Goal: Task Accomplishment & Management: Use online tool/utility

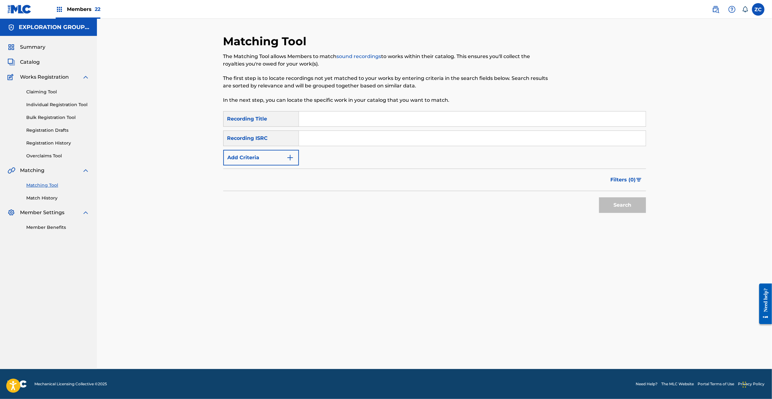
click at [553, 138] on input "Search Form" at bounding box center [472, 138] width 347 height 15
type input "TCJPA1315226"
click at [624, 209] on button "Search" at bounding box center [622, 206] width 47 height 16
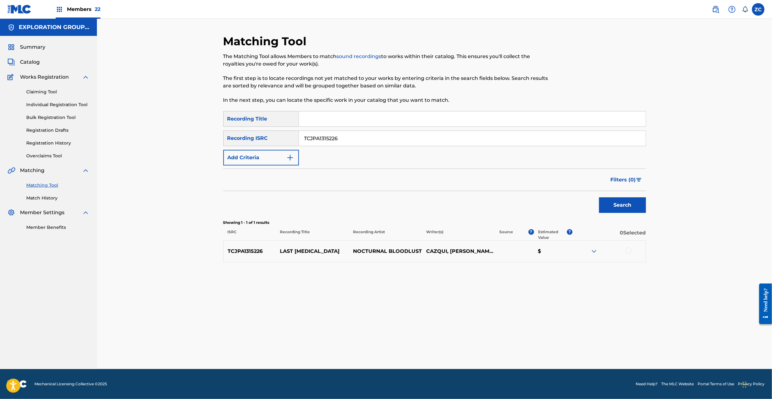
click at [629, 252] on div at bounding box center [628, 251] width 6 height 6
click at [430, 348] on button "Match 1 Group" at bounding box center [439, 349] width 69 height 16
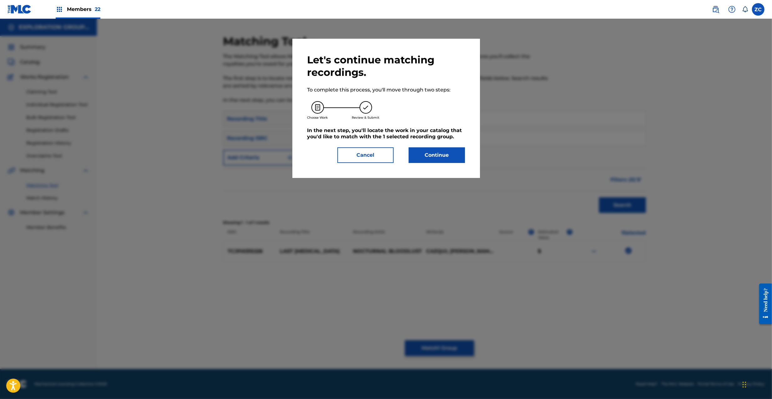
click at [422, 155] on button "Continue" at bounding box center [437, 156] width 56 height 16
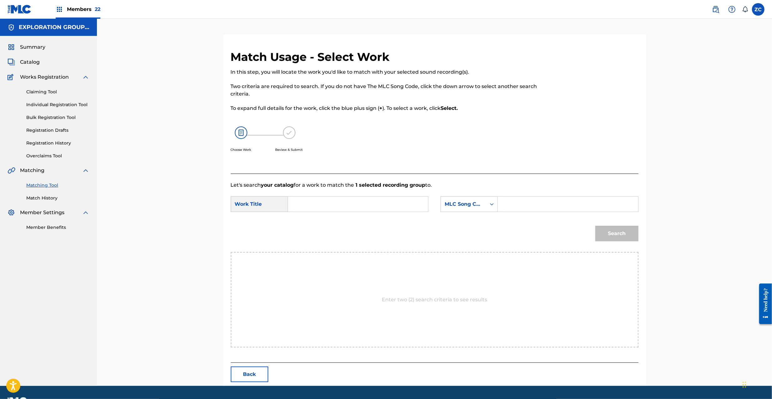
click at [376, 207] on input "Search Form" at bounding box center [357, 204] width 129 height 15
paste input "Last [MEDICAL_DATA] LT5DF6"
click at [349, 206] on input "Last [MEDICAL_DATA] LT5DF6" at bounding box center [357, 204] width 129 height 15
type input "Last [MEDICAL_DATA]"
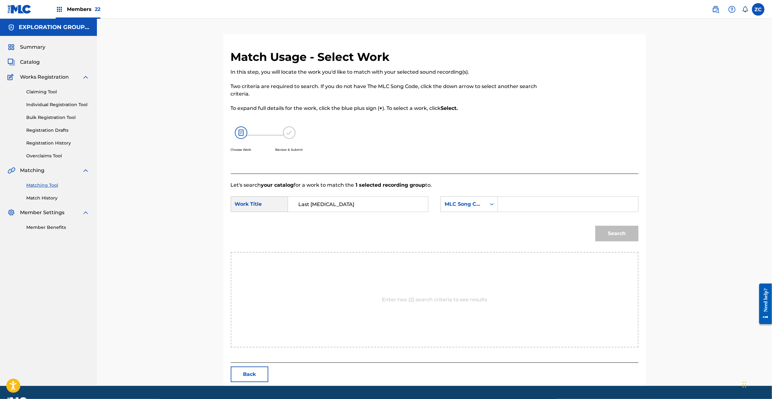
click at [566, 205] on input "Search Form" at bounding box center [567, 204] width 129 height 15
paste input "LT5DF6"
type input "LT5DF6"
click at [626, 232] on button "Search" at bounding box center [616, 234] width 43 height 16
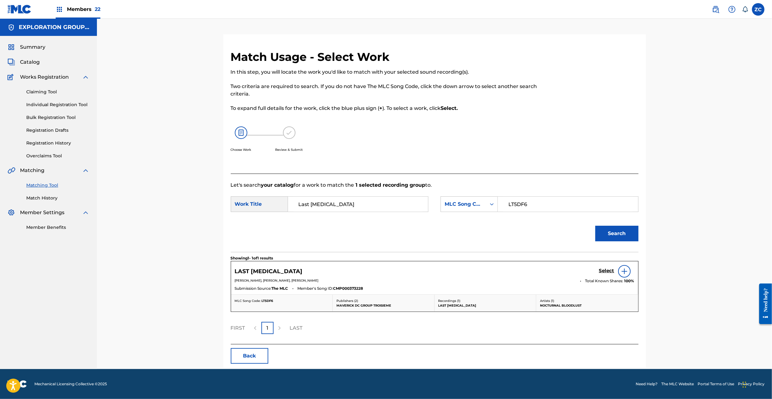
click at [606, 271] on h5 "Select" at bounding box center [606, 271] width 15 height 6
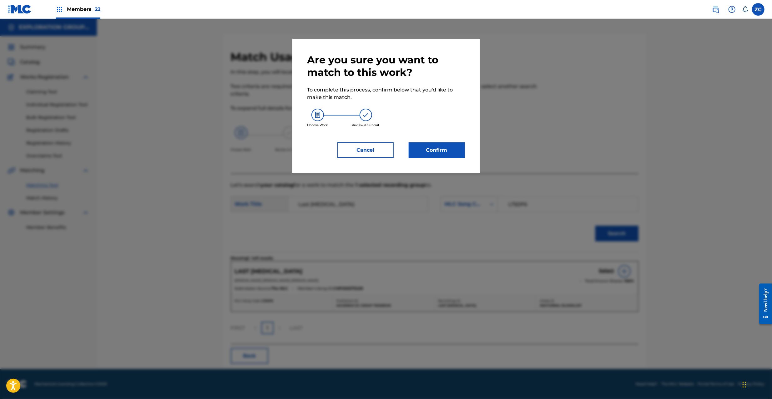
click at [442, 154] on button "Confirm" at bounding box center [437, 151] width 56 height 16
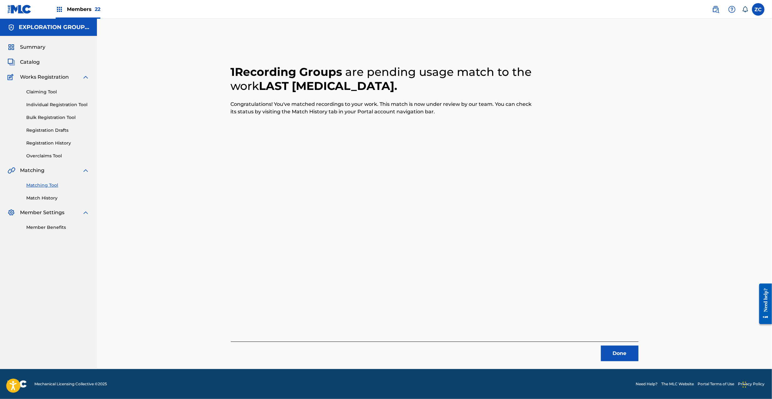
click at [625, 360] on button "Done" at bounding box center [620, 354] width 38 height 16
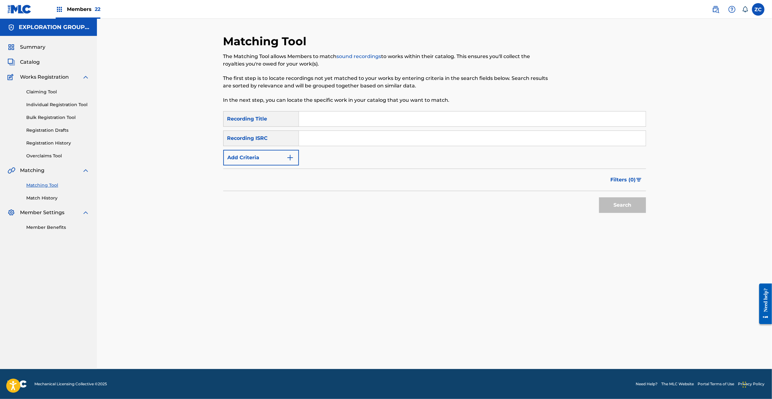
click at [498, 131] on input "Search Form" at bounding box center [472, 138] width 347 height 15
paste input "JPPO01351265"
type input "JPPO01351265"
click at [629, 209] on button "Search" at bounding box center [622, 206] width 47 height 16
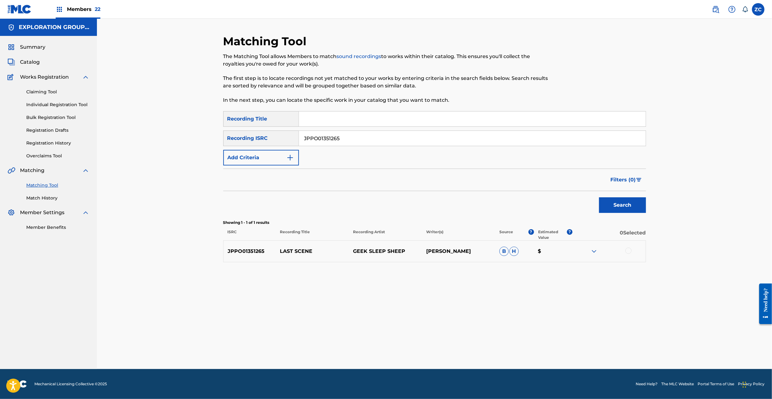
click at [627, 252] on div at bounding box center [628, 251] width 6 height 6
click at [453, 344] on button "Match 1 Group" at bounding box center [439, 349] width 69 height 16
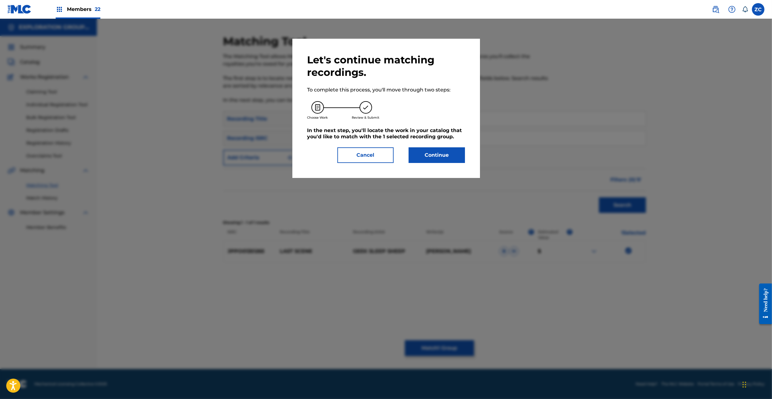
click at [438, 153] on button "Continue" at bounding box center [437, 156] width 56 height 16
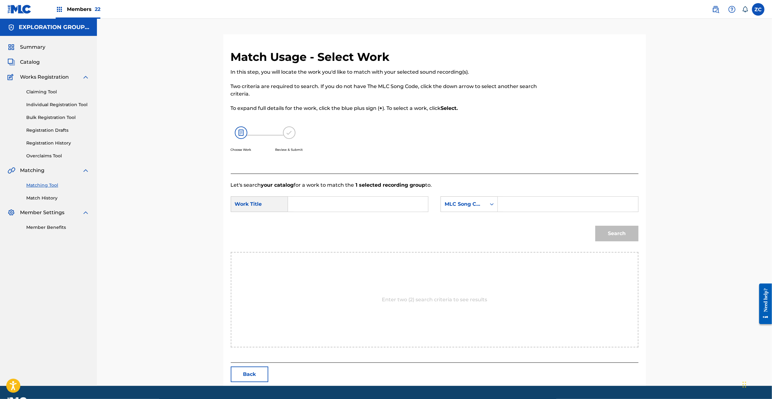
click at [414, 206] on input "Search Form" at bounding box center [357, 204] width 129 height 15
paste input "Last Scene Z2467D"
click at [337, 204] on input "Last Scene Z2467D" at bounding box center [357, 204] width 129 height 15
type input "Last Scene"
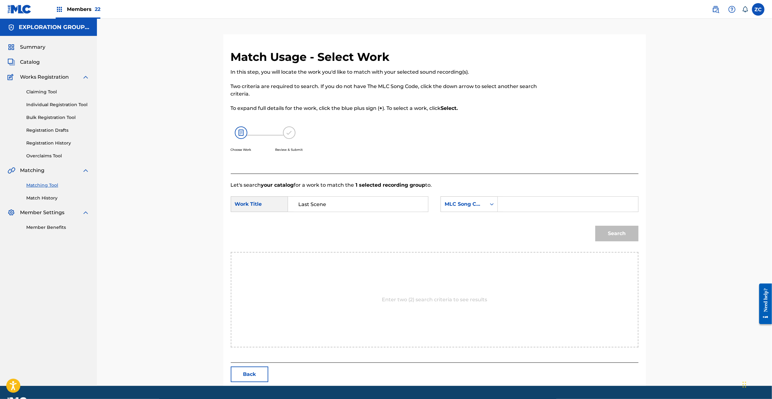
click at [548, 211] on input "Search Form" at bounding box center [567, 204] width 129 height 15
paste input "Z2467D"
type input "Z2467D"
click at [618, 236] on button "Search" at bounding box center [616, 234] width 43 height 16
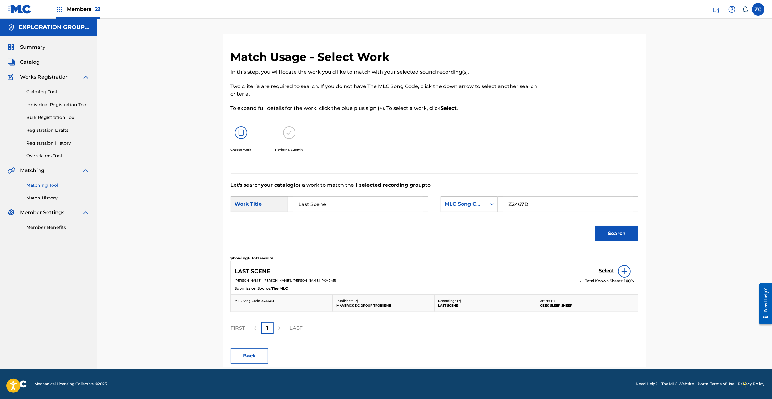
click at [603, 272] on h5 "Select" at bounding box center [606, 271] width 15 height 6
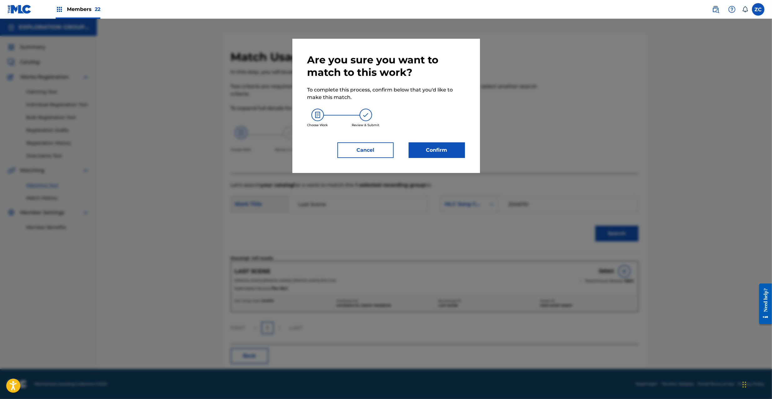
click at [419, 147] on button "Confirm" at bounding box center [437, 151] width 56 height 16
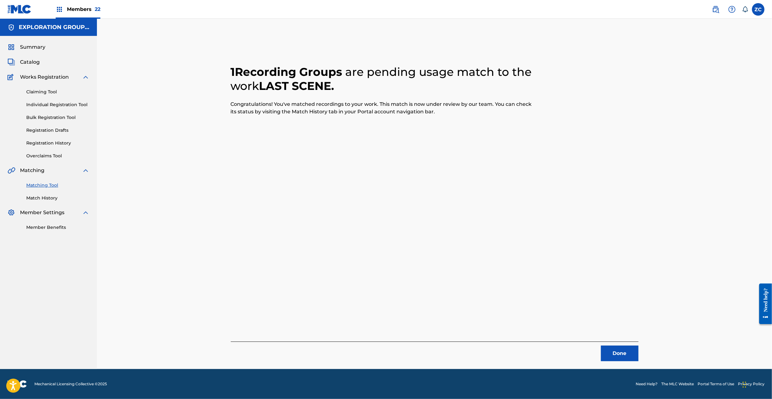
click at [614, 353] on button "Done" at bounding box center [620, 354] width 38 height 16
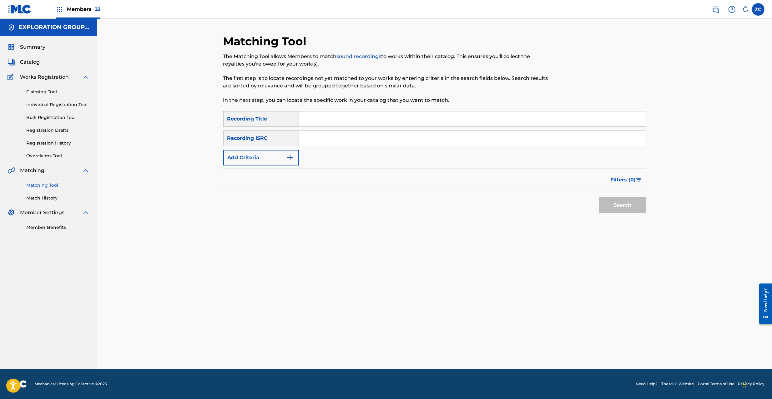
drag, startPoint x: 459, startPoint y: 135, endPoint x: 464, endPoint y: 138, distance: 5.9
click at [459, 135] on input "Search Form" at bounding box center [472, 138] width 347 height 15
paste input "JPCO00639830"
type input "JPCO00639830"
click at [621, 204] on button "Search" at bounding box center [622, 206] width 47 height 16
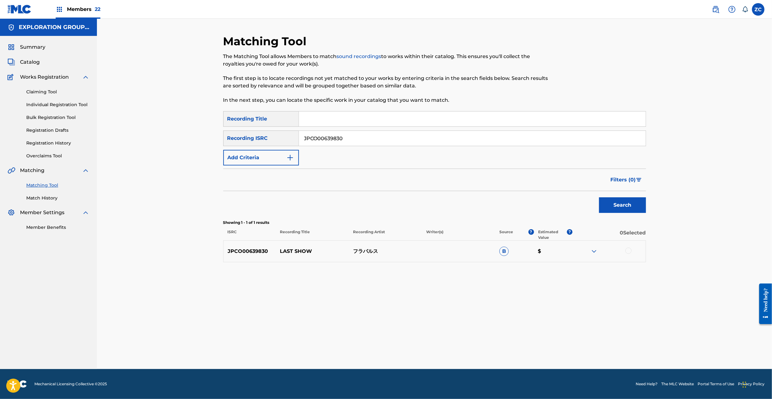
click at [627, 253] on div at bounding box center [628, 251] width 6 height 6
drag, startPoint x: 450, startPoint y: 349, endPoint x: 470, endPoint y: 285, distance: 67.1
click at [453, 340] on div "Matching Tool The Matching Tool allows Members to match sound recordings to wor…" at bounding box center [434, 201] width 423 height 335
click at [464, 347] on button "Match 1 Group" at bounding box center [439, 349] width 69 height 16
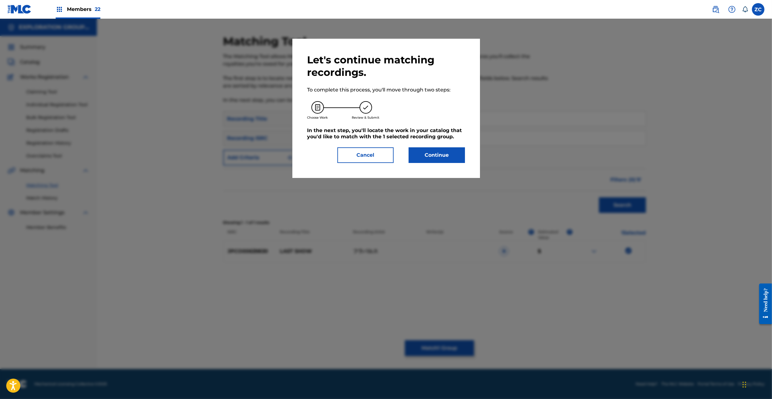
click at [449, 158] on button "Continue" at bounding box center [437, 156] width 56 height 16
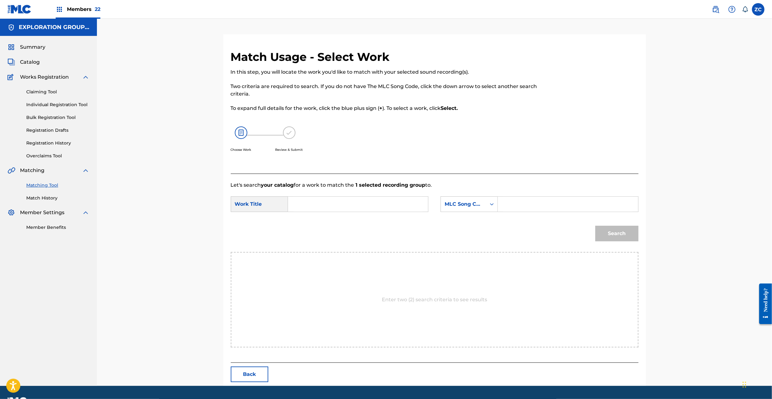
click at [380, 203] on input "Search Form" at bounding box center [357, 204] width 129 height 15
paste input "Rasuto Shoo RB8UNT"
click at [351, 203] on input "Rasuto Shoo RB8UNT" at bounding box center [357, 204] width 129 height 15
type input "Rasuto Shoo"
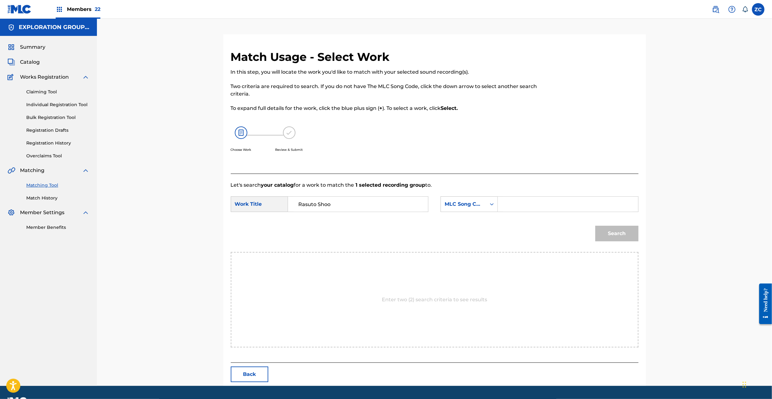
click at [574, 201] on input "Search Form" at bounding box center [567, 204] width 129 height 15
paste input "RB8UNT"
type input "RB8UNT"
click at [626, 238] on button "Search" at bounding box center [616, 234] width 43 height 16
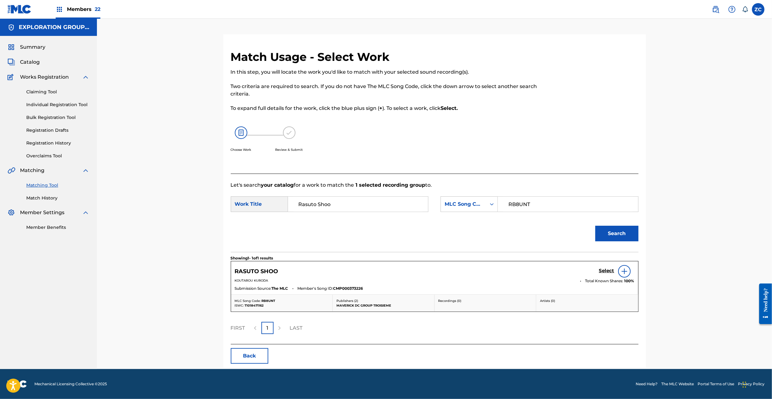
click at [603, 269] on div "Select" at bounding box center [616, 271] width 35 height 13
click at [604, 273] on h5 "Select" at bounding box center [606, 271] width 15 height 6
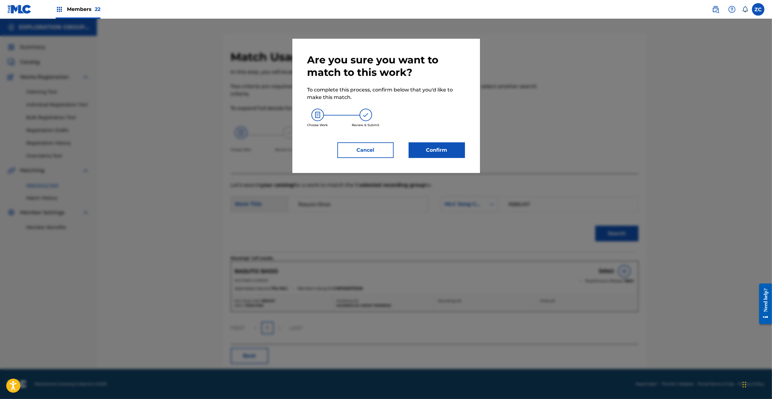
click at [429, 154] on button "Confirm" at bounding box center [437, 151] width 56 height 16
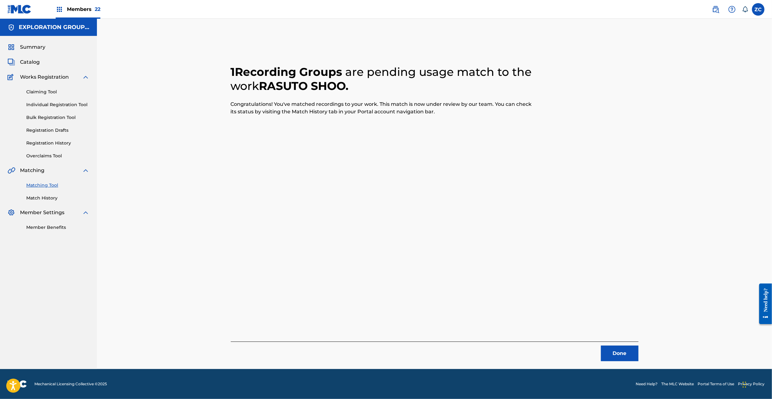
drag, startPoint x: 618, startPoint y: 353, endPoint x: 618, endPoint y: 349, distance: 4.1
click at [618, 349] on button "Done" at bounding box center [620, 354] width 38 height 16
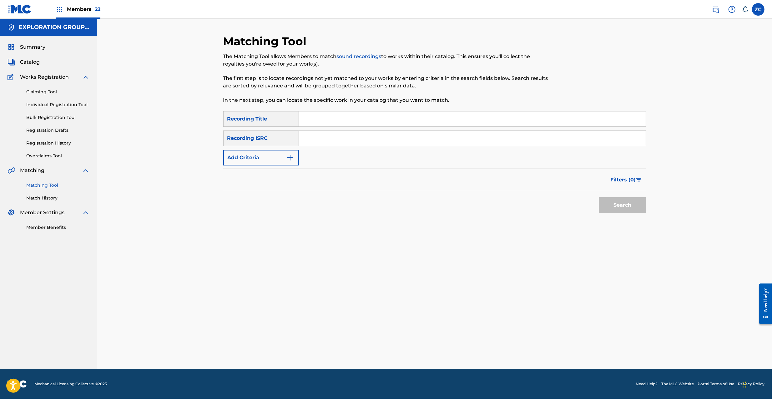
click at [441, 134] on input "Search Form" at bounding box center [472, 138] width 347 height 15
paste input "JPPC09802627"
type input "JPPC09802627"
click at [642, 211] on button "Search" at bounding box center [622, 206] width 47 height 16
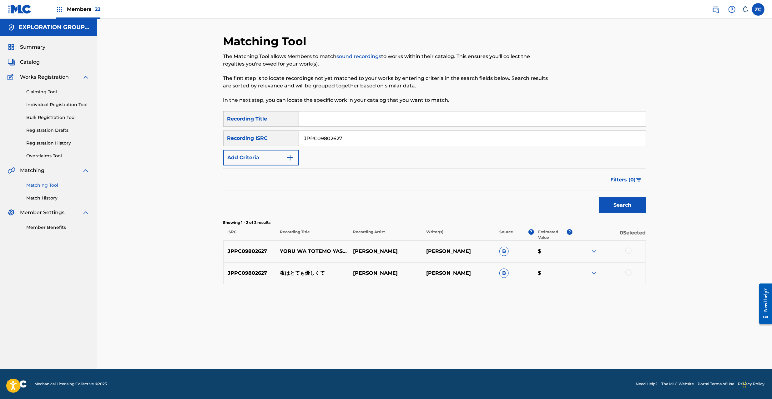
click at [627, 249] on div at bounding box center [628, 251] width 6 height 6
click at [629, 273] on div at bounding box center [628, 273] width 6 height 6
click at [440, 345] on button "Match 2 Groups" at bounding box center [439, 349] width 69 height 16
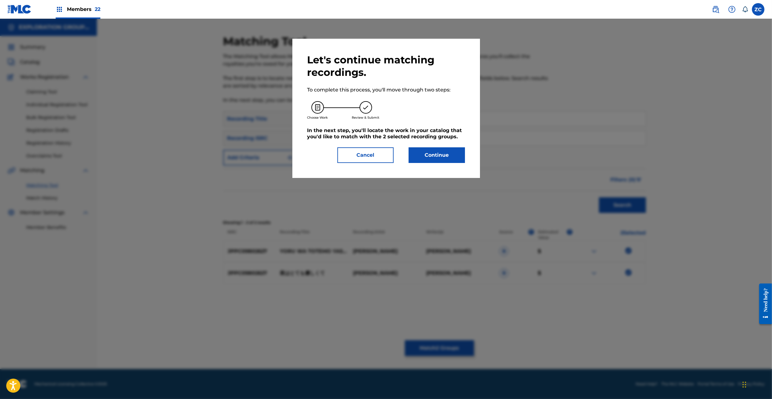
click at [422, 158] on button "Continue" at bounding box center [437, 156] width 56 height 16
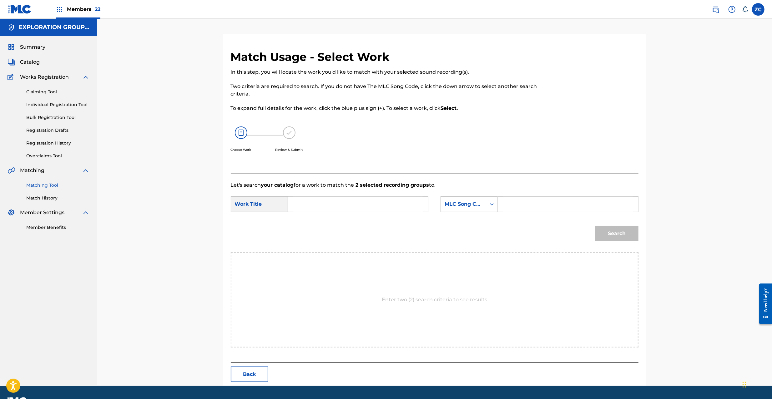
click at [372, 208] on input "Search Form" at bounding box center [357, 204] width 129 height 15
paste input "Yoruwa Totemo Yasashikute YQ0ENT"
click at [382, 204] on input "Yoruwa Totemo Yasashikute YQ0ENT" at bounding box center [357, 204] width 129 height 15
click at [383, 204] on input "Yoruwa Totemo Yasashikute YQ0ENT" at bounding box center [357, 204] width 129 height 15
type input "Yoruwa [PERSON_NAME]"
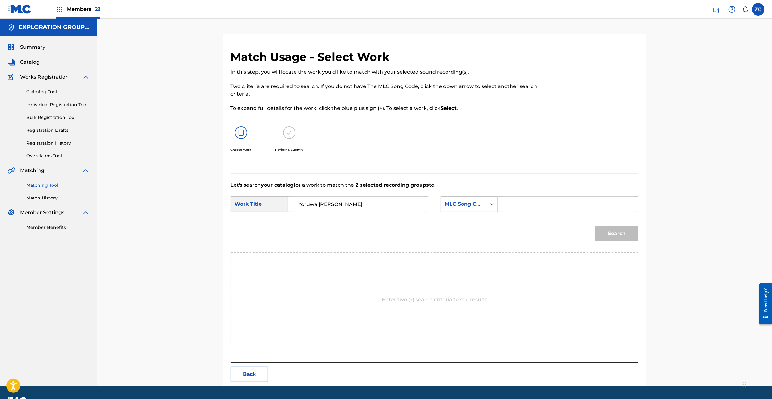
click at [551, 204] on input "Search Form" at bounding box center [567, 204] width 129 height 15
paste input "YQ0ENT"
type input "YQ0ENT"
click at [611, 236] on button "Search" at bounding box center [616, 234] width 43 height 16
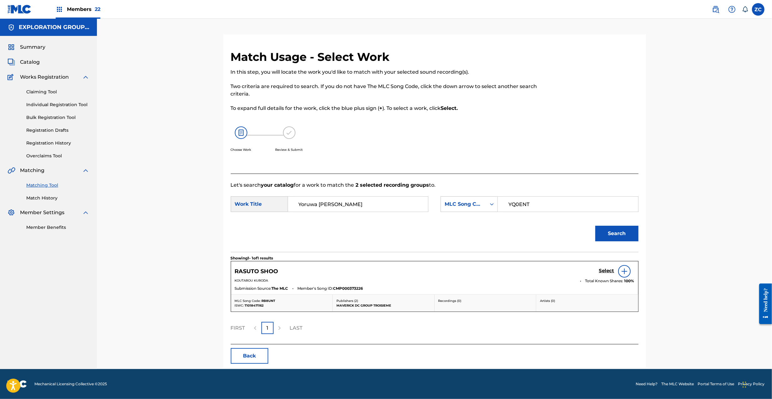
click at [606, 269] on h5 "Select" at bounding box center [606, 271] width 15 height 6
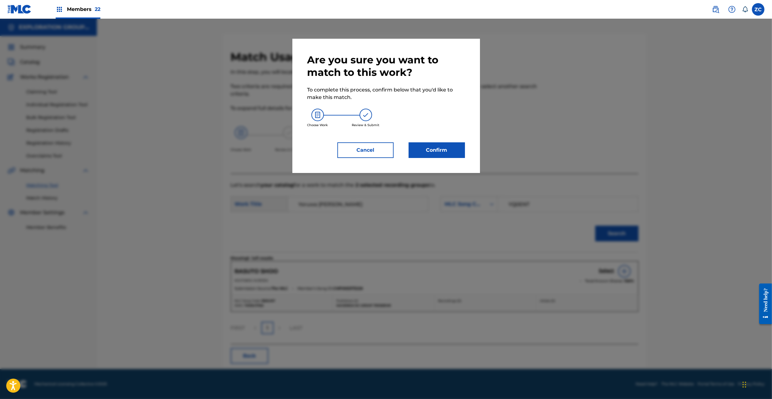
click at [434, 148] on button "Confirm" at bounding box center [437, 151] width 56 height 16
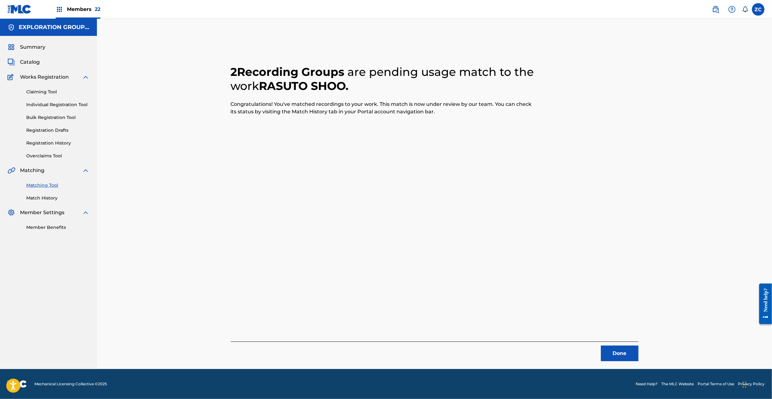
click at [620, 348] on button "Done" at bounding box center [620, 354] width 38 height 16
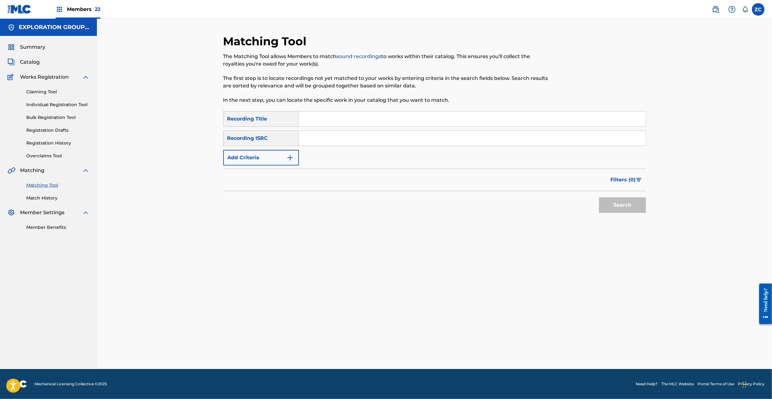
click at [413, 139] on input "Search Form" at bounding box center [472, 138] width 347 height 15
paste input "JPF301300018"
type input "JPF301300018"
click at [627, 208] on button "Search" at bounding box center [622, 206] width 47 height 16
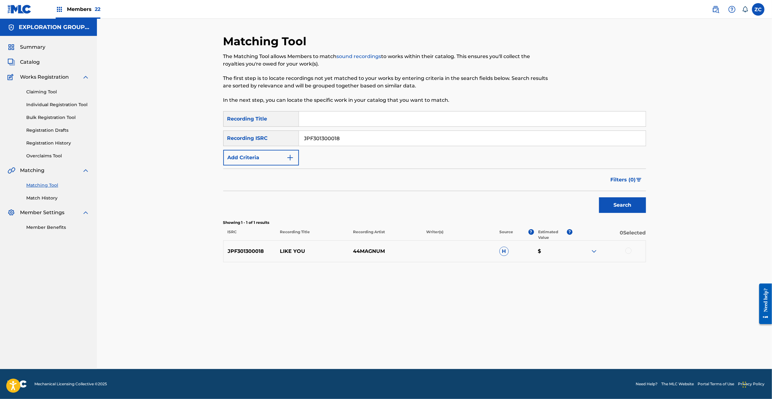
click at [629, 251] on div at bounding box center [628, 251] width 6 height 6
click at [435, 349] on button "Match 1 Group" at bounding box center [439, 349] width 69 height 16
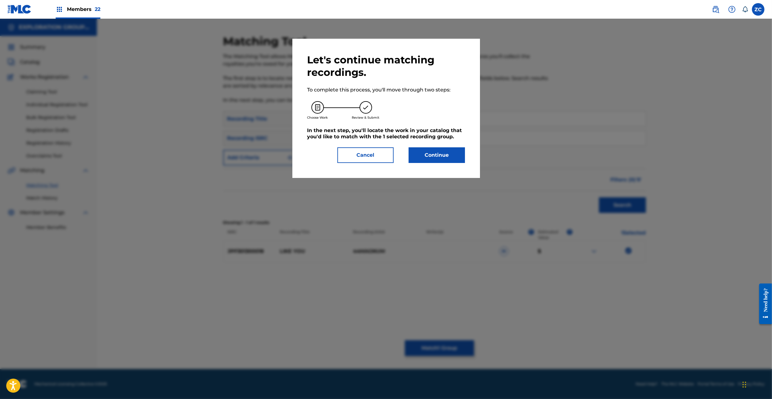
click at [427, 153] on button "Continue" at bounding box center [437, 156] width 56 height 16
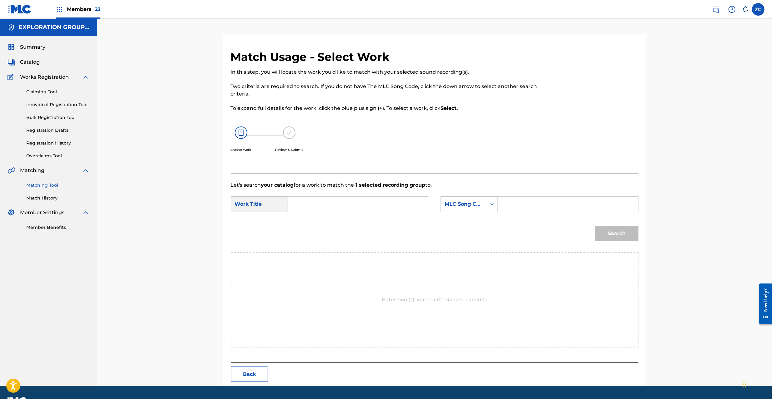
click at [346, 202] on input "Search Form" at bounding box center [357, 204] width 129 height 15
paste input "Like You LG0W3T"
click at [337, 204] on input "Like You LG0W3T" at bounding box center [357, 204] width 129 height 15
type input "Like You"
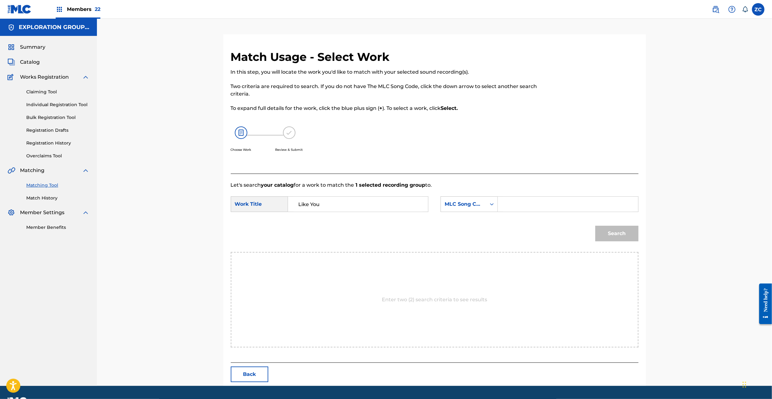
click at [538, 204] on input "Search Form" at bounding box center [567, 204] width 129 height 15
paste input "LG0W3T"
type input "LG0W3T"
click at [620, 234] on button "Search" at bounding box center [616, 234] width 43 height 16
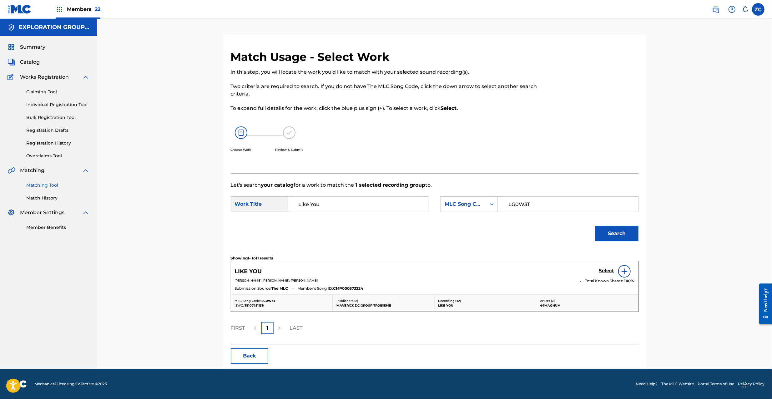
click at [604, 274] on h5 "Select" at bounding box center [606, 271] width 15 height 6
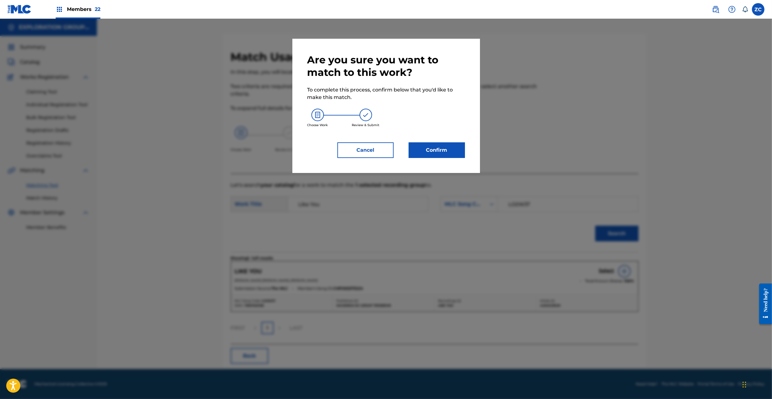
click at [431, 151] on button "Confirm" at bounding box center [437, 151] width 56 height 16
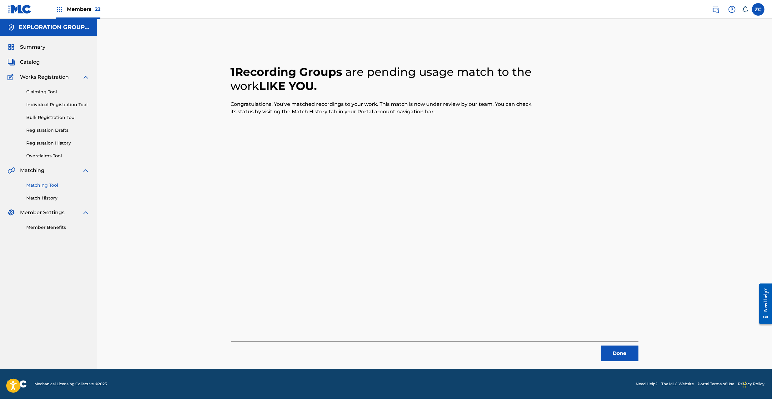
click at [613, 346] on button "Done" at bounding box center [620, 354] width 38 height 16
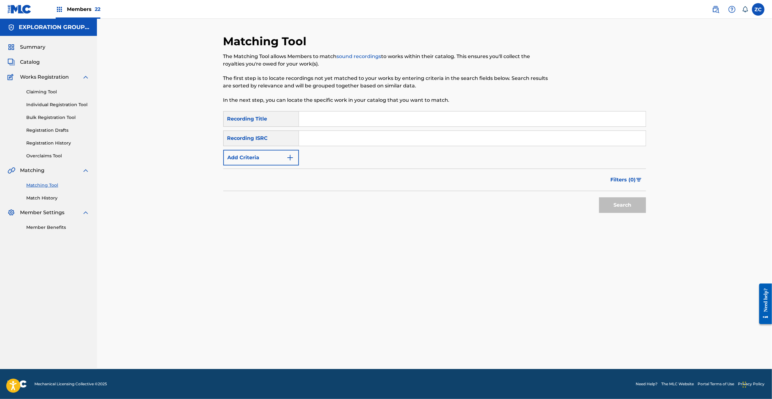
drag, startPoint x: 427, startPoint y: 141, endPoint x: 441, endPoint y: 144, distance: 14.7
click at [427, 141] on input "Search Form" at bounding box center [472, 138] width 347 height 15
paste input "JPPO00304900"
type input "JPPO00304900"
click at [635, 206] on button "Search" at bounding box center [622, 206] width 47 height 16
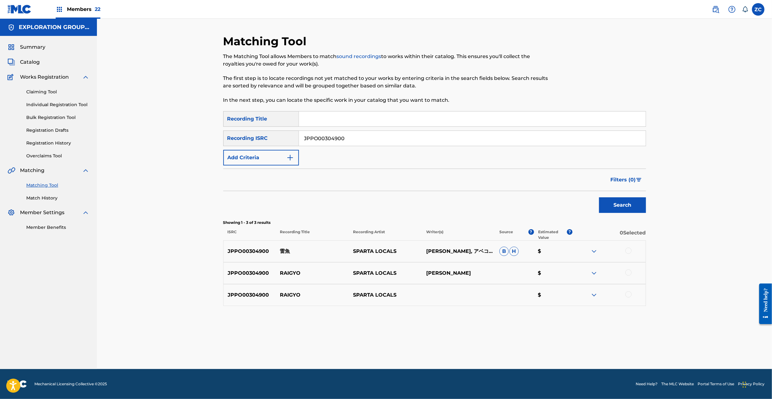
click at [627, 247] on div "JPPO00304900 雷魚 SPARTA LOCALS KOUSEI ABE, アベコウセイ, 安部コウセイ B H $" at bounding box center [434, 252] width 423 height 22
click at [628, 249] on div at bounding box center [628, 251] width 6 height 6
click at [628, 273] on div at bounding box center [628, 273] width 6 height 6
click at [626, 303] on div "JPPO00304900 RAIGYO SPARTA LOCALS $" at bounding box center [434, 295] width 423 height 22
click at [627, 297] on div at bounding box center [628, 295] width 6 height 6
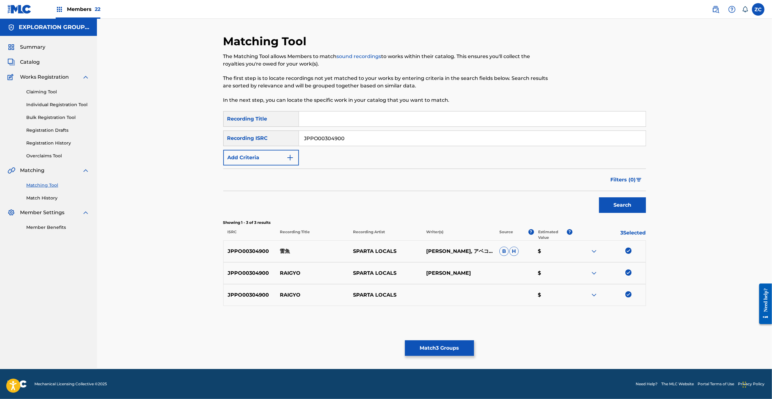
click at [458, 344] on button "Match 3 Groups" at bounding box center [439, 349] width 69 height 16
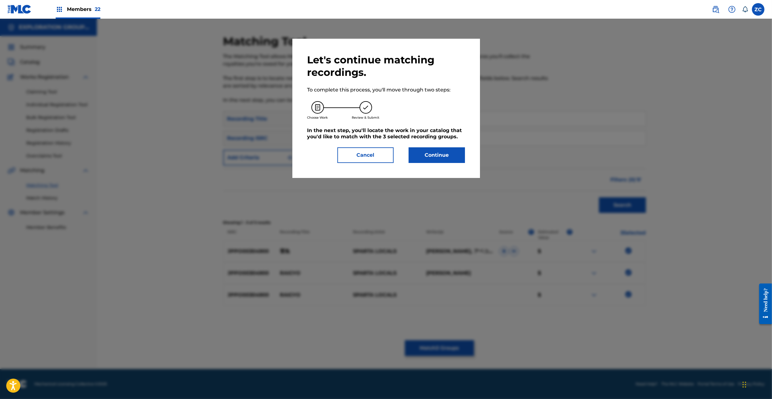
click at [432, 152] on button "Continue" at bounding box center [437, 156] width 56 height 16
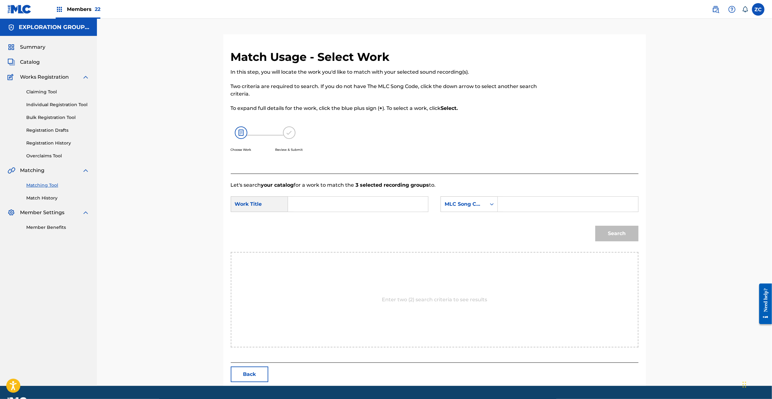
click at [354, 208] on input "Search Form" at bounding box center [357, 204] width 129 height 15
paste input "Raigyo RB89A9"
click at [329, 206] on input "Raigyo RB89A9" at bounding box center [357, 204] width 129 height 15
type input "Raigyo"
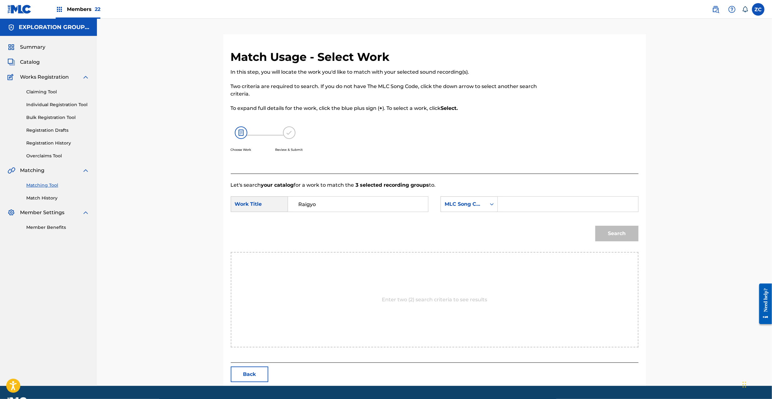
click at [538, 204] on input "Search Form" at bounding box center [567, 204] width 129 height 15
paste input "RB89A9"
type input "RB89A9"
click at [617, 239] on button "Search" at bounding box center [616, 234] width 43 height 16
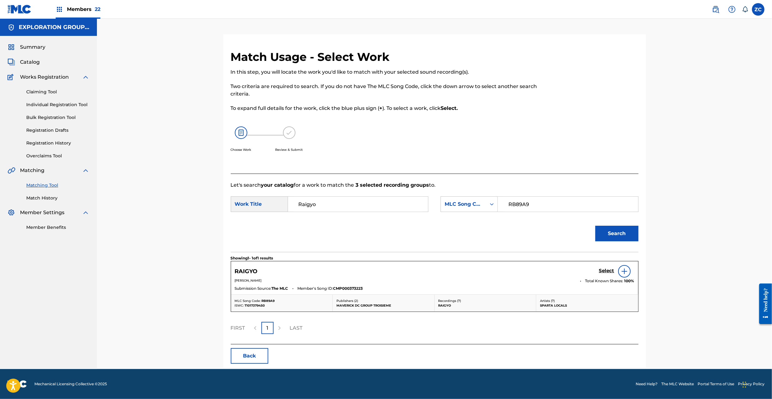
click at [607, 273] on h5 "Select" at bounding box center [606, 271] width 15 height 6
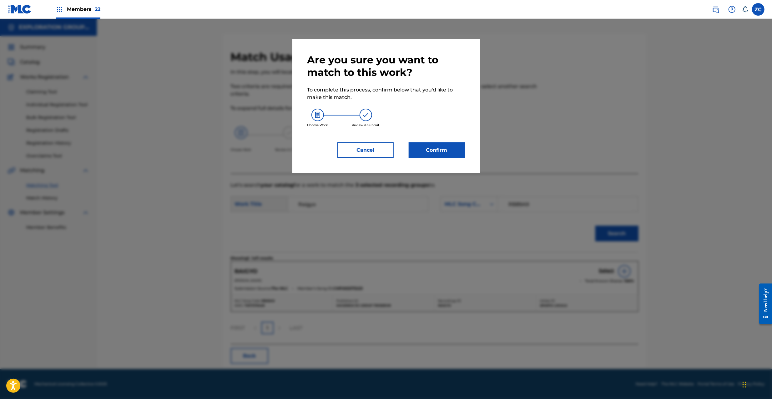
click at [440, 155] on button "Confirm" at bounding box center [437, 151] width 56 height 16
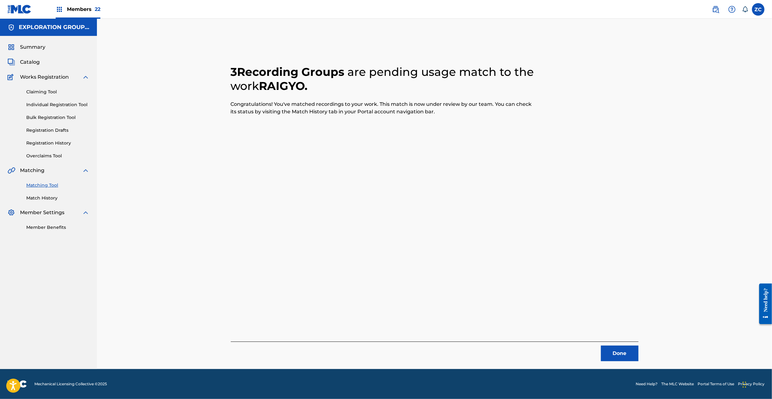
click at [618, 350] on button "Done" at bounding box center [620, 354] width 38 height 16
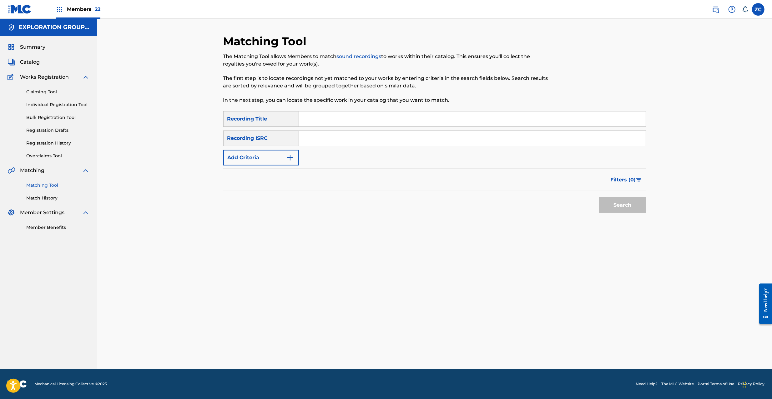
click at [399, 142] on input "Search Form" at bounding box center [472, 138] width 347 height 15
paste input "JPF301000105"
type input "JPF301000105"
click at [619, 201] on button "Search" at bounding box center [622, 206] width 47 height 16
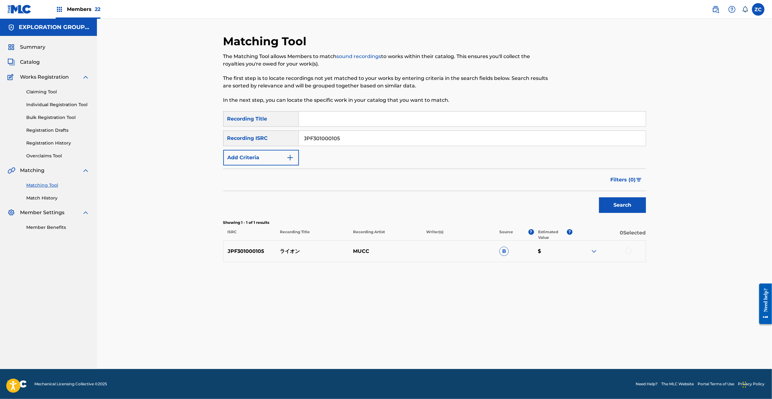
click at [628, 253] on div at bounding box center [628, 251] width 6 height 6
click at [446, 353] on button "Match 1 Group" at bounding box center [439, 349] width 69 height 16
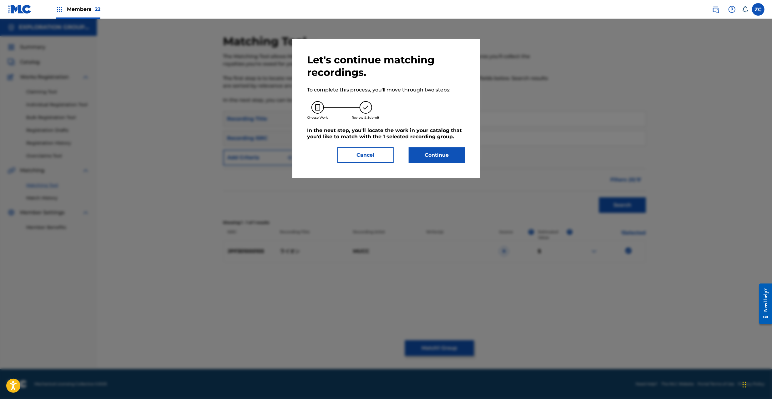
click at [423, 160] on button "Continue" at bounding box center [437, 156] width 56 height 16
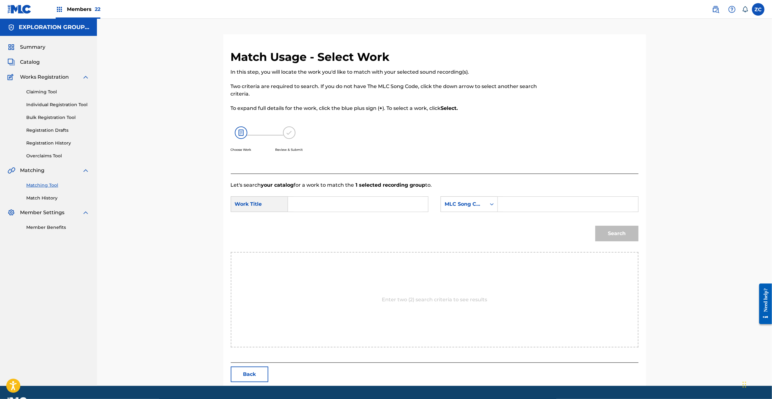
click at [394, 205] on input "Search Form" at bounding box center [357, 204] width 129 height 15
paste input "Raion RO0MGS"
click at [337, 204] on input "Raion RO0MGS" at bounding box center [357, 204] width 129 height 15
type input "Raion"
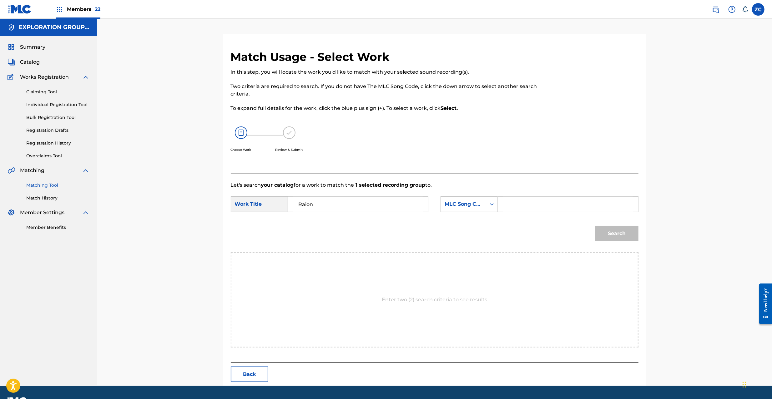
click at [537, 211] on input "Search Form" at bounding box center [567, 204] width 129 height 15
paste input "RO0MGS"
type input "RO0MGS"
click at [613, 234] on button "Search" at bounding box center [616, 234] width 43 height 16
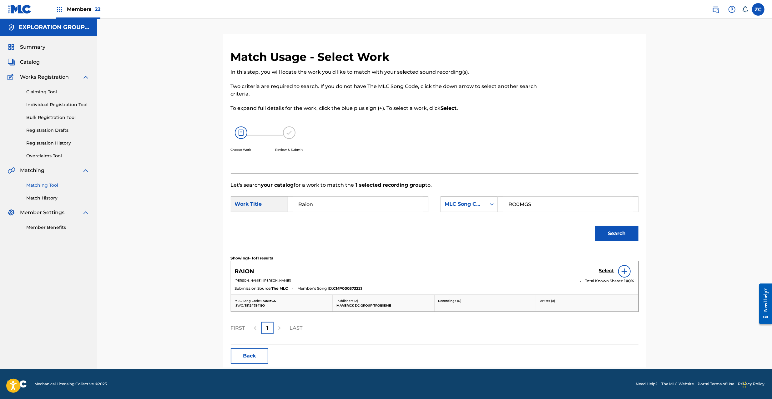
click at [604, 270] on h5 "Select" at bounding box center [606, 271] width 15 height 6
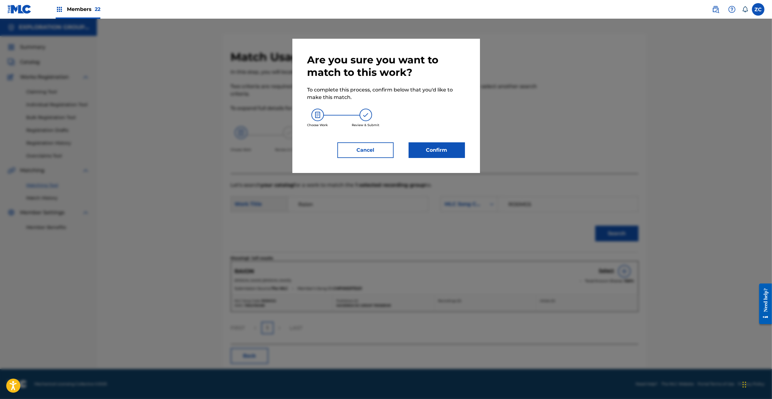
click at [440, 142] on div "Are you sure you want to match to this work? To complete this process, confirm …" at bounding box center [386, 106] width 158 height 104
click at [444, 148] on button "Confirm" at bounding box center [437, 151] width 56 height 16
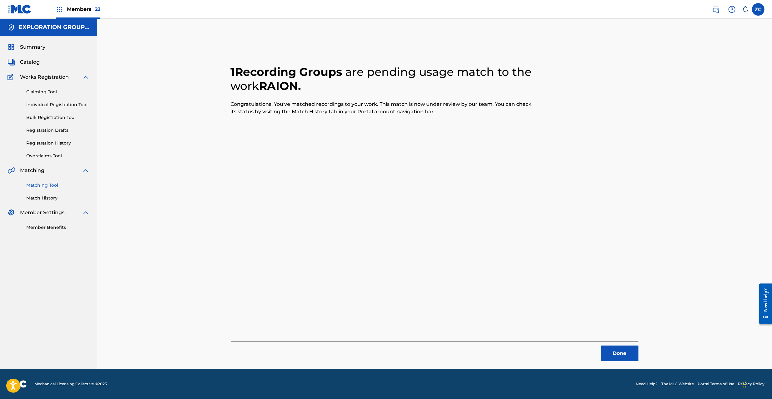
click at [623, 356] on button "Done" at bounding box center [620, 354] width 38 height 16
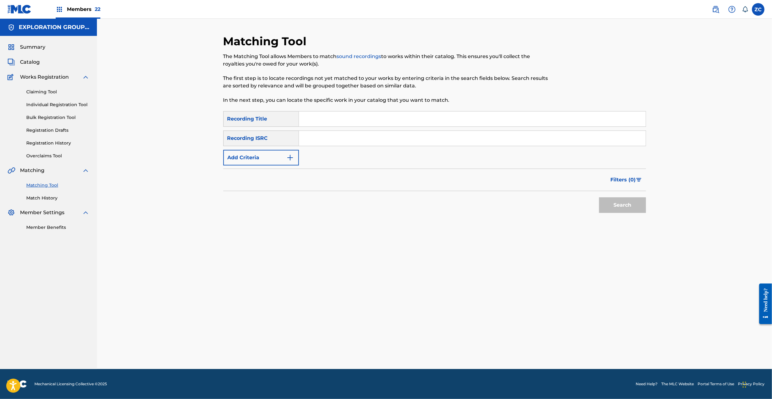
drag, startPoint x: 374, startPoint y: 138, endPoint x: 423, endPoint y: 155, distance: 52.1
click at [374, 138] on input "Search Form" at bounding box center [472, 138] width 347 height 15
paste input "JPF300800560"
type input "JPF300800560"
click at [620, 203] on button "Search" at bounding box center [622, 206] width 47 height 16
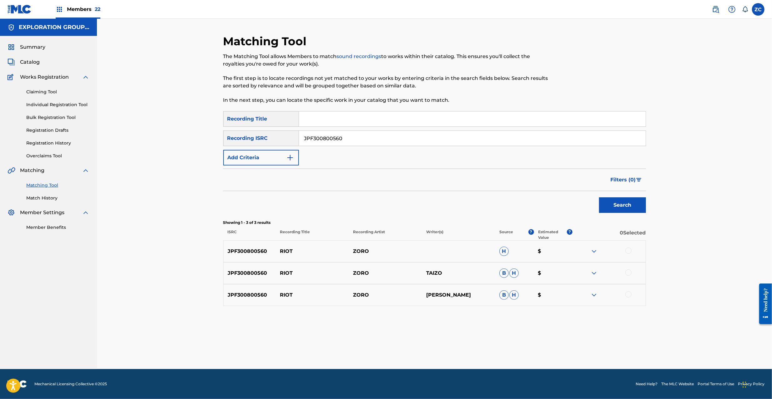
click at [630, 250] on div at bounding box center [628, 251] width 6 height 6
click at [630, 274] on div at bounding box center [628, 273] width 6 height 6
click at [630, 294] on div at bounding box center [628, 295] width 6 height 6
click at [454, 355] on button "Match 3 Groups" at bounding box center [439, 349] width 69 height 16
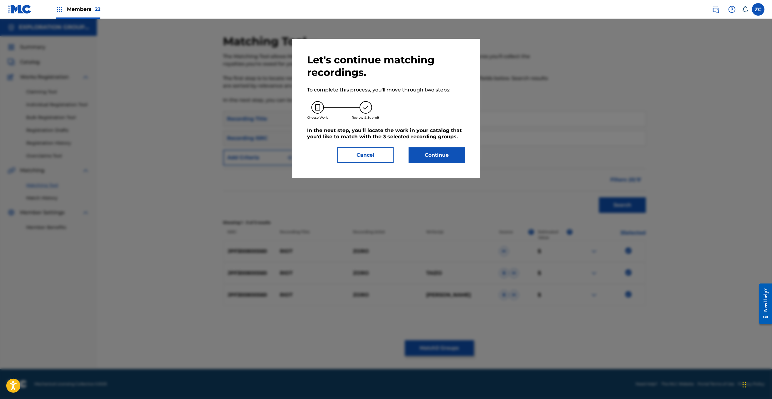
click at [438, 158] on button "Continue" at bounding box center [437, 156] width 56 height 16
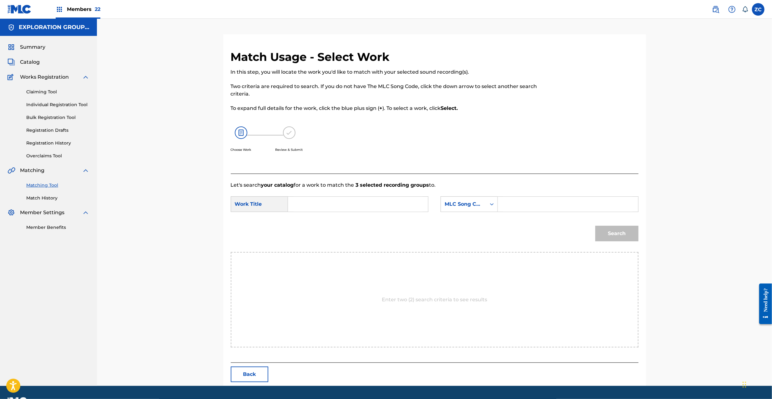
click at [358, 202] on input "Search Form" at bounding box center [357, 204] width 129 height 15
paste input "Riot RC5HUF"
click at [330, 203] on input "Riot RC5HUF" at bounding box center [357, 204] width 129 height 15
type input "Riot"
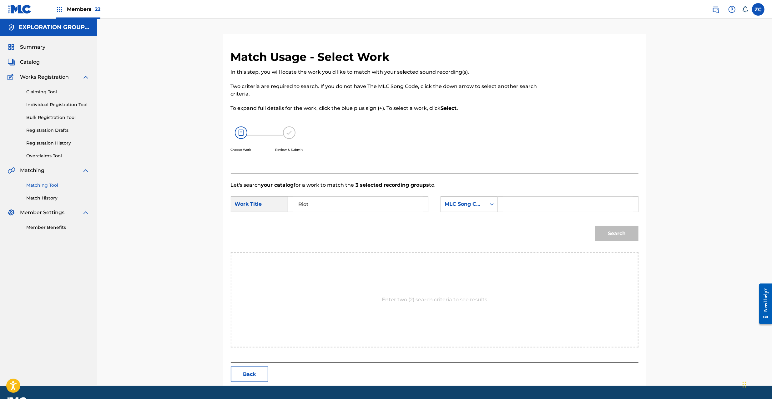
click at [525, 206] on input "Search Form" at bounding box center [567, 204] width 129 height 15
paste input "RC5HUF"
type input "RC5HUF"
click at [629, 232] on button "Search" at bounding box center [616, 234] width 43 height 16
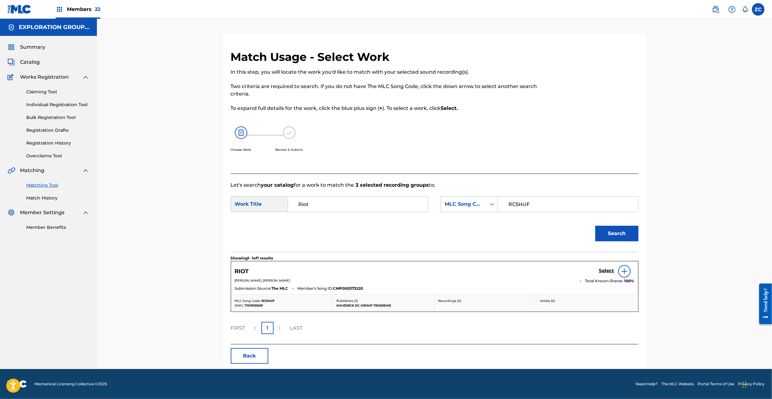
click at [605, 271] on h5 "Select" at bounding box center [606, 271] width 15 height 6
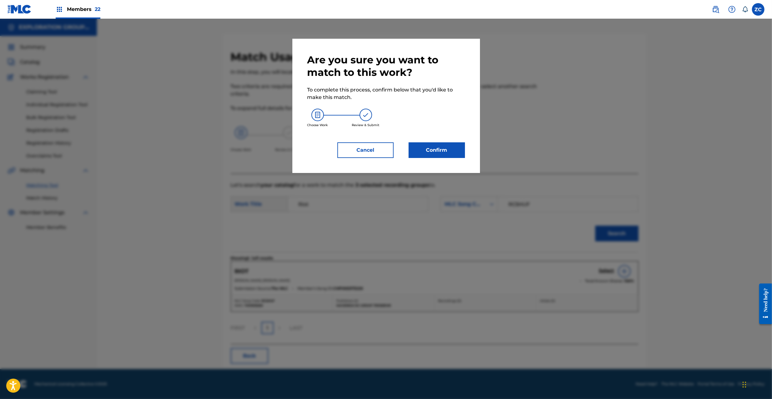
click at [450, 158] on button "Confirm" at bounding box center [437, 151] width 56 height 16
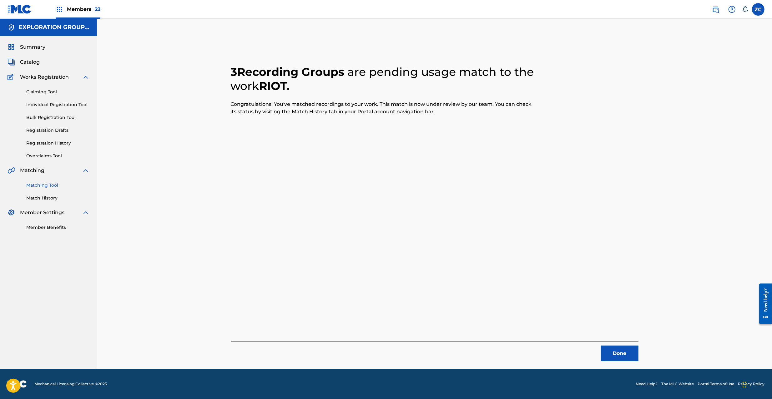
click at [625, 357] on button "Done" at bounding box center [620, 354] width 38 height 16
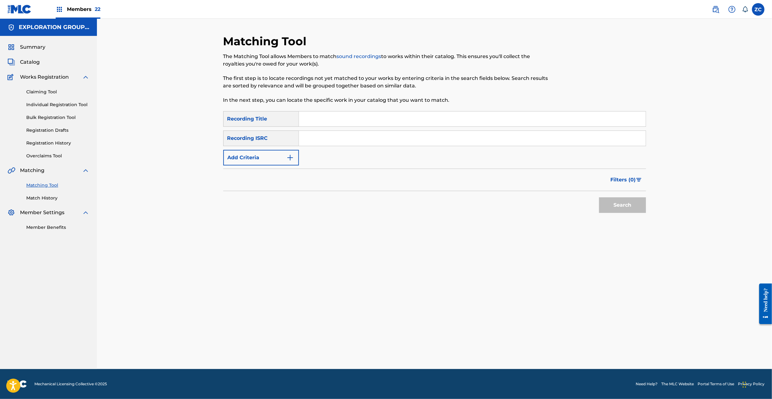
click at [327, 115] on input "Search Form" at bounding box center [472, 119] width 347 height 15
paste input "Liar'S Game Clowd"
click at [343, 118] on input "Liar'S Game Clowd" at bounding box center [472, 119] width 347 height 15
type input "Liar'S Game"
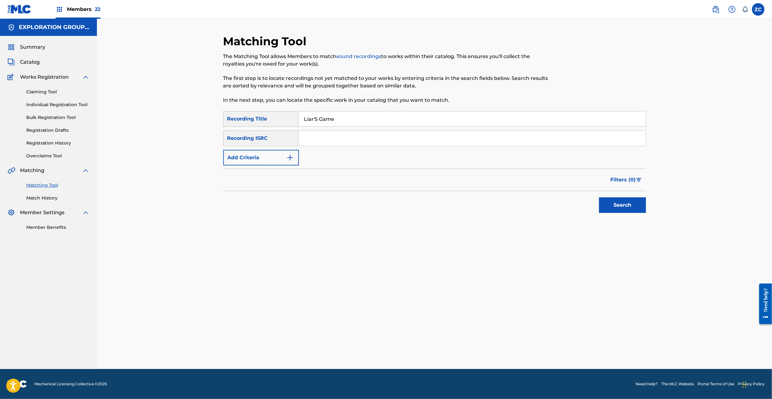
click at [274, 158] on button "Add Criteria" at bounding box center [261, 158] width 76 height 16
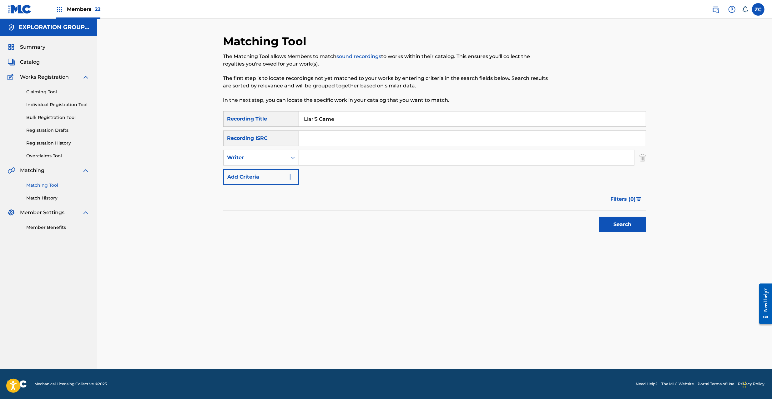
click at [268, 172] on button "Add Criteria" at bounding box center [261, 177] width 76 height 16
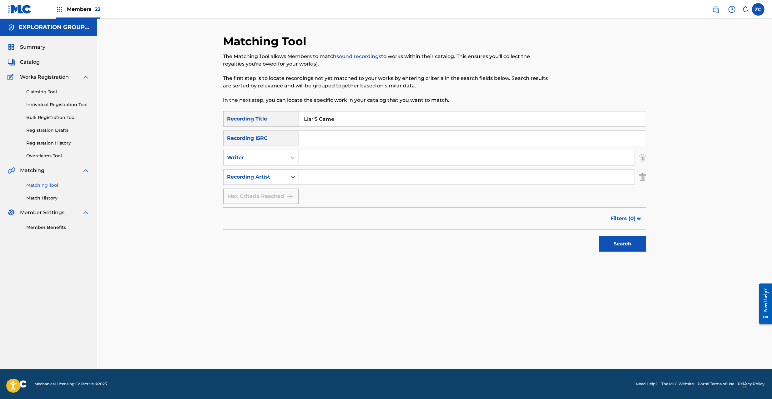
click at [606, 179] on input "Search Form" at bounding box center [466, 177] width 335 height 15
paste input "Clowd"
type input "Clowd"
drag, startPoint x: 630, startPoint y: 240, endPoint x: 618, endPoint y: 228, distance: 16.6
click at [630, 240] on button "Search" at bounding box center [622, 244] width 47 height 16
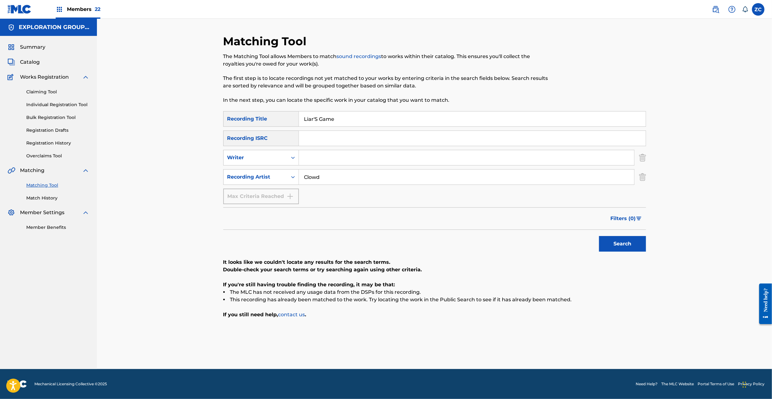
click at [648, 179] on div "Matching Tool The Matching Tool allows Members to match sound recordings to wor…" at bounding box center [435, 201] width 438 height 335
click at [643, 179] on img "Search Form" at bounding box center [642, 177] width 7 height 16
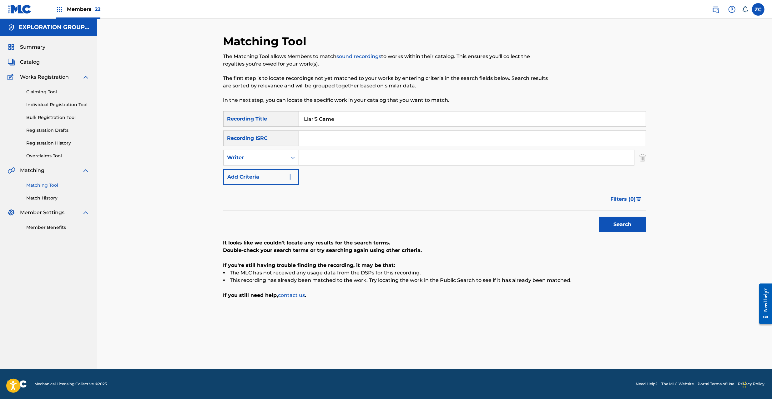
click at [646, 160] on div "Matching Tool The Matching Tool allows Members to match sound recordings to wor…" at bounding box center [435, 201] width 438 height 335
click at [645, 159] on img "Search Form" at bounding box center [642, 158] width 7 height 16
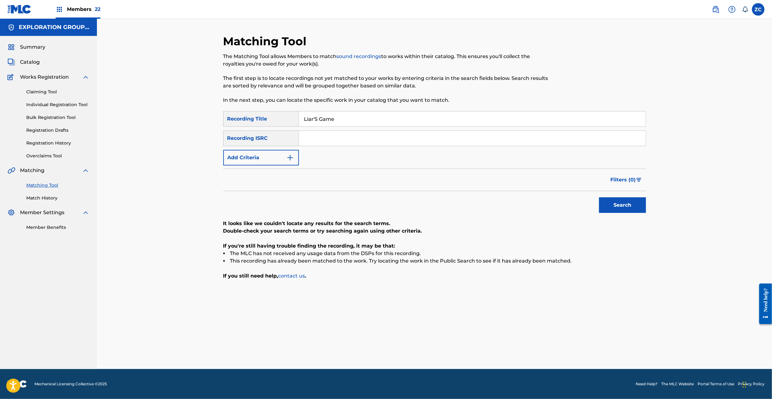
drag, startPoint x: 563, startPoint y: 141, endPoint x: 481, endPoint y: 120, distance: 84.9
click at [563, 141] on input "Search Form" at bounding box center [472, 138] width 347 height 15
paste input "JPF300400800"
type input "JPF300400800"
drag, startPoint x: 431, startPoint y: 116, endPoint x: 191, endPoint y: 111, distance: 240.7
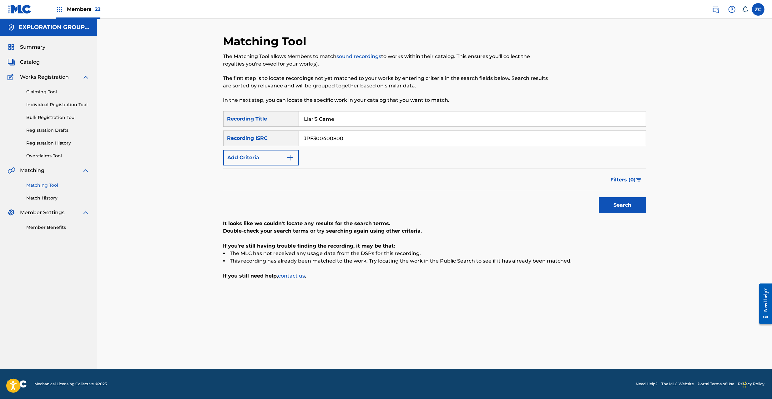
click at [169, 111] on div "Matching Tool The Matching Tool allows Members to match sound recordings to wor…" at bounding box center [434, 194] width 675 height 351
click at [622, 202] on button "Search" at bounding box center [622, 206] width 47 height 16
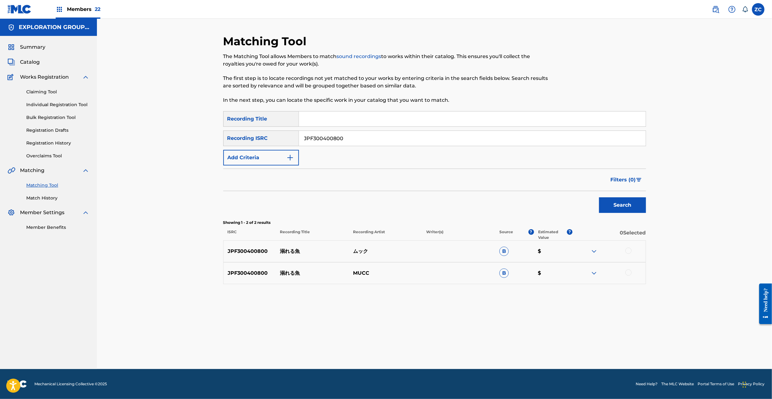
drag, startPoint x: 627, startPoint y: 250, endPoint x: 627, endPoint y: 266, distance: 15.9
click at [627, 251] on div at bounding box center [628, 251] width 6 height 6
click at [630, 275] on div at bounding box center [628, 273] width 6 height 6
click at [448, 352] on button "Match 2 Groups" at bounding box center [439, 349] width 69 height 16
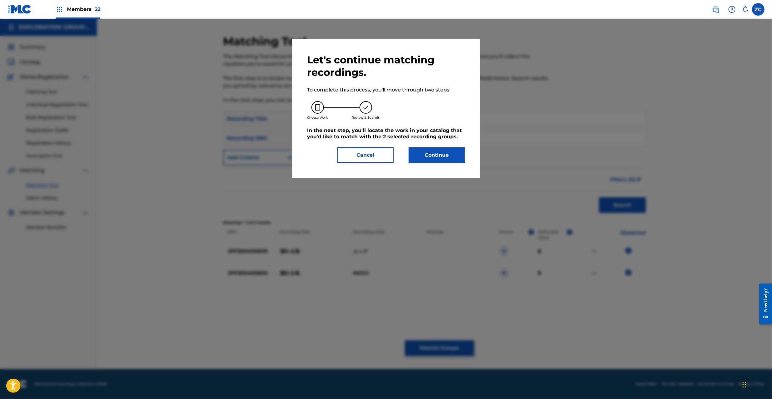
click at [441, 160] on button "Continue" at bounding box center [437, 156] width 56 height 16
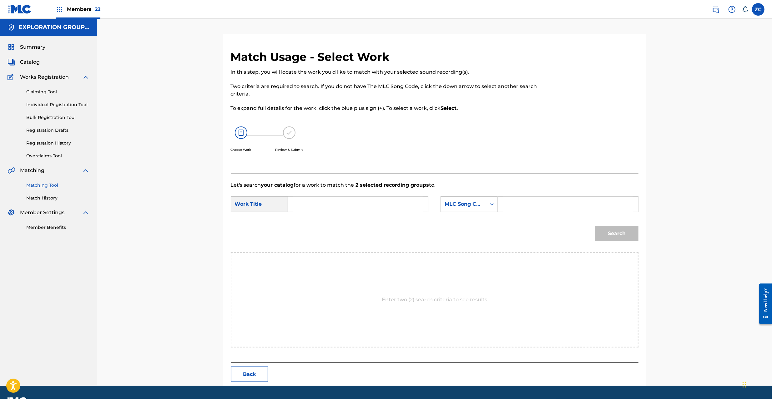
click at [392, 199] on input "Search Form" at bounding box center [357, 204] width 129 height 15
paste input "Oboreru Sakana O4120L"
click at [356, 209] on input "Oboreru Sakana O4120L" at bounding box center [357, 204] width 129 height 15
type input "Oboreru Sakana"
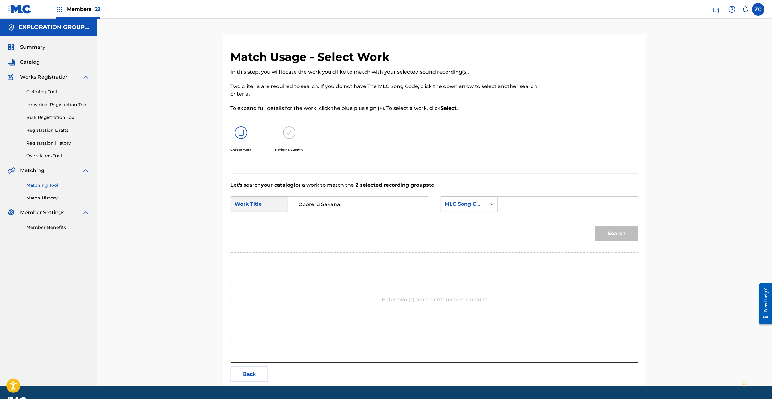
drag, startPoint x: 578, startPoint y: 201, endPoint x: 583, endPoint y: 203, distance: 4.6
click at [578, 201] on input "Search Form" at bounding box center [567, 204] width 129 height 15
paste input "O4120L"
type input "O4120L"
click at [626, 237] on button "Search" at bounding box center [616, 234] width 43 height 16
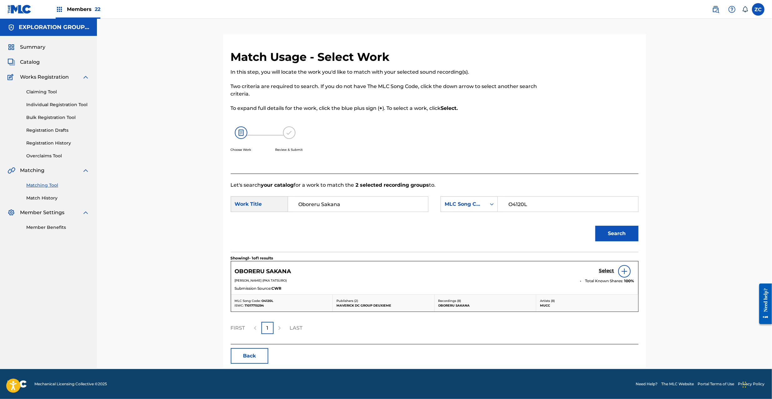
click at [606, 276] on div "Select" at bounding box center [616, 271] width 35 height 13
click at [606, 271] on h5 "Select" at bounding box center [606, 271] width 15 height 6
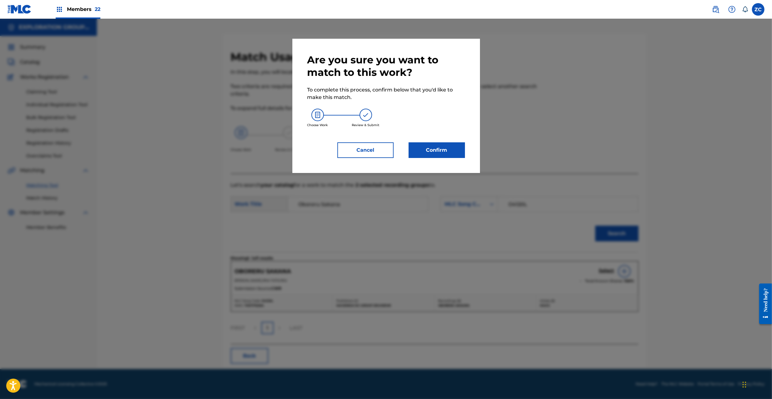
click at [416, 151] on button "Confirm" at bounding box center [437, 151] width 56 height 16
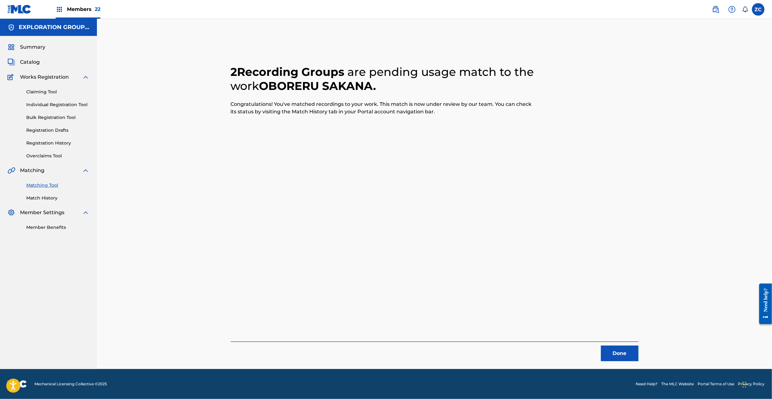
click at [612, 350] on button "Done" at bounding box center [620, 354] width 38 height 16
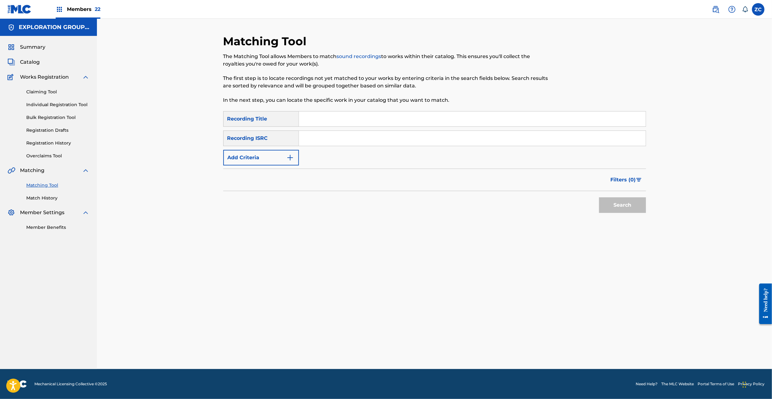
drag, startPoint x: 376, startPoint y: 139, endPoint x: 383, endPoint y: 143, distance: 8.7
click at [376, 139] on input "Search Form" at bounding box center [472, 138] width 347 height 15
paste input "JPF302200032"
type input "JPF302200032"
click at [623, 208] on button "Search" at bounding box center [622, 206] width 47 height 16
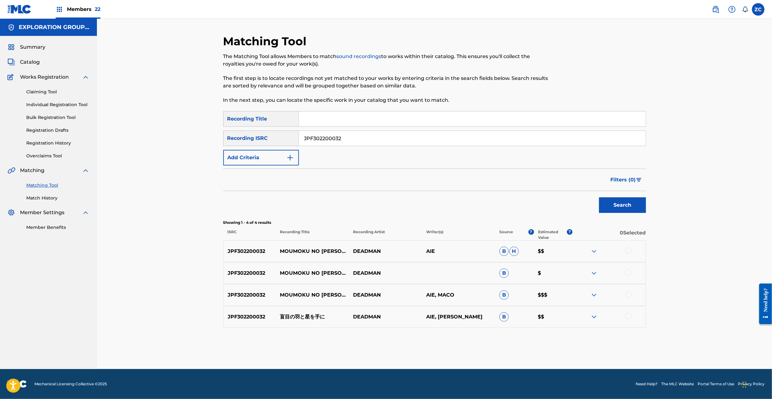
drag, startPoint x: 628, startPoint y: 246, endPoint x: 628, endPoint y: 254, distance: 8.1
click at [628, 250] on div "JPF302200032 MOUMOKU NO [PERSON_NAME] TO HOSHI WO TENI DEADMAN AIE B H $$" at bounding box center [434, 252] width 423 height 22
click at [628, 254] on div at bounding box center [628, 251] width 6 height 6
drag, startPoint x: 628, startPoint y: 271, endPoint x: 628, endPoint y: 276, distance: 5.0
click at [628, 272] on div at bounding box center [628, 273] width 6 height 6
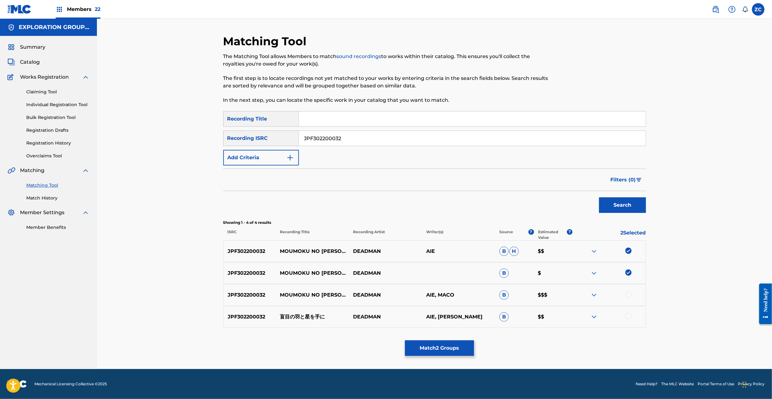
click at [628, 292] on div at bounding box center [628, 295] width 6 height 6
click at [628, 318] on div at bounding box center [628, 317] width 6 height 6
click at [455, 358] on div "Matching Tool The Matching Tool allows Members to match sound recordings to wor…" at bounding box center [434, 201] width 423 height 335
click at [457, 353] on button "Match 4 Groups" at bounding box center [439, 349] width 69 height 16
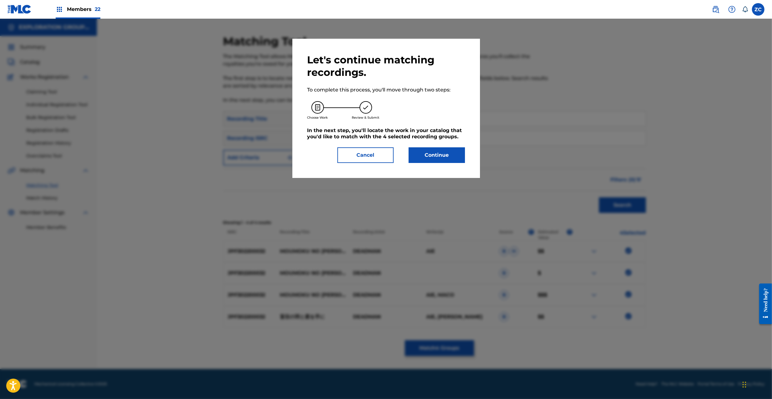
click at [430, 155] on button "Continue" at bounding box center [437, 156] width 56 height 16
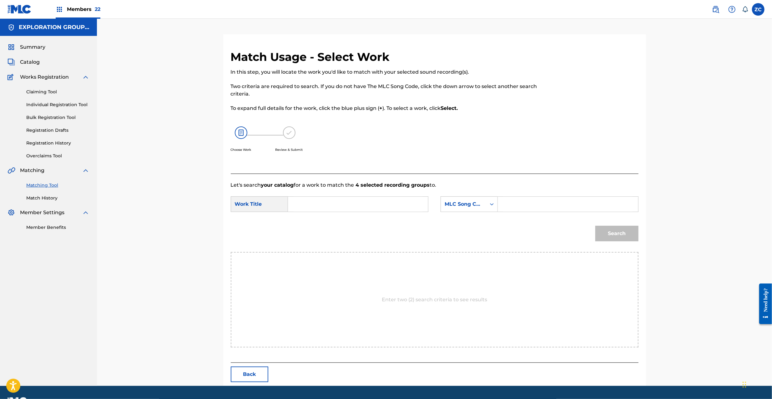
click at [383, 200] on input "Search Form" at bounding box center [357, 204] width 129 height 15
paste input "Moumokuno [PERSON_NAME] Teni MV4ZYQ"
click at [372, 203] on input "Moumokuno [PERSON_NAME] Teni MV4ZYQ" at bounding box center [357, 204] width 129 height 15
click at [393, 203] on input "Moumokuno [PERSON_NAME] Teni MV4ZYQ" at bounding box center [357, 204] width 129 height 15
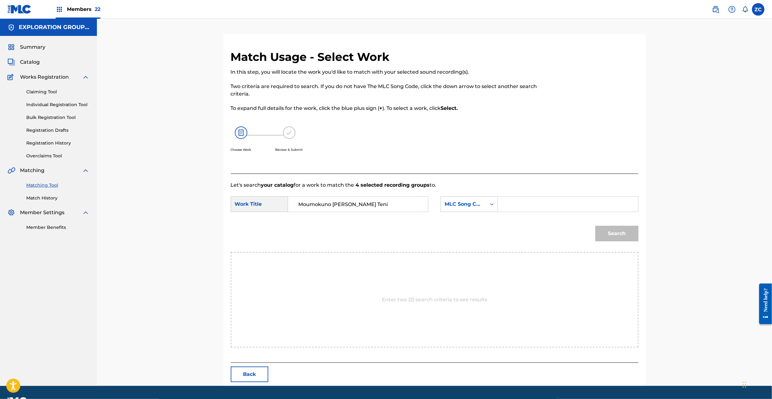
type input "Moumokuno [PERSON_NAME] Teni"
click at [574, 209] on input "Search Form" at bounding box center [567, 204] width 129 height 15
paste input "MV4ZYQ"
type input "MV4ZYQ"
click at [631, 237] on button "Search" at bounding box center [616, 234] width 43 height 16
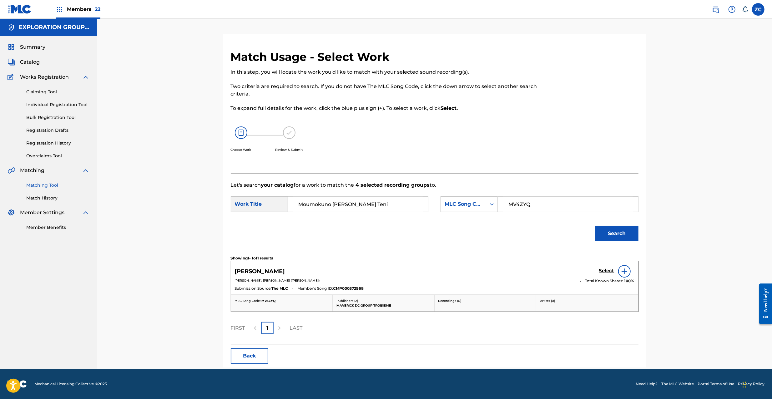
click at [600, 274] on h5 "Select" at bounding box center [606, 271] width 15 height 6
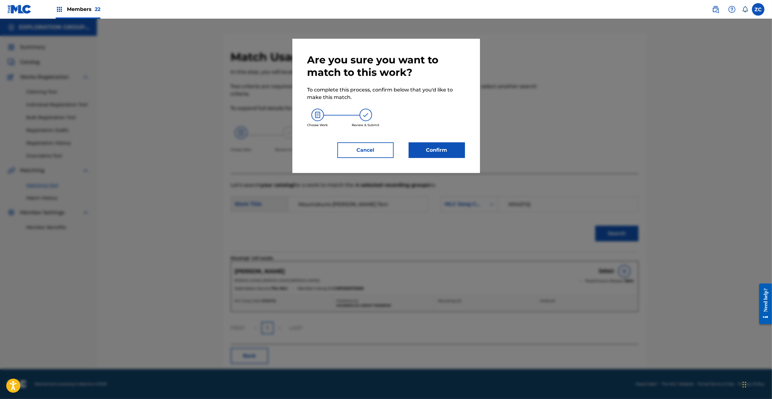
click at [433, 143] on button "Confirm" at bounding box center [437, 151] width 56 height 16
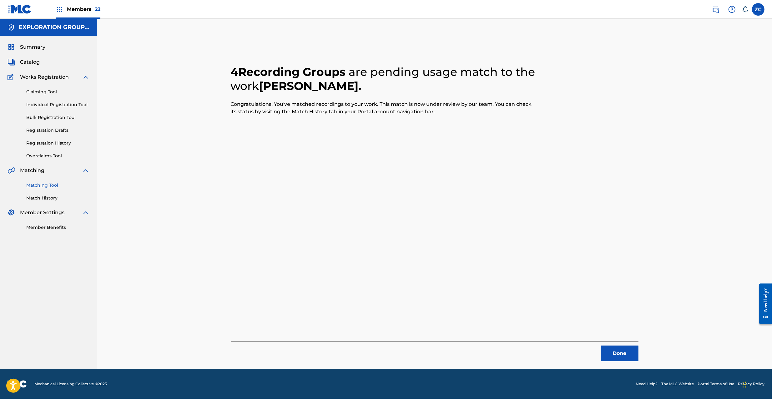
click at [614, 354] on button "Done" at bounding box center [620, 354] width 38 height 16
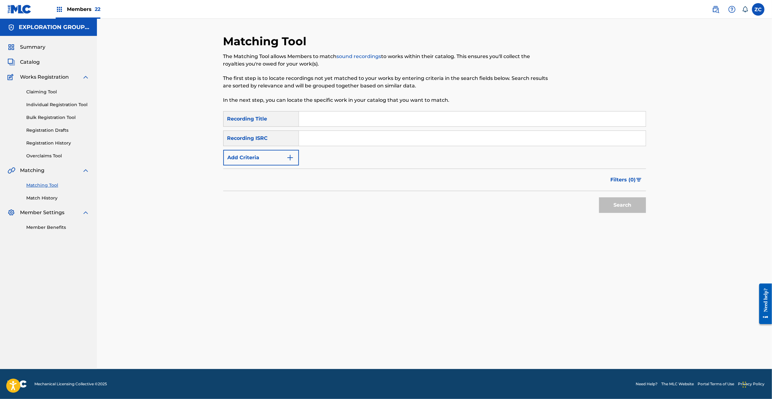
click at [372, 143] on input "Search Form" at bounding box center [472, 138] width 347 height 15
paste input "JPF302100283"
type input "JPF302100283"
click at [628, 207] on button "Search" at bounding box center [622, 206] width 47 height 16
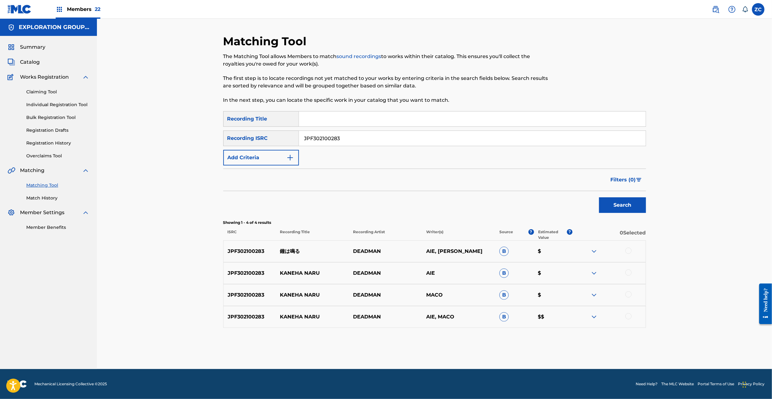
drag, startPoint x: 629, startPoint y: 250, endPoint x: 628, endPoint y: 264, distance: 14.4
click at [629, 252] on div at bounding box center [628, 251] width 6 height 6
click at [626, 275] on div at bounding box center [628, 273] width 6 height 6
click at [629, 296] on div at bounding box center [628, 295] width 6 height 6
click at [626, 317] on div at bounding box center [628, 317] width 6 height 6
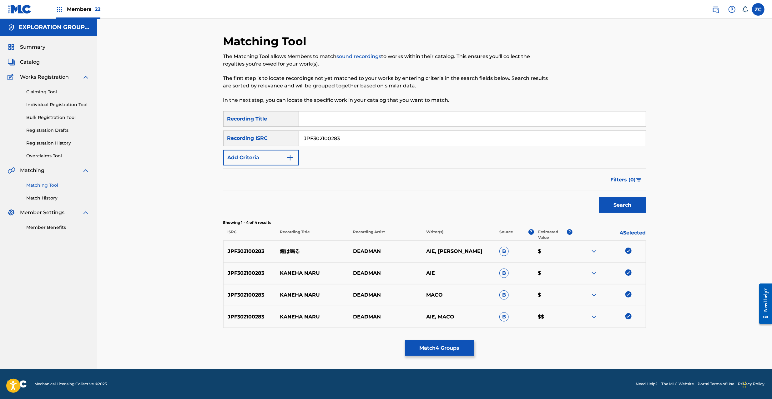
click at [444, 345] on button "Match 4 Groups" at bounding box center [439, 349] width 69 height 16
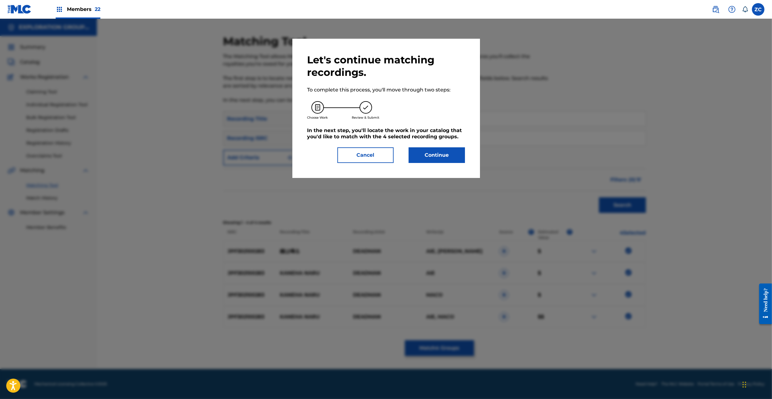
click at [439, 153] on button "Continue" at bounding box center [437, 156] width 56 height 16
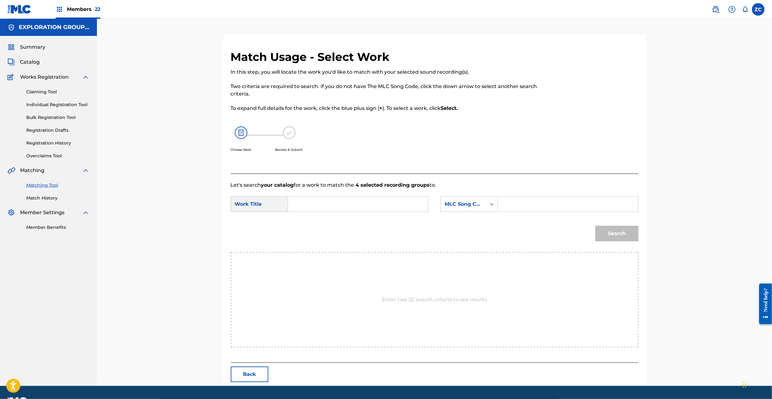
click at [353, 207] on input "Search Form" at bounding box center [357, 204] width 129 height 15
paste input "Kanewa Naru KJ2HFY"
click at [345, 205] on input "Kanewa Naru KJ2HFY" at bounding box center [357, 204] width 129 height 15
type input "Kanewa Naru"
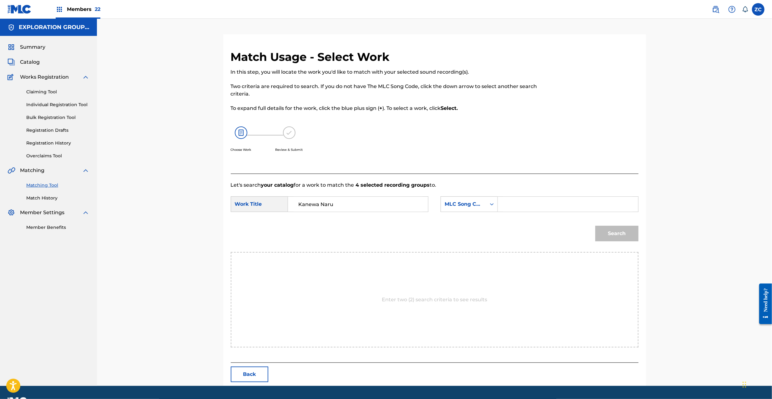
drag, startPoint x: 551, startPoint y: 208, endPoint x: 567, endPoint y: 212, distance: 15.8
click at [551, 208] on input "Search Form" at bounding box center [567, 204] width 129 height 15
paste input "KJ2HFY"
type input "KJ2HFY"
click at [626, 234] on button "Search" at bounding box center [616, 234] width 43 height 16
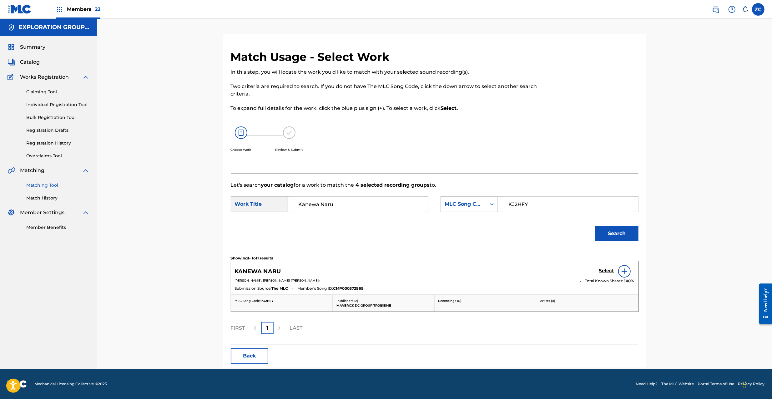
click at [605, 271] on h5 "Select" at bounding box center [606, 271] width 15 height 6
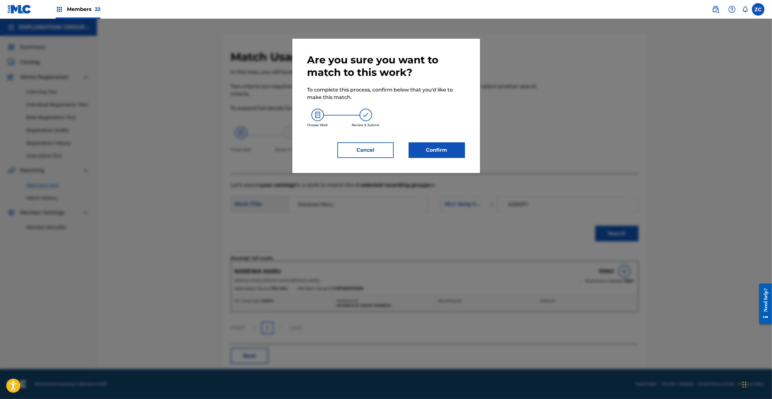
click at [433, 154] on button "Confirm" at bounding box center [437, 151] width 56 height 16
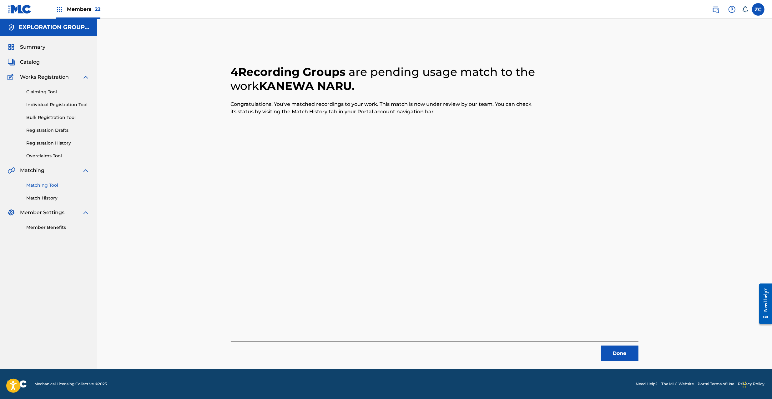
click at [614, 355] on button "Done" at bounding box center [620, 354] width 38 height 16
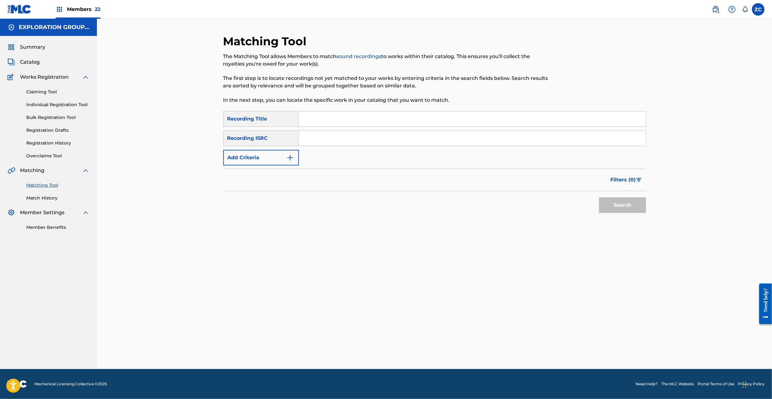
click at [344, 138] on input "Search Form" at bounding box center [472, 138] width 347 height 15
paste input "JPF302100282"
click at [620, 202] on button "Search" at bounding box center [622, 206] width 47 height 16
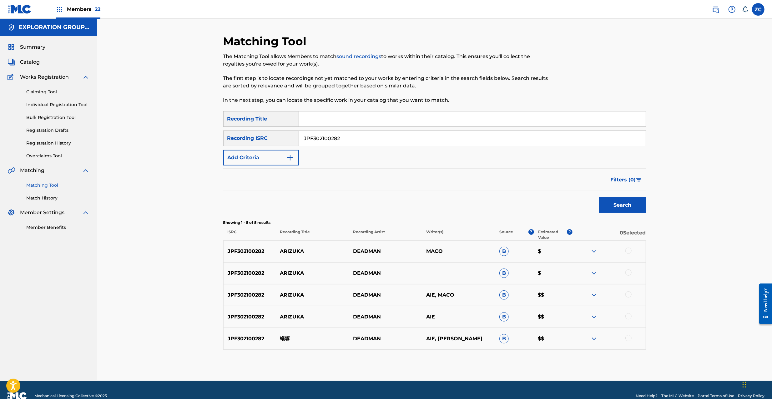
click at [628, 253] on div at bounding box center [628, 251] width 6 height 6
click at [628, 274] on div at bounding box center [628, 273] width 6 height 6
click at [626, 294] on div at bounding box center [628, 295] width 6 height 6
click at [628, 319] on div at bounding box center [628, 317] width 6 height 6
click at [628, 337] on div at bounding box center [628, 338] width 6 height 6
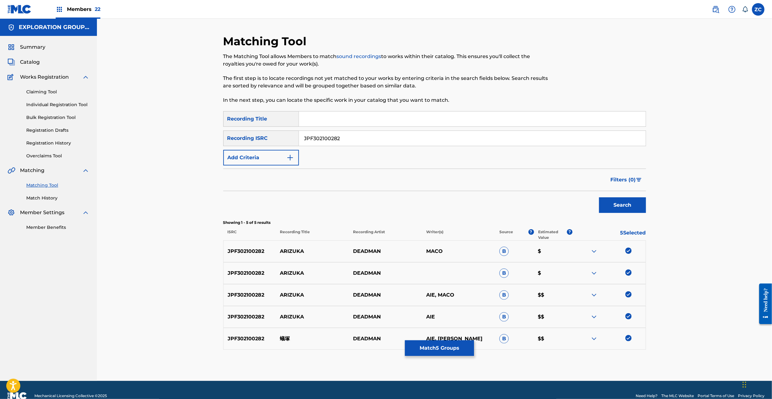
click at [344, 137] on input "JPF302100282" at bounding box center [472, 138] width 347 height 15
paste input "200044"
type input "JPF302200044"
click at [630, 204] on button "Search" at bounding box center [622, 206] width 47 height 16
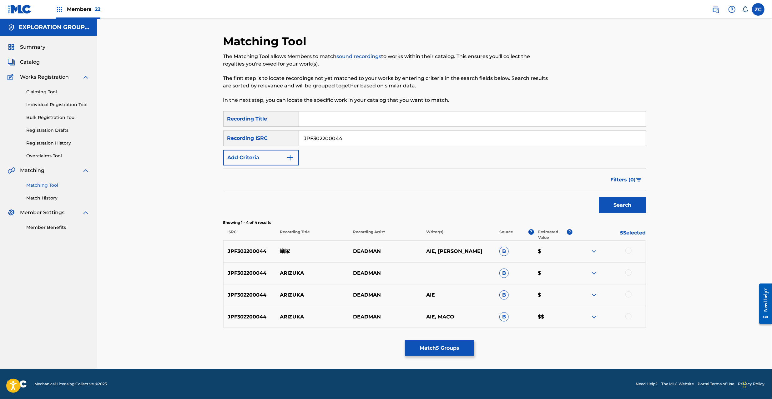
drag, startPoint x: 628, startPoint y: 249, endPoint x: 628, endPoint y: 260, distance: 10.9
click at [628, 249] on div at bounding box center [628, 251] width 6 height 6
click at [628, 272] on div at bounding box center [628, 273] width 6 height 6
click at [628, 294] on div at bounding box center [628, 295] width 6 height 6
click at [628, 316] on div at bounding box center [628, 317] width 6 height 6
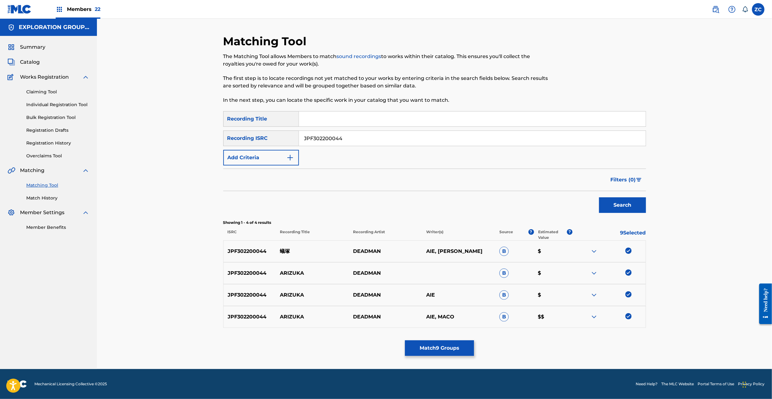
click at [446, 348] on button "Match 9 Groups" at bounding box center [439, 349] width 69 height 16
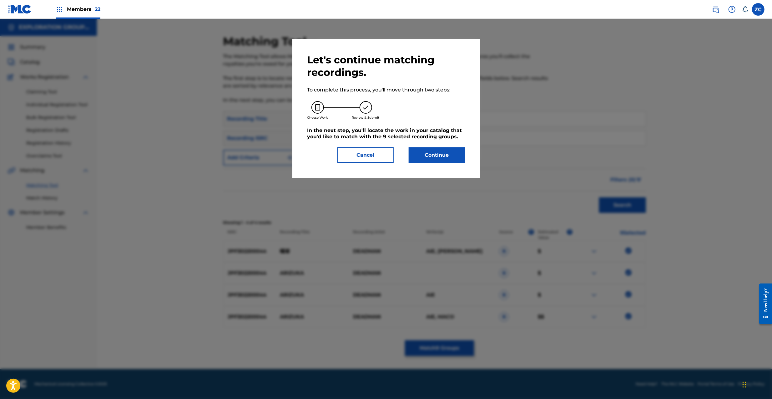
click at [426, 153] on button "Continue" at bounding box center [437, 156] width 56 height 16
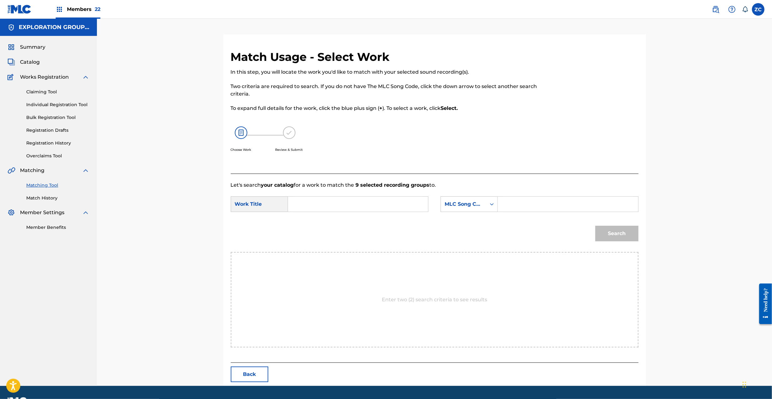
click at [398, 206] on input "Search Form" at bounding box center [357, 204] width 129 height 15
paste input "Arizuka AW67V2"
click at [327, 205] on input "Arizuka AW67V2" at bounding box center [357, 204] width 129 height 15
type input "[PERSON_NAME]"
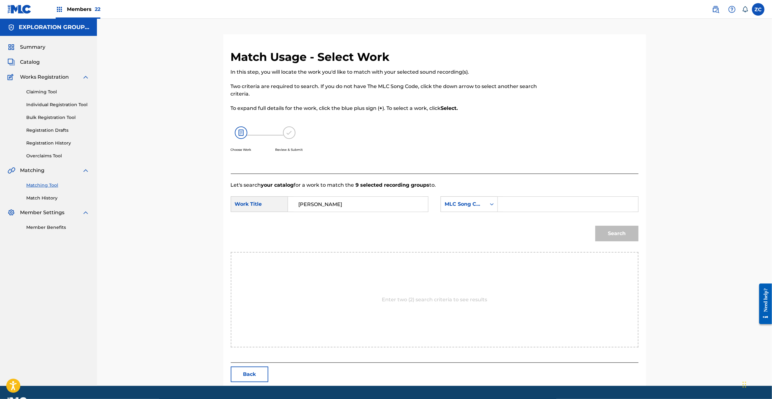
click at [534, 206] on input "Search Form" at bounding box center [567, 204] width 129 height 15
paste input "AW67V2"
type input "AW67V2"
click at [613, 229] on button "Search" at bounding box center [616, 234] width 43 height 16
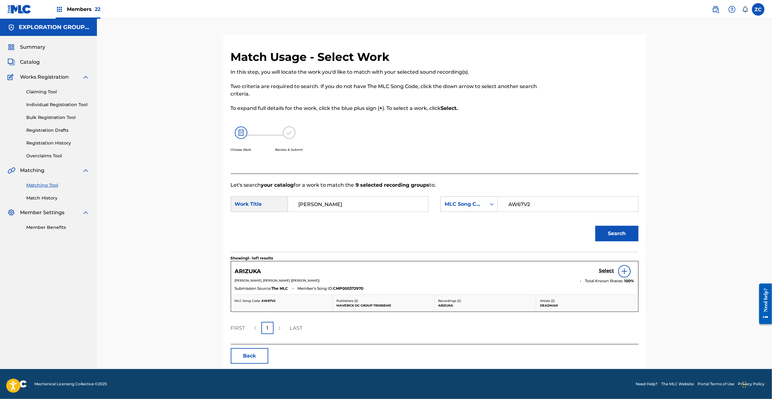
click at [606, 274] on link "Select" at bounding box center [606, 271] width 15 height 7
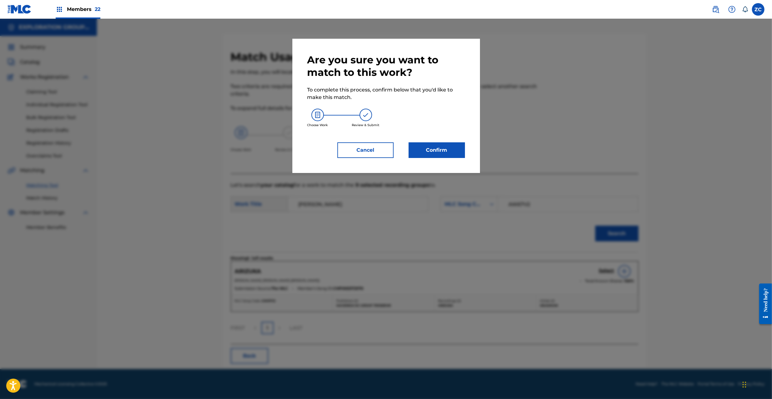
click at [448, 158] on div "Are you sure you want to match to this work? To complete this process, confirm …" at bounding box center [386, 106] width 188 height 134
click at [447, 152] on button "Confirm" at bounding box center [437, 151] width 56 height 16
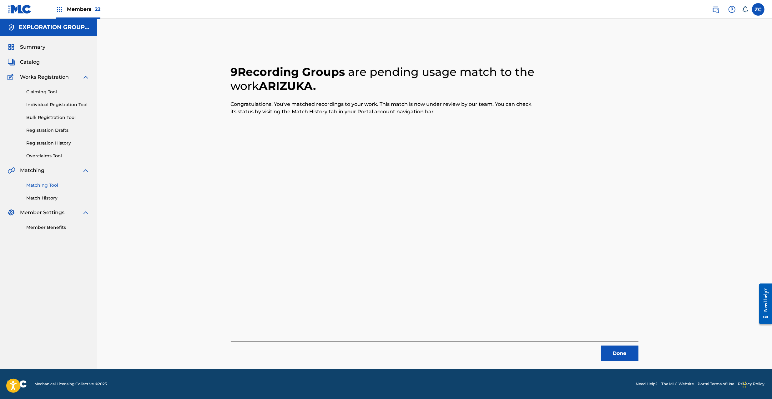
click at [622, 349] on button "Done" at bounding box center [620, 354] width 38 height 16
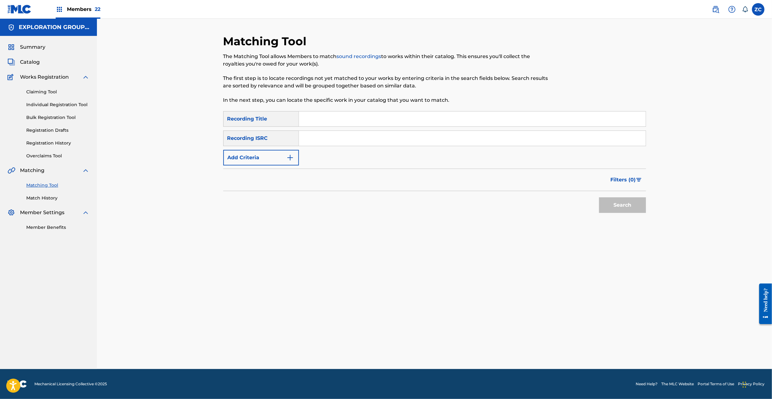
click at [394, 136] on input "Search Form" at bounding box center [472, 138] width 347 height 15
paste input "JPF302200028"
click at [623, 206] on button "Search" at bounding box center [622, 206] width 47 height 16
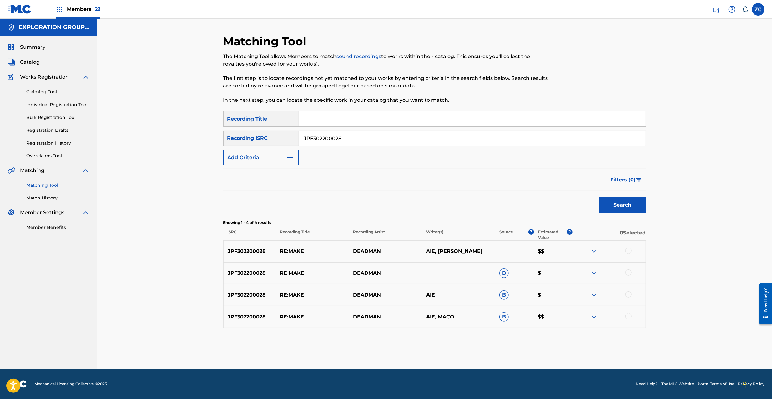
click at [628, 252] on div at bounding box center [628, 251] width 6 height 6
click at [628, 272] on div at bounding box center [628, 273] width 6 height 6
click at [629, 293] on div at bounding box center [628, 295] width 6 height 6
click at [628, 317] on div at bounding box center [628, 317] width 6 height 6
click at [465, 139] on input "JPF302200028" at bounding box center [472, 138] width 347 height 15
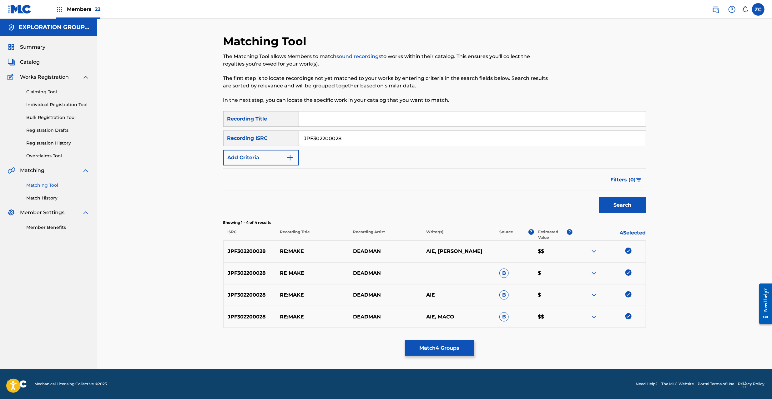
paste input "100281"
type input "JPF302100281"
click at [618, 208] on button "Search" at bounding box center [622, 206] width 47 height 16
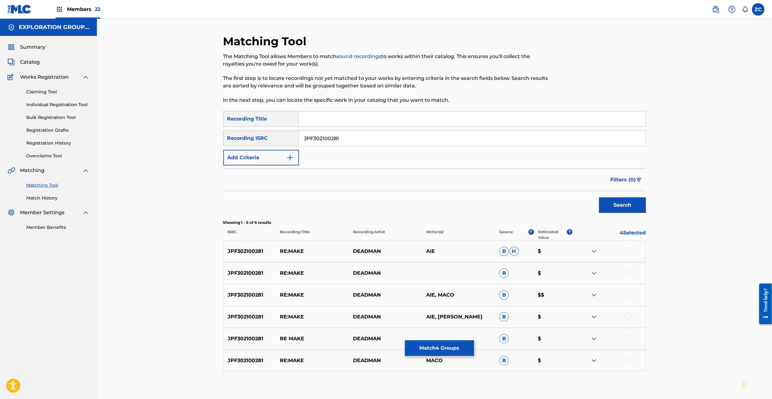
drag, startPoint x: 627, startPoint y: 251, endPoint x: 628, endPoint y: 283, distance: 31.3
click at [627, 252] on div at bounding box center [628, 251] width 6 height 6
drag, startPoint x: 628, startPoint y: 274, endPoint x: 629, endPoint y: 290, distance: 16.0
click at [628, 274] on div at bounding box center [628, 273] width 6 height 6
click at [628, 297] on div at bounding box center [628, 295] width 6 height 6
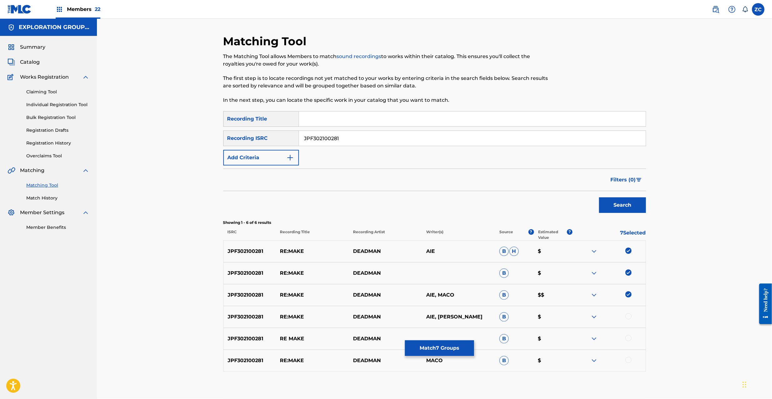
click at [627, 319] on div at bounding box center [628, 317] width 6 height 6
click at [628, 339] on div at bounding box center [628, 338] width 6 height 6
click at [629, 360] on div at bounding box center [628, 360] width 6 height 6
click at [455, 344] on button "Match 10 Groups" at bounding box center [439, 349] width 69 height 16
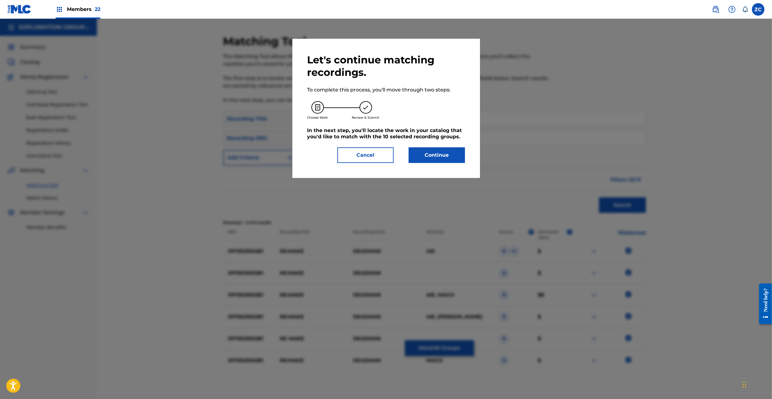
click at [437, 154] on button "Continue" at bounding box center [437, 156] width 56 height 16
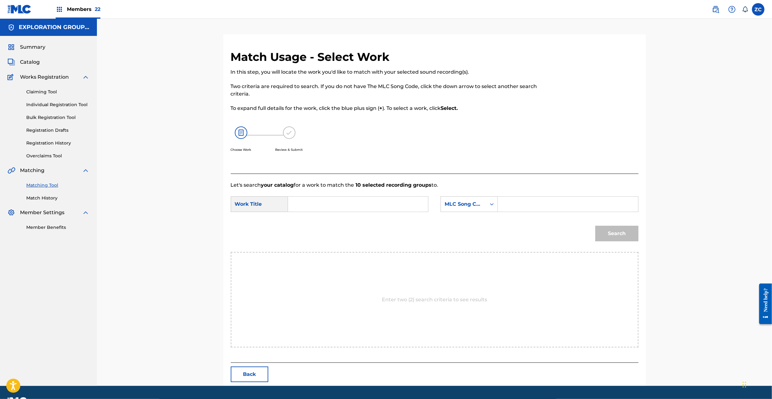
drag, startPoint x: 374, startPoint y: 205, endPoint x: 366, endPoint y: 206, distance: 8.1
click at [374, 206] on input "Search Form" at bounding box center [357, 204] width 129 height 15
paste input "Re:Make RO0MFZ"
click at [339, 203] on input "Re:Make RO0MFZ" at bounding box center [357, 204] width 129 height 15
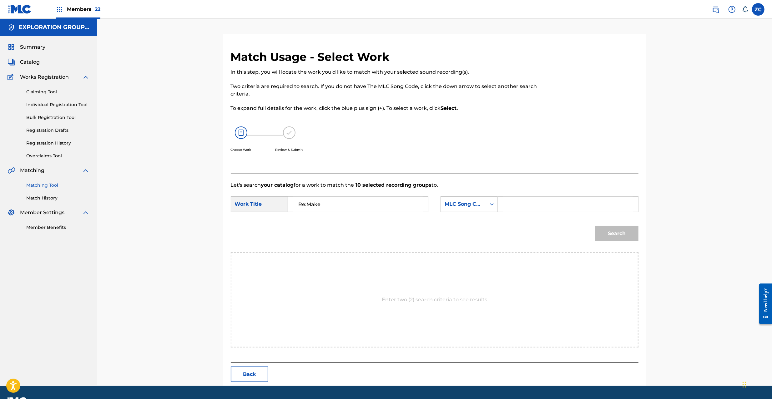
type input "Re:Make"
click at [518, 209] on input "Search Form" at bounding box center [567, 204] width 129 height 15
paste input "RO0MFZ"
type input "RO0MFZ"
click at [619, 234] on button "Search" at bounding box center [616, 234] width 43 height 16
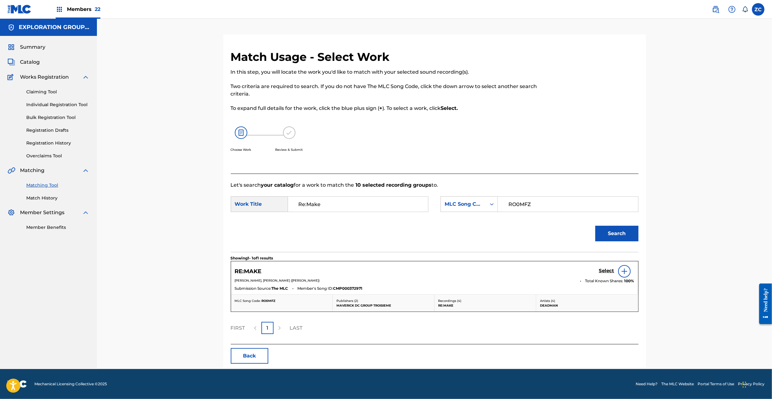
click at [608, 270] on h5 "Select" at bounding box center [606, 271] width 15 height 6
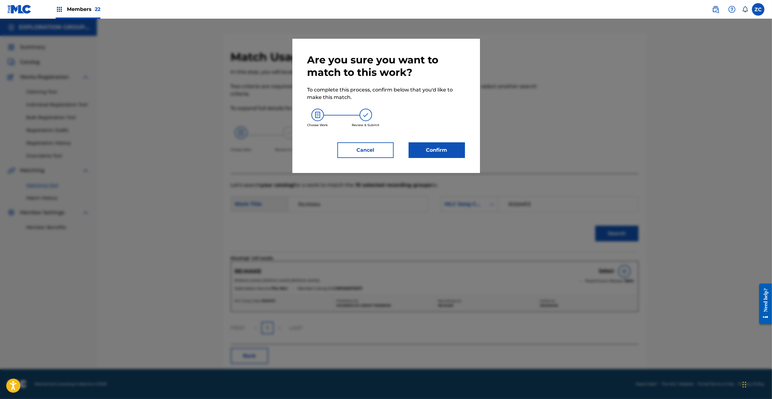
click at [454, 150] on button "Confirm" at bounding box center [437, 151] width 56 height 16
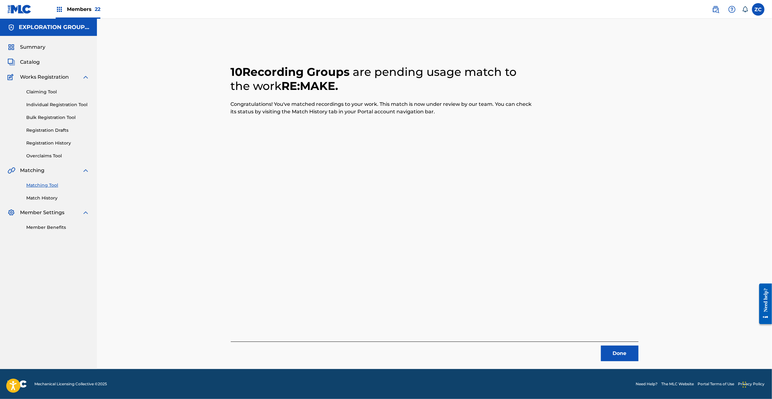
click at [613, 351] on button "Done" at bounding box center [620, 354] width 38 height 16
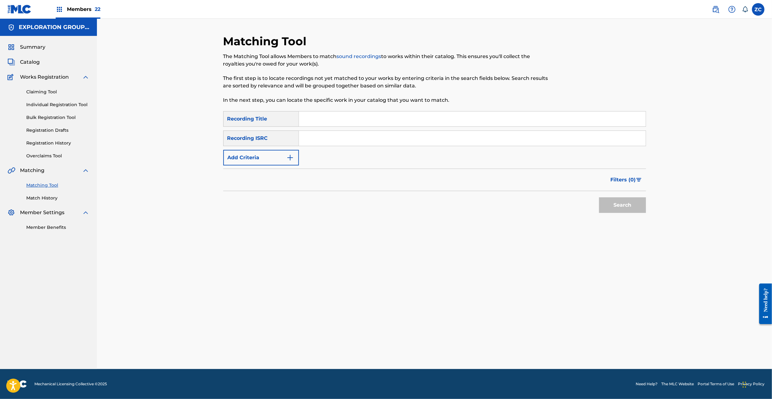
drag, startPoint x: 344, startPoint y: 137, endPoint x: 358, endPoint y: 139, distance: 13.4
click at [344, 137] on input "Search Form" at bounding box center [472, 138] width 347 height 15
paste input "JPF302100280"
click at [614, 213] on button "Search" at bounding box center [622, 206] width 47 height 16
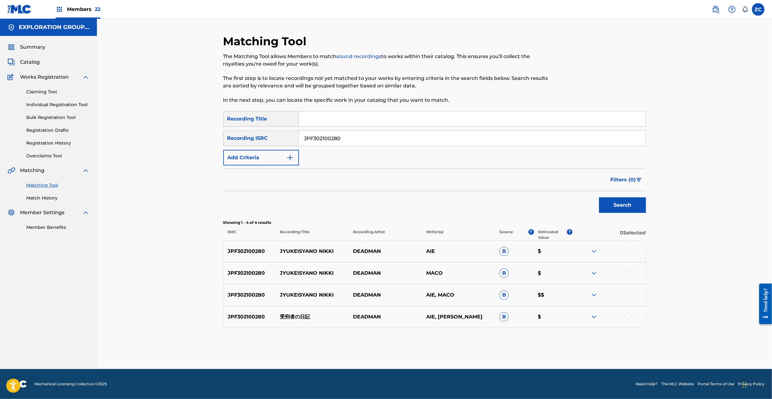
click at [630, 251] on div at bounding box center [628, 251] width 6 height 6
click at [628, 274] on div at bounding box center [628, 273] width 6 height 6
click at [629, 295] on div at bounding box center [628, 295] width 6 height 6
click at [630, 318] on div at bounding box center [628, 317] width 6 height 6
click at [447, 141] on input "JPF302100280" at bounding box center [472, 138] width 347 height 15
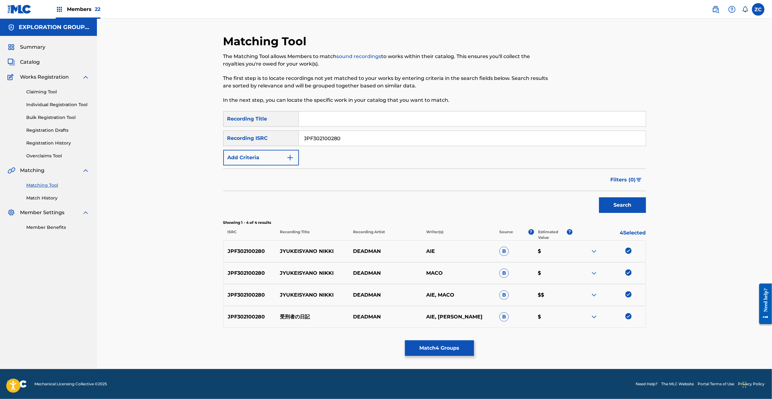
paste input "200034"
type input "JPF302200034"
click at [622, 203] on button "Search" at bounding box center [622, 206] width 47 height 16
click at [630, 251] on div at bounding box center [628, 251] width 6 height 6
click at [626, 272] on div at bounding box center [628, 273] width 6 height 6
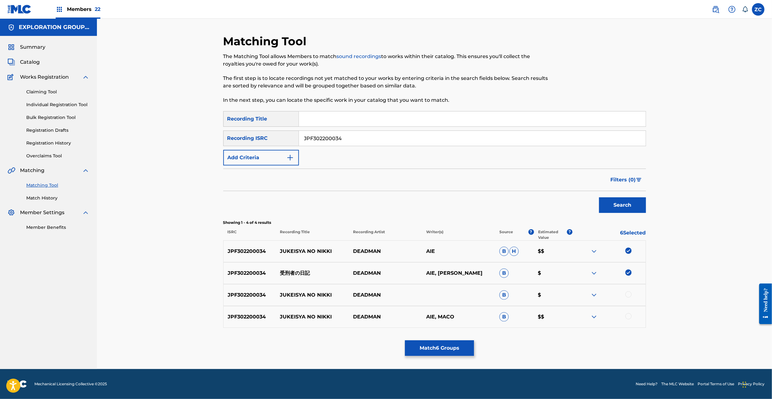
click at [629, 294] on div at bounding box center [628, 295] width 6 height 6
click at [629, 317] on div at bounding box center [628, 317] width 6 height 6
click at [474, 350] on div "Matching Tool The Matching Tool allows Members to match sound recordings to wor…" at bounding box center [434, 201] width 423 height 335
click at [463, 350] on button "Match 8 Groups" at bounding box center [439, 349] width 69 height 16
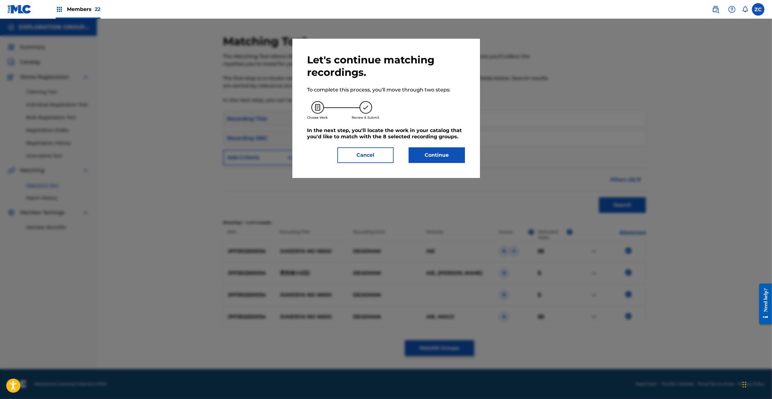
click at [433, 150] on button "Continue" at bounding box center [437, 156] width 56 height 16
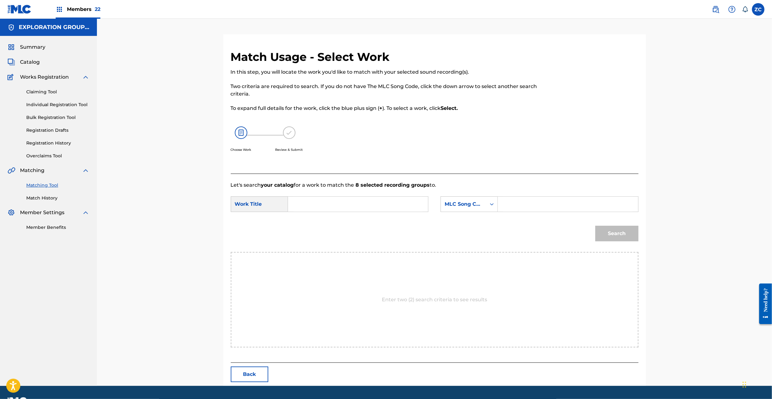
click at [405, 205] on input "Search Form" at bounding box center [357, 204] width 129 height 15
paste input "Jukeishano Nikki J58A1E"
click at [363, 204] on input "Jukeishano Nikki J58A1E" at bounding box center [357, 204] width 129 height 15
type input "Jukeishano Nikki"
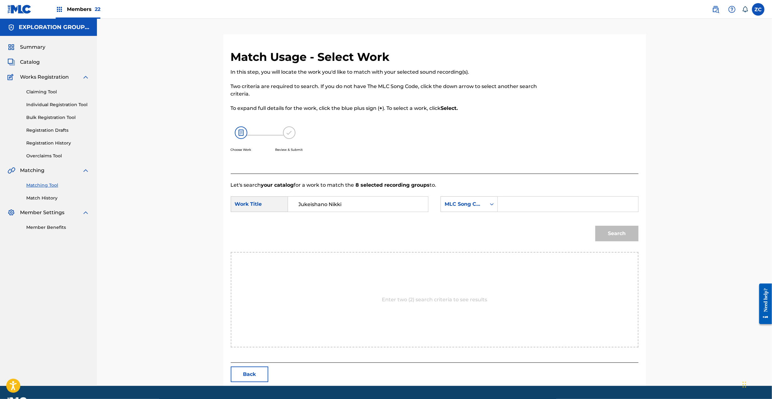
click at [516, 205] on input "Search Form" at bounding box center [567, 204] width 129 height 15
paste input "J58A1E"
type input "J58A1E"
click at [623, 235] on button "Search" at bounding box center [616, 234] width 43 height 16
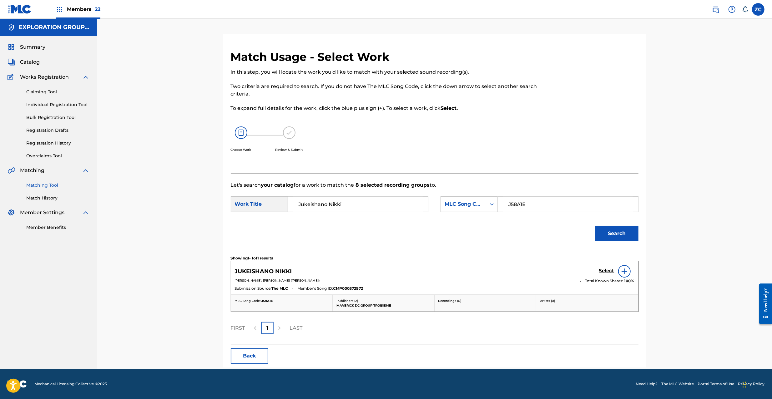
click at [608, 268] on div "Select" at bounding box center [616, 271] width 35 height 13
click at [608, 271] on h5 "Select" at bounding box center [606, 271] width 15 height 6
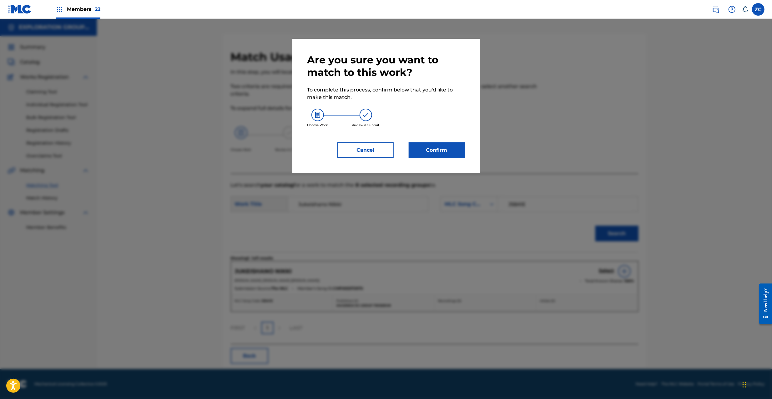
click at [439, 153] on button "Confirm" at bounding box center [437, 151] width 56 height 16
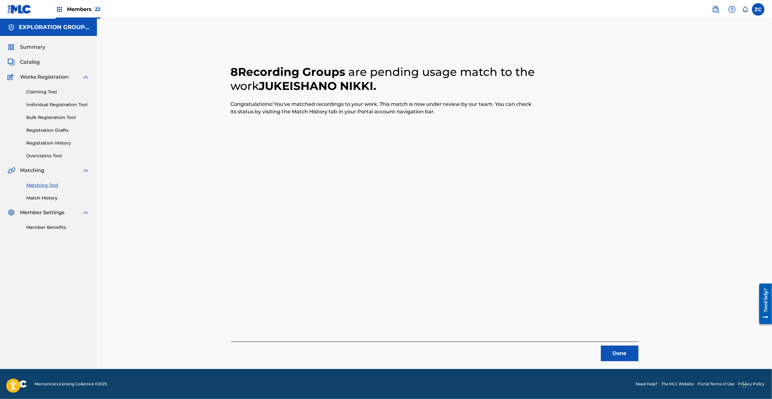
click at [628, 357] on button "Done" at bounding box center [620, 354] width 38 height 16
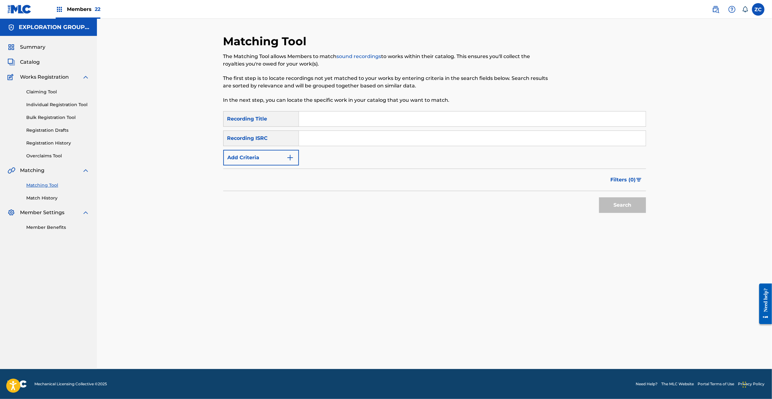
drag, startPoint x: 343, startPoint y: 141, endPoint x: 460, endPoint y: 175, distance: 122.0
click at [344, 141] on input "Search Form" at bounding box center [472, 138] width 347 height 15
paste input "JPF302200067"
click at [622, 204] on button "Search" at bounding box center [622, 206] width 47 height 16
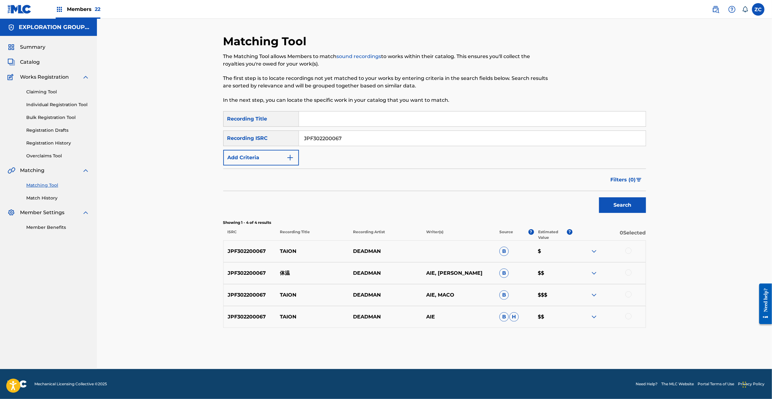
click at [626, 251] on div at bounding box center [628, 251] width 6 height 6
click at [627, 274] on div at bounding box center [628, 273] width 6 height 6
click at [628, 295] on div at bounding box center [628, 295] width 6 height 6
click at [628, 319] on div at bounding box center [628, 317] width 6 height 6
click at [479, 135] on input "JPF302200067" at bounding box center [472, 138] width 347 height 15
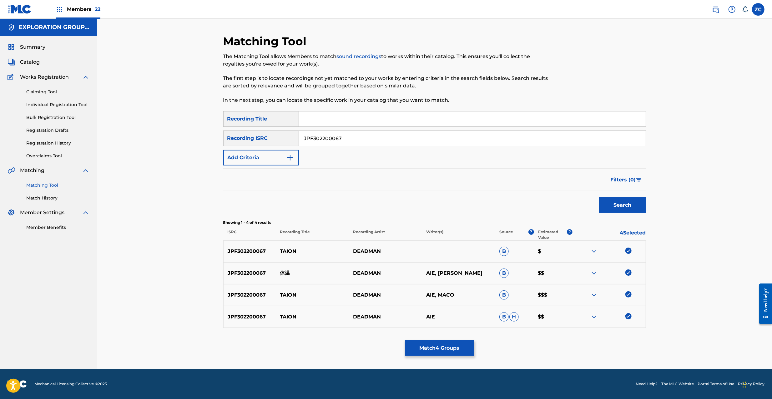
paste input "100279"
type input "JPF302100279"
click at [624, 206] on button "Search" at bounding box center [622, 206] width 47 height 16
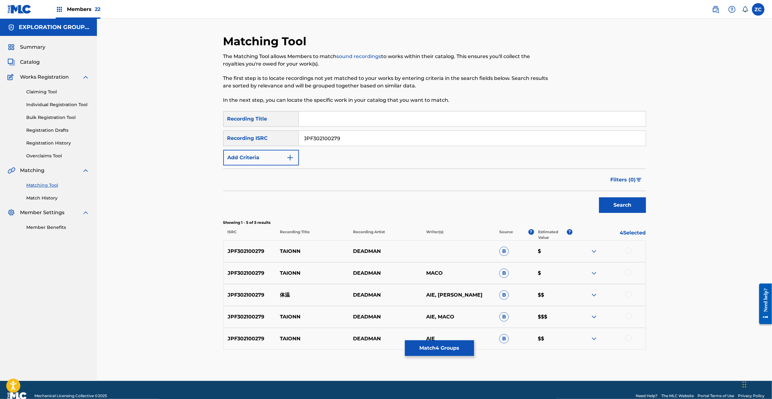
drag, startPoint x: 627, startPoint y: 252, endPoint x: 627, endPoint y: 270, distance: 18.4
click at [627, 253] on div at bounding box center [628, 251] width 6 height 6
click at [627, 274] on div at bounding box center [628, 273] width 6 height 6
click at [629, 296] on div at bounding box center [628, 295] width 6 height 6
click at [628, 318] on div at bounding box center [628, 317] width 6 height 6
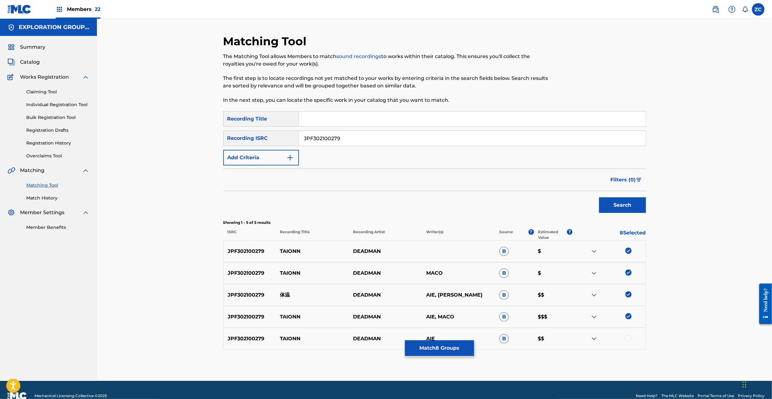
click at [628, 340] on div at bounding box center [628, 338] width 6 height 6
click at [433, 348] on button "Match 9 Groups" at bounding box center [439, 349] width 69 height 16
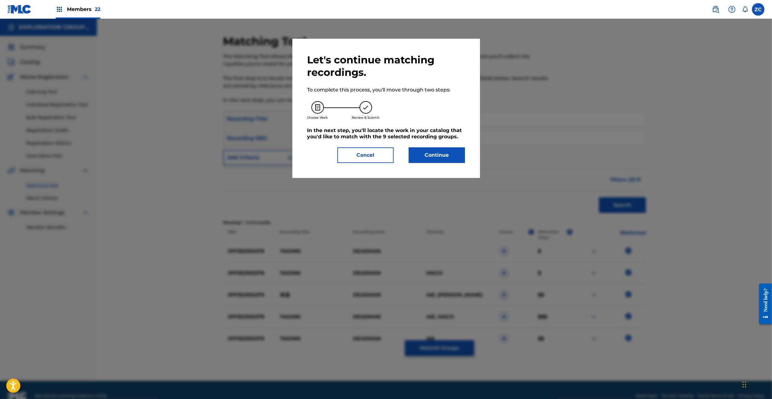
click at [435, 162] on button "Continue" at bounding box center [437, 156] width 56 height 16
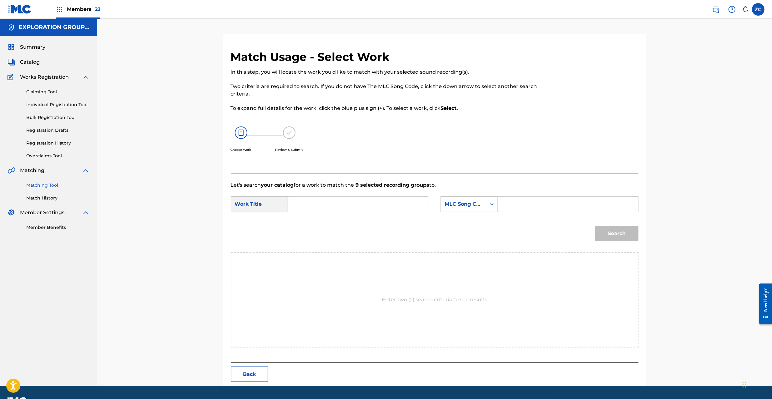
click at [358, 213] on div "SearchWithCriteriab73dadaa-3130-42fb-84da-5adb77e3be15 Work Title SearchWithCri…" at bounding box center [435, 206] width 408 height 19
click at [369, 208] on input "Search Form" at bounding box center [357, 204] width 129 height 15
paste input "Taion TW8XDC"
click at [323, 203] on input "Taion TW8XDC" at bounding box center [357, 204] width 129 height 15
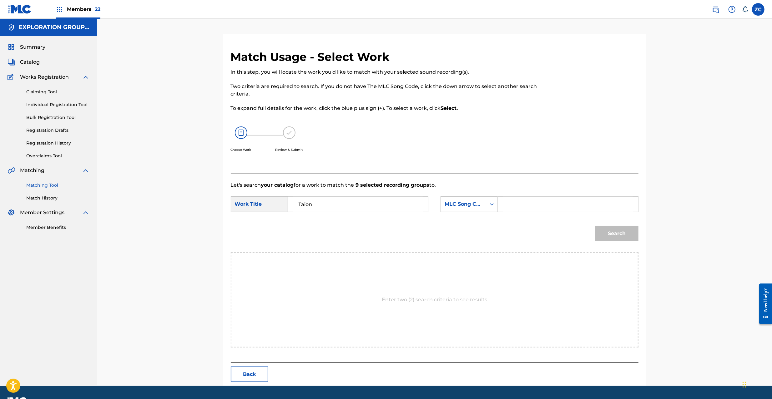
type input "Taion"
drag, startPoint x: 510, startPoint y: 206, endPoint x: 517, endPoint y: 208, distance: 6.7
click at [510, 206] on input "Search Form" at bounding box center [567, 204] width 129 height 15
paste input "TW8XDC"
type input "TW8XDC"
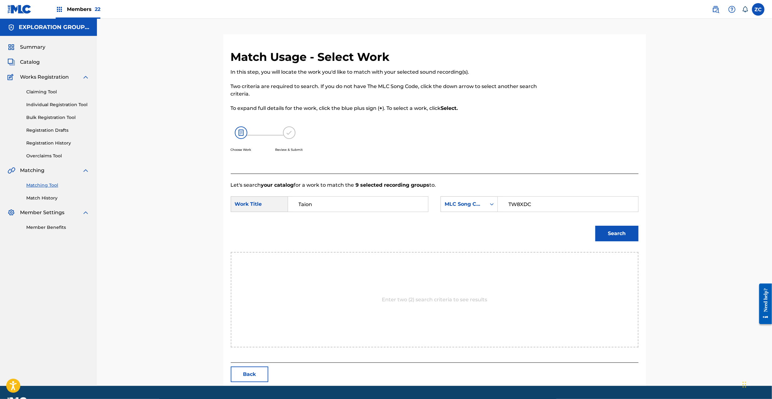
click at [618, 231] on button "Search" at bounding box center [616, 234] width 43 height 16
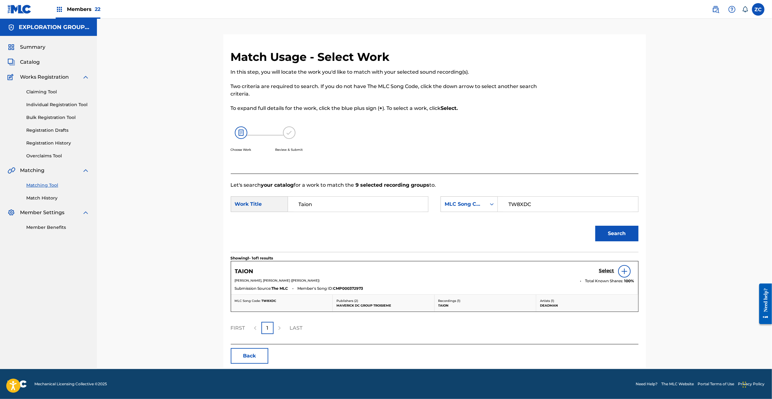
click at [603, 268] on div "Select" at bounding box center [616, 271] width 35 height 13
click at [604, 269] on h5 "Select" at bounding box center [606, 271] width 15 height 6
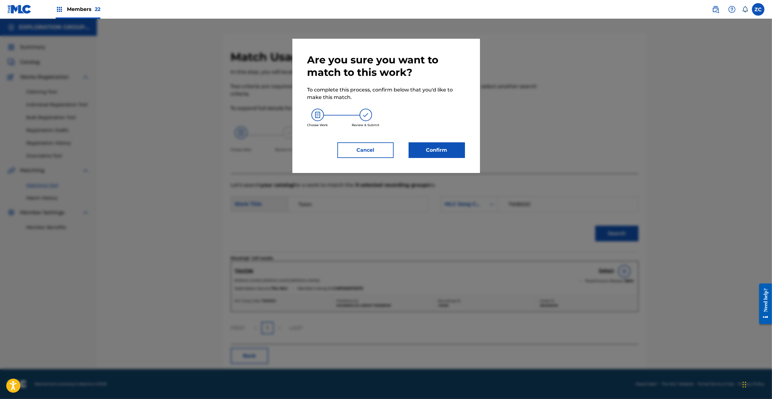
click at [442, 155] on button "Confirm" at bounding box center [437, 151] width 56 height 16
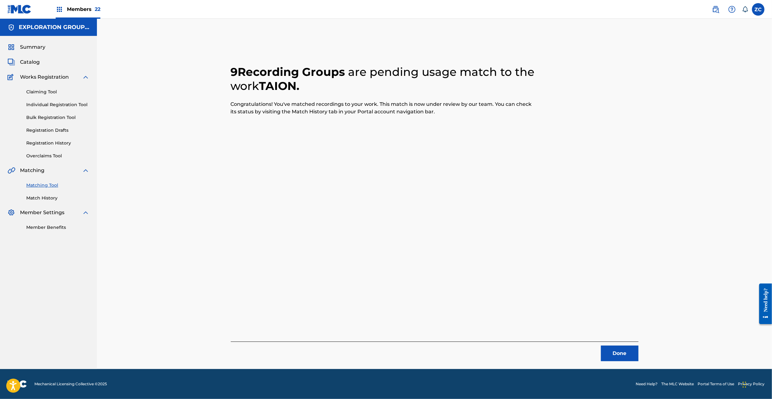
click at [614, 349] on button "Done" at bounding box center [620, 354] width 38 height 16
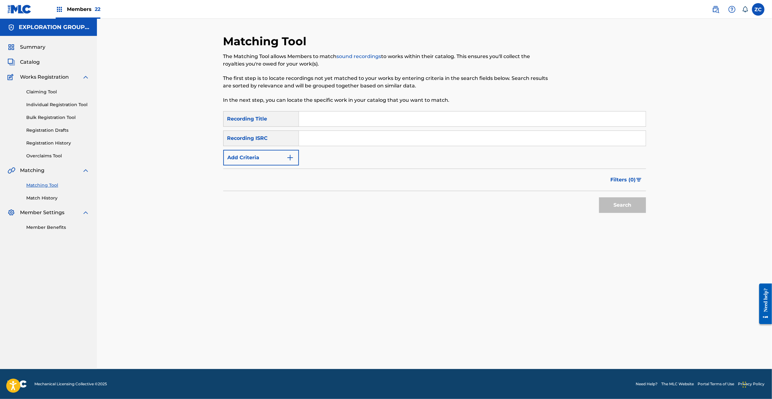
click at [336, 134] on input "Search Form" at bounding box center [472, 138] width 347 height 15
paste input "JPF302100278"
click at [623, 203] on button "Search" at bounding box center [622, 206] width 47 height 16
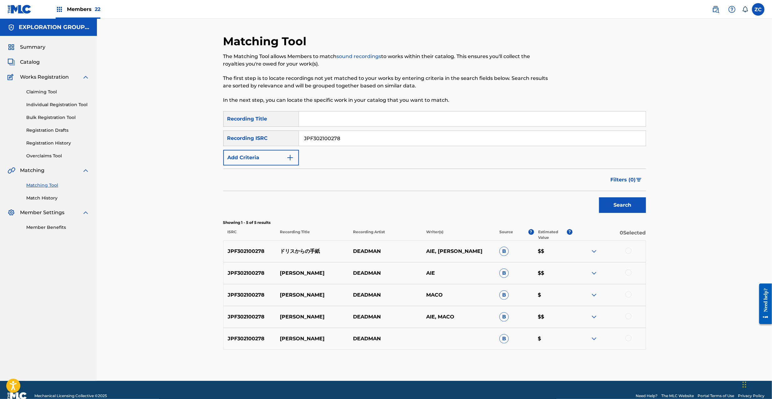
click at [625, 250] on div at bounding box center [628, 251] width 6 height 6
click at [627, 271] on div at bounding box center [628, 273] width 6 height 6
click at [629, 292] on div at bounding box center [628, 295] width 6 height 6
click at [628, 314] on div at bounding box center [628, 317] width 6 height 6
click at [628, 340] on div at bounding box center [628, 338] width 6 height 6
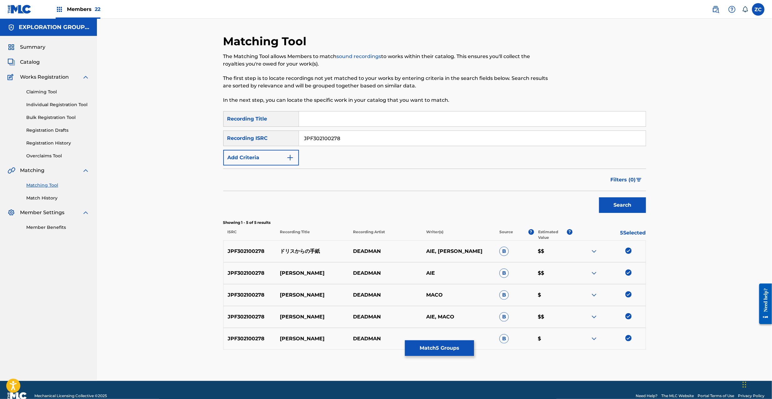
click at [382, 142] on input "JPF302100278" at bounding box center [472, 138] width 347 height 15
paste input "200036"
type input "JPF302200036"
click at [624, 204] on button "Search" at bounding box center [622, 206] width 47 height 16
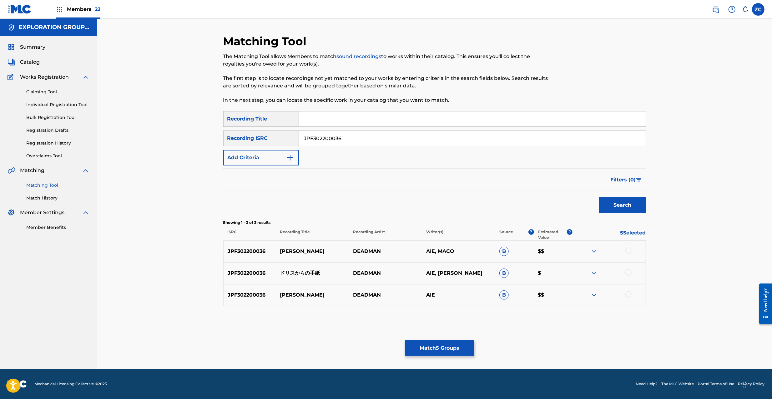
click at [628, 251] on div at bounding box center [628, 251] width 6 height 6
click at [629, 274] on div at bounding box center [628, 273] width 6 height 6
click at [628, 294] on div at bounding box center [628, 295] width 6 height 6
click at [434, 341] on button "Match 8 Groups" at bounding box center [439, 349] width 69 height 16
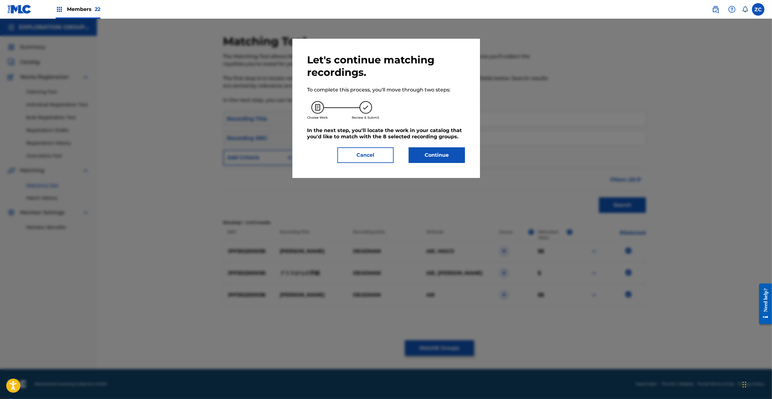
click at [423, 157] on button "Continue" at bounding box center [437, 156] width 56 height 16
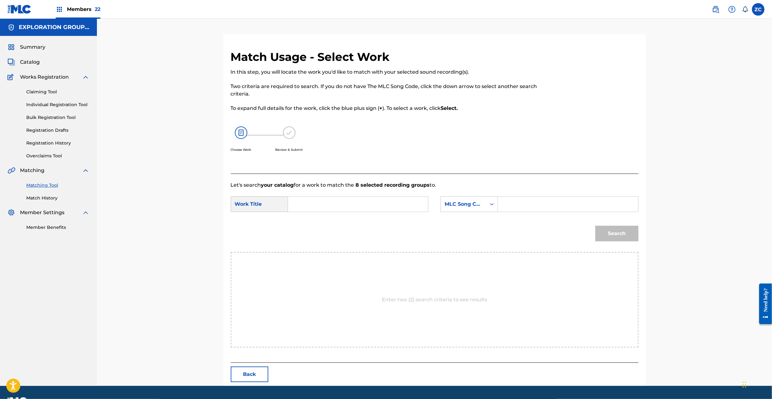
click at [380, 203] on input "Search Form" at bounding box center [357, 204] width 129 height 15
paste input "[PERSON_NAME] DQ4EI5"
click at [375, 206] on input "[PERSON_NAME] DQ4EI5" at bounding box center [357, 204] width 129 height 15
type input "[PERSON_NAME]"
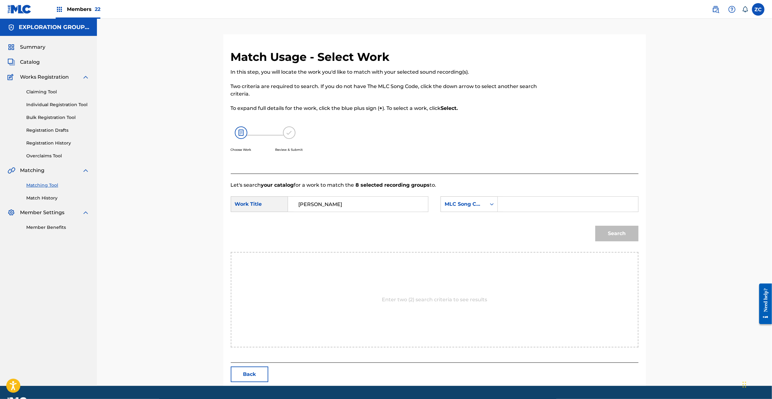
click at [523, 209] on input "Search Form" at bounding box center [567, 204] width 129 height 15
paste input "DQ4EI5"
type input "DQ4EI5"
click at [627, 234] on button "Search" at bounding box center [616, 234] width 43 height 16
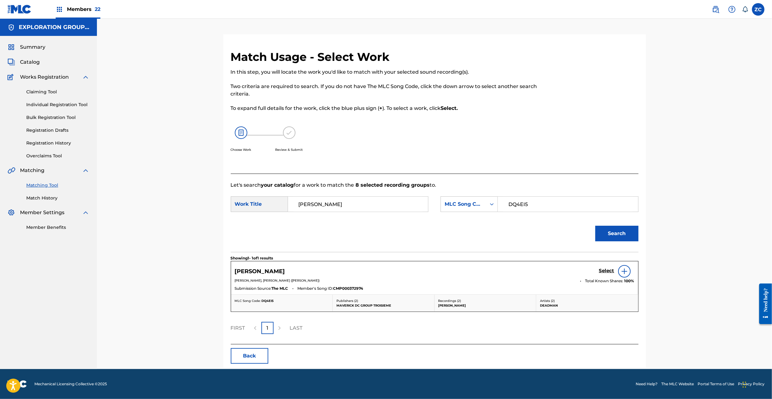
click at [605, 270] on h5 "Select" at bounding box center [606, 271] width 15 height 6
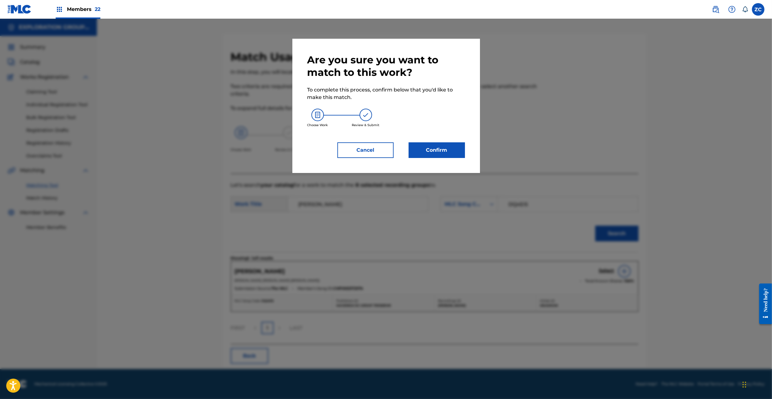
click at [443, 153] on button "Confirm" at bounding box center [437, 151] width 56 height 16
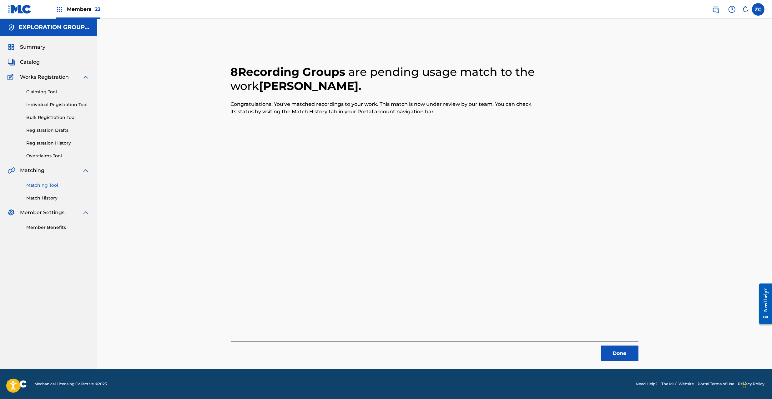
click at [631, 354] on button "Done" at bounding box center [620, 354] width 38 height 16
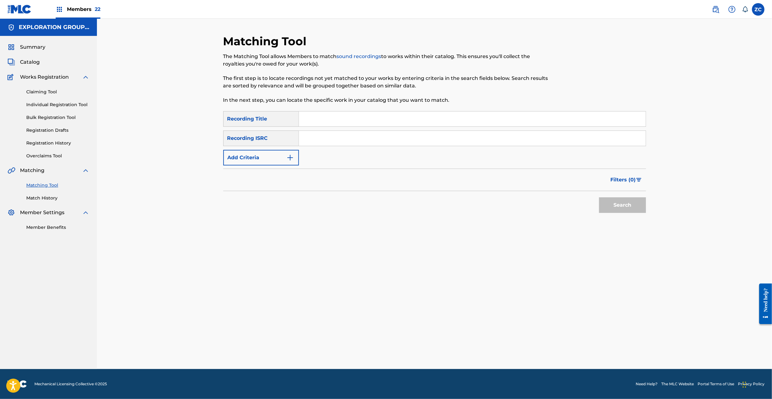
click at [427, 144] on input "Search Form" at bounding box center [472, 138] width 347 height 15
paste input "JPF302200065"
click at [623, 211] on button "Search" at bounding box center [622, 206] width 47 height 16
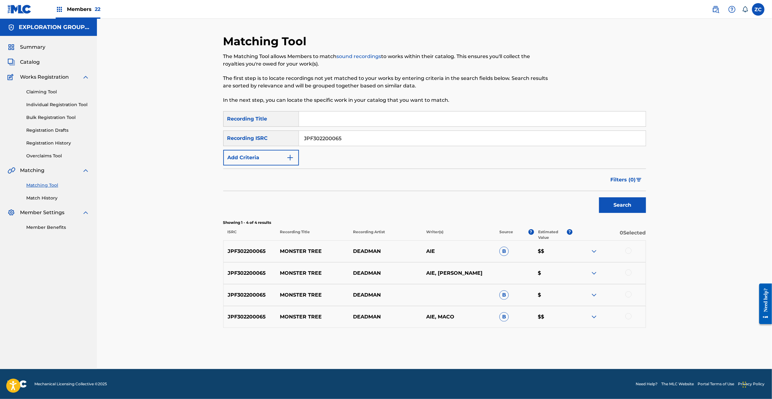
drag, startPoint x: 628, startPoint y: 251, endPoint x: 638, endPoint y: 274, distance: 24.9
click at [629, 253] on div at bounding box center [628, 251] width 6 height 6
click at [627, 273] on div at bounding box center [628, 273] width 6 height 6
click at [630, 296] on div at bounding box center [628, 295] width 6 height 6
click at [622, 311] on div "JPF302200065 MONSTER TREE DEADMAN AIE, MACO B $$" at bounding box center [434, 317] width 423 height 22
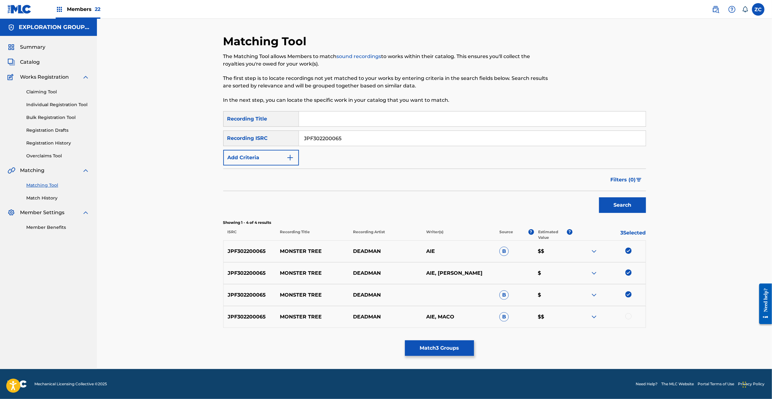
click at [626, 314] on div at bounding box center [628, 317] width 6 height 6
click at [460, 139] on input "JPF302200065" at bounding box center [472, 138] width 347 height 15
paste input "100277"
type input "JPF302100277"
click at [627, 202] on button "Search" at bounding box center [622, 206] width 47 height 16
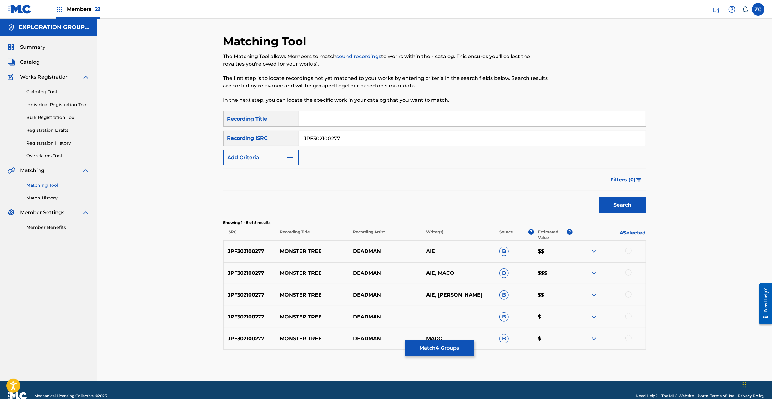
click at [630, 254] on div at bounding box center [608, 252] width 73 height 8
click at [627, 273] on div at bounding box center [628, 273] width 6 height 6
click at [627, 251] on div at bounding box center [628, 251] width 6 height 6
click at [629, 295] on div at bounding box center [628, 295] width 6 height 6
click at [629, 316] on div at bounding box center [628, 317] width 6 height 6
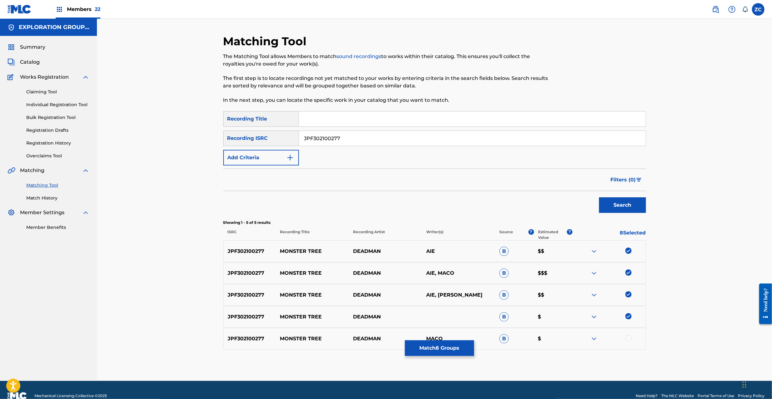
drag, startPoint x: 629, startPoint y: 339, endPoint x: 634, endPoint y: 337, distance: 5.2
click at [629, 338] on div at bounding box center [628, 338] width 6 height 6
click at [455, 346] on button "Match 9 Groups" at bounding box center [439, 349] width 69 height 16
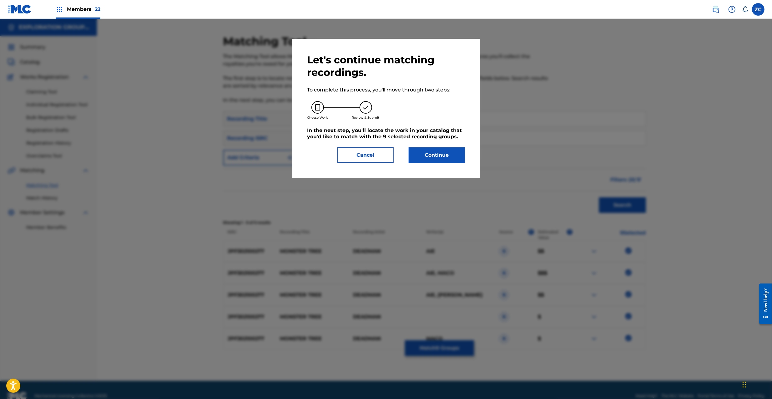
click at [450, 150] on button "Continue" at bounding box center [437, 156] width 56 height 16
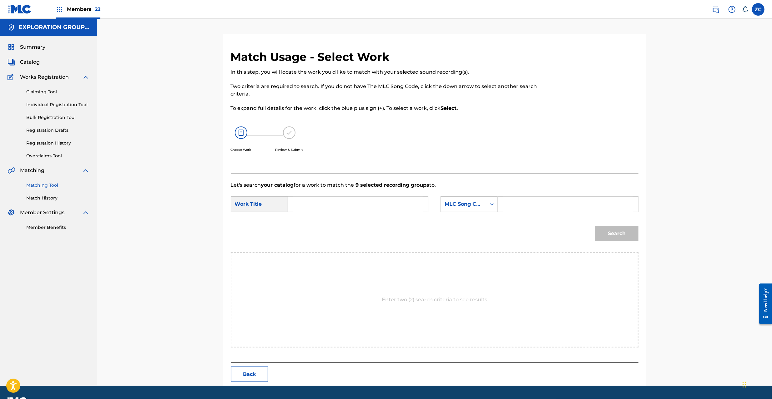
click at [403, 204] on input "Search Form" at bounding box center [357, 204] width 129 height 15
paste input "Monster Tree MV4SJO"
click at [350, 207] on input "Monster Tree MV4SJO" at bounding box center [357, 204] width 129 height 15
type input "Monster Tree"
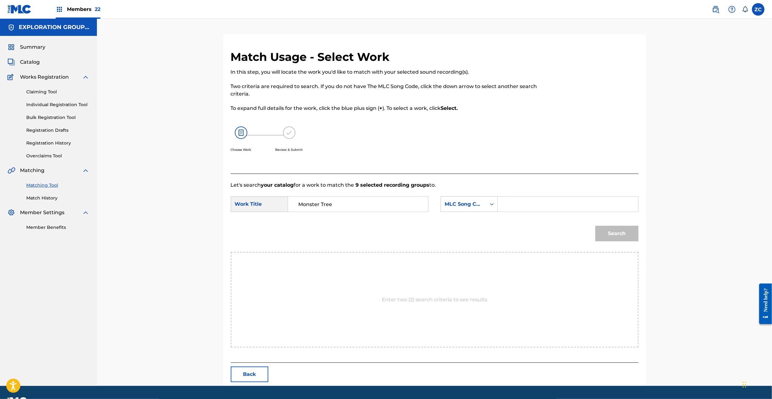
click at [548, 202] on input "Search Form" at bounding box center [567, 204] width 129 height 15
paste input "MV4SJO"
type input "MV4SJO"
click at [622, 237] on button "Search" at bounding box center [616, 234] width 43 height 16
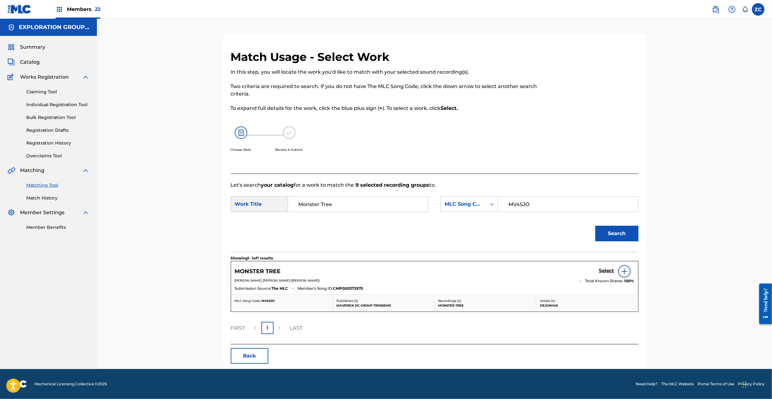
click at [608, 272] on h5 "Select" at bounding box center [606, 271] width 15 height 6
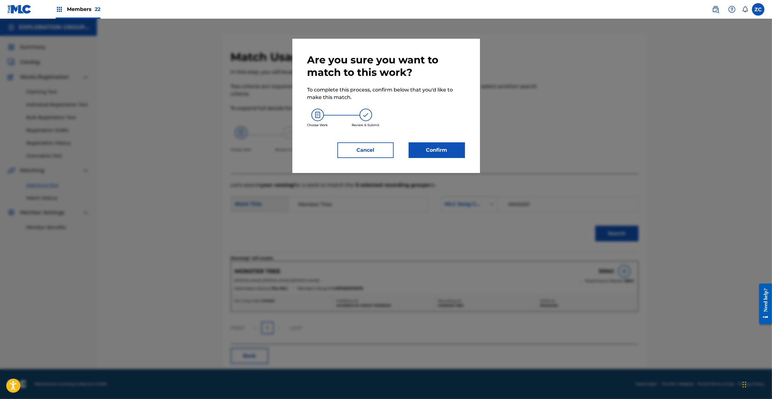
click at [453, 156] on button "Confirm" at bounding box center [437, 151] width 56 height 16
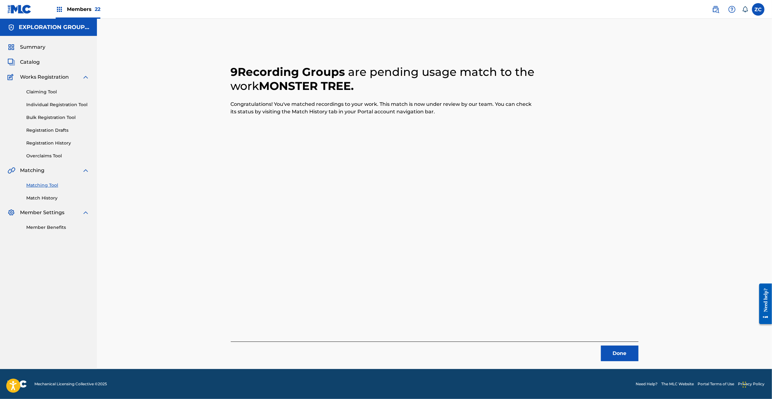
click at [622, 356] on button "Done" at bounding box center [620, 354] width 38 height 16
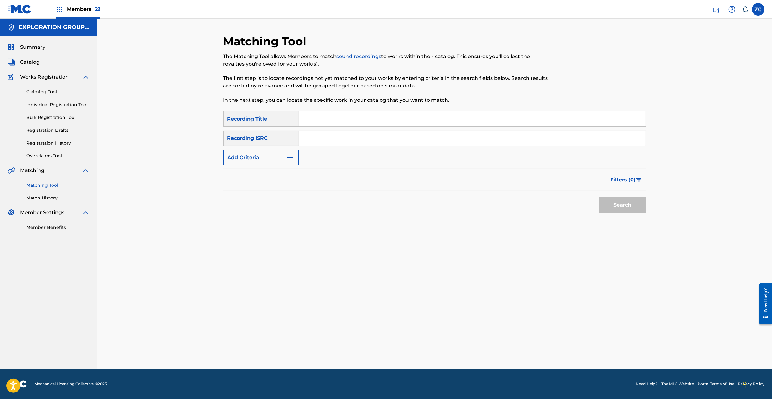
click at [464, 138] on input "Search Form" at bounding box center [472, 138] width 347 height 15
paste input "JPF302200049"
type input "JPF302200049"
click at [627, 207] on button "Search" at bounding box center [622, 206] width 47 height 16
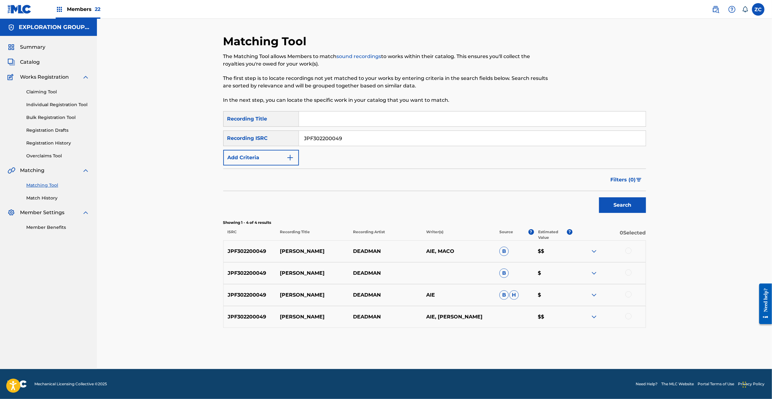
click at [628, 249] on div at bounding box center [628, 251] width 6 height 6
click at [628, 274] on div at bounding box center [628, 273] width 6 height 6
click at [629, 296] on div at bounding box center [628, 295] width 6 height 6
click at [629, 316] on div at bounding box center [628, 317] width 6 height 6
click at [443, 343] on button "Match 4 Groups" at bounding box center [439, 349] width 69 height 16
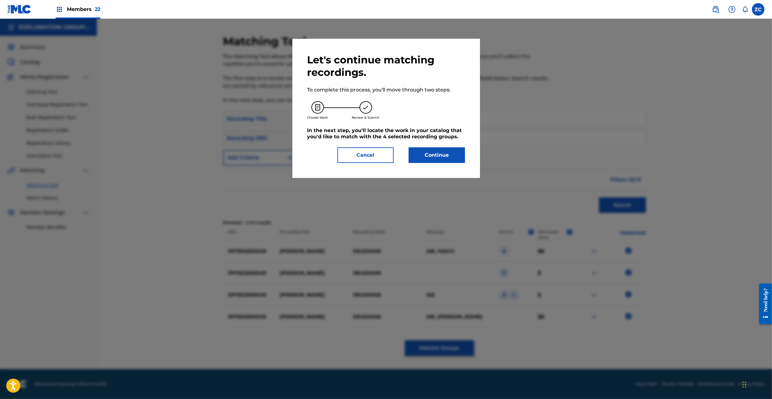
click at [435, 161] on button "Continue" at bounding box center [437, 156] width 56 height 16
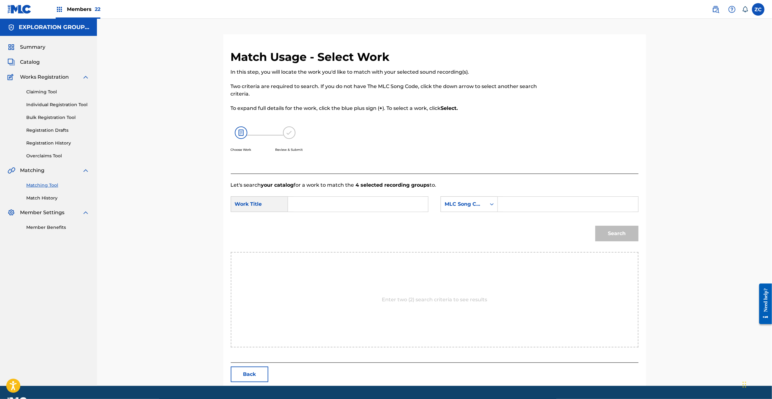
click at [350, 204] on input "Search Form" at bounding box center [357, 204] width 129 height 15
paste input "[PERSON_NAME] KJ2HJ6"
click at [336, 204] on input "[PERSON_NAME] KJ2HJ6" at bounding box center [357, 204] width 129 height 15
type input "[PERSON_NAME]"
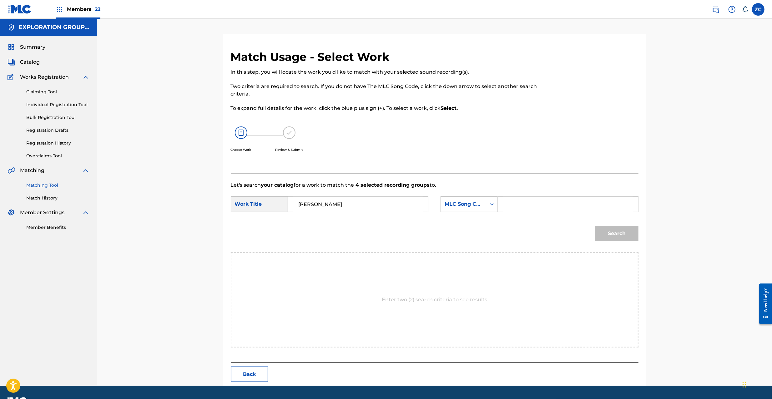
click at [578, 206] on input "Search Form" at bounding box center [567, 204] width 129 height 15
paste input "KJ2HJ6"
type input "KJ2HJ6"
drag, startPoint x: 630, startPoint y: 231, endPoint x: 627, endPoint y: 232, distance: 3.2
click at [629, 232] on button "Search" at bounding box center [616, 234] width 43 height 16
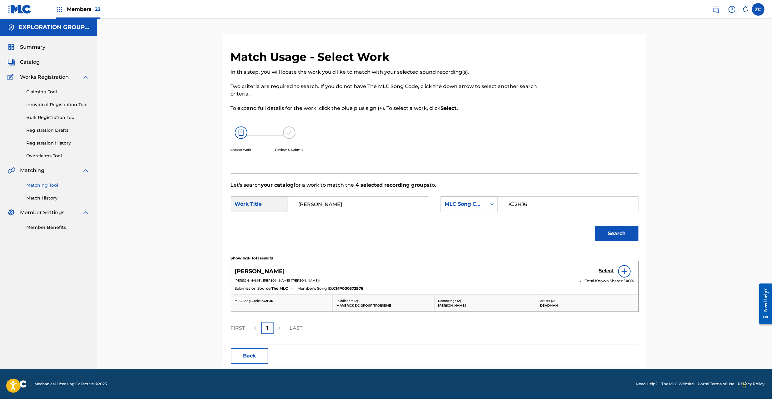
click at [610, 271] on h5 "Select" at bounding box center [606, 271] width 15 height 6
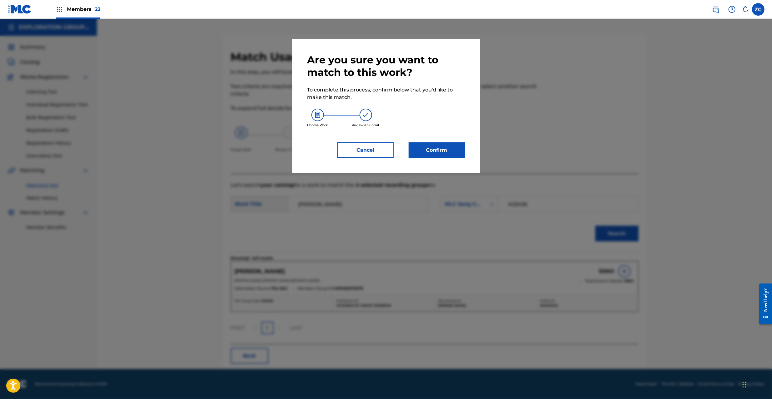
click at [447, 157] on button "Confirm" at bounding box center [437, 151] width 56 height 16
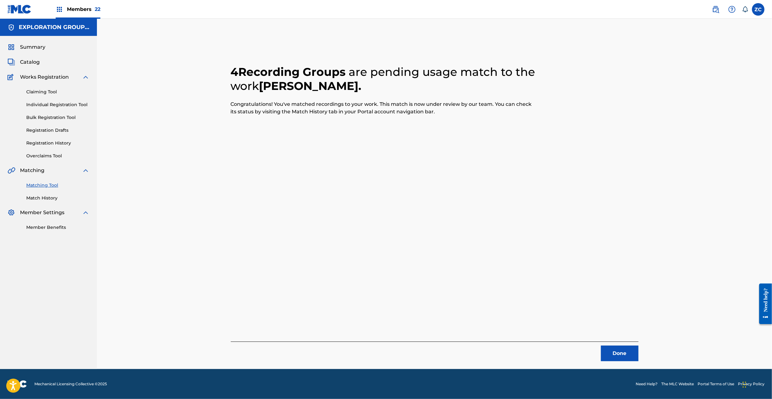
click at [626, 353] on button "Done" at bounding box center [620, 354] width 38 height 16
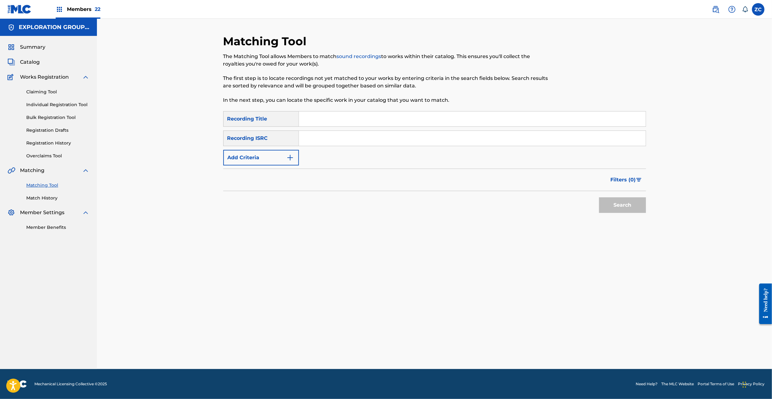
click at [417, 138] on input "Search Form" at bounding box center [472, 138] width 347 height 15
paste input "JPF302100276"
click at [610, 200] on button "Search" at bounding box center [622, 206] width 47 height 16
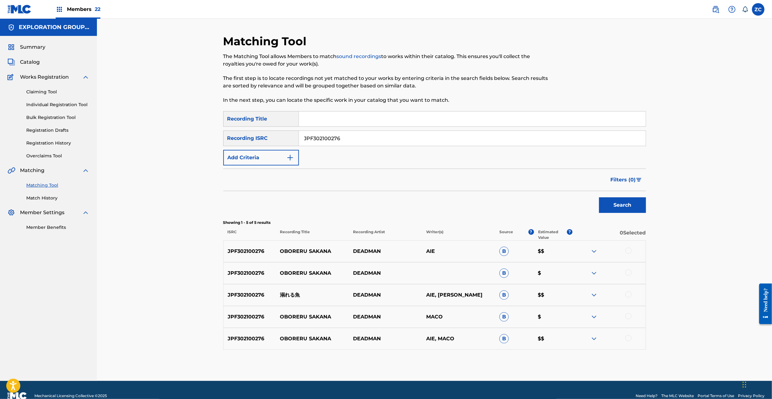
click at [631, 253] on div at bounding box center [608, 252] width 73 height 8
drag, startPoint x: 630, startPoint y: 249, endPoint x: 629, endPoint y: 269, distance: 20.0
click at [630, 250] on div at bounding box center [628, 251] width 6 height 6
click at [629, 270] on div at bounding box center [628, 273] width 6 height 6
click at [630, 296] on div at bounding box center [628, 295] width 6 height 6
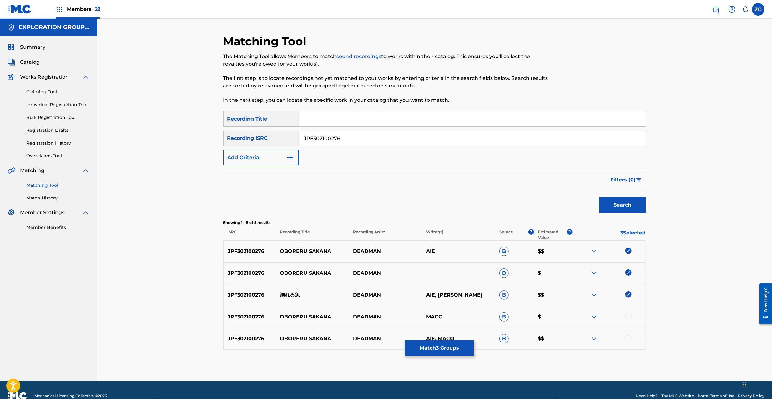
click at [629, 318] on div at bounding box center [628, 317] width 6 height 6
click at [628, 341] on div at bounding box center [628, 338] width 6 height 6
click at [444, 142] on input "JPF302100276" at bounding box center [472, 138] width 347 height 15
paste input "200025"
type input "JPF302200025"
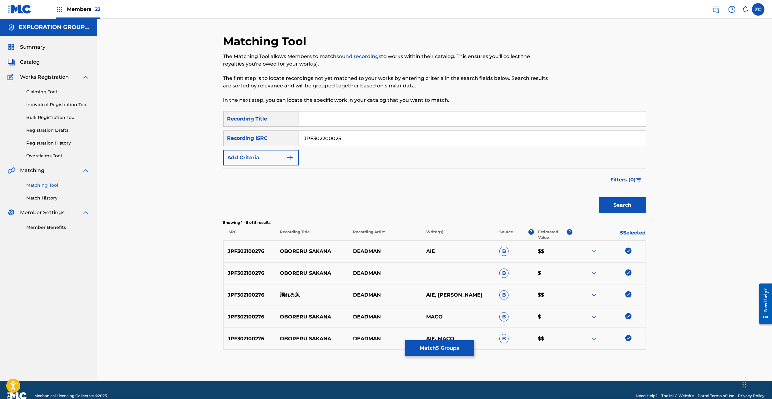
click at [619, 209] on button "Search" at bounding box center [622, 206] width 47 height 16
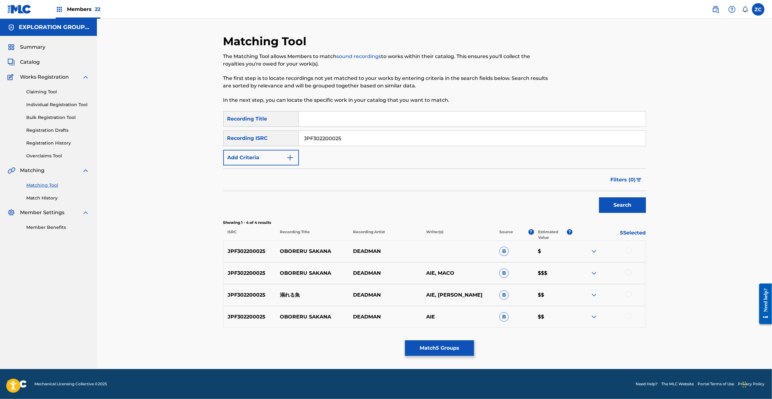
click at [628, 252] on div at bounding box center [628, 251] width 6 height 6
drag, startPoint x: 628, startPoint y: 272, endPoint x: 628, endPoint y: 275, distance: 3.8
click at [628, 272] on div at bounding box center [628, 273] width 6 height 6
click at [628, 295] on div at bounding box center [628, 295] width 6 height 6
click at [629, 317] on div at bounding box center [628, 317] width 6 height 6
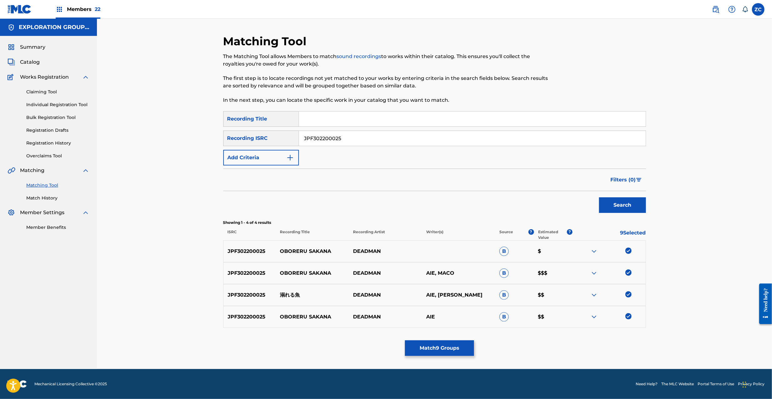
click at [435, 350] on button "Match 9 Groups" at bounding box center [439, 349] width 69 height 16
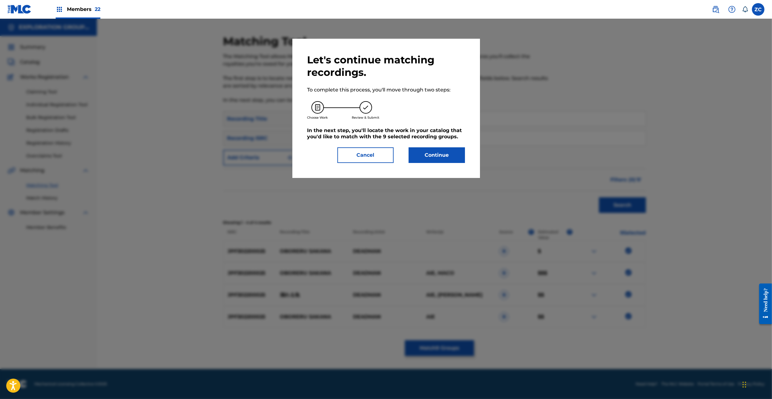
click at [435, 160] on button "Continue" at bounding box center [437, 156] width 56 height 16
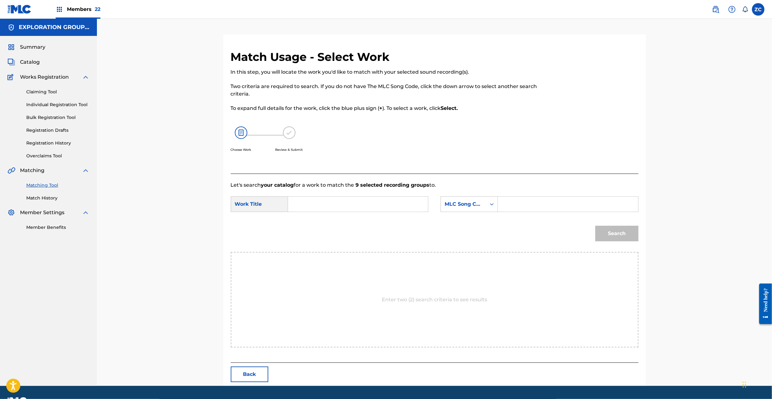
click at [394, 208] on input "Search Form" at bounding box center [357, 204] width 129 height 15
paste input "Oboreru Sakana OL6GVV"
click at [344, 204] on input "Oboreru Sakana OL6GVV" at bounding box center [357, 204] width 129 height 15
type input "Oboreru Sakana"
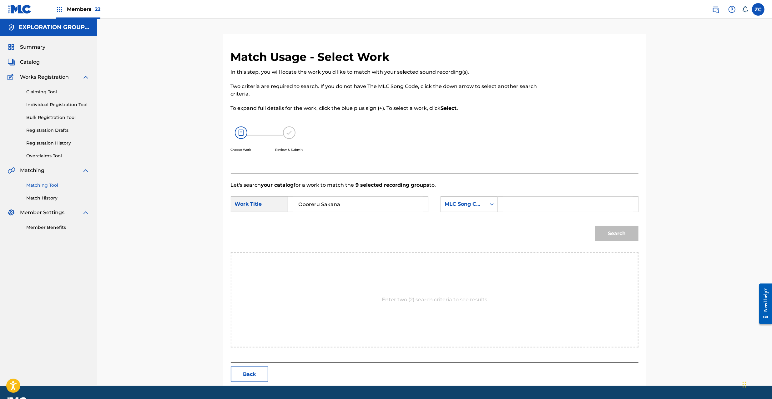
click at [535, 206] on input "Search Form" at bounding box center [567, 204] width 129 height 15
paste input "OL6GVV"
type input "OL6GVV"
click at [610, 231] on button "Search" at bounding box center [616, 234] width 43 height 16
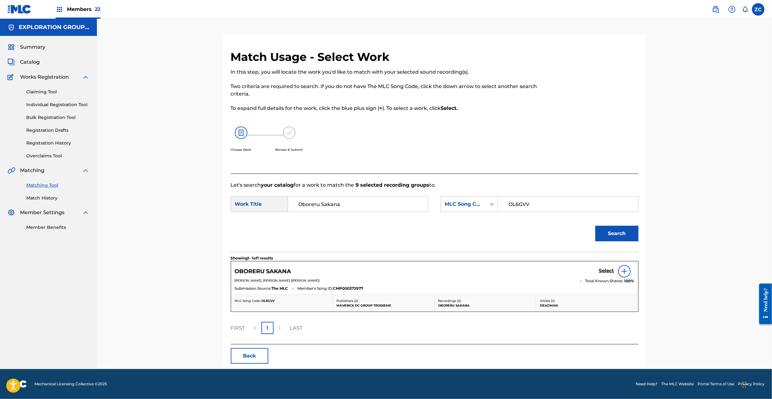
click at [605, 269] on h5 "Select" at bounding box center [606, 271] width 15 height 6
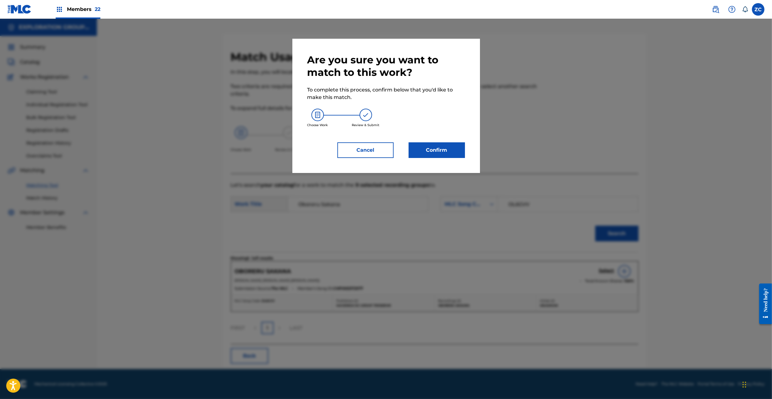
click at [446, 154] on button "Confirm" at bounding box center [437, 151] width 56 height 16
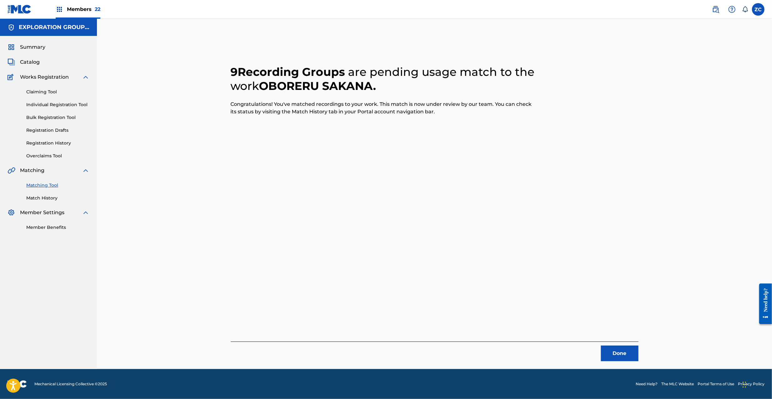
click at [607, 354] on button "Done" at bounding box center [620, 354] width 38 height 16
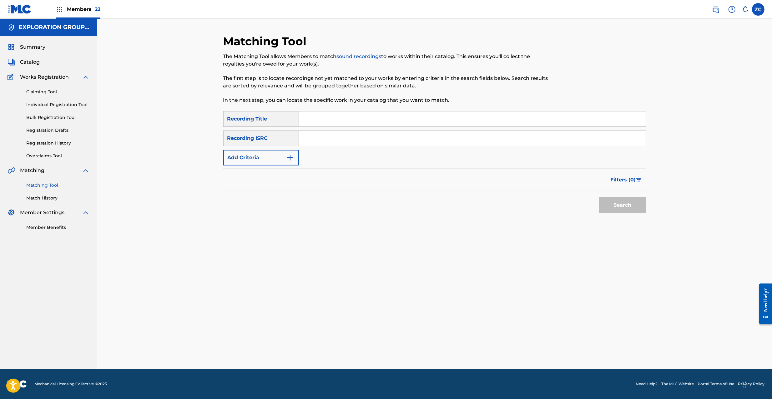
click at [449, 143] on input "Search Form" at bounding box center [472, 138] width 347 height 15
paste input "JPF302100274"
type input "JPF302100274"
click at [618, 208] on button "Search" at bounding box center [622, 206] width 47 height 16
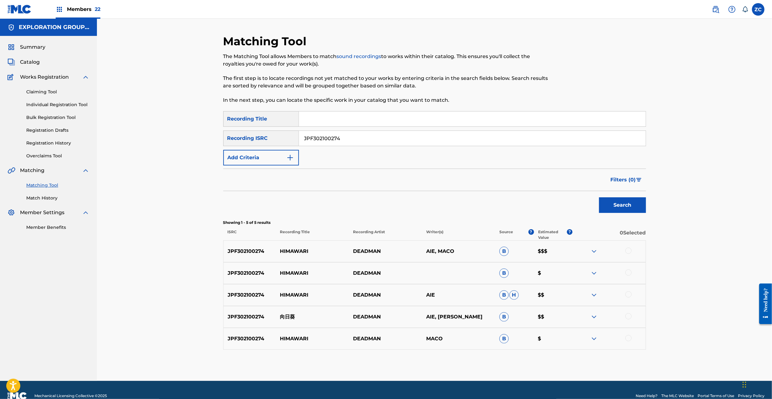
click at [630, 250] on div at bounding box center [628, 251] width 6 height 6
drag, startPoint x: 628, startPoint y: 272, endPoint x: 628, endPoint y: 296, distance: 24.7
click at [628, 273] on div at bounding box center [628, 273] width 6 height 6
click at [627, 295] on div at bounding box center [628, 295] width 6 height 6
click at [629, 316] on div at bounding box center [628, 317] width 6 height 6
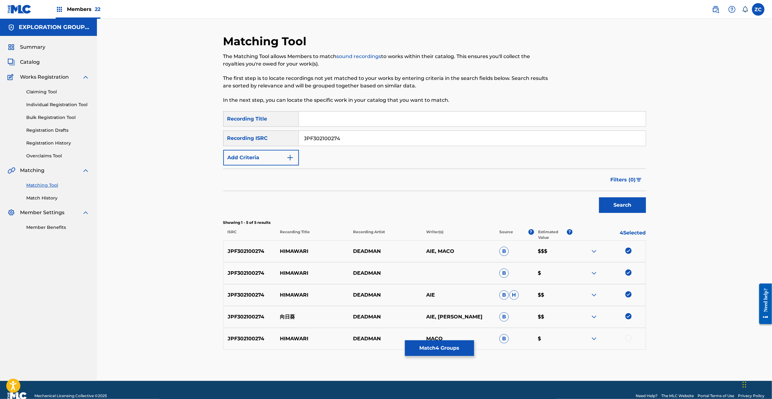
click at [629, 337] on div at bounding box center [628, 338] width 6 height 6
click at [446, 353] on button "Match 5 Groups" at bounding box center [439, 349] width 69 height 16
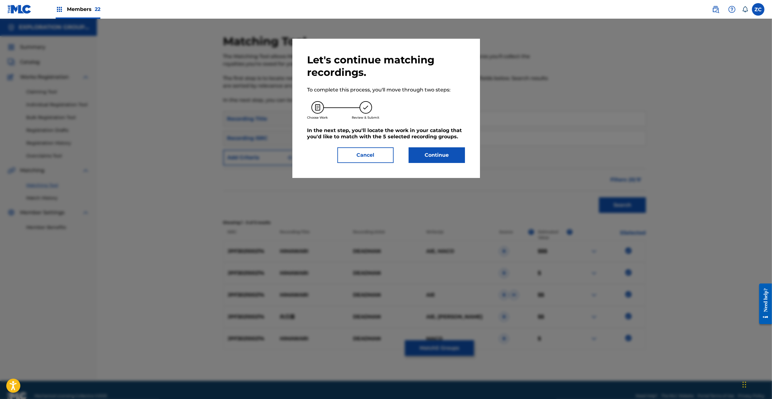
click at [449, 153] on button "Continue" at bounding box center [437, 156] width 56 height 16
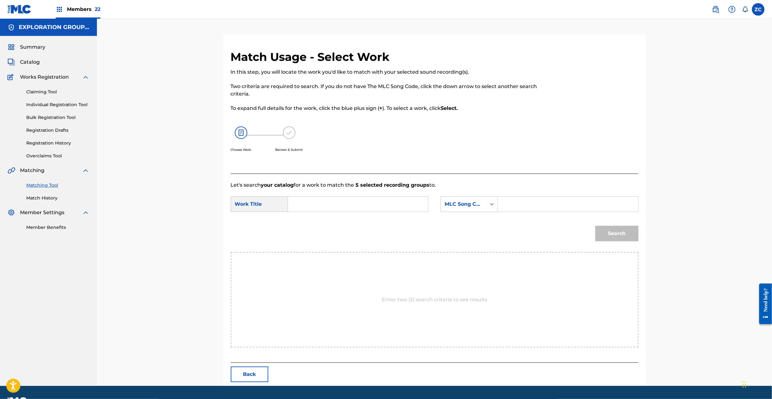
click at [372, 203] on input "Search Form" at bounding box center [357, 204] width 129 height 15
paste input "Himawari HP7CAT"
click at [337, 205] on input "Himawari HP7CAT" at bounding box center [357, 204] width 129 height 15
type input "Himawari"
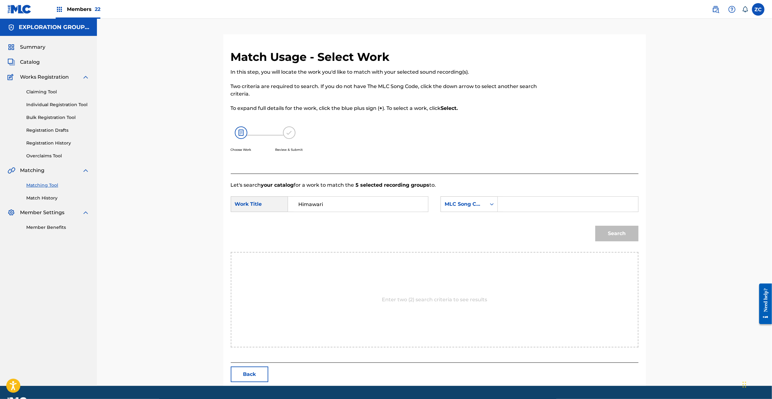
click at [523, 207] on input "Search Form" at bounding box center [567, 204] width 129 height 15
paste input "HP7CAT"
type input "HP7CAT"
click at [611, 228] on button "Search" at bounding box center [616, 234] width 43 height 16
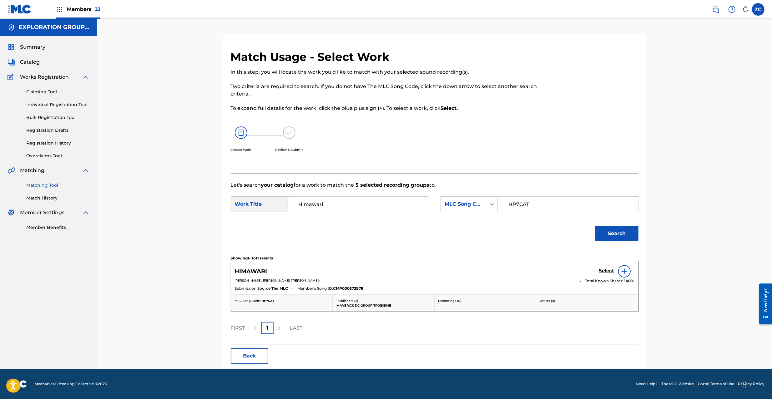
click at [607, 270] on h5 "Select" at bounding box center [606, 271] width 15 height 6
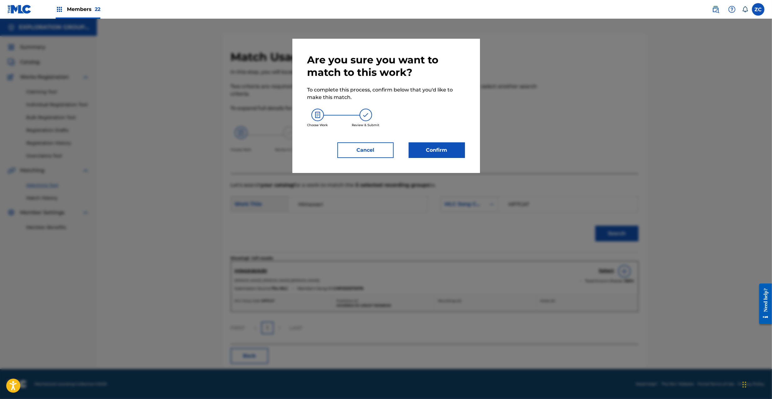
click at [453, 153] on button "Confirm" at bounding box center [437, 151] width 56 height 16
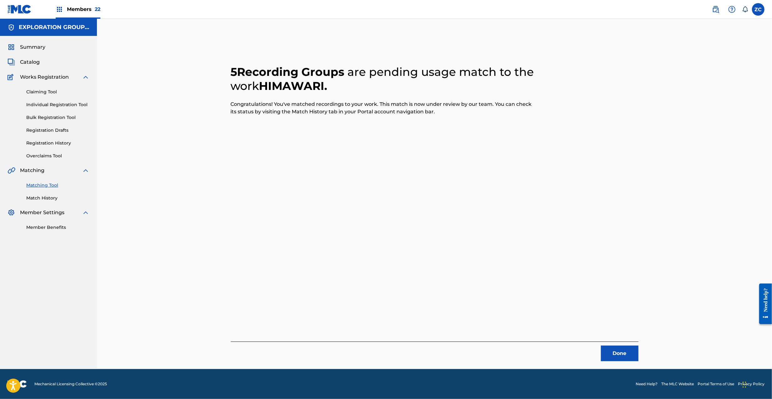
click at [624, 350] on button "Done" at bounding box center [620, 354] width 38 height 16
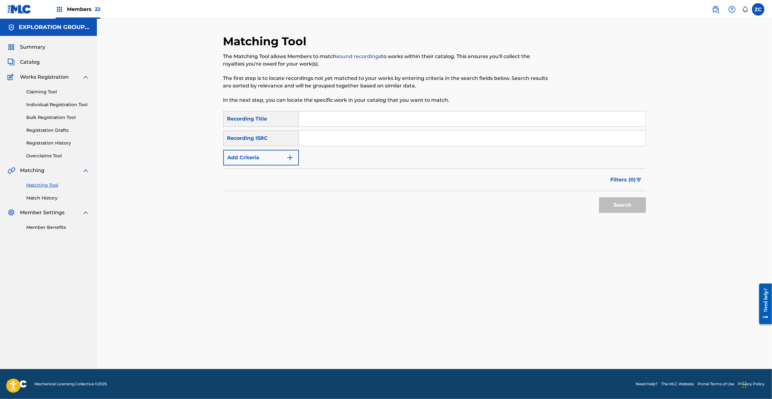
click at [339, 136] on input "Search Form" at bounding box center [472, 138] width 347 height 15
paste input "JPF301900075, JPF301900142, JPF301900007"
click at [342, 138] on input "JPF301900075, JPF301900142, JPF301900007" at bounding box center [472, 138] width 347 height 15
click at [351, 138] on input "JPF301900075, JPF301900142, JPF301900007" at bounding box center [472, 138] width 347 height 15
drag, startPoint x: 351, startPoint y: 138, endPoint x: 513, endPoint y: 145, distance: 161.4
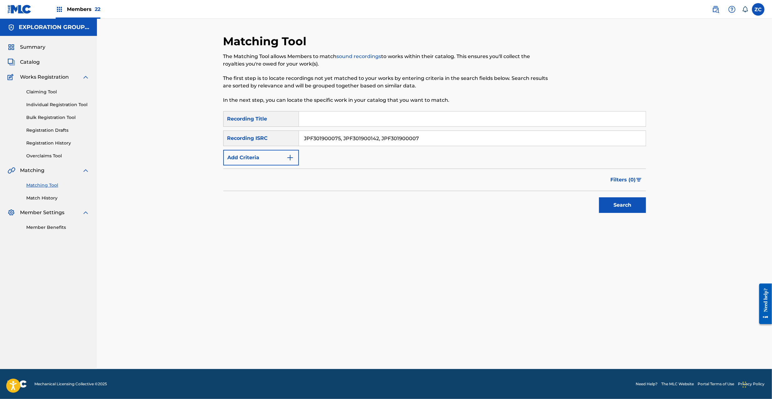
click at [513, 145] on input "JPF301900075, JPF301900142, JPF301900007" at bounding box center [472, 138] width 347 height 15
click at [599, 198] on button "Search" at bounding box center [622, 206] width 47 height 16
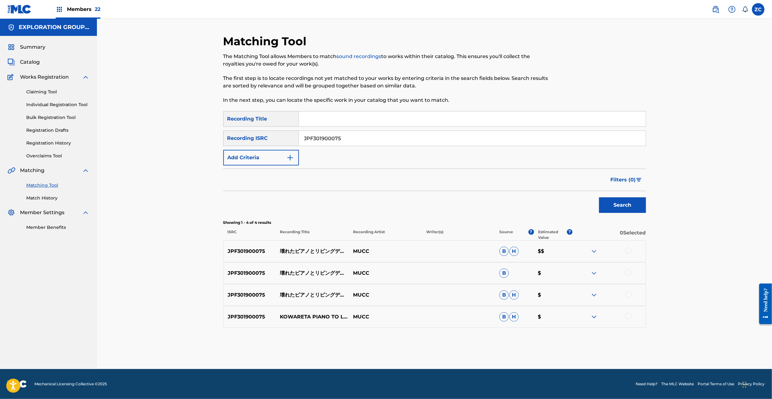
click at [628, 251] on div at bounding box center [628, 251] width 6 height 6
click at [627, 274] on div at bounding box center [628, 273] width 6 height 6
drag, startPoint x: 628, startPoint y: 295, endPoint x: 628, endPoint y: 321, distance: 25.3
click at [628, 296] on div at bounding box center [628, 295] width 6 height 6
click at [629, 318] on div at bounding box center [628, 317] width 6 height 6
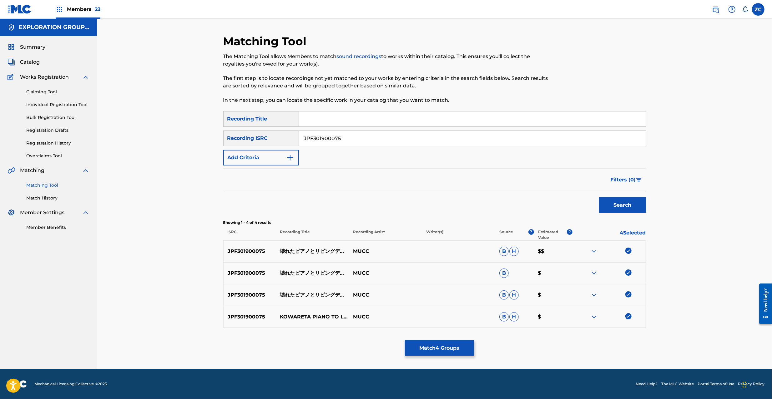
click at [404, 139] on input "JPF301900075" at bounding box center [472, 138] width 347 height 15
paste input "JPF301900142, JPF301900007"
paste input "Search Form"
click at [363, 136] on input "JPF301900142, JPF301900007" at bounding box center [472, 138] width 347 height 15
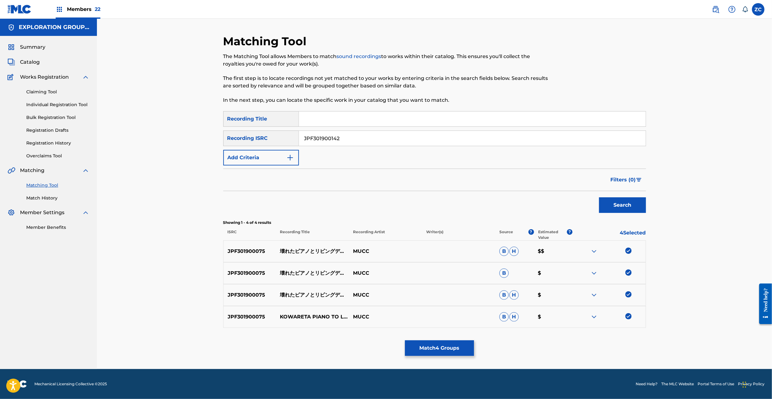
click at [599, 198] on button "Search" at bounding box center [622, 206] width 47 height 16
click at [626, 251] on div at bounding box center [628, 251] width 6 height 6
click at [630, 276] on div at bounding box center [628, 273] width 6 height 6
click at [628, 296] on div at bounding box center [628, 295] width 6 height 6
click at [443, 141] on input "JPF301900142" at bounding box center [472, 138] width 347 height 15
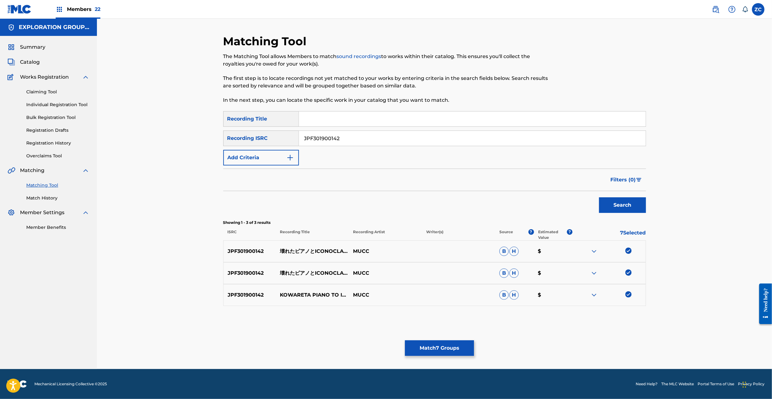
paste input "007"
type input "JPF301900007"
click at [599, 198] on button "Search" at bounding box center [622, 206] width 47 height 16
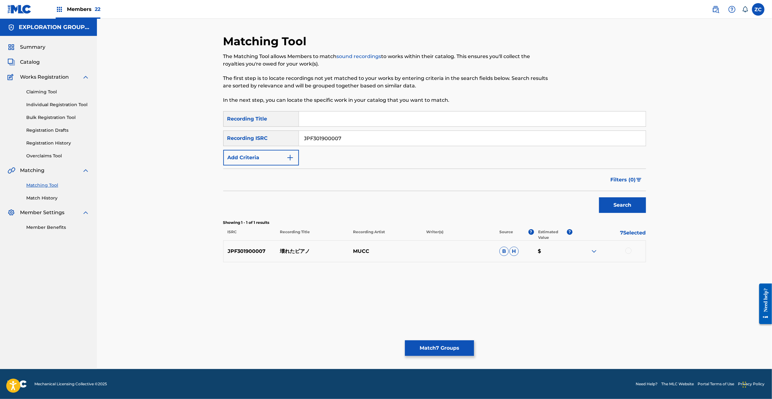
click at [630, 251] on div at bounding box center [628, 251] width 6 height 6
click at [442, 344] on button "Match 8 Groups" at bounding box center [439, 349] width 69 height 16
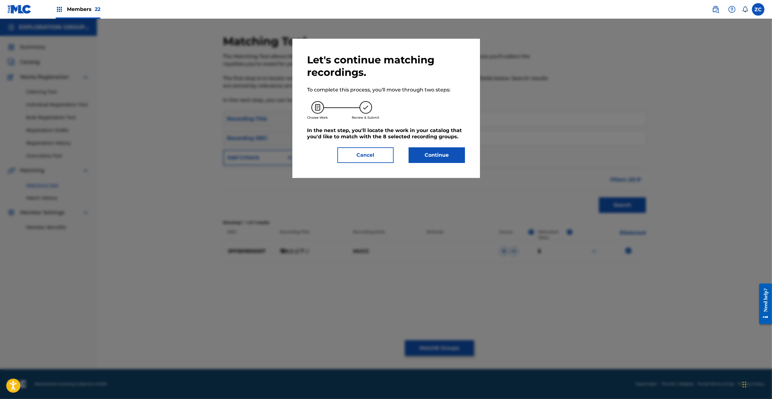
click at [443, 158] on button "Continue" at bounding box center [437, 156] width 56 height 16
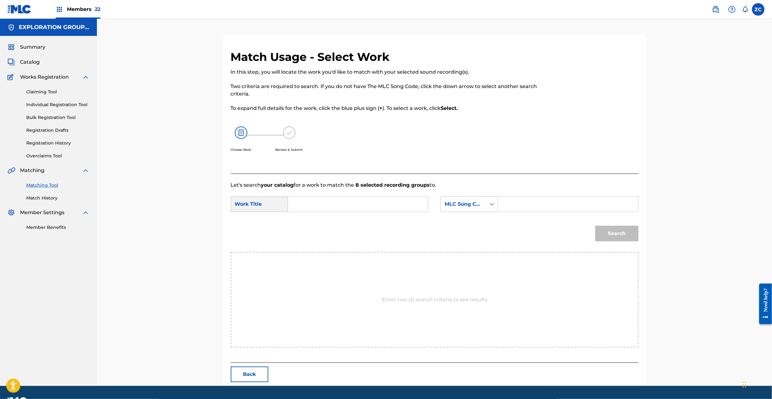
drag, startPoint x: 398, startPoint y: 209, endPoint x: 329, endPoint y: 203, distance: 68.7
click at [397, 209] on input "Search Form" at bounding box center [357, 204] width 129 height 15
paste input "Kowareta Piano KA1VJ9"
click at [348, 204] on input "Kowareta Piano KA1VJ9" at bounding box center [357, 204] width 129 height 15
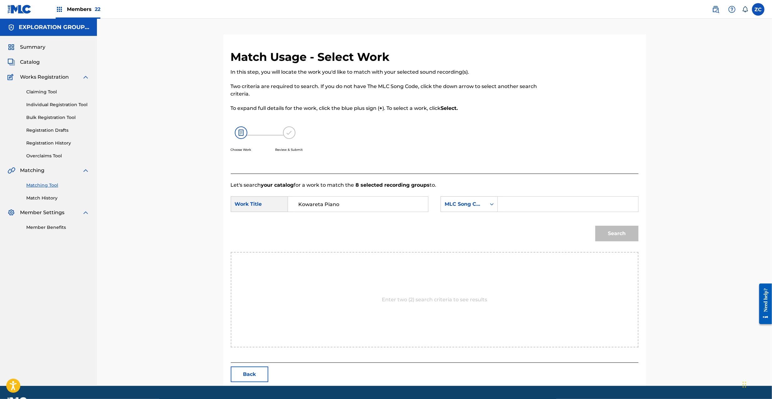
type input "Kowareta Piano"
click at [544, 211] on input "Search Form" at bounding box center [567, 204] width 129 height 15
paste input "KA1VJ9"
type input "KA1VJ9"
click at [626, 238] on button "Search" at bounding box center [616, 234] width 43 height 16
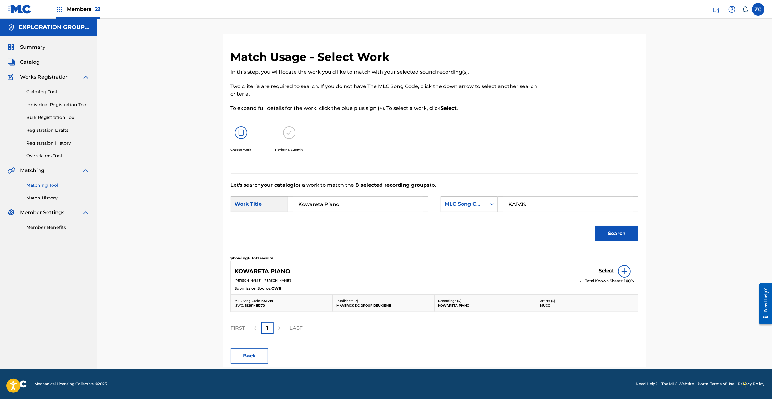
click at [605, 272] on h5 "Select" at bounding box center [606, 271] width 15 height 6
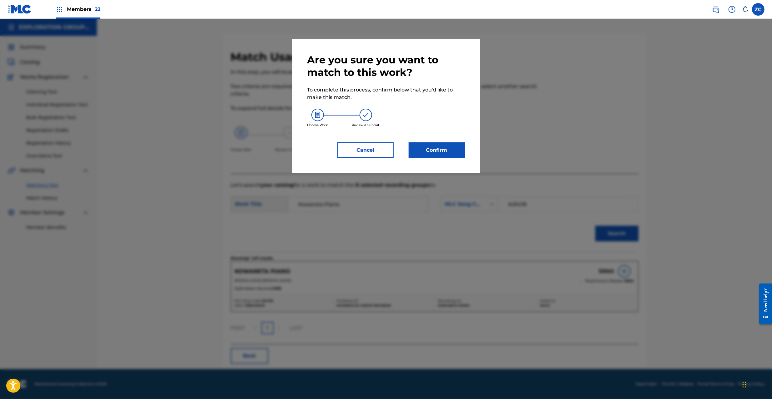
click at [421, 154] on button "Confirm" at bounding box center [437, 151] width 56 height 16
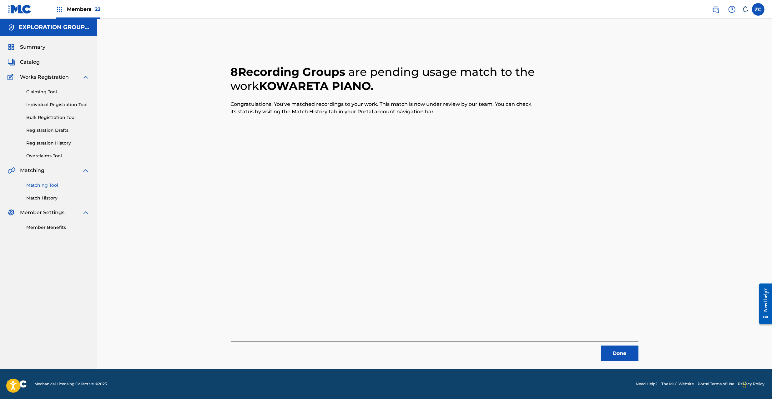
click at [626, 352] on button "Done" at bounding box center [620, 354] width 38 height 16
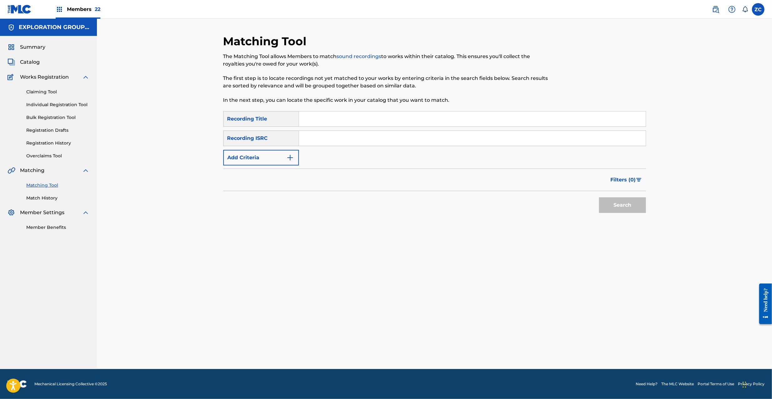
click at [320, 139] on input "Search Form" at bounding box center [472, 138] width 347 height 15
paste input "JPKS00701140, JPU902200896"
click at [353, 139] on input "JPKS00701140, JPU902200896" at bounding box center [472, 138] width 347 height 15
click at [599, 198] on button "Search" at bounding box center [622, 206] width 47 height 16
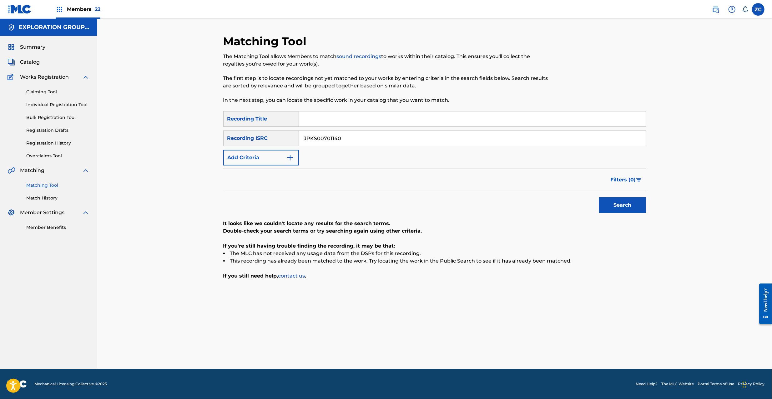
click at [599, 198] on button "Search" at bounding box center [622, 206] width 47 height 16
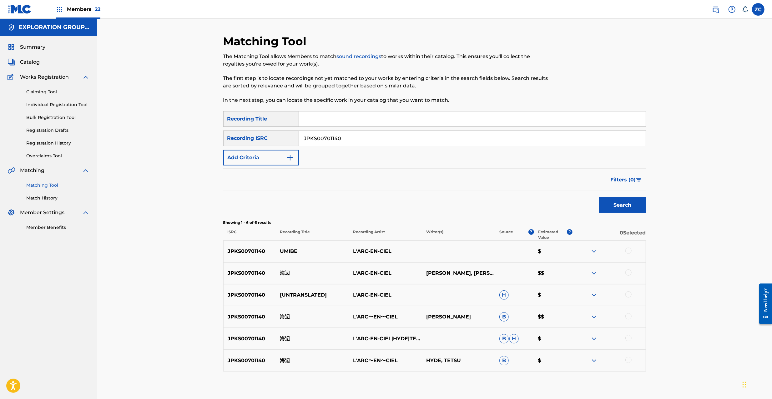
drag, startPoint x: 626, startPoint y: 249, endPoint x: 628, endPoint y: 259, distance: 10.4
click at [626, 251] on div at bounding box center [628, 251] width 6 height 6
click at [629, 276] on div at bounding box center [608, 274] width 73 height 8
click at [628, 295] on div at bounding box center [628, 295] width 6 height 6
drag, startPoint x: 627, startPoint y: 273, endPoint x: 629, endPoint y: 316, distance: 43.2
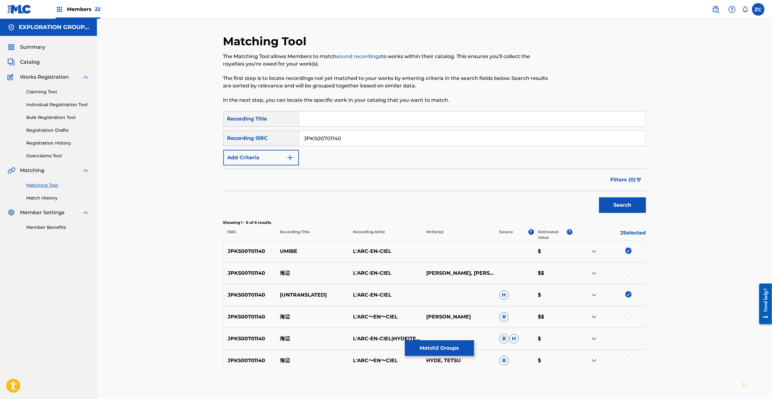
click at [627, 274] on div at bounding box center [628, 273] width 6 height 6
click at [628, 317] on div at bounding box center [628, 317] width 6 height 6
click at [629, 337] on div at bounding box center [628, 338] width 6 height 6
click at [628, 362] on div at bounding box center [628, 360] width 6 height 6
click at [409, 144] on input "JPKS00701140" at bounding box center [472, 138] width 347 height 15
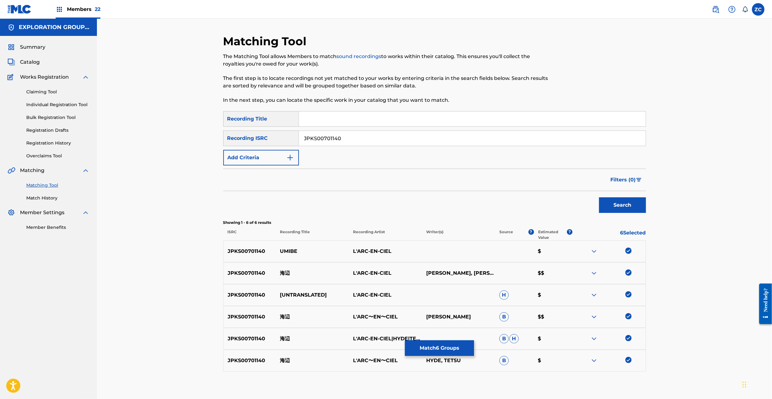
paste input "U902200896"
type input "JPU902200896"
click at [626, 214] on div "Search" at bounding box center [621, 203] width 50 height 25
click at [629, 209] on button "Search" at bounding box center [622, 206] width 47 height 16
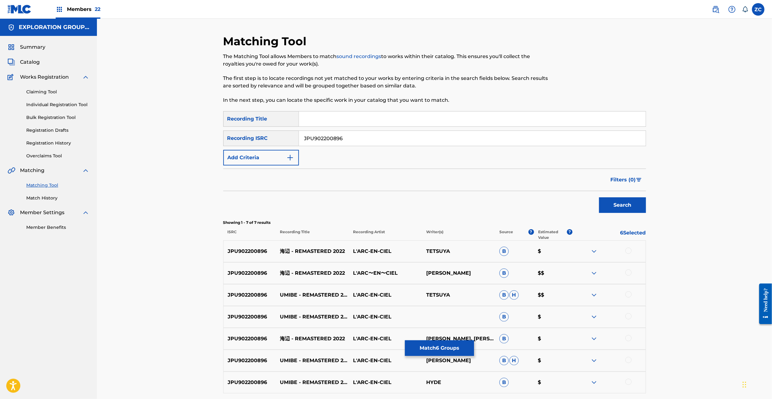
drag, startPoint x: 629, startPoint y: 249, endPoint x: 630, endPoint y: 268, distance: 18.4
click at [629, 251] on div at bounding box center [628, 251] width 6 height 6
click at [630, 273] on div at bounding box center [628, 273] width 6 height 6
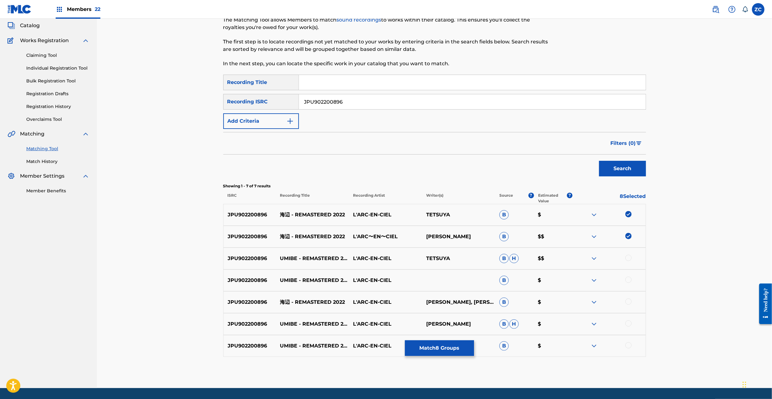
scroll to position [56, 0]
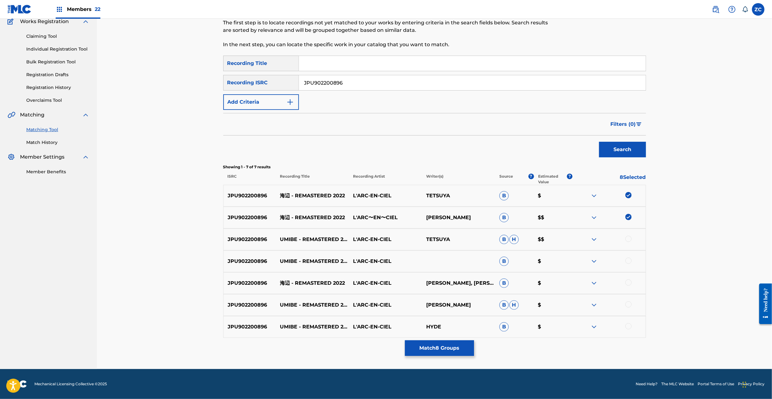
click at [629, 241] on div at bounding box center [628, 239] width 6 height 6
click at [629, 260] on div at bounding box center [628, 261] width 6 height 6
click at [628, 283] on div at bounding box center [628, 283] width 6 height 6
click at [628, 308] on div at bounding box center [608, 306] width 73 height 8
drag, startPoint x: 628, startPoint y: 327, endPoint x: 630, endPoint y: 296, distance: 31.0
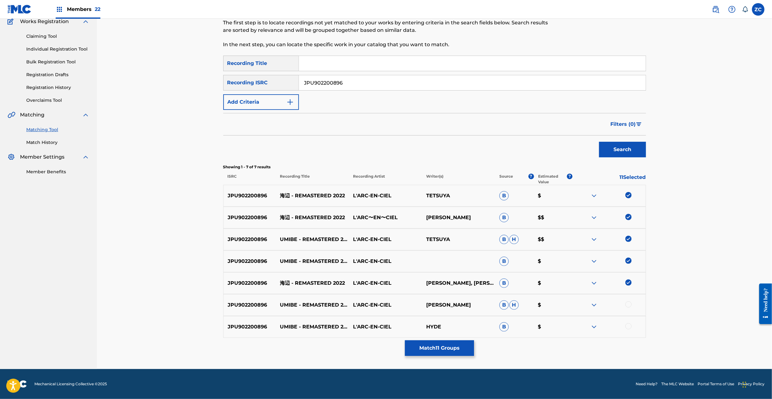
click at [628, 326] on div at bounding box center [628, 327] width 6 height 6
click at [629, 304] on div at bounding box center [628, 305] width 6 height 6
click at [453, 349] on button "Match 13 Groups" at bounding box center [439, 349] width 69 height 16
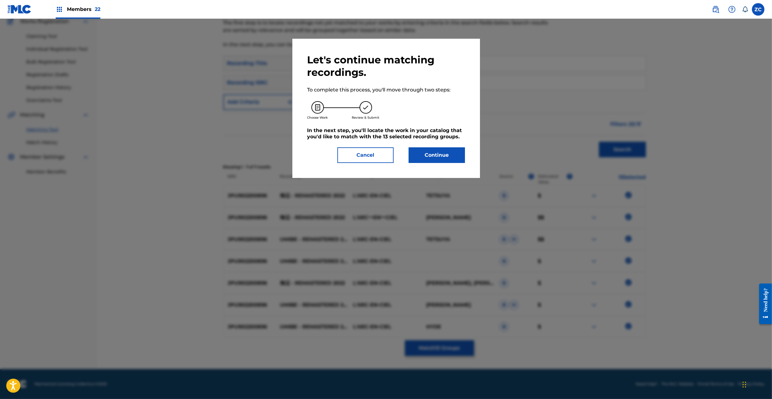
click at [442, 159] on button "Continue" at bounding box center [437, 156] width 56 height 16
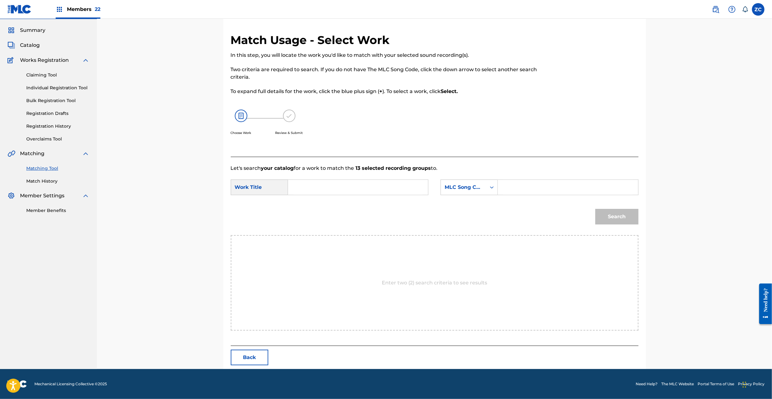
scroll to position [0, 0]
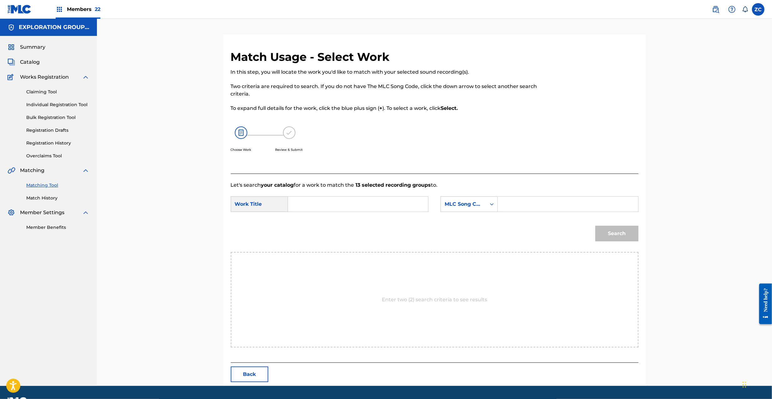
click at [400, 208] on input "Search Form" at bounding box center [357, 204] width 129 height 15
paste input "Umibe U0902K"
click at [319, 205] on input "Umibe U0902K" at bounding box center [357, 204] width 129 height 15
type input "Umibe"
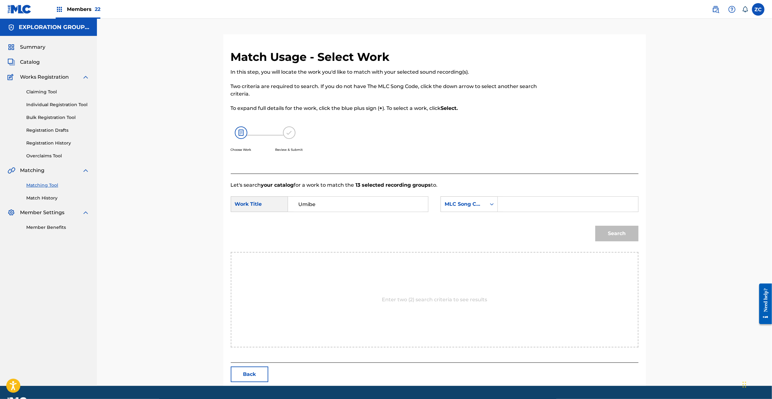
click at [564, 206] on input "Search Form" at bounding box center [567, 204] width 129 height 15
paste input "U0902K"
type input "U0902K"
click at [612, 233] on button "Search" at bounding box center [616, 234] width 43 height 16
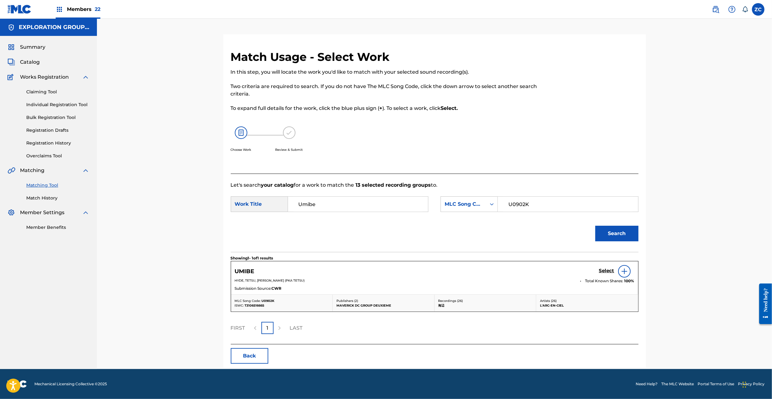
click at [606, 270] on h5 "Select" at bounding box center [606, 271] width 15 height 6
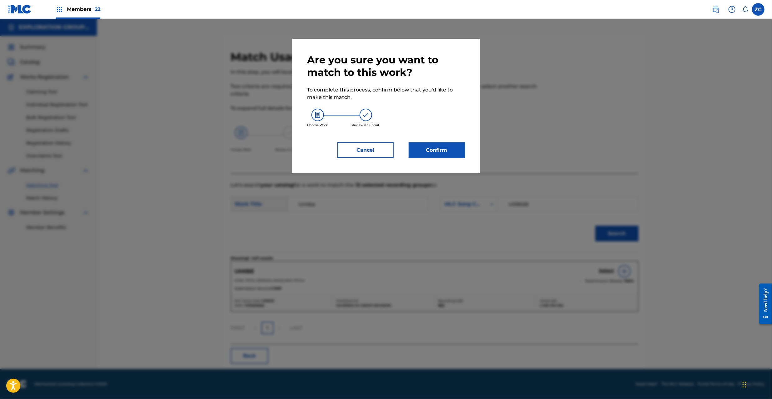
click at [452, 151] on button "Confirm" at bounding box center [437, 151] width 56 height 16
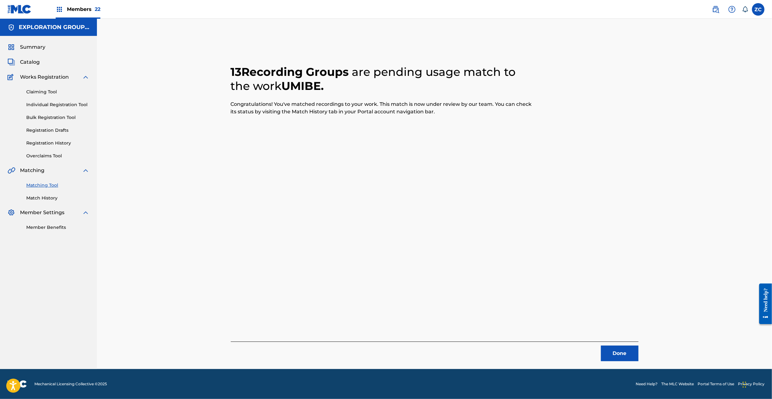
click at [628, 353] on button "Done" at bounding box center [620, 354] width 38 height 16
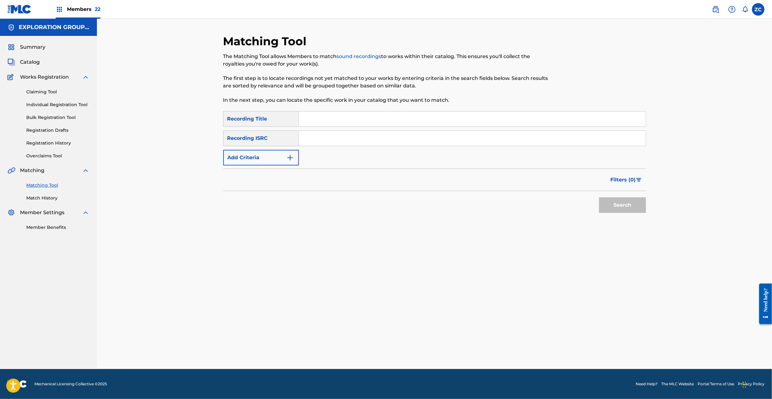
drag, startPoint x: 335, startPoint y: 139, endPoint x: 339, endPoint y: 140, distance: 3.8
click at [335, 139] on input "Search Form" at bounding box center [472, 138] width 347 height 15
paste input "JPF300800890"
type input "JPF300800890"
click at [632, 203] on button "Search" at bounding box center [622, 206] width 47 height 16
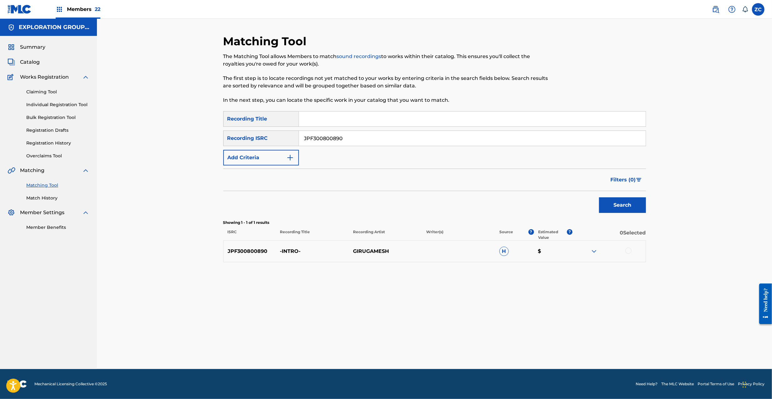
click at [627, 252] on div at bounding box center [628, 251] width 6 height 6
click at [444, 344] on button "Match 1 Group" at bounding box center [439, 349] width 69 height 16
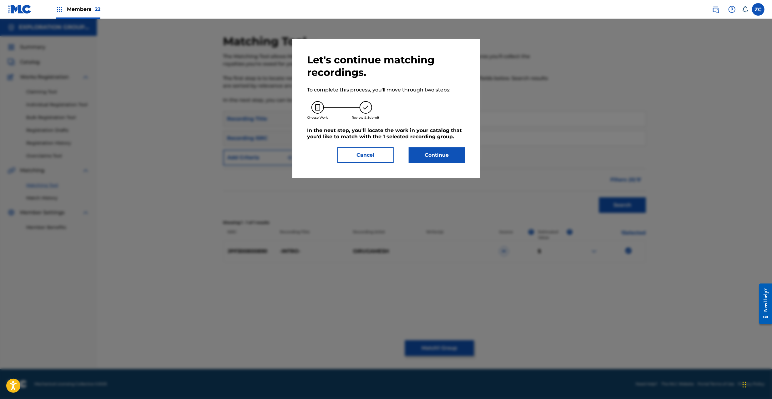
click at [451, 158] on button "Continue" at bounding box center [437, 156] width 56 height 16
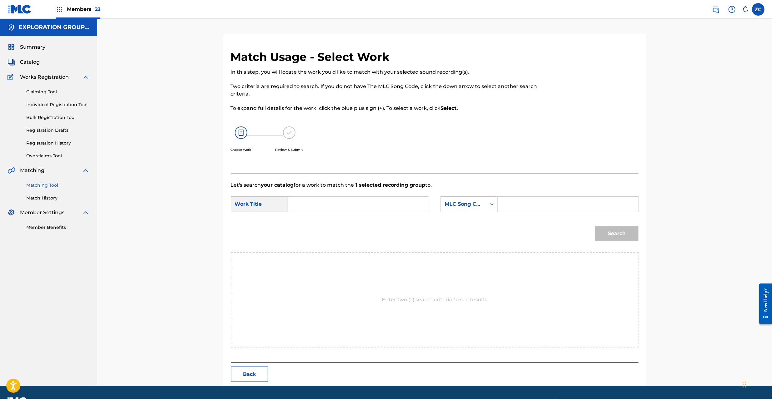
click at [353, 208] on input "Search Form" at bounding box center [357, 204] width 129 height 15
paste input "Intro I27H99"
click at [327, 205] on input "Intro I27H99" at bounding box center [357, 204] width 129 height 15
type input "Intro"
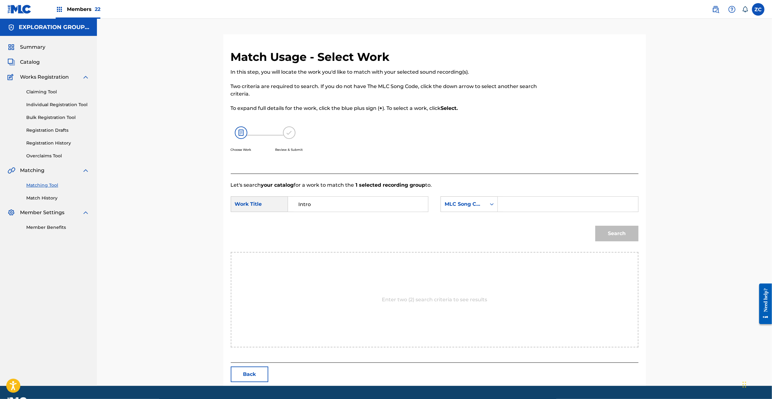
drag, startPoint x: 513, startPoint y: 205, endPoint x: 524, endPoint y: 210, distance: 12.3
click at [513, 205] on input "Search Form" at bounding box center [567, 204] width 129 height 15
paste input "I27H99"
type input "I27H99"
click at [618, 233] on button "Search" at bounding box center [616, 234] width 43 height 16
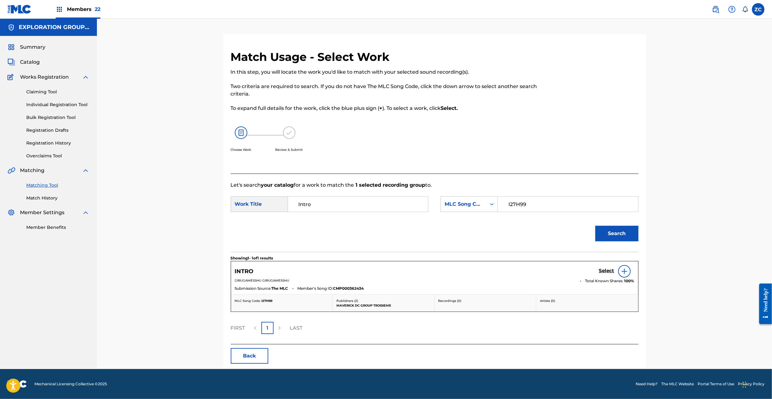
click at [603, 273] on h5 "Select" at bounding box center [606, 271] width 15 height 6
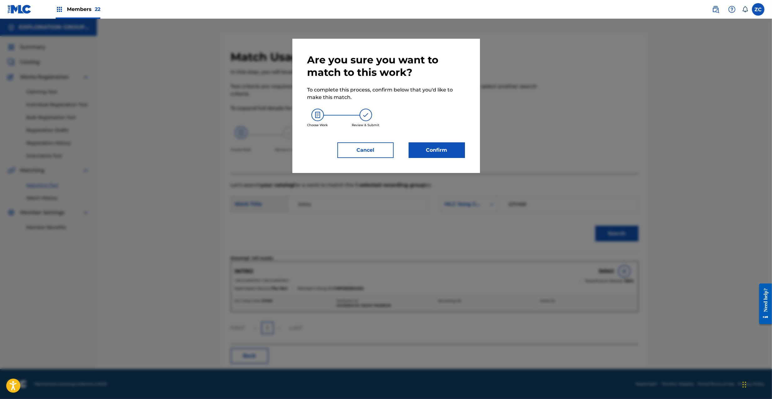
click at [440, 147] on button "Confirm" at bounding box center [437, 151] width 56 height 16
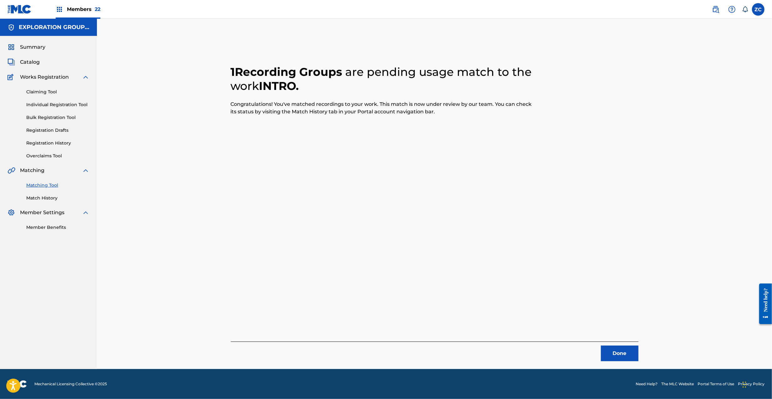
click at [625, 352] on button "Done" at bounding box center [620, 354] width 38 height 16
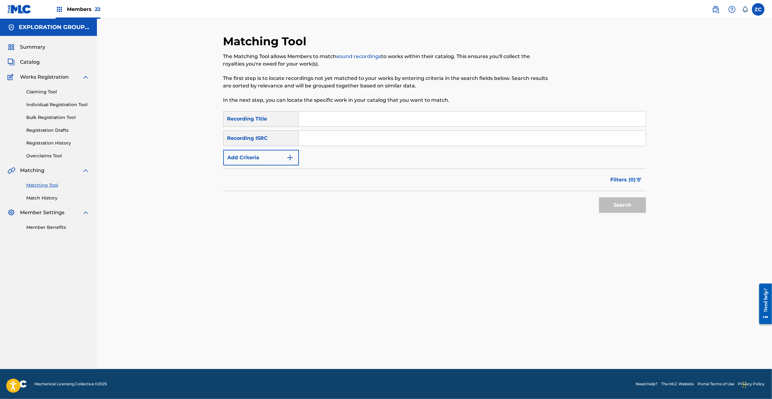
click at [368, 132] on input "Search Form" at bounding box center [472, 138] width 347 height 15
paste input "JPJ901006210"
click at [628, 202] on button "Search" at bounding box center [622, 206] width 47 height 16
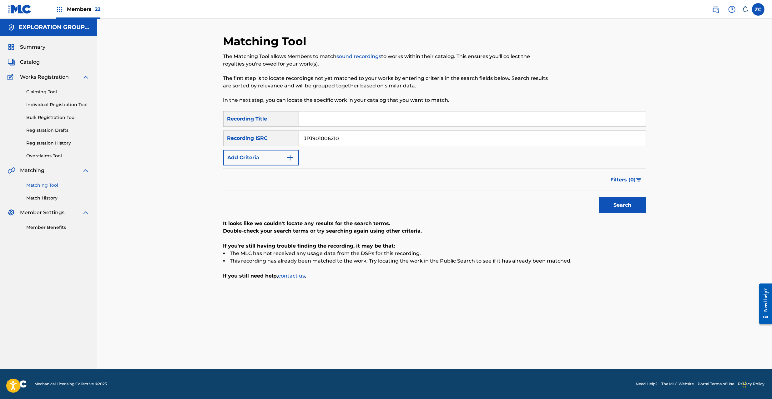
click at [348, 133] on input "JPJ901006210" at bounding box center [472, 138] width 347 height 15
paste input "U902002769"
type input "JPU902002769"
drag, startPoint x: 620, startPoint y: 205, endPoint x: 617, endPoint y: 202, distance: 4.0
click at [620, 204] on button "Search" at bounding box center [622, 206] width 47 height 16
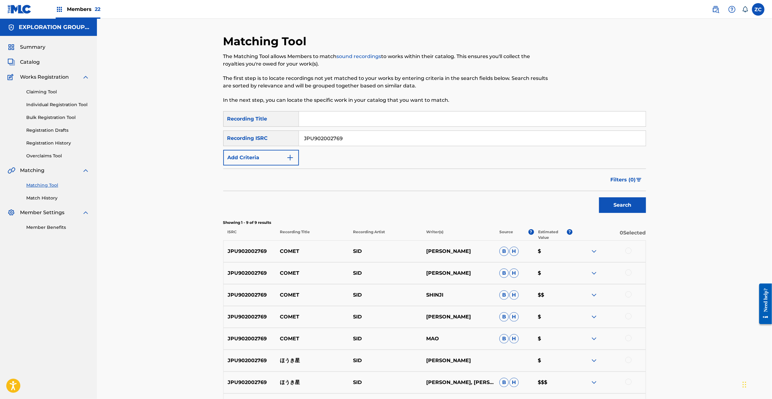
scroll to position [55, 0]
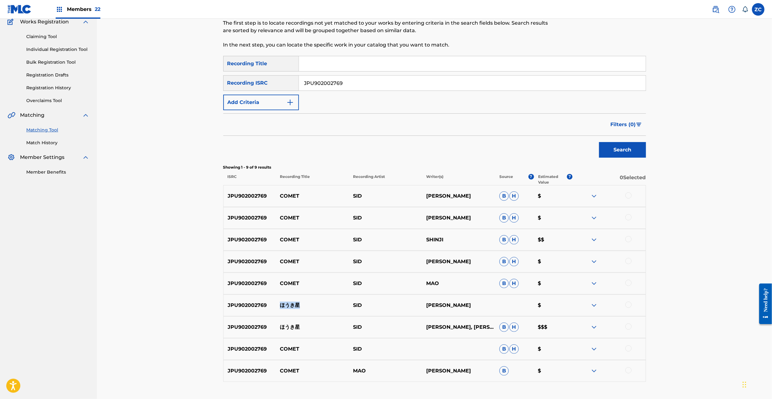
drag, startPoint x: 304, startPoint y: 308, endPoint x: 277, endPoint y: 308, distance: 27.2
click at [277, 308] on p "ほうき星" at bounding box center [312, 306] width 73 height 8
copy p "ほうき星"
click at [626, 193] on div at bounding box center [608, 197] width 73 height 8
click at [627, 198] on div at bounding box center [628, 196] width 6 height 6
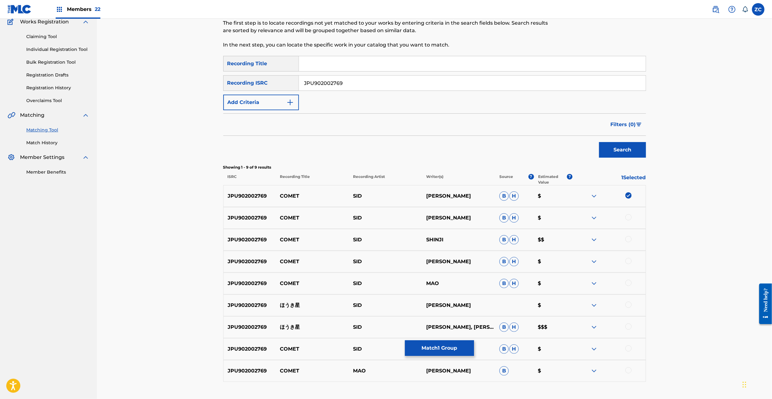
click at [628, 218] on div at bounding box center [628, 217] width 6 height 6
click at [627, 239] on div at bounding box center [628, 239] width 6 height 6
click at [630, 264] on div at bounding box center [628, 261] width 6 height 6
drag, startPoint x: 628, startPoint y: 282, endPoint x: 628, endPoint y: 309, distance: 27.2
click at [628, 283] on div at bounding box center [628, 283] width 6 height 6
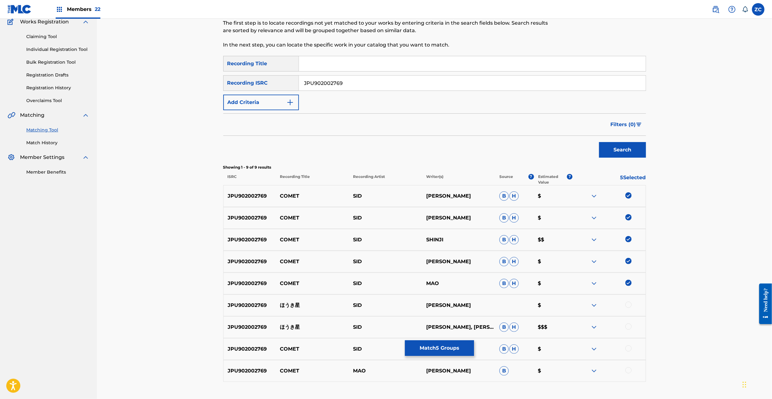
click at [630, 305] on div at bounding box center [628, 305] width 6 height 6
click at [628, 327] on div at bounding box center [628, 327] width 6 height 6
click at [628, 350] on div at bounding box center [628, 349] width 6 height 6
click at [628, 372] on div at bounding box center [628, 371] width 6 height 6
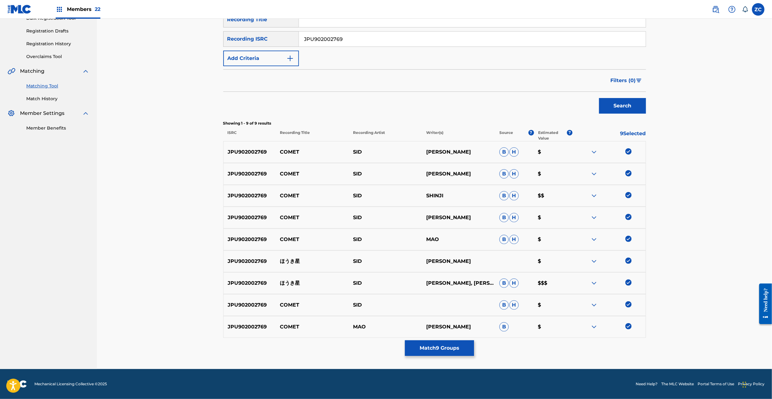
drag, startPoint x: 268, startPoint y: 37, endPoint x: 226, endPoint y: 38, distance: 41.6
click at [227, 37] on div "SearchWithCriteria0ad1db02-9c3e-4923-b2e8-1f154c3969d2 Recording ISRC JPU902002…" at bounding box center [434, 39] width 423 height 16
click at [427, 349] on button "Match 9 Groups" at bounding box center [439, 349] width 69 height 16
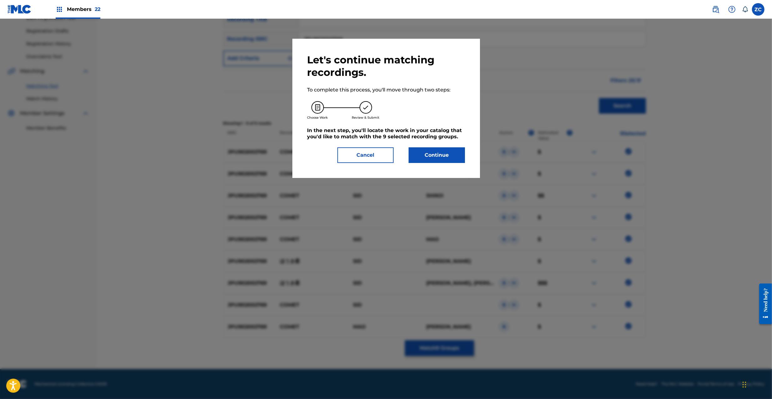
click at [428, 163] on button "Continue" at bounding box center [437, 156] width 56 height 16
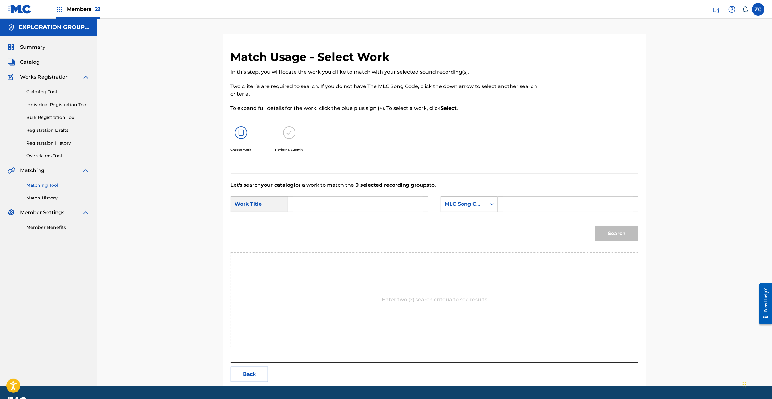
click at [367, 212] on div "Search Form" at bounding box center [358, 205] width 140 height 16
click at [365, 207] on input "Search Form" at bounding box center [357, 204] width 129 height 15
paste input "[PERSON_NAME] HC0BSY"
click at [344, 208] on input "[PERSON_NAME] HC0BSY" at bounding box center [357, 204] width 129 height 15
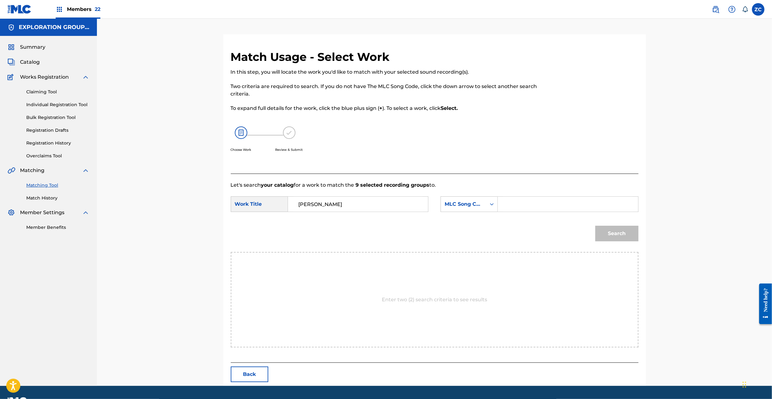
type input "[PERSON_NAME]"
click at [530, 206] on input "Search Form" at bounding box center [567, 204] width 129 height 15
paste input "HC0BSY"
type input "HC0BSY"
click at [620, 235] on button "Search" at bounding box center [616, 234] width 43 height 16
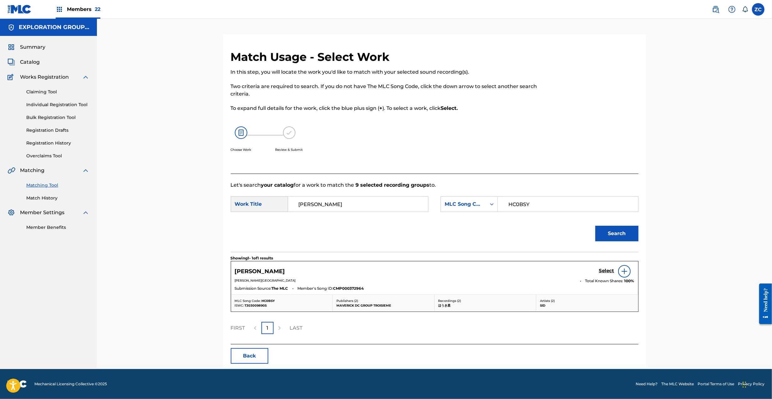
click at [607, 270] on h5 "Select" at bounding box center [606, 271] width 15 height 6
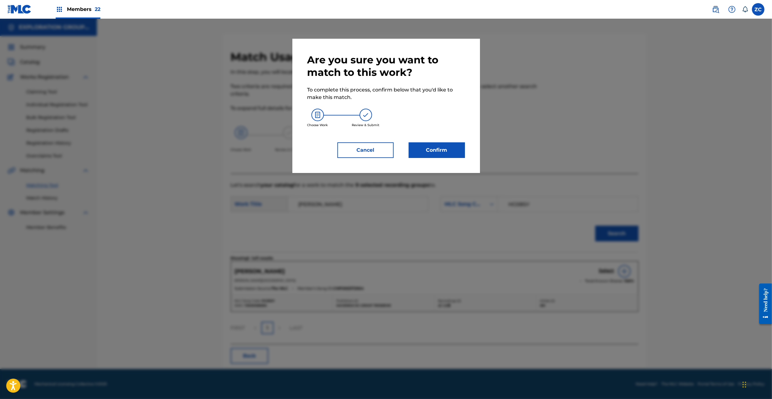
click at [447, 156] on button "Confirm" at bounding box center [437, 151] width 56 height 16
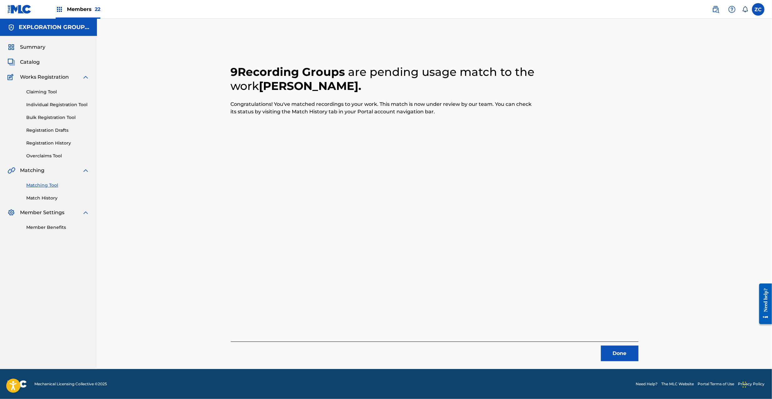
click at [630, 361] on button "Done" at bounding box center [620, 354] width 38 height 16
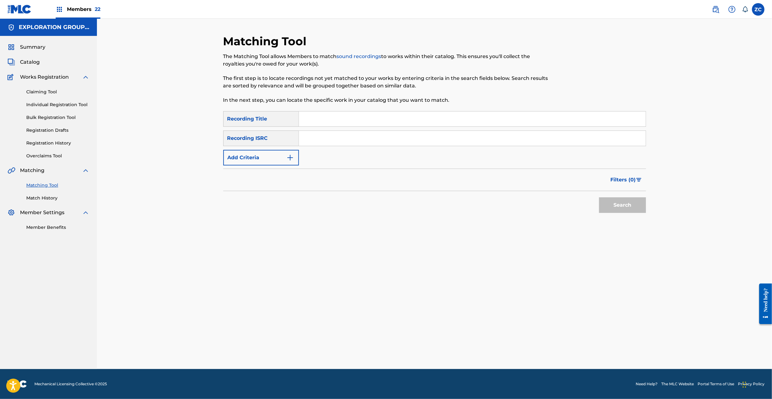
click at [420, 136] on input "Search Form" at bounding box center [472, 138] width 347 height 15
paste input "JPF300500460"
click at [602, 205] on button "Search" at bounding box center [622, 206] width 47 height 16
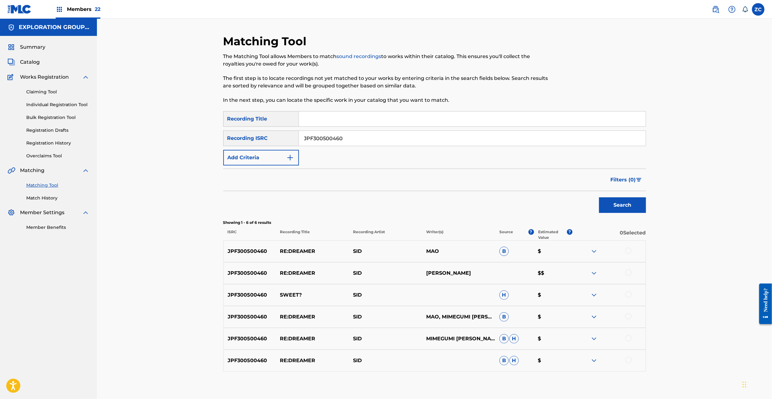
click at [627, 247] on div "JPF300500460 RE:DREAMER [PERSON_NAME] $" at bounding box center [434, 252] width 423 height 22
click at [627, 251] on div at bounding box center [628, 251] width 6 height 6
click at [628, 273] on div at bounding box center [628, 273] width 6 height 6
click at [628, 293] on div at bounding box center [628, 295] width 6 height 6
click at [628, 319] on div at bounding box center [628, 317] width 6 height 6
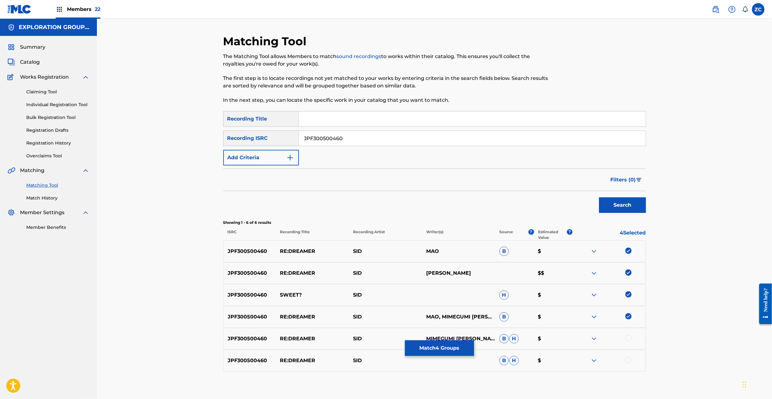
click at [628, 339] on div at bounding box center [628, 338] width 6 height 6
click at [626, 358] on div at bounding box center [628, 360] width 6 height 6
click at [365, 141] on input "JPF300500460" at bounding box center [472, 138] width 347 height 15
paste input "U902205038"
click at [636, 212] on button "Search" at bounding box center [622, 206] width 47 height 16
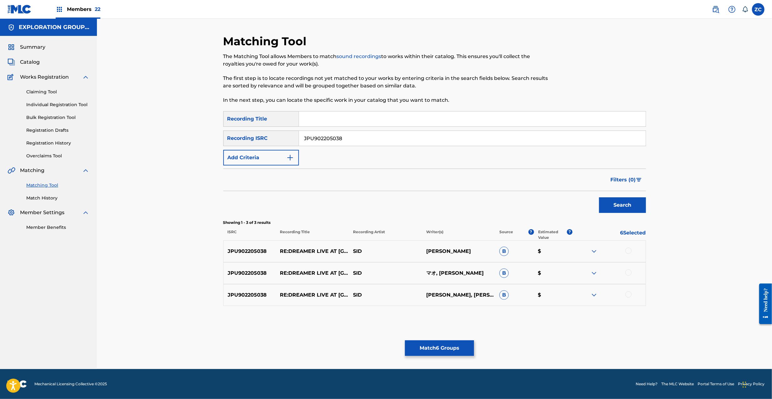
click at [629, 253] on div at bounding box center [628, 251] width 6 height 6
click at [629, 274] on div at bounding box center [628, 273] width 6 height 6
click at [629, 295] on div at bounding box center [628, 295] width 6 height 6
click at [375, 141] on input "JPU902205038" at bounding box center [472, 138] width 347 height 15
paste input "03"
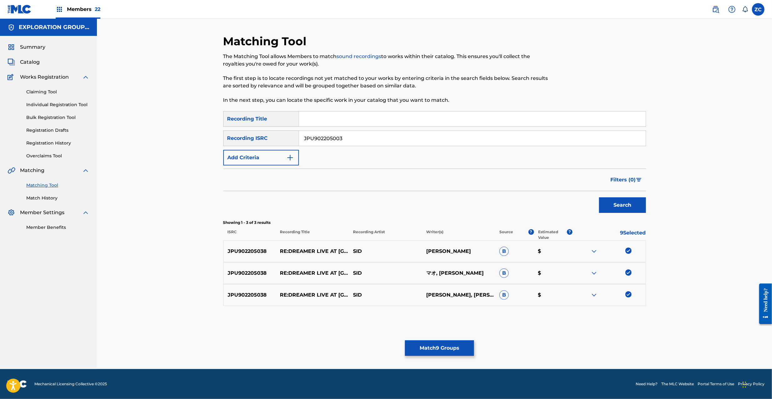
click at [621, 207] on button "Search" at bounding box center [622, 206] width 47 height 16
click at [627, 253] on div at bounding box center [628, 251] width 6 height 6
drag, startPoint x: 626, startPoint y: 272, endPoint x: 629, endPoint y: 288, distance: 16.9
click at [626, 273] on div at bounding box center [628, 273] width 6 height 6
click at [628, 295] on div at bounding box center [628, 295] width 6 height 6
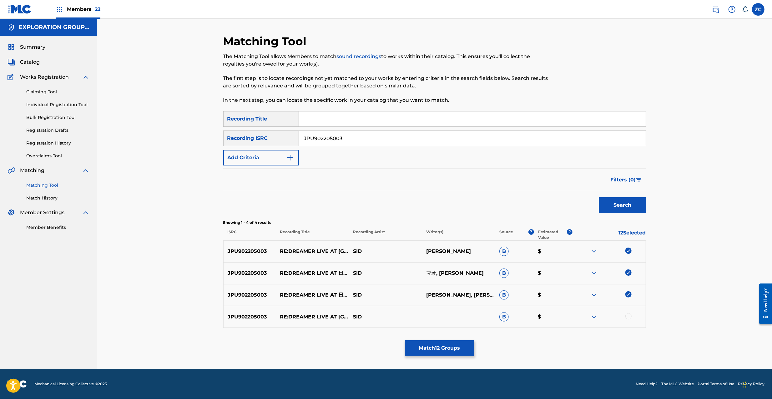
click at [628, 318] on div at bounding box center [628, 317] width 6 height 6
click at [397, 140] on input "JPU902205003" at bounding box center [472, 138] width 347 height 15
paste input "4554"
type input "JPU902204554"
click at [629, 200] on button "Search" at bounding box center [622, 206] width 47 height 16
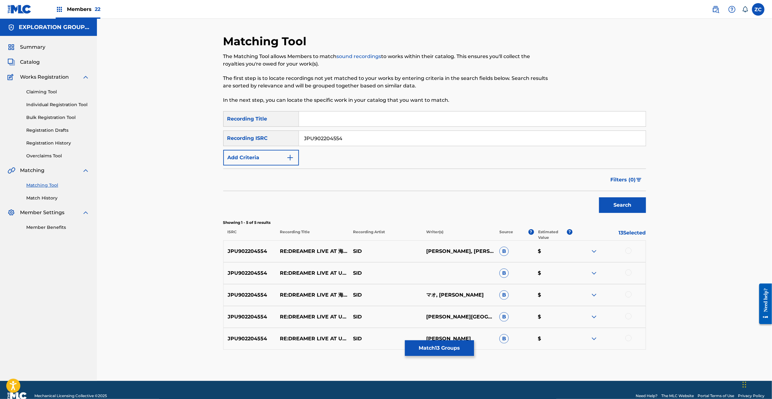
click at [628, 250] on div at bounding box center [628, 251] width 6 height 6
drag, startPoint x: 629, startPoint y: 272, endPoint x: 628, endPoint y: 279, distance: 7.9
click at [629, 272] on div at bounding box center [628, 273] width 6 height 6
drag, startPoint x: 628, startPoint y: 294, endPoint x: 630, endPoint y: 325, distance: 31.7
click at [628, 295] on div at bounding box center [628, 295] width 6 height 6
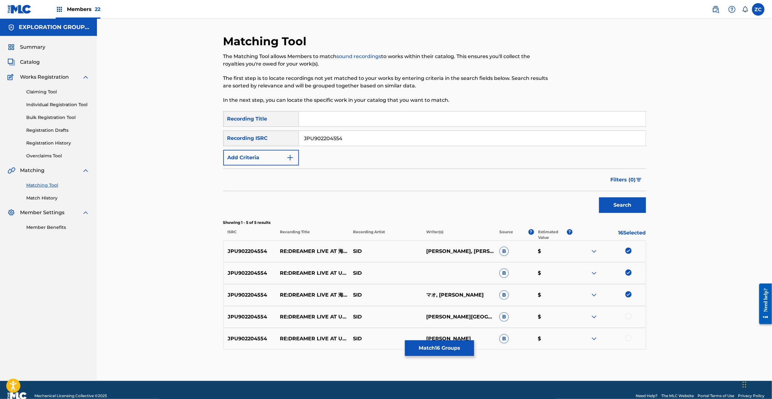
drag, startPoint x: 627, startPoint y: 318, endPoint x: 628, endPoint y: 323, distance: 5.5
click at [627, 319] on div at bounding box center [628, 317] width 6 height 6
click at [628, 339] on div at bounding box center [628, 338] width 6 height 6
click at [439, 349] on button "Match 18 Groups" at bounding box center [439, 349] width 69 height 16
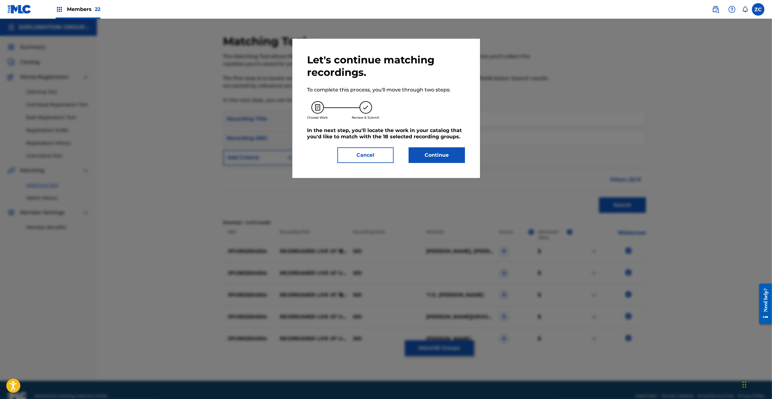
click at [428, 161] on button "Continue" at bounding box center [437, 156] width 56 height 16
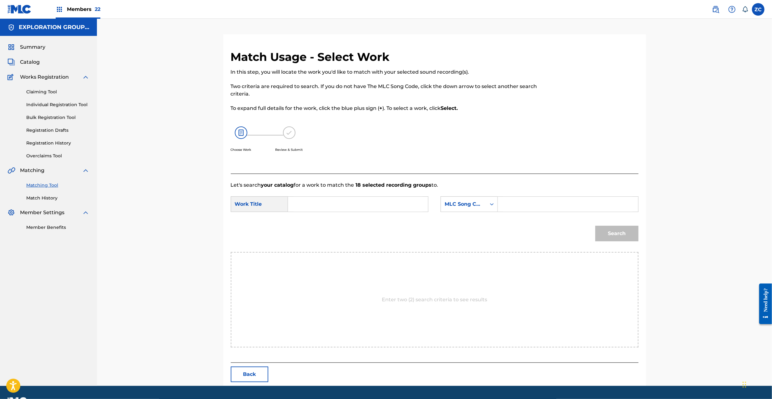
click at [355, 202] on input "Search Form" at bounding box center [357, 204] width 129 height 15
paste input "Re:Dreamer RO1VG9"
click at [332, 206] on input "Re:Dreamer RO1VG9" at bounding box center [357, 204] width 129 height 15
type input "Re:Dreamer"
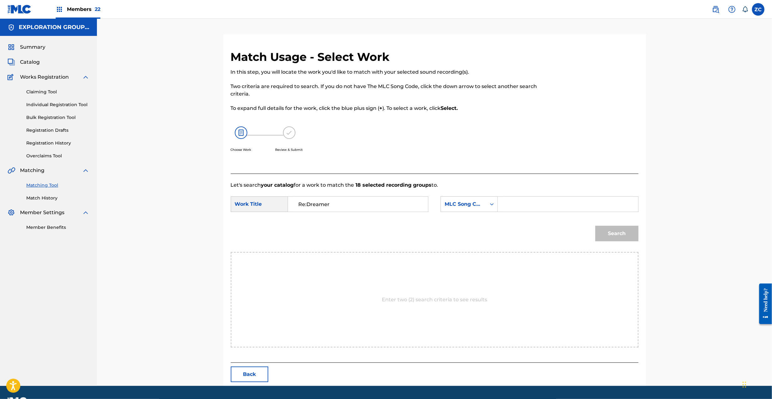
click at [533, 206] on input "Search Form" at bounding box center [567, 204] width 129 height 15
paste input "RO1VG9"
type input "RO1VG9"
click at [626, 238] on button "Search" at bounding box center [616, 234] width 43 height 16
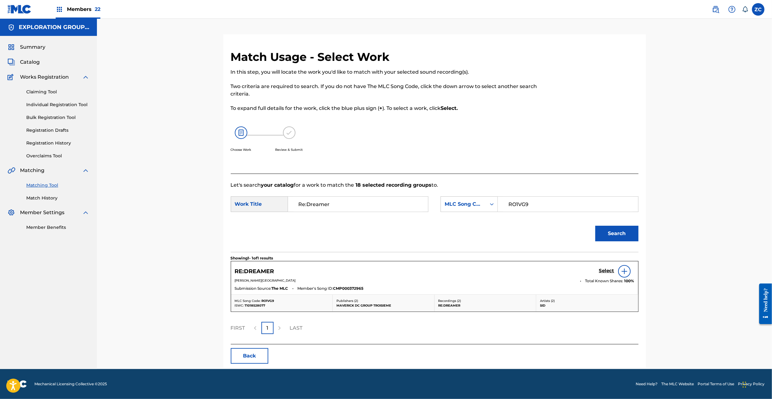
click at [603, 271] on h5 "Select" at bounding box center [606, 271] width 15 height 6
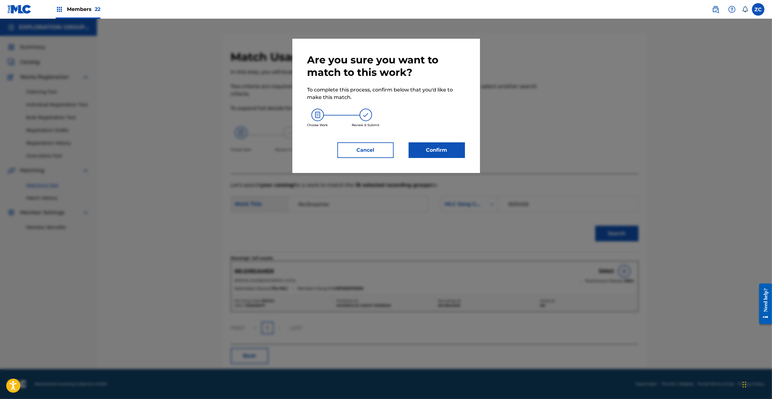
click at [442, 148] on button "Confirm" at bounding box center [437, 151] width 56 height 16
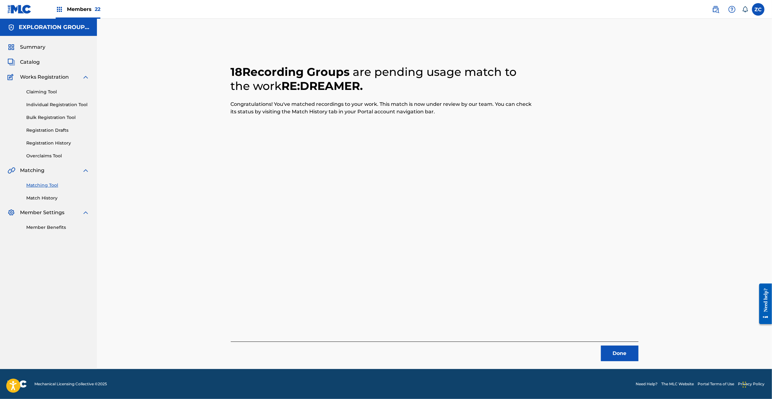
click at [634, 357] on button "Done" at bounding box center [620, 354] width 38 height 16
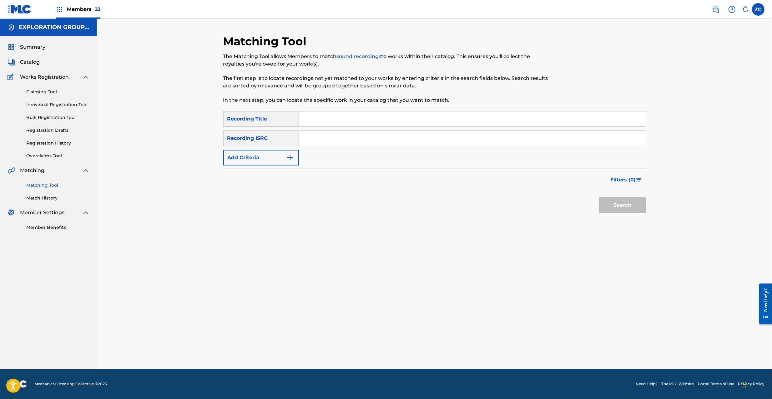
click at [349, 143] on input "Search Form" at bounding box center [472, 138] width 347 height 15
paste input "JPF302200095"
drag, startPoint x: 630, startPoint y: 209, endPoint x: 625, endPoint y: 204, distance: 6.9
click at [630, 208] on button "Search" at bounding box center [622, 206] width 47 height 16
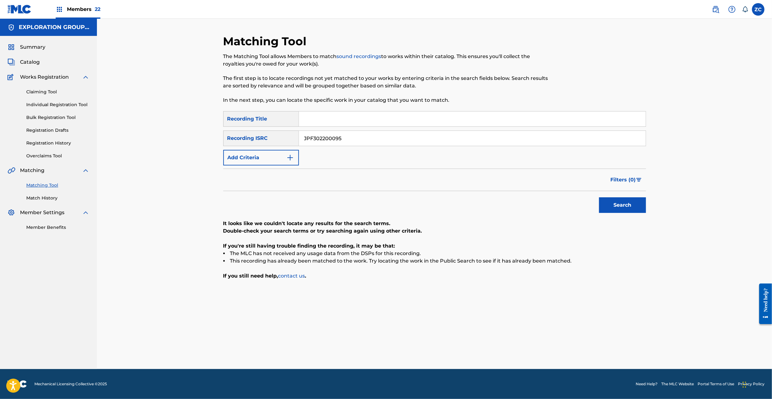
click at [374, 136] on input "JPF302200095" at bounding box center [472, 138] width 347 height 15
paste input "3"
click at [638, 208] on button "Search" at bounding box center [622, 206] width 47 height 16
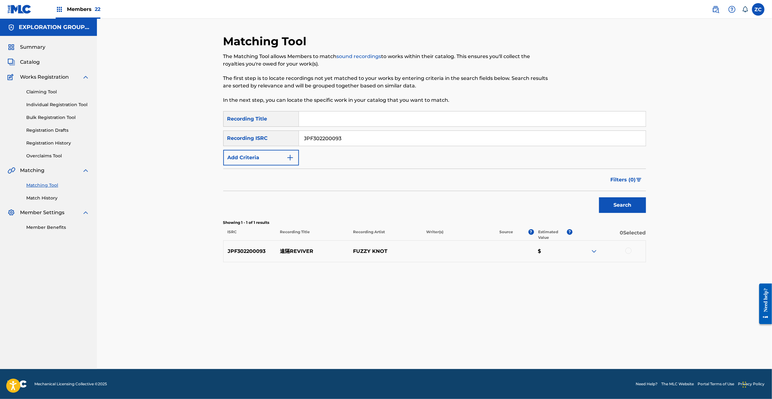
click at [404, 138] on input "JPF302200093" at bounding box center [472, 138] width 347 height 15
paste input "100192"
click at [620, 200] on button "Search" at bounding box center [622, 206] width 47 height 16
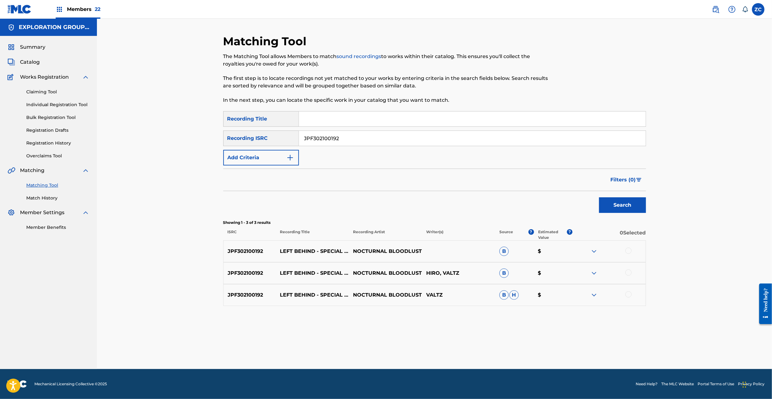
click at [628, 251] on div at bounding box center [628, 251] width 6 height 6
click at [628, 274] on div at bounding box center [628, 273] width 6 height 6
click at [630, 297] on div at bounding box center [628, 295] width 6 height 6
click at [449, 137] on input "JPF302100192" at bounding box center [472, 138] width 347 height 15
paste input "000139"
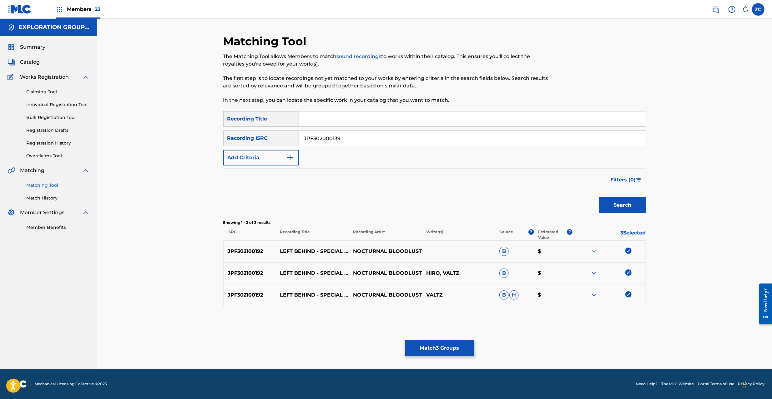
type input "JPF302000139"
click at [624, 206] on button "Search" at bounding box center [622, 206] width 47 height 16
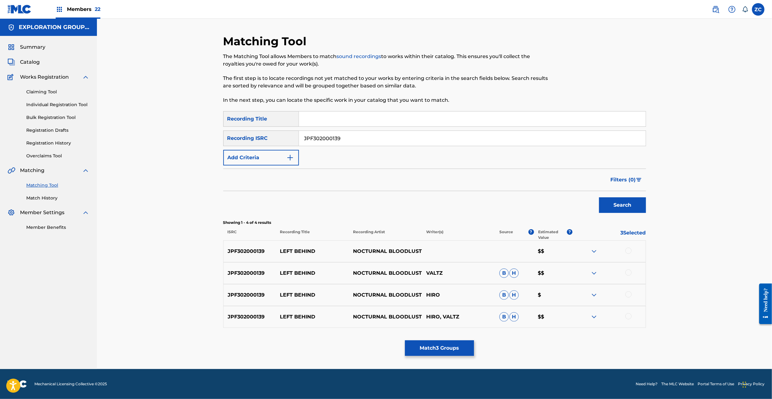
click at [628, 250] on div at bounding box center [628, 251] width 6 height 6
click at [629, 273] on div at bounding box center [628, 273] width 6 height 6
drag, startPoint x: 628, startPoint y: 293, endPoint x: 630, endPoint y: 308, distance: 14.6
click at [628, 294] on div at bounding box center [628, 295] width 6 height 6
click at [629, 317] on div at bounding box center [628, 317] width 6 height 6
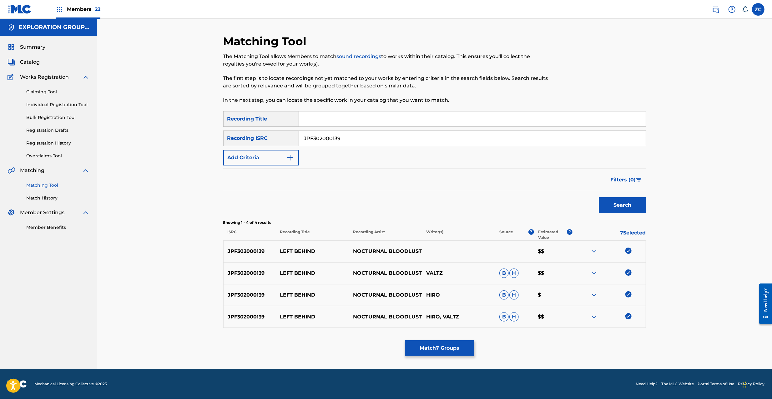
click at [432, 354] on button "Match 7 Groups" at bounding box center [439, 349] width 69 height 16
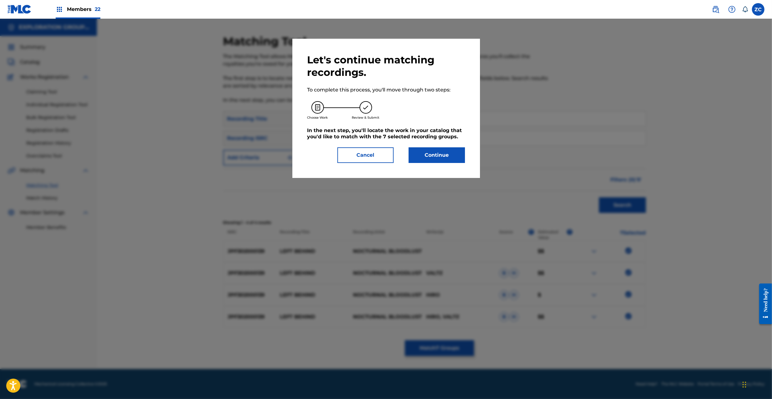
click at [440, 161] on button "Continue" at bounding box center [437, 156] width 56 height 16
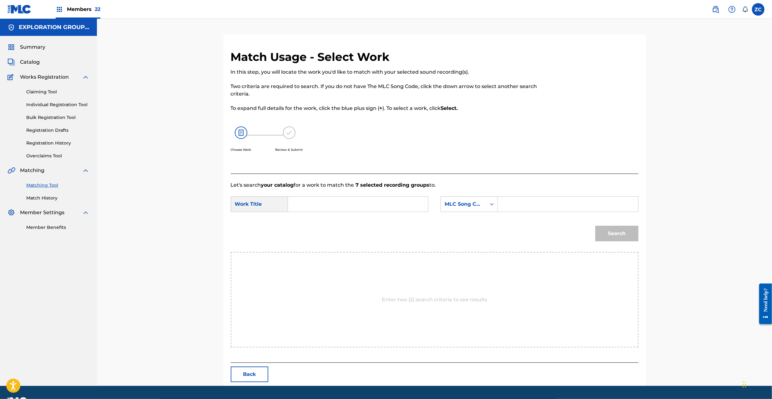
click at [381, 207] on input "Search Form" at bounding box center [357, 204] width 129 height 15
paste input "Left Behind LT5DFC"
click at [328, 207] on input "Left Behind LT5DFC" at bounding box center [357, 204] width 129 height 15
click at [339, 206] on input "Left Behind LT5DFC" at bounding box center [357, 204] width 129 height 15
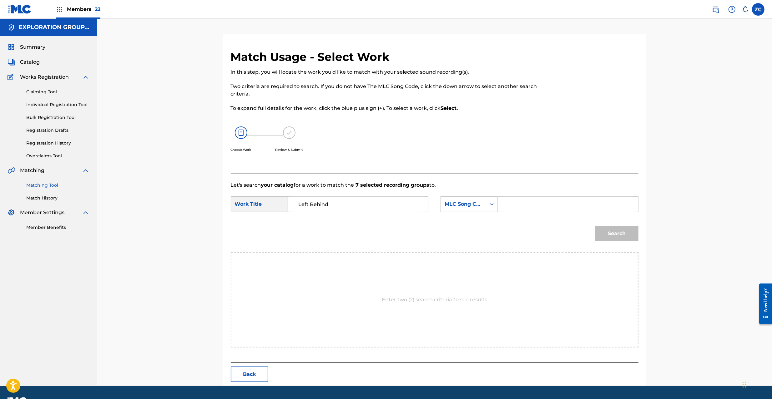
type input "Left Behind"
click at [544, 208] on input "Search Form" at bounding box center [567, 204] width 129 height 15
paste input "LT5DFC"
type input "LT5DFC"
click at [614, 233] on button "Search" at bounding box center [616, 234] width 43 height 16
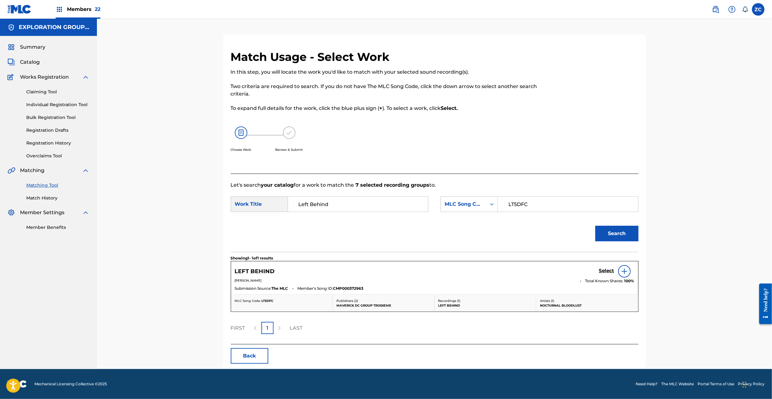
click at [610, 270] on h5 "Select" at bounding box center [606, 271] width 15 height 6
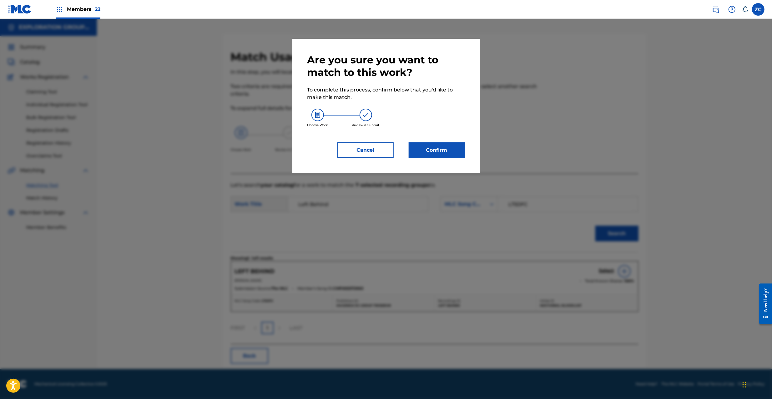
click at [434, 147] on button "Confirm" at bounding box center [437, 151] width 56 height 16
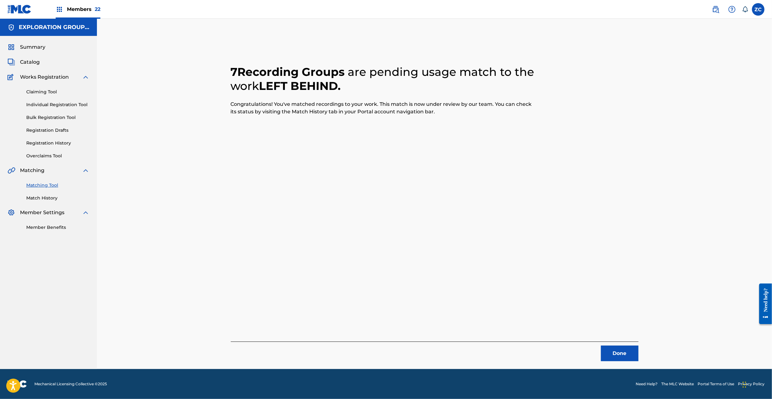
click at [624, 351] on button "Done" at bounding box center [620, 354] width 38 height 16
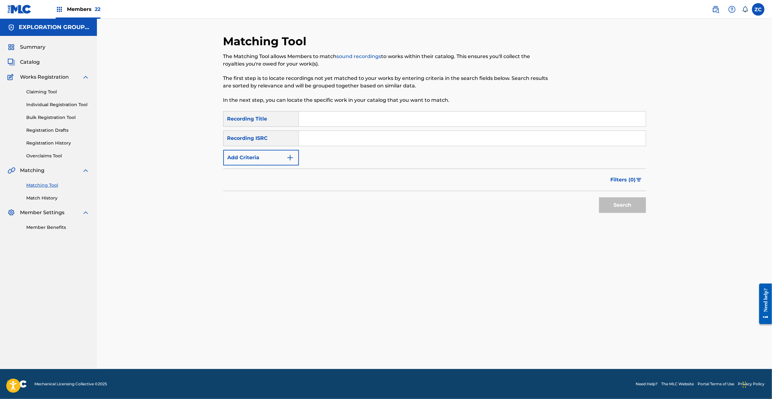
click at [432, 138] on input "Search Form" at bounding box center [472, 138] width 347 height 15
paste input "JPF302100194"
click at [628, 206] on button "Search" at bounding box center [622, 206] width 47 height 16
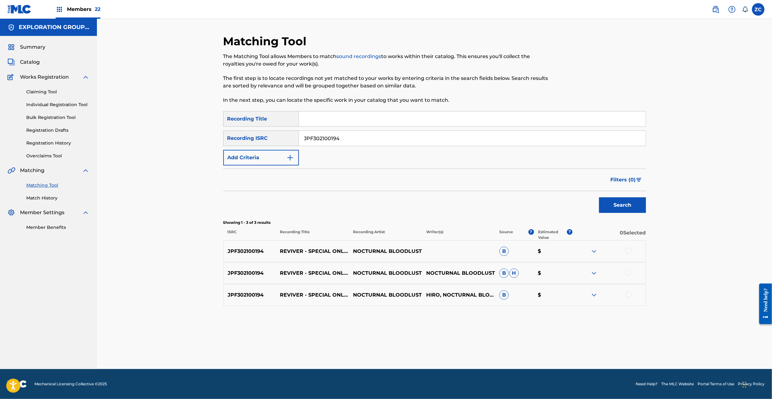
click at [629, 251] on div at bounding box center [628, 251] width 6 height 6
click at [628, 270] on div at bounding box center [628, 273] width 6 height 6
click at [629, 295] on div at bounding box center [628, 295] width 6 height 6
click at [423, 142] on input "JPF302100194" at bounding box center [472, 138] width 347 height 15
paste input "000096"
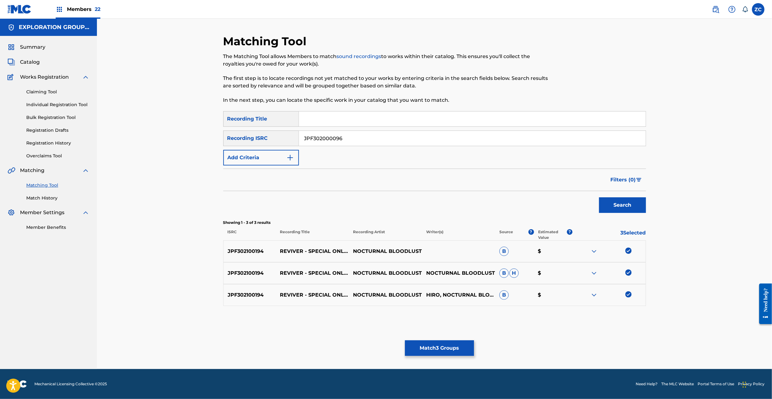
type input "JPF302000096"
click at [633, 204] on button "Search" at bounding box center [622, 206] width 47 height 16
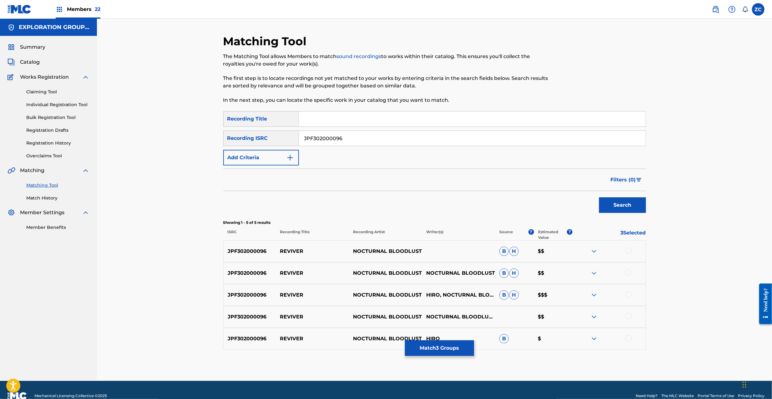
drag, startPoint x: 629, startPoint y: 253, endPoint x: 630, endPoint y: 259, distance: 6.9
click at [630, 253] on div at bounding box center [628, 251] width 6 height 6
drag, startPoint x: 627, startPoint y: 273, endPoint x: 624, endPoint y: 296, distance: 23.3
click at [627, 275] on div at bounding box center [628, 273] width 6 height 6
drag, startPoint x: 626, startPoint y: 294, endPoint x: 630, endPoint y: 325, distance: 31.1
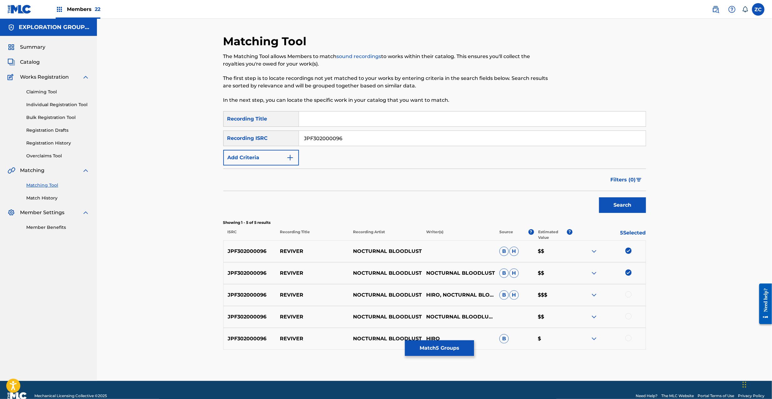
click at [626, 294] on div at bounding box center [628, 295] width 6 height 6
drag, startPoint x: 628, startPoint y: 318, endPoint x: 627, endPoint y: 336, distance: 18.8
click at [628, 320] on div at bounding box center [608, 318] width 73 height 8
click at [627, 338] on div at bounding box center [628, 338] width 6 height 6
click at [629, 319] on div at bounding box center [628, 317] width 6 height 6
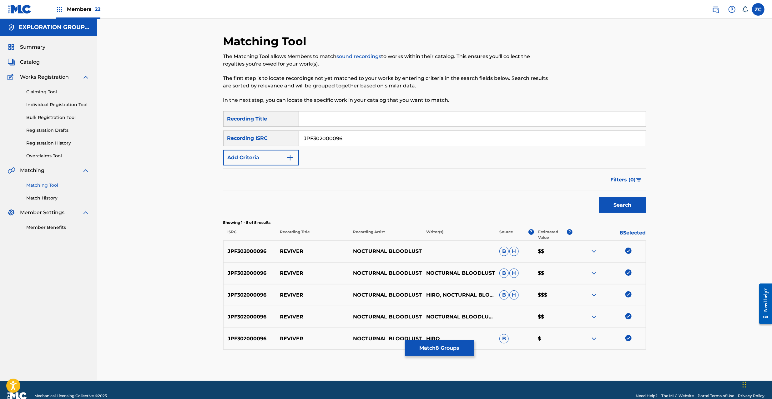
click at [446, 356] on button "Match 8 Groups" at bounding box center [439, 349] width 69 height 16
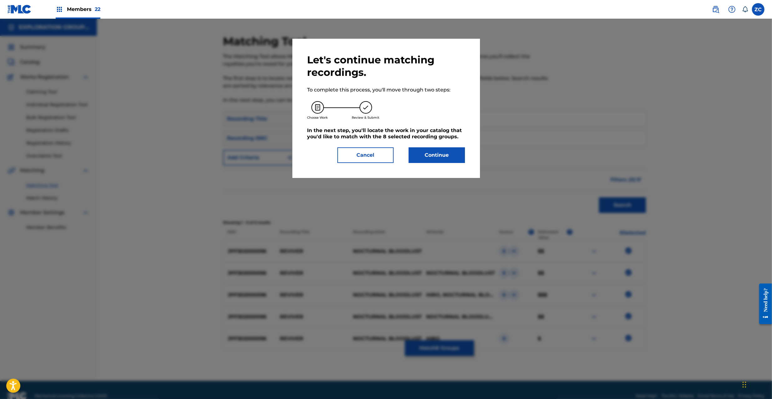
click at [421, 162] on button "Continue" at bounding box center [437, 156] width 56 height 16
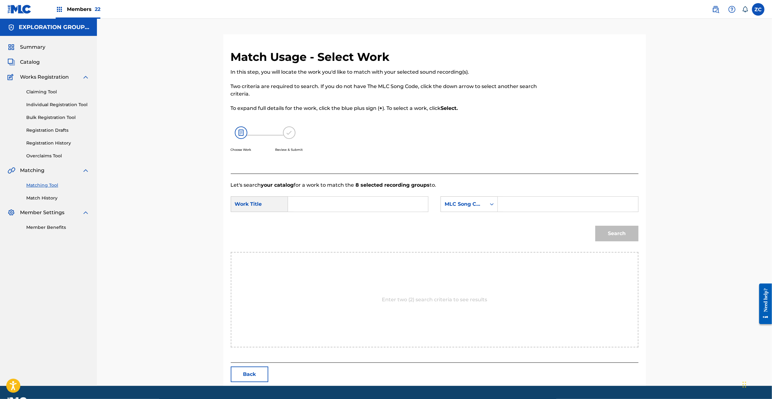
click at [394, 208] on input "Search Form" at bounding box center [357, 204] width 129 height 15
paste input "Reviver RO0MDT"
click at [339, 205] on input "Reviver RO0MDT" at bounding box center [357, 204] width 129 height 15
type input "Reviver"
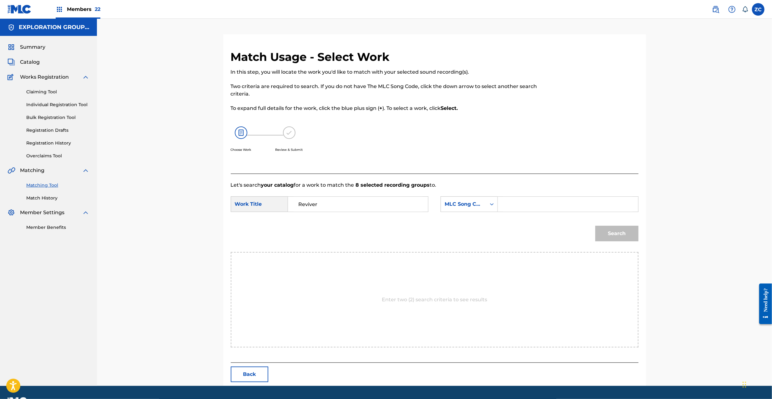
click at [543, 206] on input "Search Form" at bounding box center [567, 204] width 129 height 15
paste
type input "RO0MDT"
drag, startPoint x: 619, startPoint y: 226, endPoint x: 620, endPoint y: 234, distance: 7.9
click at [619, 229] on button "Search" at bounding box center [616, 234] width 43 height 16
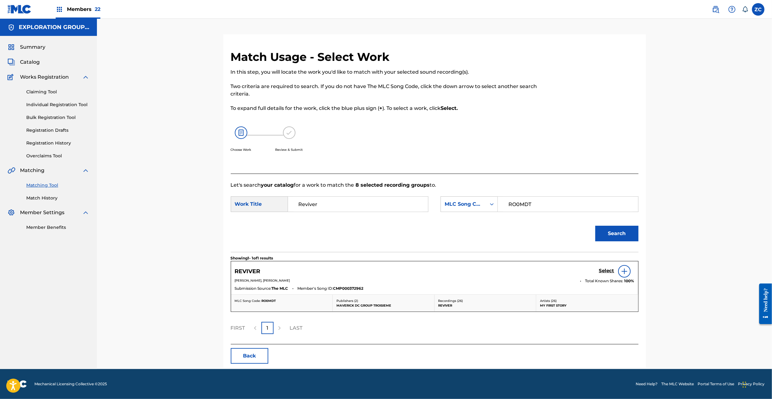
click at [607, 269] on h5 "Select" at bounding box center [606, 271] width 15 height 6
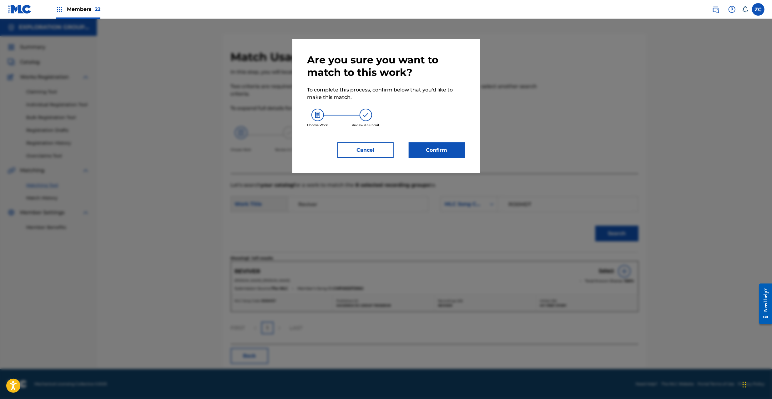
click at [444, 154] on button "Confirm" at bounding box center [437, 151] width 56 height 16
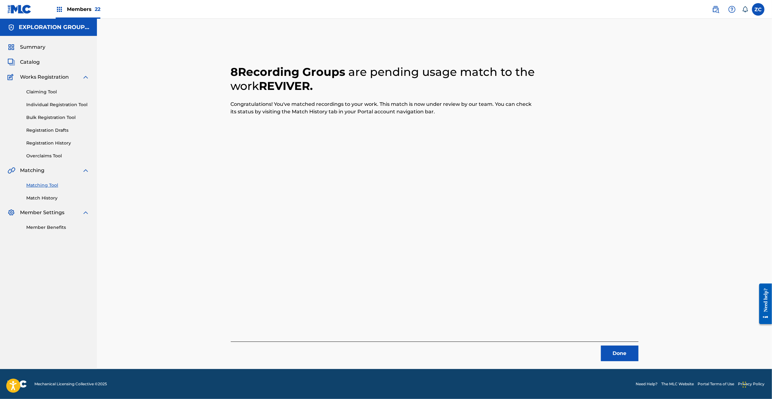
click at [621, 347] on button "Done" at bounding box center [620, 354] width 38 height 16
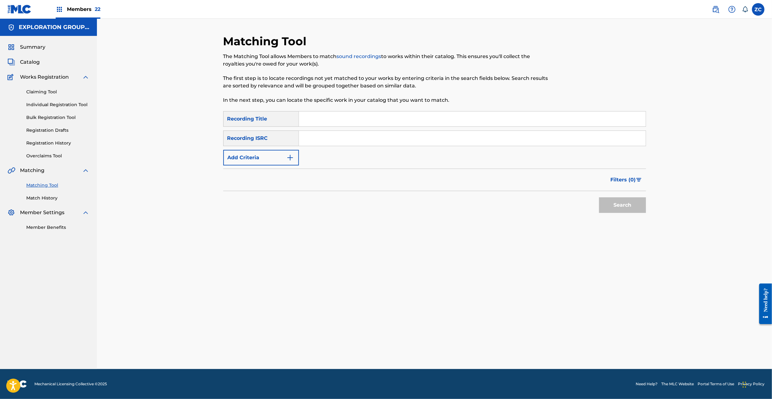
drag, startPoint x: 418, startPoint y: 140, endPoint x: 448, endPoint y: 151, distance: 31.4
click at [419, 141] on input "Search Form" at bounding box center [472, 138] width 347 height 15
click at [635, 211] on button "Search" at bounding box center [622, 206] width 47 height 16
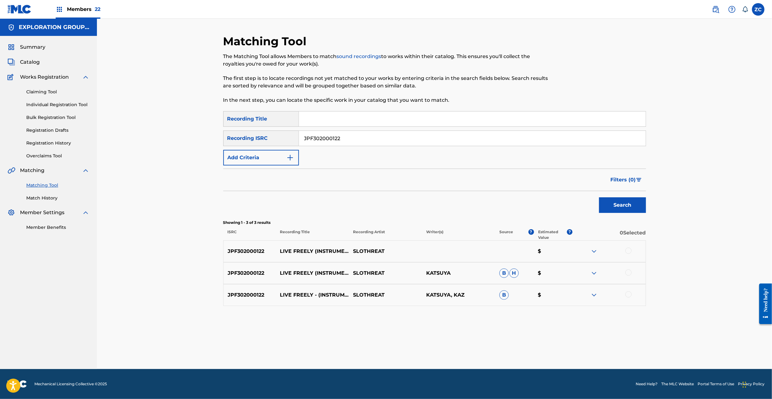
drag, startPoint x: 628, startPoint y: 251, endPoint x: 629, endPoint y: 263, distance: 11.9
click at [628, 253] on div at bounding box center [628, 251] width 6 height 6
click at [629, 273] on div at bounding box center [628, 273] width 6 height 6
click at [629, 296] on div at bounding box center [628, 295] width 6 height 6
click at [401, 141] on input "JPF302000122" at bounding box center [472, 138] width 347 height 15
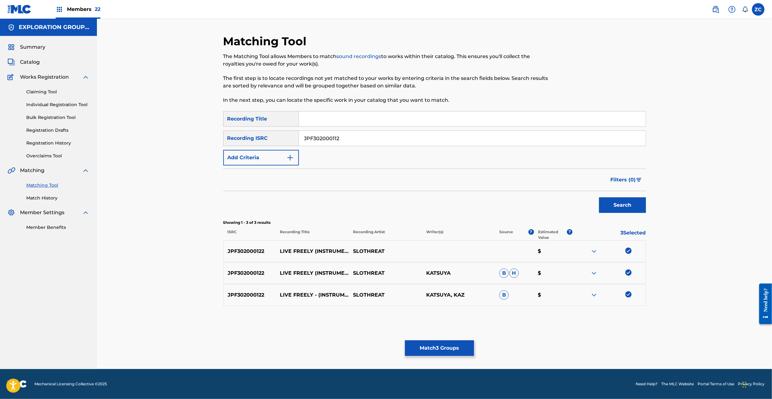
type input "JPF302000112"
click at [629, 203] on button "Search" at bounding box center [622, 206] width 47 height 16
drag, startPoint x: 628, startPoint y: 249, endPoint x: 628, endPoint y: 267, distance: 17.2
click at [628, 250] on div at bounding box center [628, 251] width 6 height 6
click at [630, 274] on div at bounding box center [628, 273] width 6 height 6
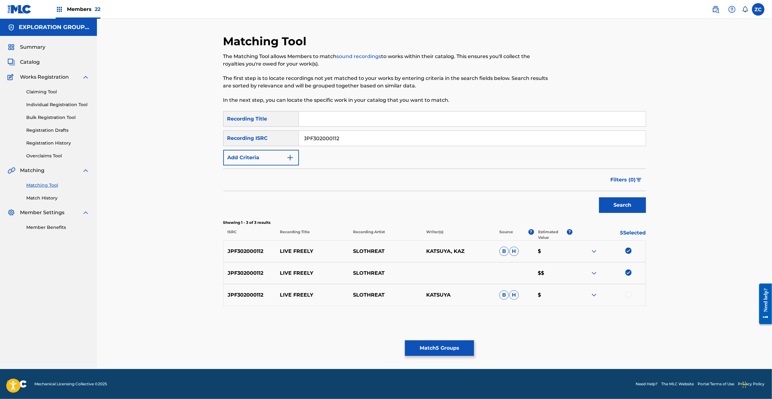
click at [628, 293] on div at bounding box center [628, 295] width 6 height 6
click at [439, 349] on button "Match 6 Groups" at bounding box center [439, 349] width 69 height 16
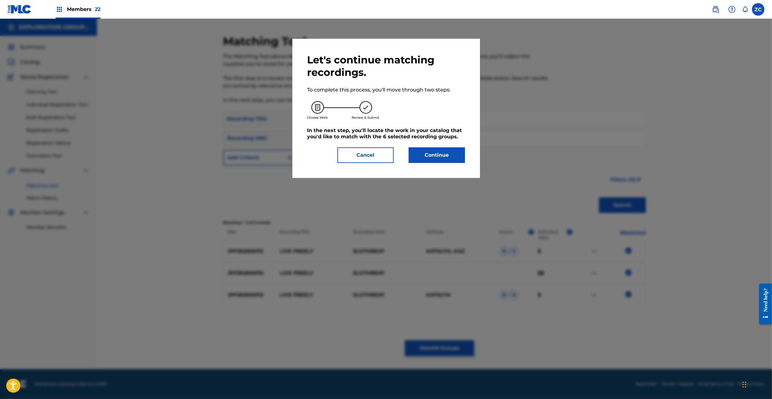
click at [442, 159] on button "Continue" at bounding box center [437, 156] width 56 height 16
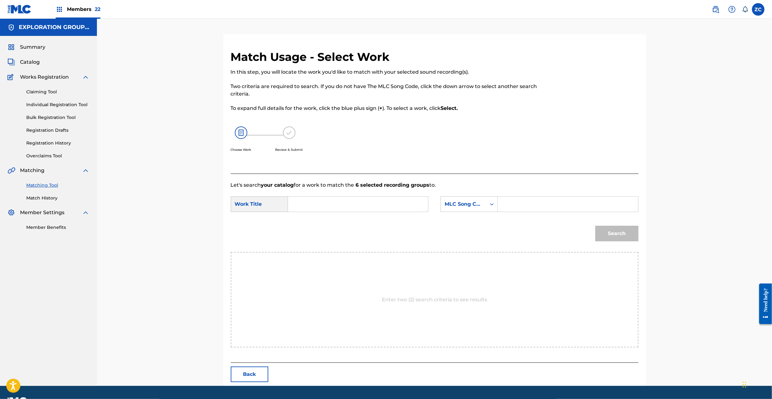
click at [405, 200] on input "Search Form" at bounding box center [357, 204] width 129 height 15
click at [345, 209] on input "Live Freely LT5DFU" at bounding box center [357, 204] width 129 height 15
type input "Live Freely"
click at [531, 208] on input "Search Form" at bounding box center [567, 204] width 129 height 15
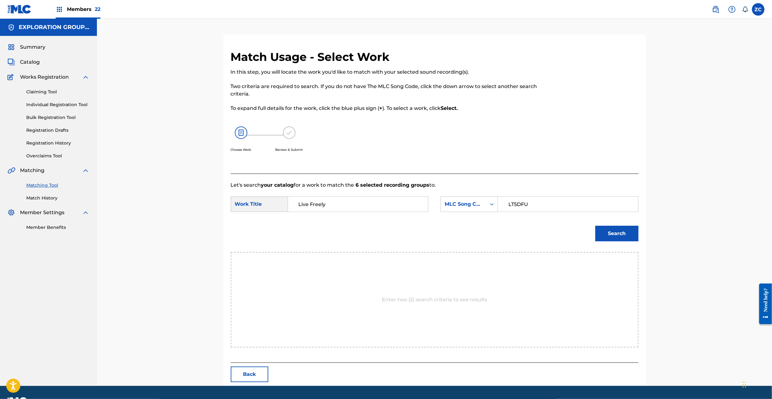
type input "LT5DFU"
click at [620, 233] on button "Search" at bounding box center [616, 234] width 43 height 16
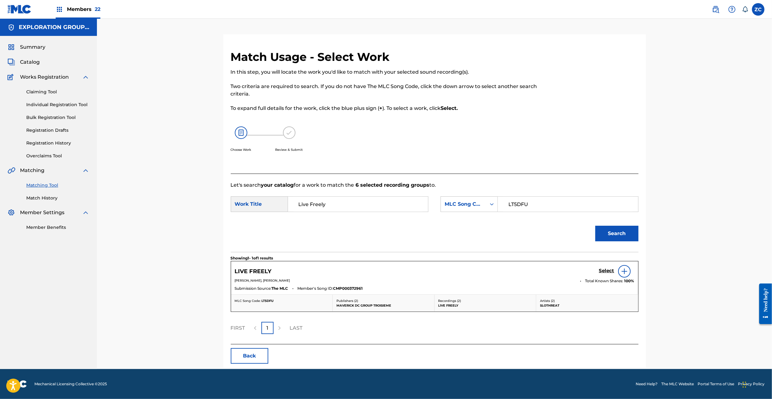
click at [602, 271] on h5 "Select" at bounding box center [606, 271] width 15 height 6
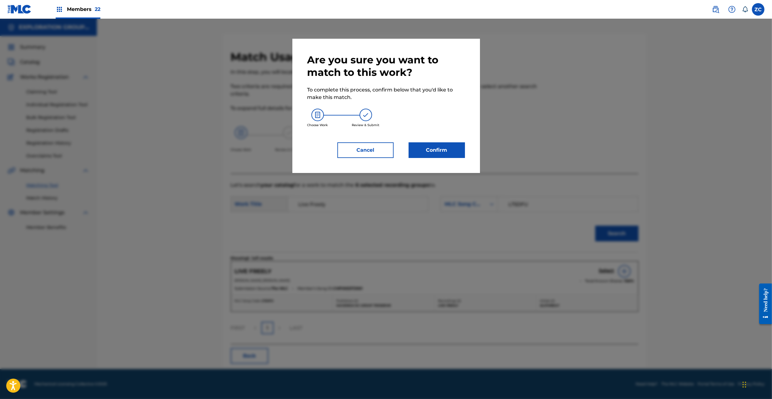
click at [448, 155] on button "Confirm" at bounding box center [437, 151] width 56 height 16
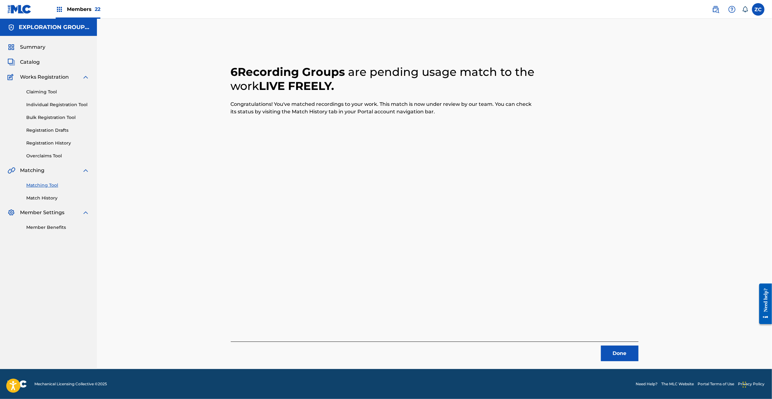
click at [610, 348] on button "Done" at bounding box center [620, 354] width 38 height 16
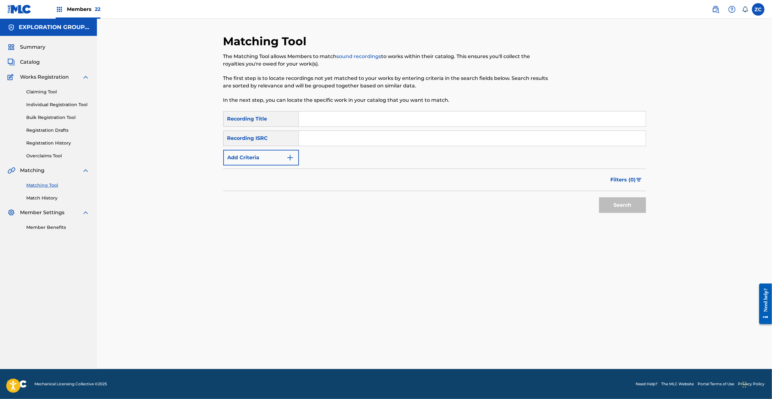
click at [379, 133] on input "Search Form" at bounding box center [472, 138] width 347 height 15
click at [614, 203] on button "Search" at bounding box center [622, 206] width 47 height 16
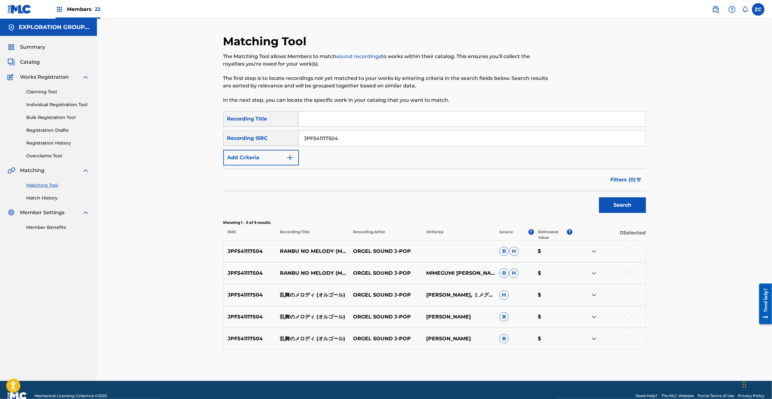
click at [633, 250] on div at bounding box center [608, 252] width 73 height 8
click at [632, 253] on div at bounding box center [608, 252] width 73 height 8
drag, startPoint x: 628, startPoint y: 250, endPoint x: 629, endPoint y: 277, distance: 26.6
click at [628, 251] on div at bounding box center [628, 251] width 6 height 6
click at [629, 278] on div "JPF541117504 RANBU NO MELODY (MUSIC BOX) ORGEL SOUND J-POP MIMEGUMI [PERSON_NAM…" at bounding box center [434, 274] width 423 height 22
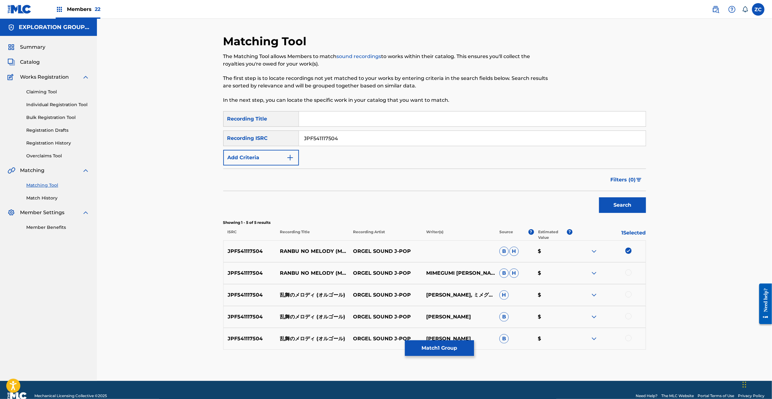
click at [629, 273] on div at bounding box center [628, 273] width 6 height 6
click at [629, 298] on div at bounding box center [628, 295] width 6 height 6
drag, startPoint x: 629, startPoint y: 315, endPoint x: 629, endPoint y: 329, distance: 13.8
click at [629, 316] on div at bounding box center [628, 317] width 6 height 6
click at [628, 338] on div at bounding box center [628, 338] width 6 height 6
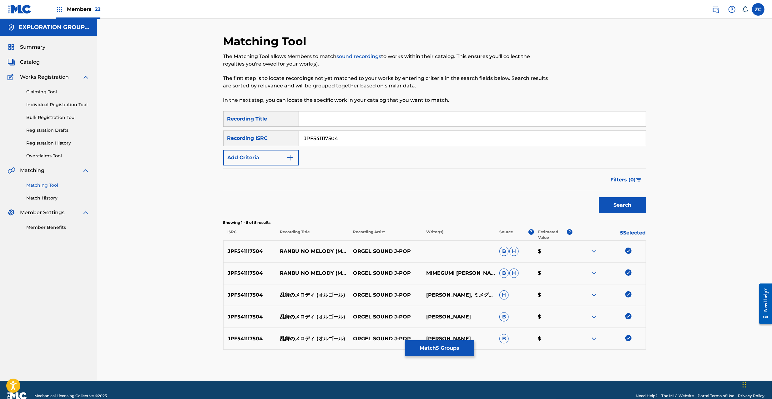
click at [383, 137] on input "JPF541117504" at bounding box center [472, 138] width 347 height 15
click at [618, 209] on button "Search" at bounding box center [622, 206] width 47 height 16
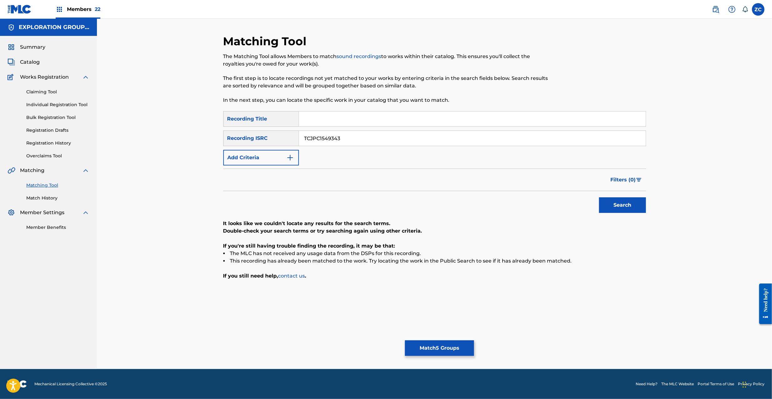
click at [400, 140] on input "TCJPC1549343" at bounding box center [472, 138] width 347 height 15
click at [629, 209] on button "Search" at bounding box center [622, 206] width 47 height 16
click at [399, 138] on input "JPB951321374" at bounding box center [472, 138] width 347 height 15
click at [616, 204] on button "Search" at bounding box center [622, 206] width 47 height 16
click at [385, 142] on input "TCJPC1557260" at bounding box center [472, 138] width 347 height 15
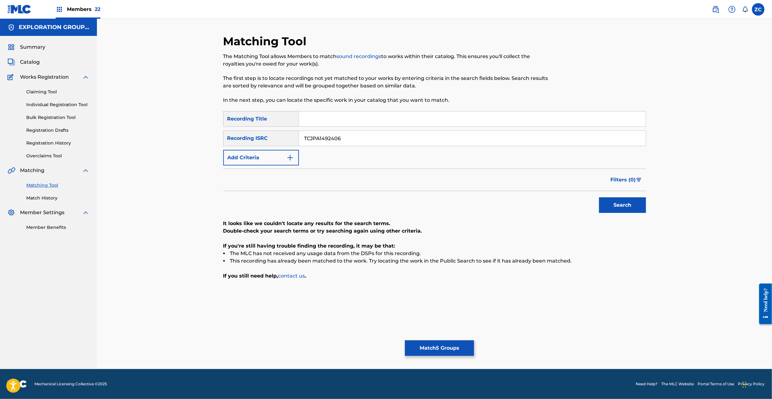
click at [625, 203] on button "Search" at bounding box center [622, 206] width 47 height 16
click at [398, 143] on input "TCJPA1492406" at bounding box center [472, 138] width 347 height 15
click at [618, 206] on button "Search" at bounding box center [622, 206] width 47 height 16
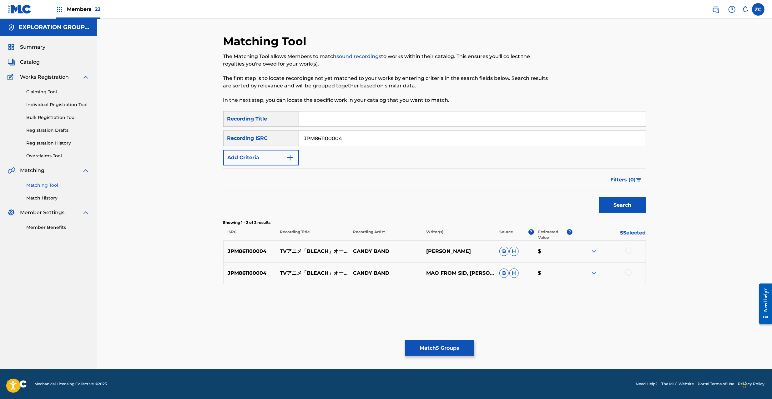
click at [626, 252] on div at bounding box center [628, 251] width 6 height 6
click at [628, 273] on div at bounding box center [628, 273] width 6 height 6
click at [628, 251] on img at bounding box center [628, 251] width 6 height 6
click at [628, 274] on img at bounding box center [628, 273] width 6 height 6
click at [368, 144] on input "JPM861100004" at bounding box center [472, 138] width 347 height 15
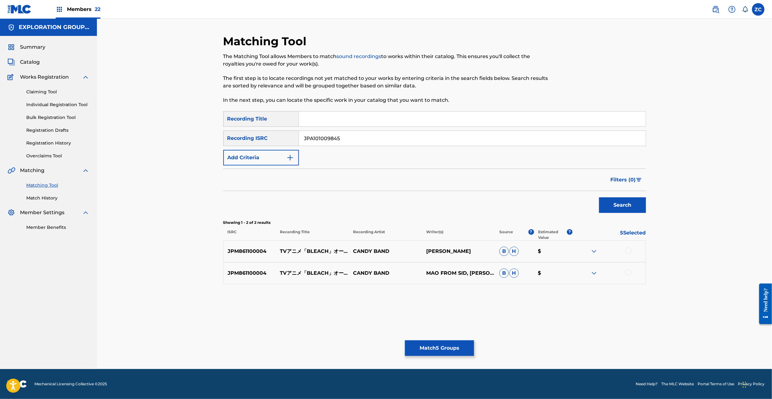
click at [610, 207] on button "Search" at bounding box center [622, 206] width 47 height 16
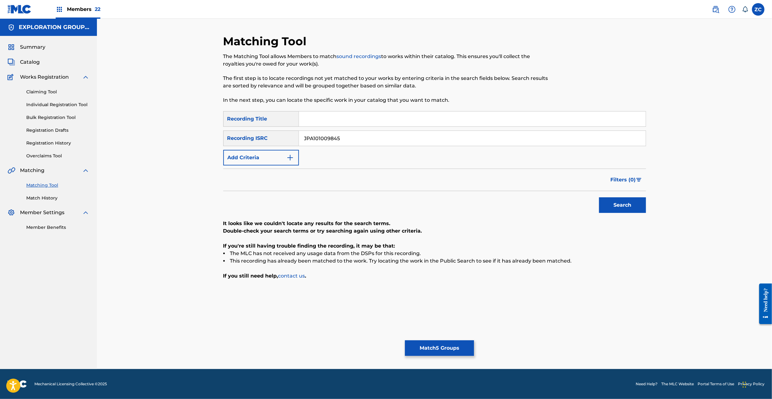
click at [413, 139] on input "JPA101009845" at bounding box center [472, 138] width 347 height 15
click at [628, 210] on button "Search" at bounding box center [622, 206] width 47 height 16
click at [442, 139] on input "TCJPH1850742" at bounding box center [472, 138] width 347 height 15
click at [625, 203] on button "Search" at bounding box center [622, 206] width 47 height 16
click at [473, 134] on input "JPKS81001961" at bounding box center [472, 138] width 347 height 15
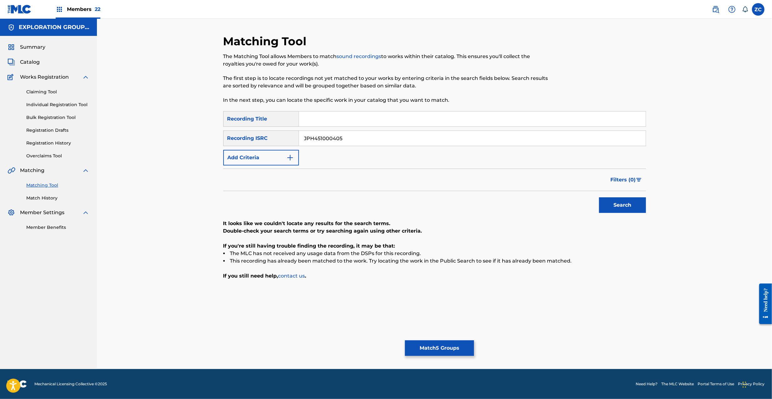
click at [617, 203] on button "Search" at bounding box center [622, 206] width 47 height 16
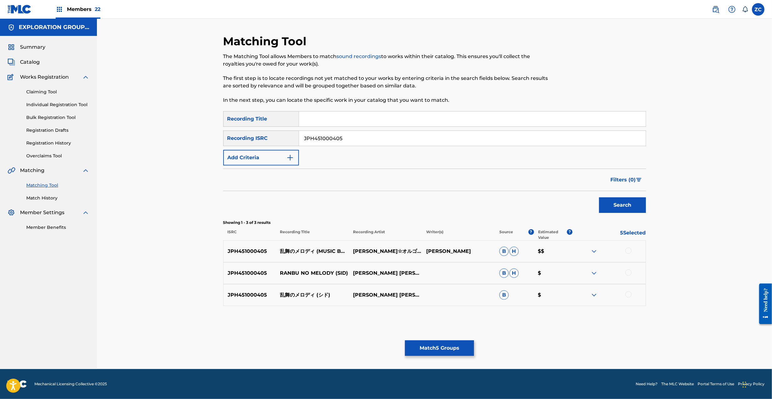
click at [630, 251] on div at bounding box center [628, 251] width 6 height 6
click at [628, 273] on div at bounding box center [628, 273] width 6 height 6
click at [627, 296] on div at bounding box center [628, 295] width 6 height 6
click at [501, 134] on input "JPH451000405" at bounding box center [472, 138] width 347 height 15
click at [623, 198] on button "Search" at bounding box center [622, 206] width 47 height 16
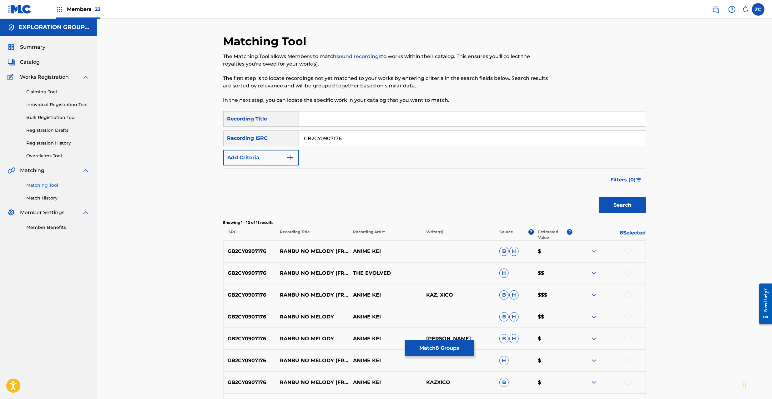
click at [408, 142] on input "GB2CY0907176" at bounding box center [472, 138] width 347 height 15
click at [628, 251] on div at bounding box center [628, 251] width 6 height 6
click at [628, 270] on div at bounding box center [628, 273] width 6 height 6
drag, startPoint x: 627, startPoint y: 294, endPoint x: 628, endPoint y: 313, distance: 18.5
click at [627, 295] on div at bounding box center [628, 295] width 6 height 6
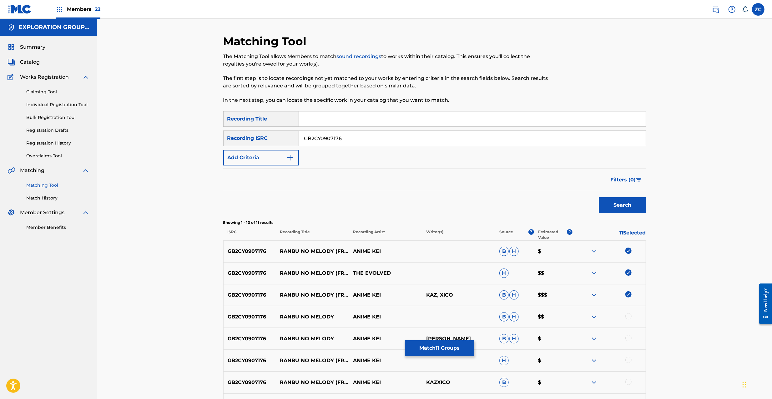
click at [628, 318] on div at bounding box center [628, 317] width 6 height 6
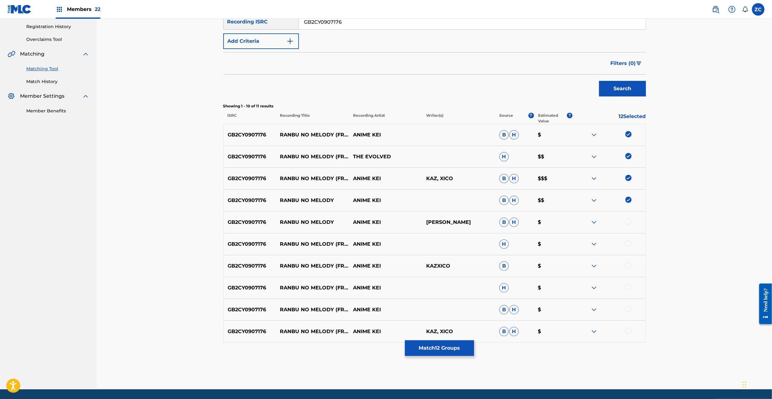
scroll to position [137, 0]
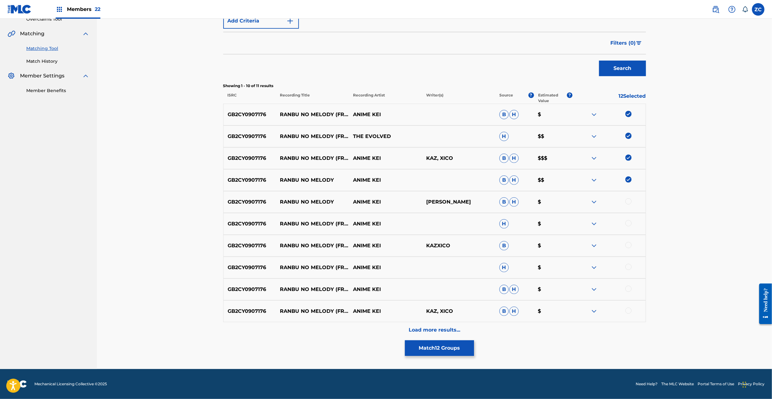
click at [629, 199] on div at bounding box center [628, 201] width 6 height 6
click at [628, 223] on div at bounding box center [628, 223] width 6 height 6
click at [627, 247] on div at bounding box center [628, 245] width 6 height 6
click at [629, 267] on div at bounding box center [628, 267] width 6 height 6
click at [628, 288] on div at bounding box center [628, 289] width 6 height 6
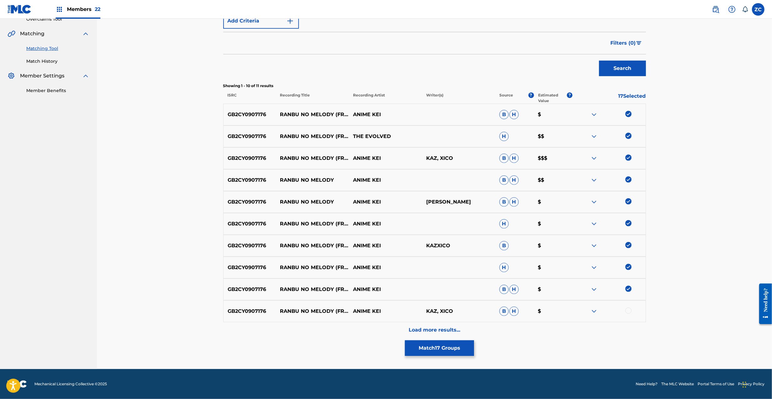
click at [629, 310] on div at bounding box center [628, 311] width 6 height 6
click at [443, 328] on p "Load more results..." at bounding box center [435, 331] width 52 height 8
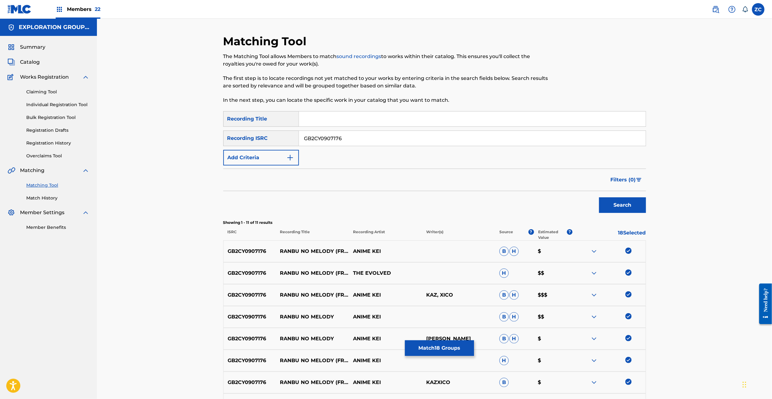
scroll to position [143, 0]
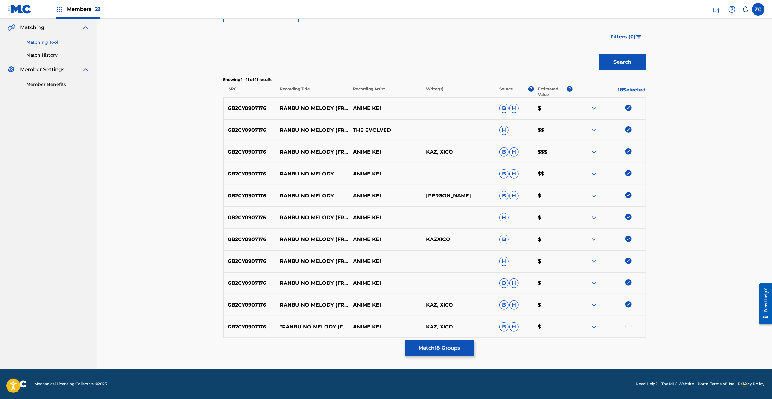
click at [628, 330] on div at bounding box center [608, 328] width 73 height 8
click at [628, 328] on div at bounding box center [628, 327] width 6 height 6
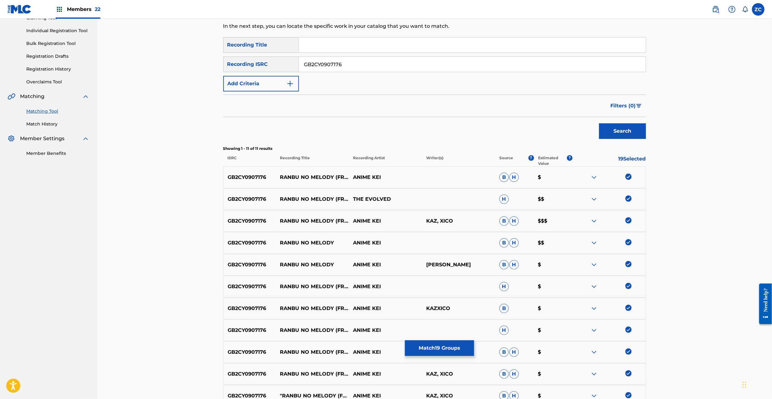
scroll to position [0, 0]
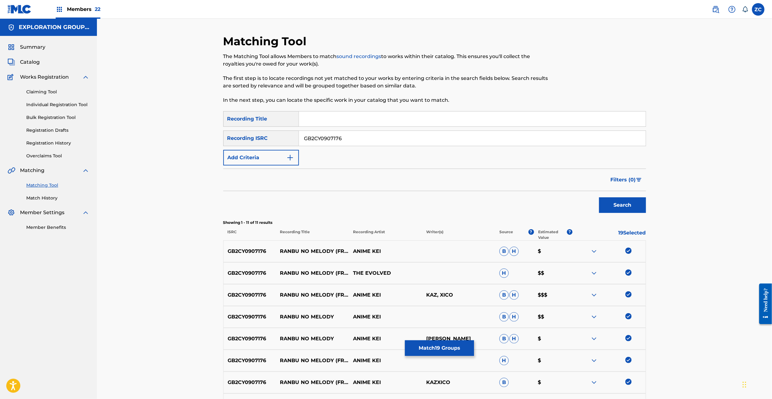
click at [405, 134] on input "GB2CY0907176" at bounding box center [472, 138] width 347 height 15
click at [603, 202] on button "Search" at bounding box center [622, 206] width 47 height 16
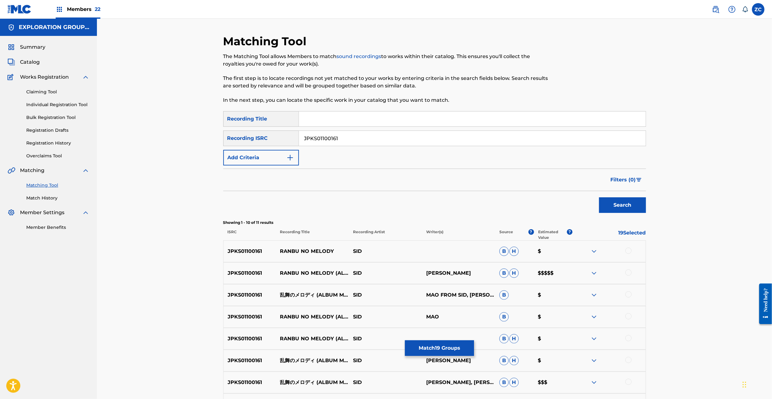
scroll to position [111, 0]
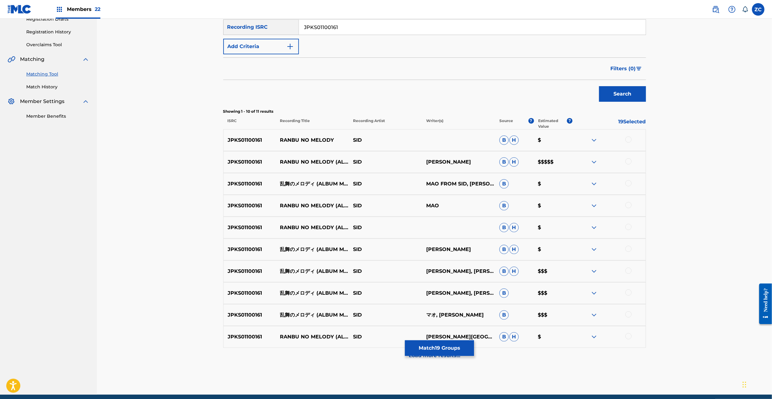
click at [629, 139] on div at bounding box center [628, 140] width 6 height 6
click at [628, 163] on div at bounding box center [628, 161] width 6 height 6
click at [628, 186] on div at bounding box center [628, 183] width 6 height 6
click at [627, 205] on div at bounding box center [628, 205] width 6 height 6
drag, startPoint x: 630, startPoint y: 228, endPoint x: 630, endPoint y: 249, distance: 21.6
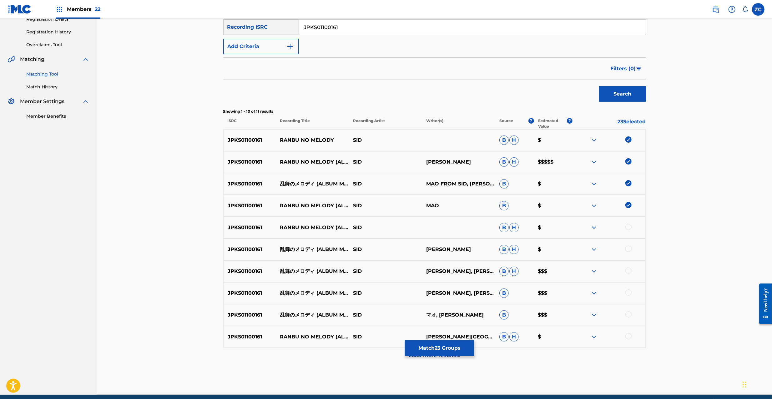
click at [630, 228] on div at bounding box center [628, 227] width 6 height 6
click at [630, 249] on div at bounding box center [628, 249] width 6 height 6
click at [629, 272] on div at bounding box center [628, 271] width 6 height 6
click at [628, 291] on div at bounding box center [628, 293] width 6 height 6
click at [630, 314] on div at bounding box center [628, 315] width 6 height 6
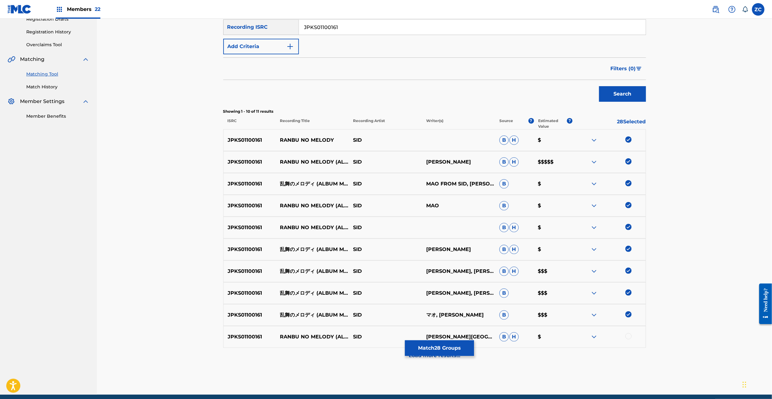
click at [627, 337] on div at bounding box center [628, 337] width 6 height 6
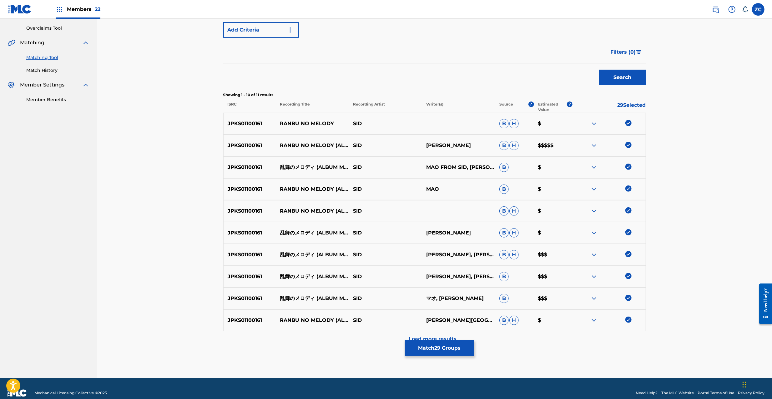
scroll to position [137, 0]
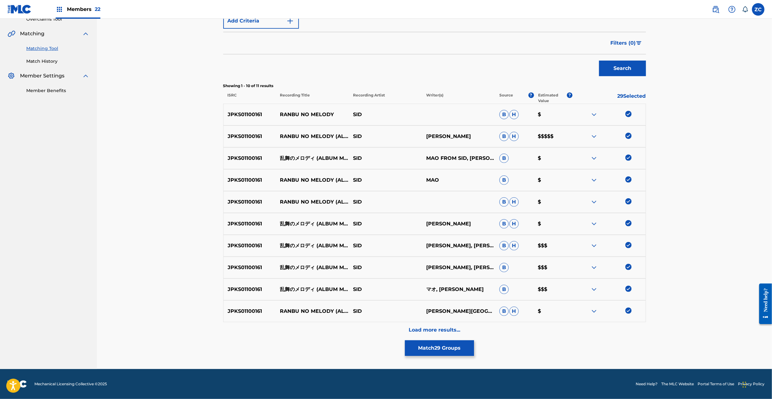
click at [455, 329] on p "Load more results..." at bounding box center [435, 331] width 52 height 8
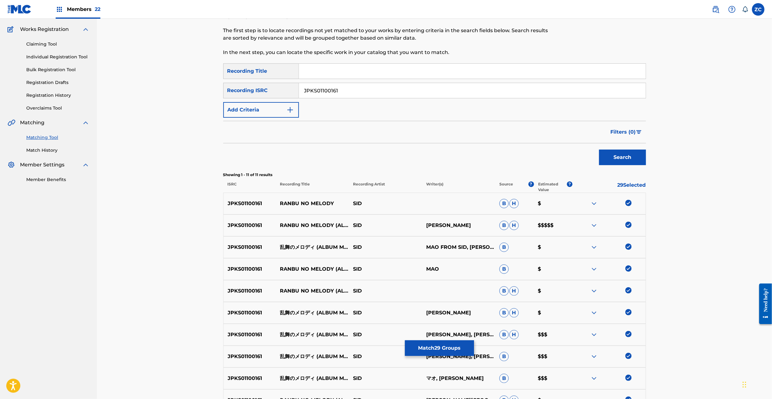
scroll to position [143, 0]
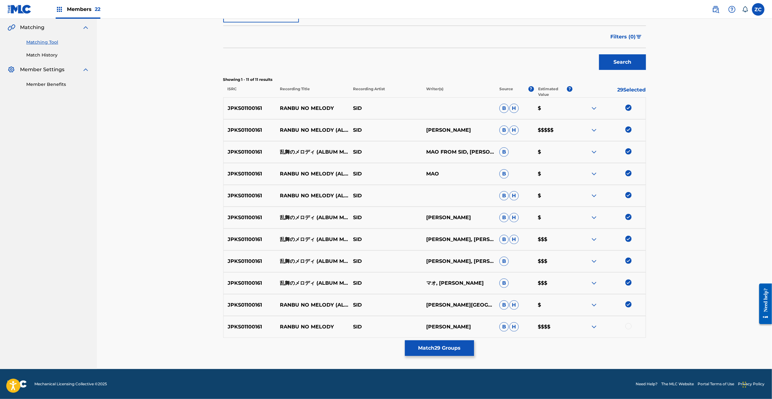
click at [627, 328] on div at bounding box center [628, 327] width 6 height 6
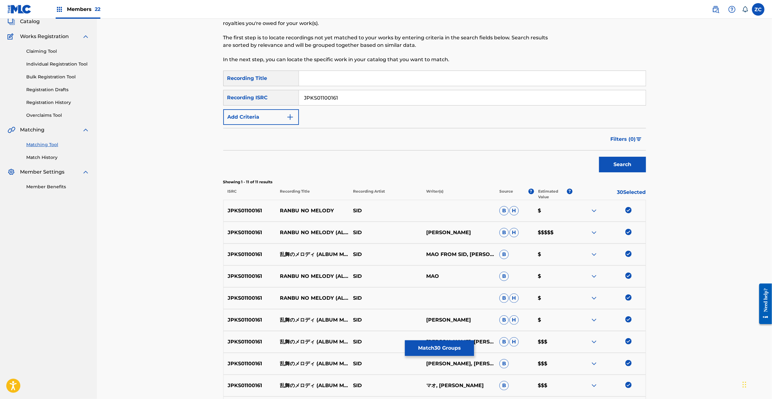
scroll to position [0, 0]
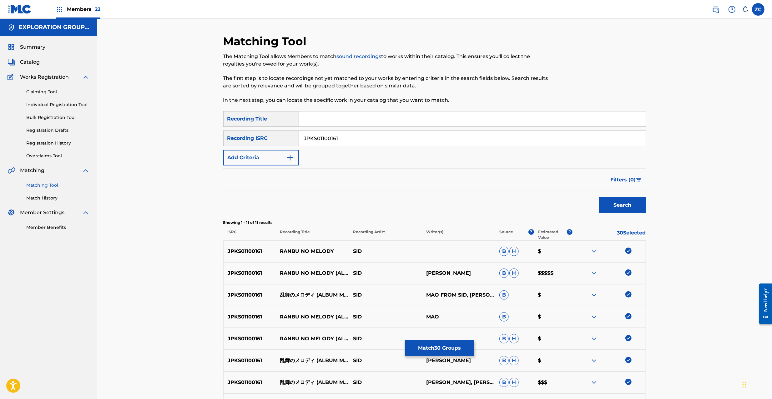
click at [430, 139] on input "JPKS01100161" at bounding box center [472, 138] width 347 height 15
click at [607, 210] on button "Search" at bounding box center [622, 206] width 47 height 16
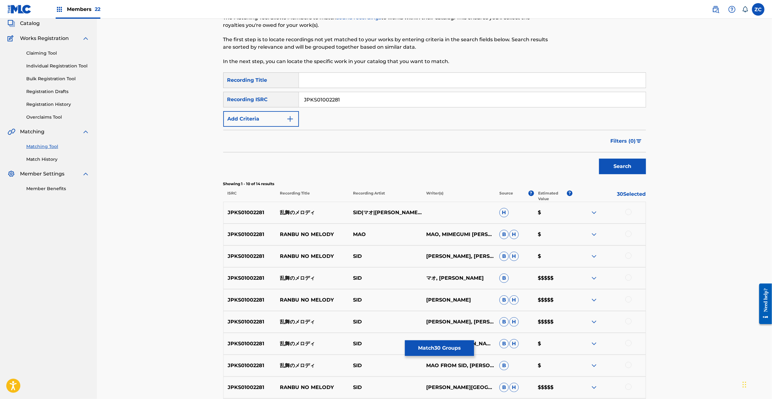
scroll to position [55, 0]
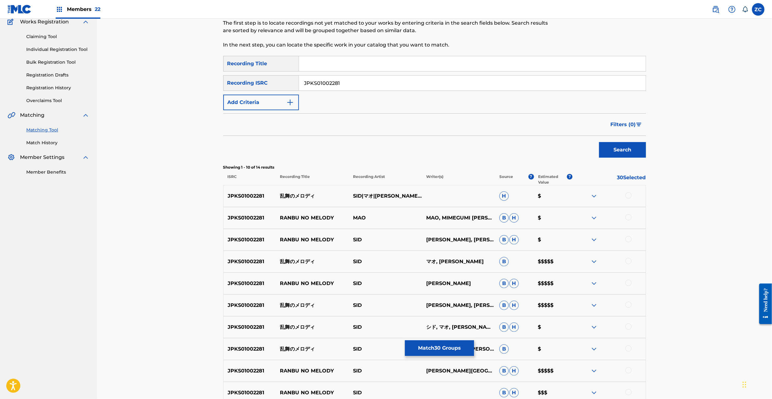
click at [630, 197] on div at bounding box center [628, 196] width 6 height 6
click at [630, 219] on div at bounding box center [628, 217] width 6 height 6
click at [630, 240] on div at bounding box center [628, 239] width 6 height 6
click at [629, 260] on div at bounding box center [628, 261] width 6 height 6
drag, startPoint x: 627, startPoint y: 283, endPoint x: 629, endPoint y: 299, distance: 16.7
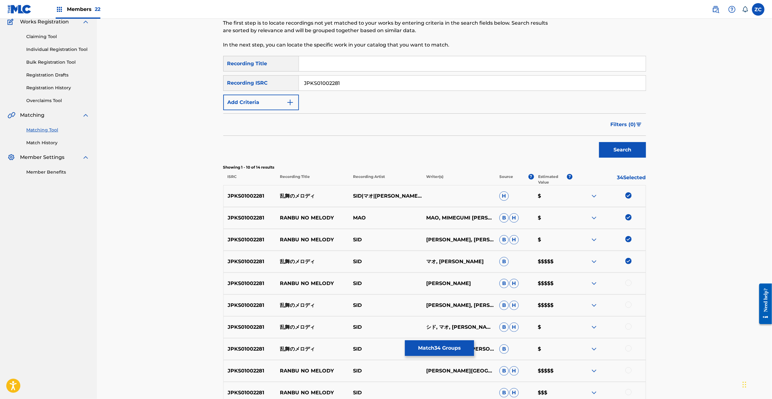
click at [627, 284] on div at bounding box center [628, 283] width 6 height 6
click at [628, 303] on div at bounding box center [628, 305] width 6 height 6
click at [628, 329] on div at bounding box center [628, 327] width 6 height 6
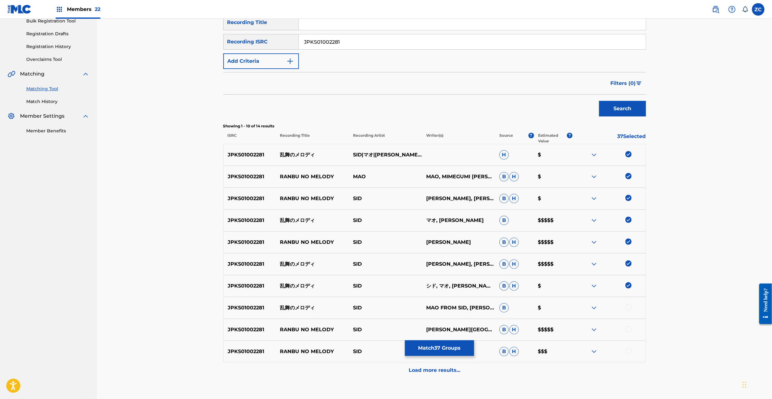
scroll to position [137, 0]
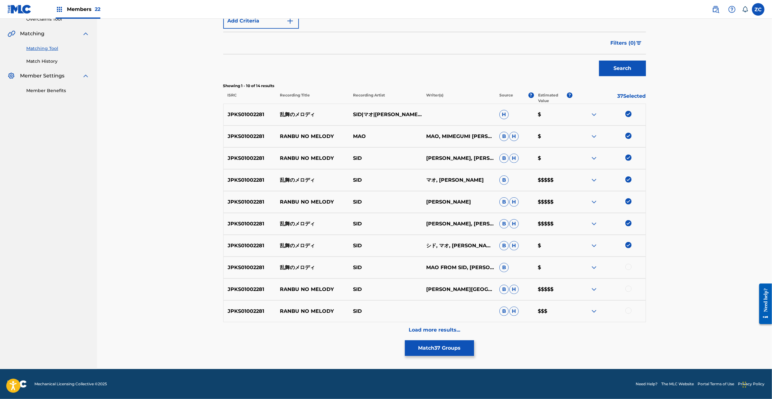
click at [630, 268] on div at bounding box center [628, 267] width 6 height 6
click at [628, 289] on div at bounding box center [628, 289] width 6 height 6
click at [628, 312] on div at bounding box center [628, 311] width 6 height 6
click at [455, 331] on p "Load more results..." at bounding box center [435, 331] width 52 height 8
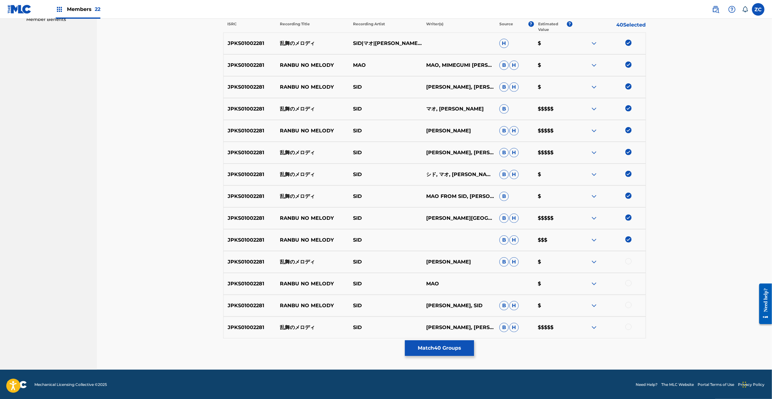
scroll to position [209, 0]
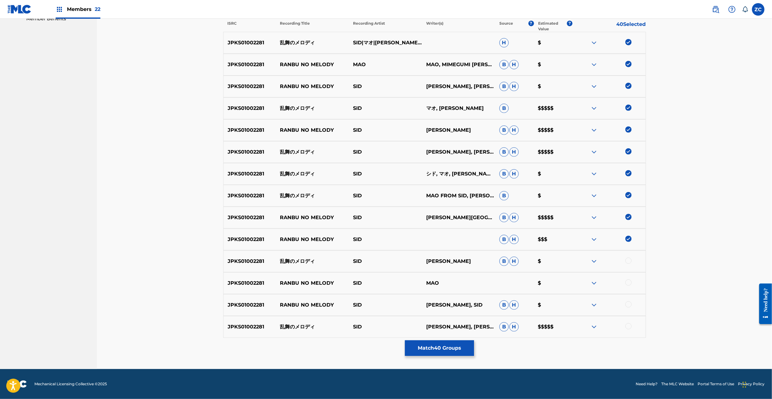
click at [630, 261] on div at bounding box center [628, 261] width 6 height 6
click at [628, 283] on div at bounding box center [628, 283] width 6 height 6
click at [628, 304] on div at bounding box center [628, 305] width 6 height 6
click at [627, 327] on div at bounding box center [628, 327] width 6 height 6
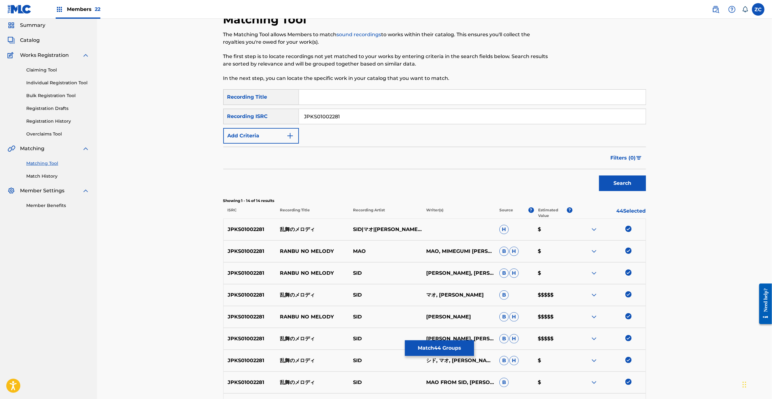
scroll to position [0, 0]
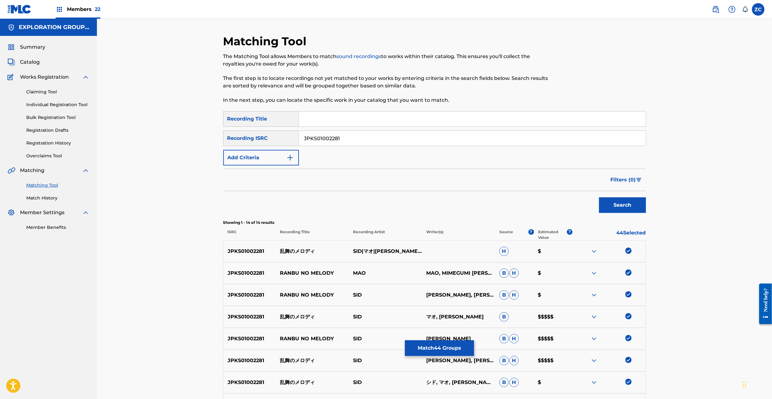
click at [423, 139] on input "JPKS01002281" at bounding box center [472, 138] width 347 height 15
click at [627, 203] on button "Search" at bounding box center [622, 206] width 47 height 16
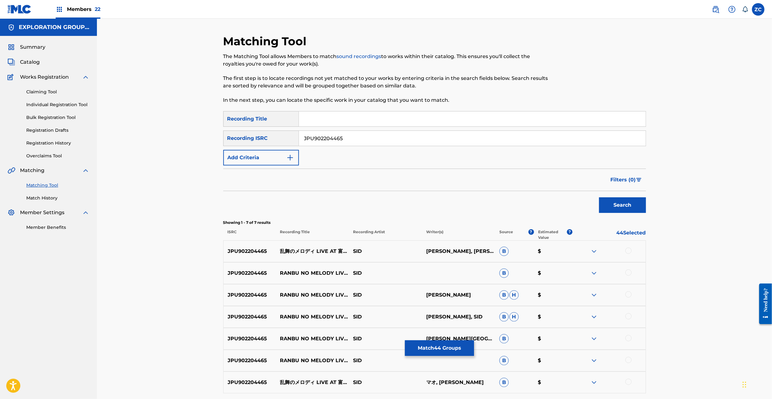
click at [628, 250] on div at bounding box center [628, 251] width 6 height 6
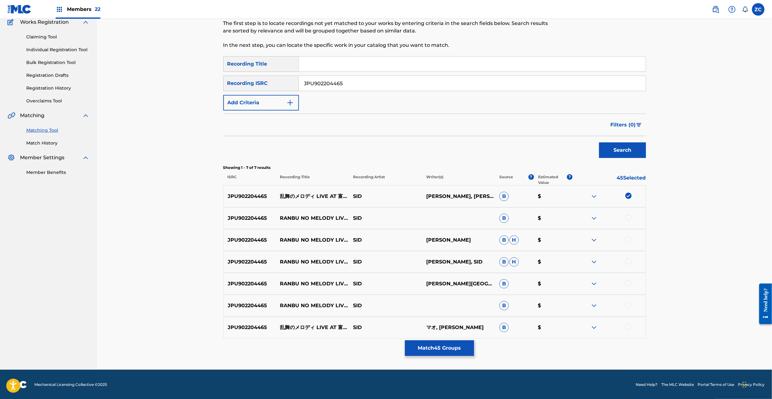
scroll to position [56, 0]
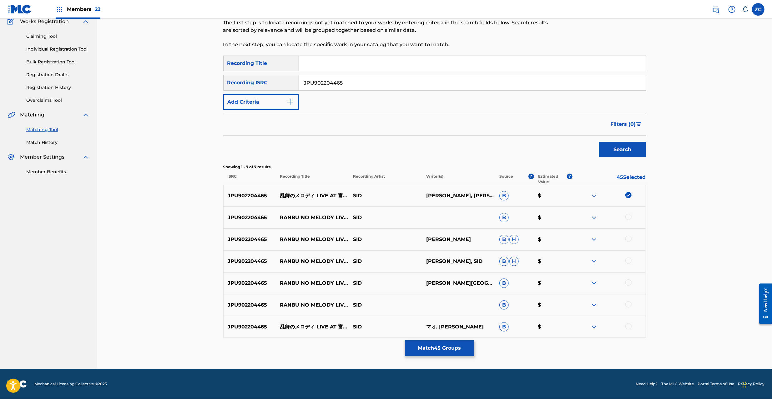
click at [626, 218] on div at bounding box center [628, 217] width 6 height 6
drag, startPoint x: 628, startPoint y: 239, endPoint x: 629, endPoint y: 255, distance: 16.6
click at [628, 239] on div at bounding box center [628, 239] width 6 height 6
drag, startPoint x: 629, startPoint y: 260, endPoint x: 629, endPoint y: 273, distance: 12.5
click at [629, 261] on div at bounding box center [628, 261] width 6 height 6
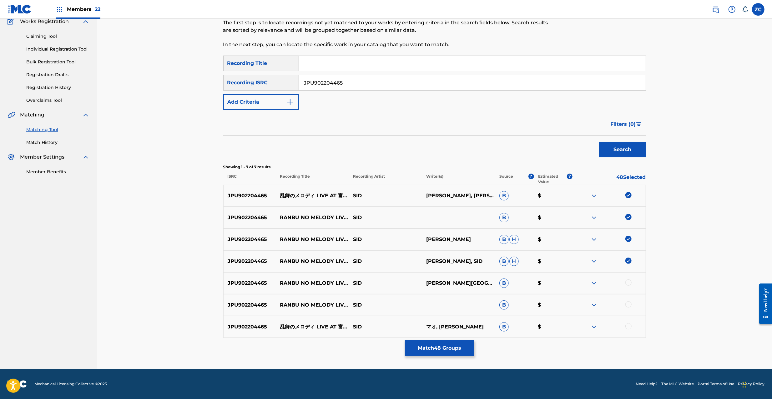
click at [629, 282] on div at bounding box center [628, 283] width 6 height 6
click at [629, 302] on div at bounding box center [628, 305] width 6 height 6
click at [629, 326] on div at bounding box center [628, 327] width 6 height 6
click at [408, 89] on input "JPU902204465" at bounding box center [472, 82] width 347 height 15
click at [632, 149] on button "Search" at bounding box center [622, 150] width 47 height 16
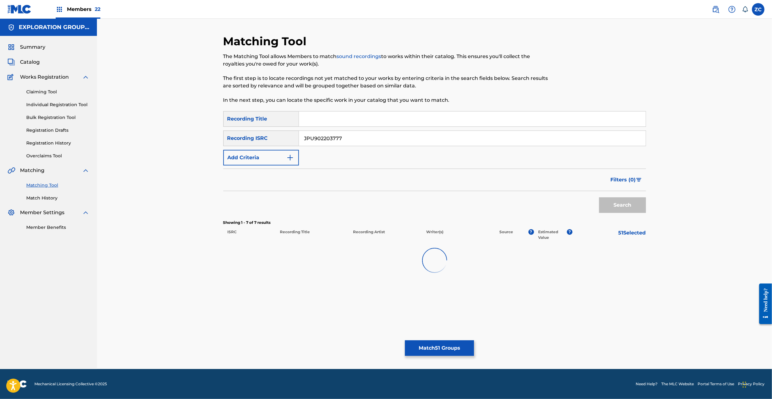
scroll to position [0, 0]
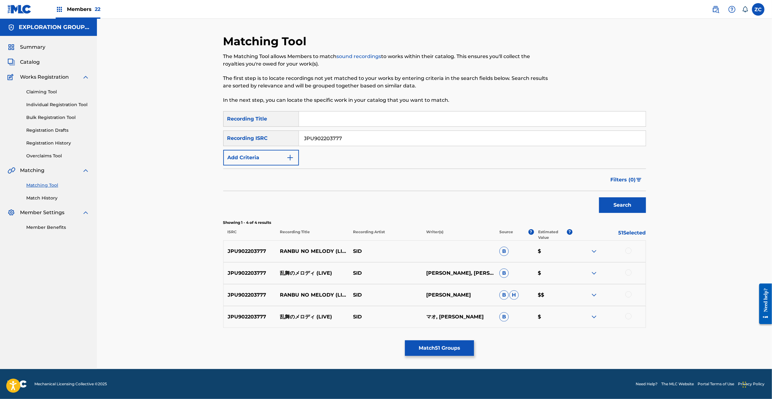
click at [628, 251] on div at bounding box center [628, 251] width 6 height 6
click at [628, 273] on div at bounding box center [628, 273] width 6 height 6
click at [628, 295] on div at bounding box center [628, 295] width 6 height 6
click at [628, 315] on div at bounding box center [628, 317] width 6 height 6
click at [471, 134] on input "JPU902203777" at bounding box center [472, 138] width 347 height 15
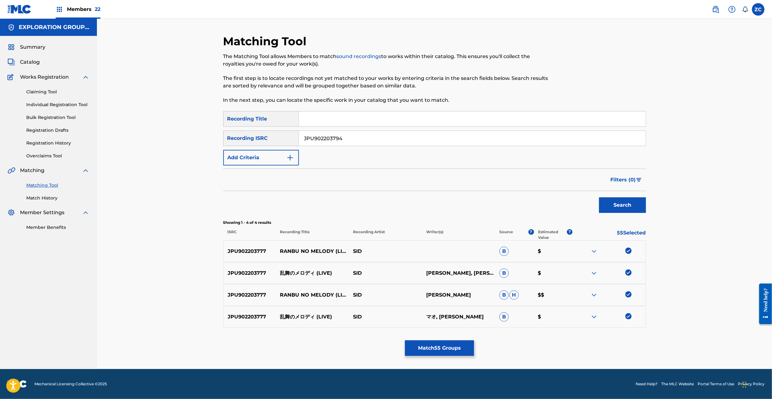
click at [619, 201] on button "Search" at bounding box center [622, 206] width 47 height 16
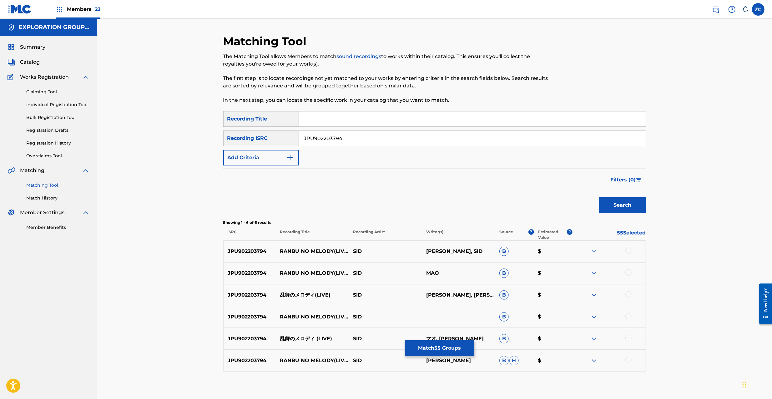
click at [629, 252] on div at bounding box center [628, 251] width 6 height 6
click at [629, 275] on div at bounding box center [628, 273] width 6 height 6
click at [629, 295] on div at bounding box center [628, 295] width 6 height 6
click at [629, 316] on div at bounding box center [628, 317] width 6 height 6
click at [628, 339] on div at bounding box center [628, 338] width 6 height 6
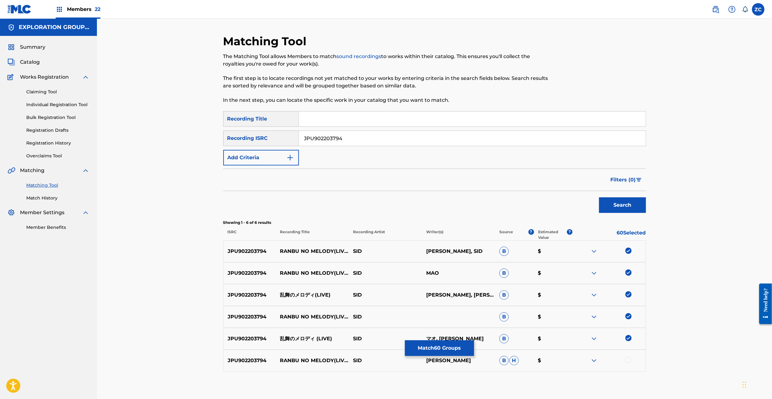
drag, startPoint x: 627, startPoint y: 361, endPoint x: 658, endPoint y: 330, distance: 43.5
click at [628, 360] on div at bounding box center [628, 360] width 6 height 6
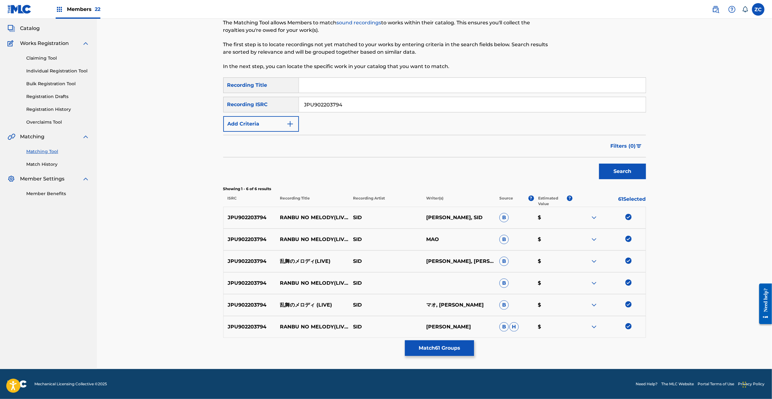
click at [354, 108] on input "JPU902203794" at bounding box center [472, 104] width 347 height 15
type input "JPE301103724"
click at [632, 173] on button "Search" at bounding box center [622, 172] width 47 height 16
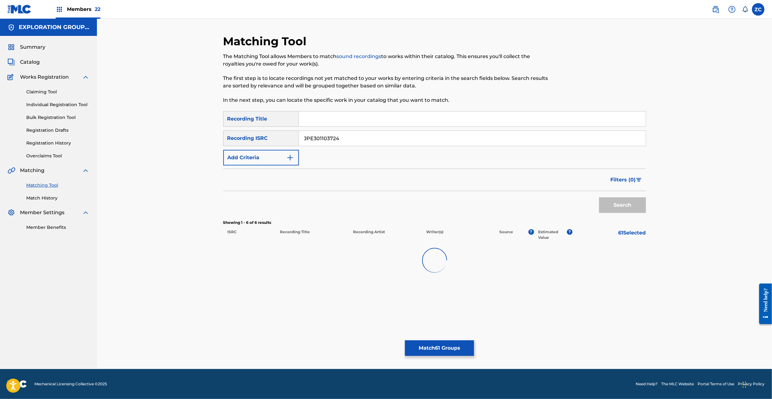
scroll to position [0, 0]
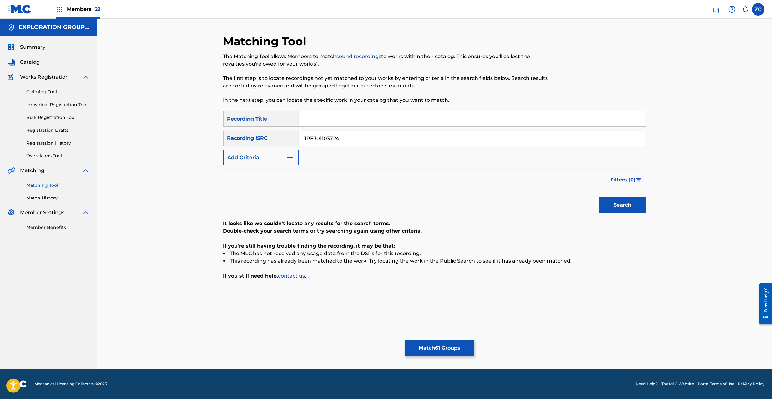
click at [429, 347] on button "Match 61 Groups" at bounding box center [439, 349] width 69 height 16
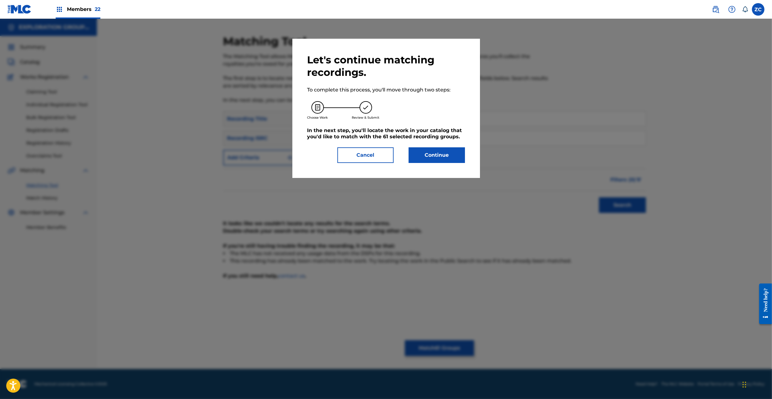
click at [426, 161] on button "Continue" at bounding box center [437, 156] width 56 height 16
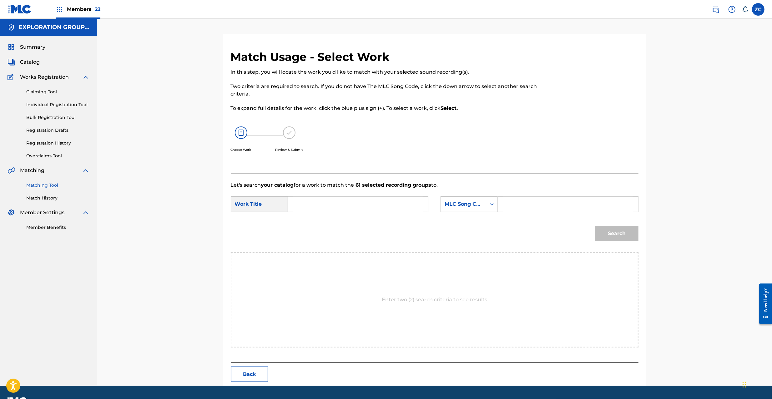
click at [372, 207] on input "Search Form" at bounding box center [357, 204] width 129 height 15
click at [360, 205] on input "Ranbuno Merodii RB308T" at bounding box center [357, 204] width 129 height 15
type input "[PERSON_NAME]"
click at [530, 206] on input "Search Form" at bounding box center [567, 204] width 129 height 15
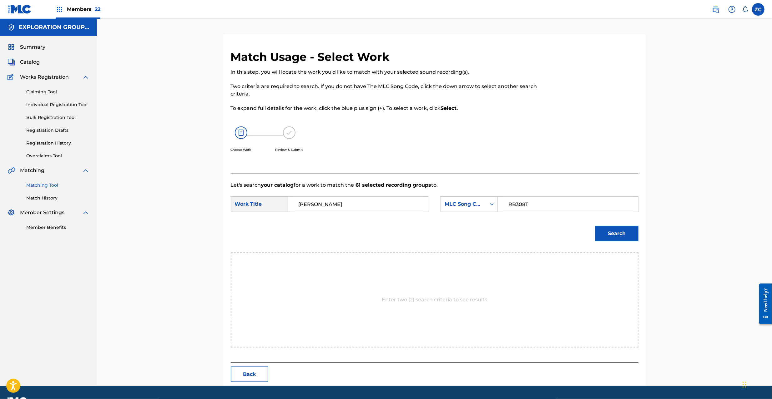
type input "RB308T"
click at [617, 236] on button "Search" at bounding box center [616, 234] width 43 height 16
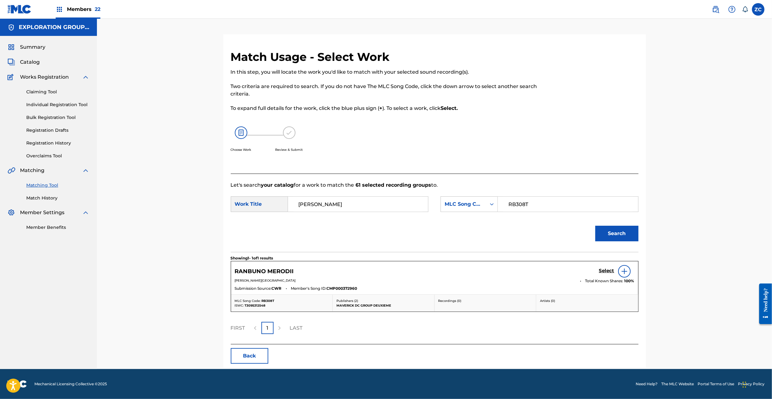
click at [607, 270] on h5 "Select" at bounding box center [606, 271] width 15 height 6
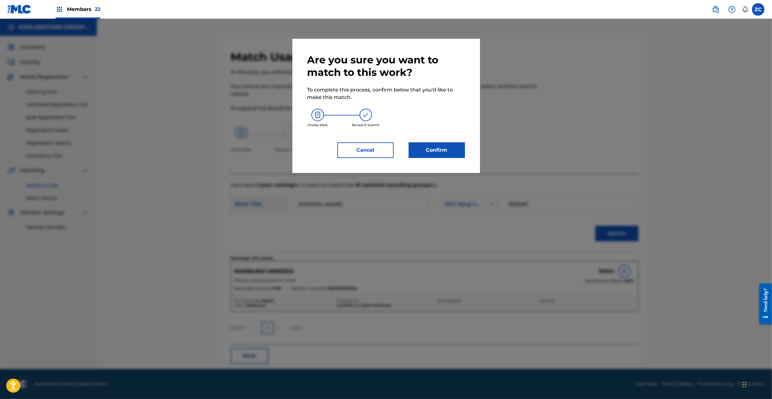
click at [455, 146] on button "Confirm" at bounding box center [437, 151] width 56 height 16
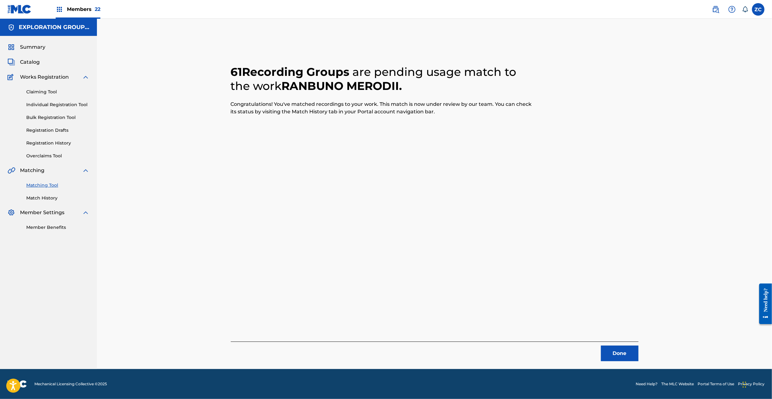
click at [613, 349] on button "Done" at bounding box center [620, 354] width 38 height 16
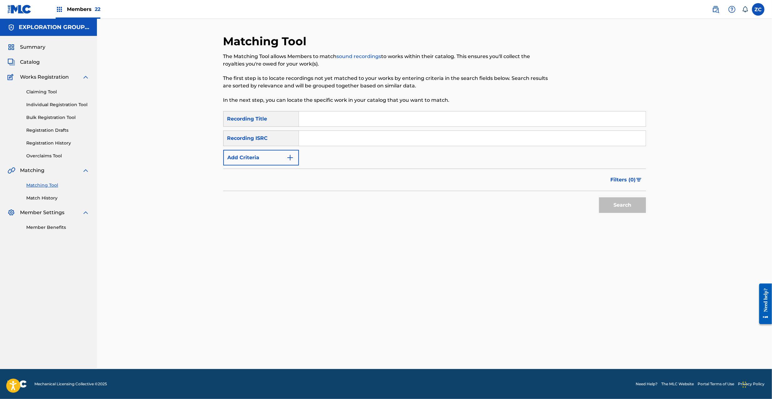
click at [380, 138] on input "Search Form" at bounding box center [472, 138] width 347 height 15
type input "JPF302000141"
click at [629, 207] on button "Search" at bounding box center [622, 206] width 47 height 16
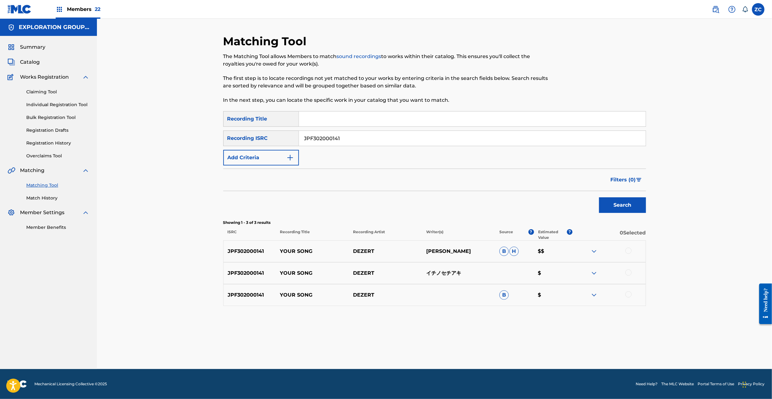
click at [628, 252] on div at bounding box center [628, 251] width 6 height 6
click at [626, 273] on div at bounding box center [628, 273] width 6 height 6
click at [627, 294] on div at bounding box center [628, 295] width 6 height 6
click at [451, 343] on button "Match 3 Groups" at bounding box center [439, 349] width 69 height 16
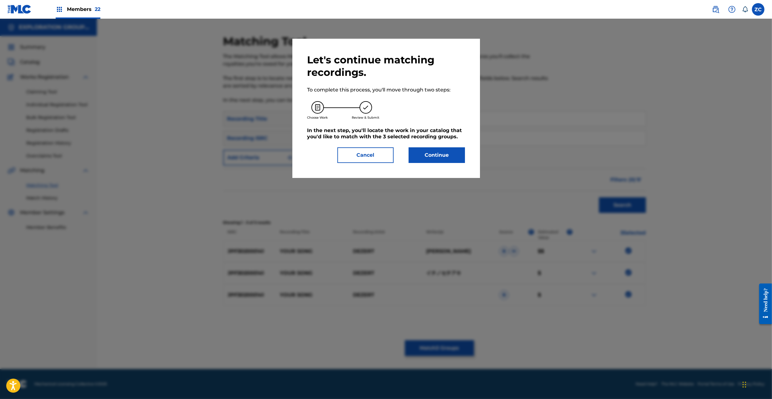
click at [445, 158] on button "Continue" at bounding box center [437, 156] width 56 height 16
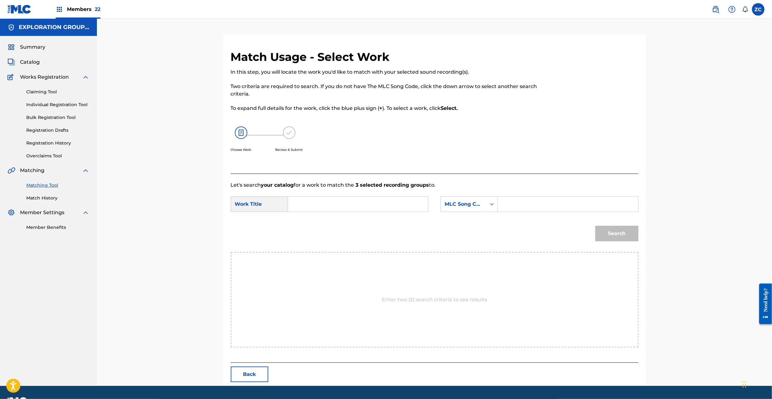
click at [365, 199] on input "Search Form" at bounding box center [357, 204] width 129 height 15
click at [335, 205] on input "Your Song YQ0OTW" at bounding box center [357, 204] width 129 height 15
type input "Your Song"
click at [566, 198] on input "Search Form" at bounding box center [567, 204] width 129 height 15
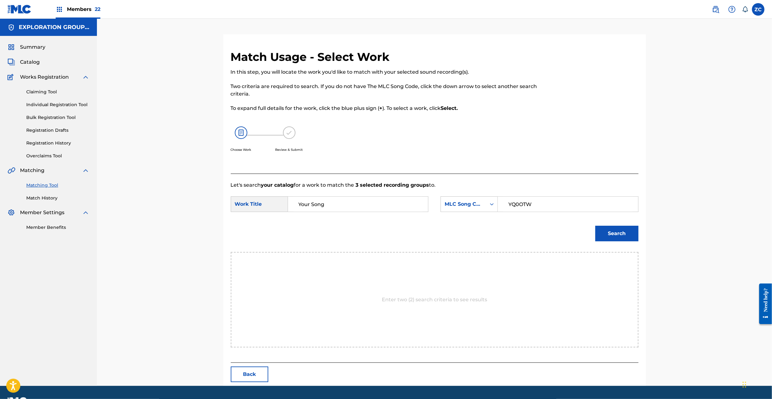
type input "YQ0OTW"
click at [620, 233] on button "Search" at bounding box center [616, 234] width 43 height 16
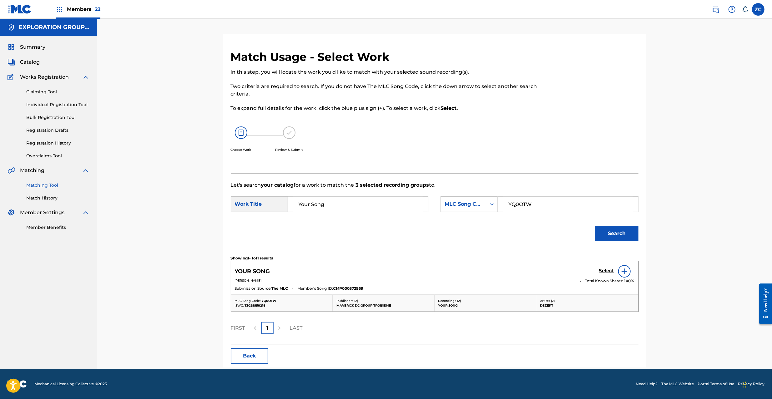
click at [605, 270] on h5 "Select" at bounding box center [606, 271] width 15 height 6
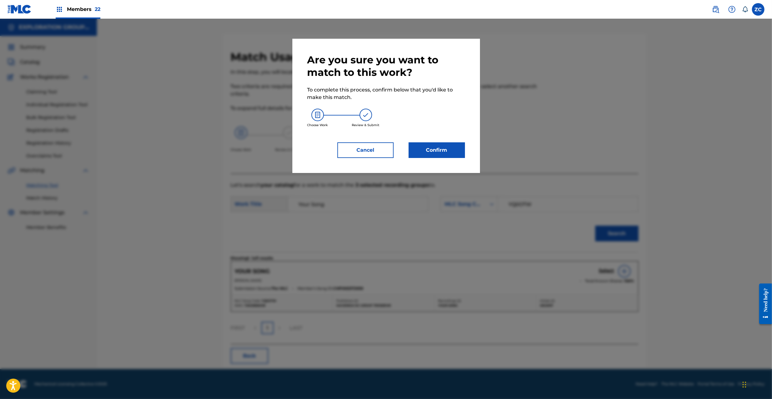
click at [434, 146] on button "Confirm" at bounding box center [437, 151] width 56 height 16
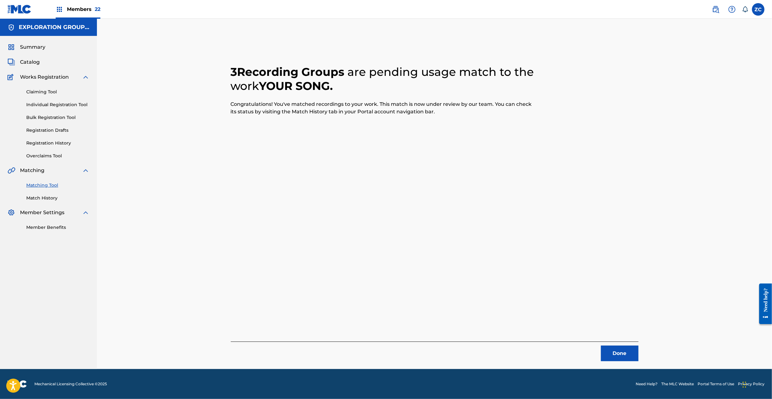
drag, startPoint x: 621, startPoint y: 344, endPoint x: 623, endPoint y: 348, distance: 4.5
click at [621, 345] on div "Done" at bounding box center [435, 352] width 408 height 20
click at [624, 349] on button "Done" at bounding box center [620, 354] width 38 height 16
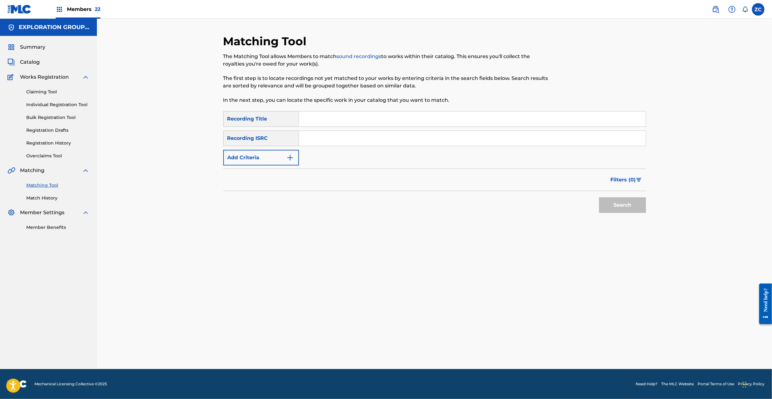
drag, startPoint x: 402, startPoint y: 140, endPoint x: 421, endPoint y: 147, distance: 20.6
click at [403, 140] on input "Search Form" at bounding box center [472, 138] width 347 height 15
click at [628, 209] on button "Search" at bounding box center [622, 206] width 47 height 16
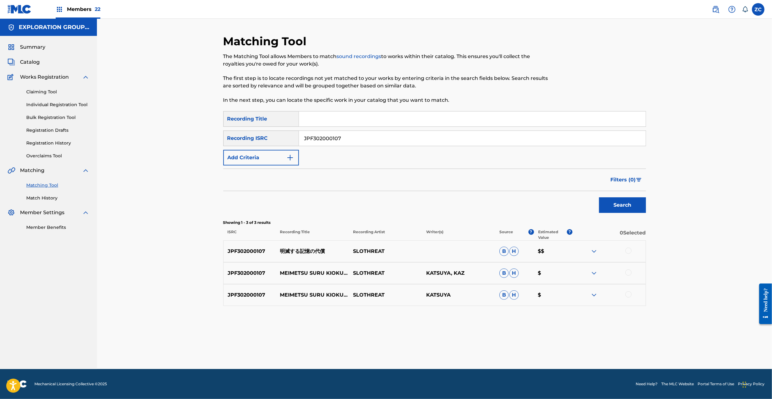
click at [630, 251] on div at bounding box center [628, 251] width 6 height 6
drag, startPoint x: 628, startPoint y: 273, endPoint x: 627, endPoint y: 292, distance: 19.1
click at [628, 273] on div at bounding box center [628, 273] width 6 height 6
click at [627, 296] on div at bounding box center [628, 295] width 6 height 6
click at [394, 139] on input "JPF302000107" at bounding box center [472, 138] width 347 height 15
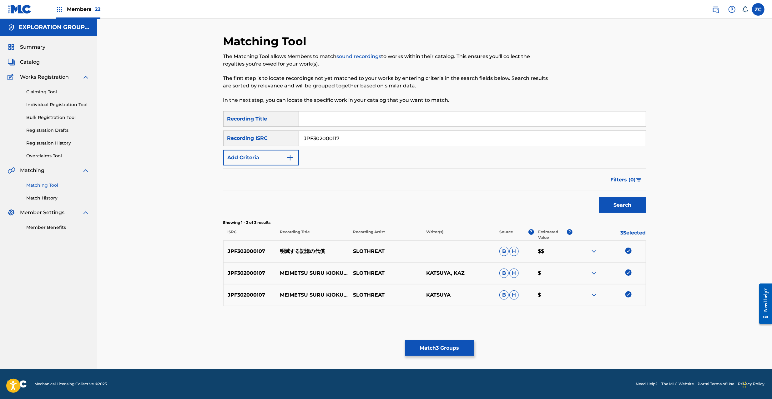
type input "JPF302000117"
drag, startPoint x: 635, startPoint y: 204, endPoint x: 632, endPoint y: 205, distance: 3.9
click at [635, 205] on button "Search" at bounding box center [622, 206] width 47 height 16
click at [629, 252] on div at bounding box center [628, 251] width 6 height 6
drag, startPoint x: 628, startPoint y: 275, endPoint x: 631, endPoint y: 294, distance: 19.3
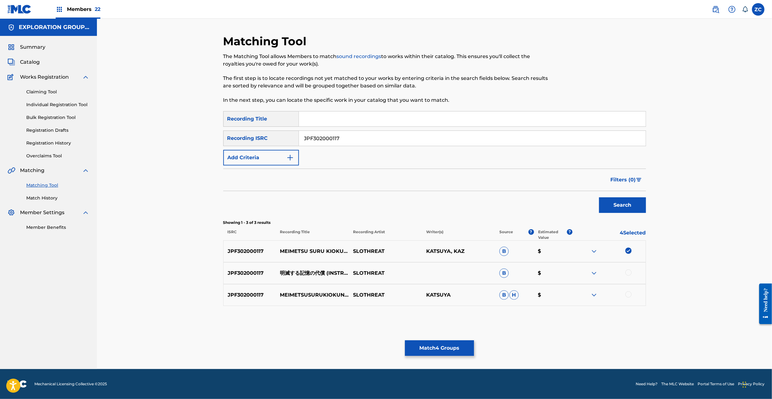
click at [628, 275] on div at bounding box center [628, 273] width 6 height 6
click at [629, 294] on div at bounding box center [628, 295] width 6 height 6
drag, startPoint x: 456, startPoint y: 347, endPoint x: 464, endPoint y: 198, distance: 148.7
click at [456, 339] on div "Matching Tool The Matching Tool allows Members to match sound recordings to wor…" at bounding box center [434, 201] width 423 height 335
click at [455, 345] on button "Match 6 Groups" at bounding box center [439, 349] width 69 height 16
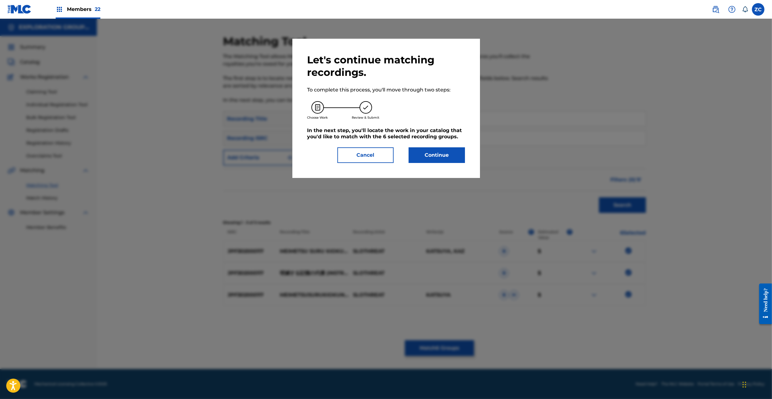
click at [426, 154] on button "Continue" at bounding box center [437, 156] width 56 height 16
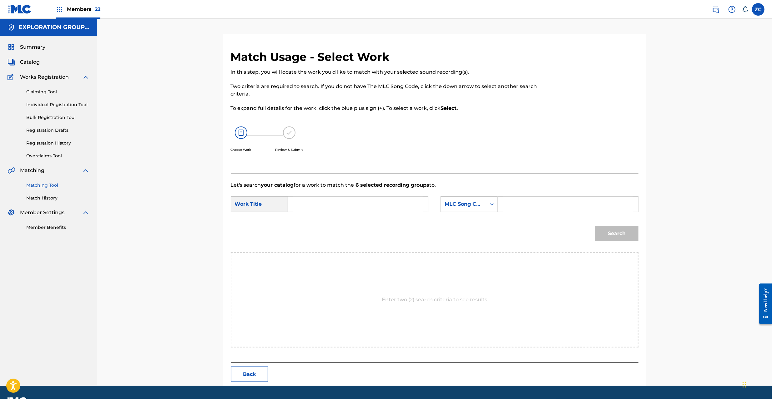
click at [373, 203] on input "Search Form" at bounding box center [357, 204] width 129 height 15
click at [392, 205] on input "Meimetsusuru Kiokuno Daishou MV4SKH" at bounding box center [357, 204] width 129 height 15
type input "Meimetsusuru Kiokuno Daishou"
click at [523, 207] on input "Search Form" at bounding box center [567, 204] width 129 height 15
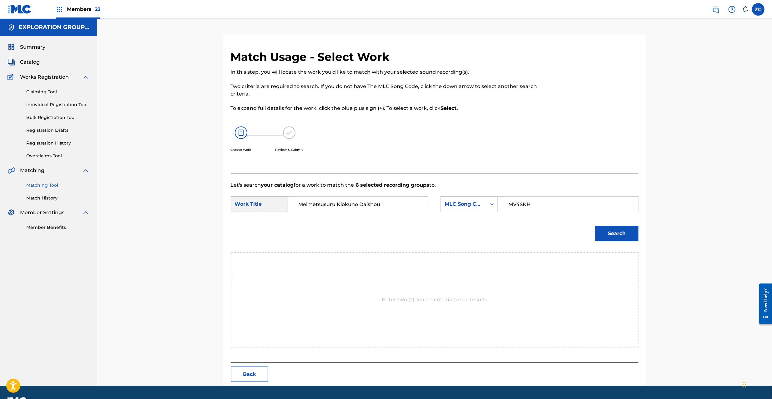
type input "MV4SKH"
click at [623, 239] on button "Search" at bounding box center [616, 234] width 43 height 16
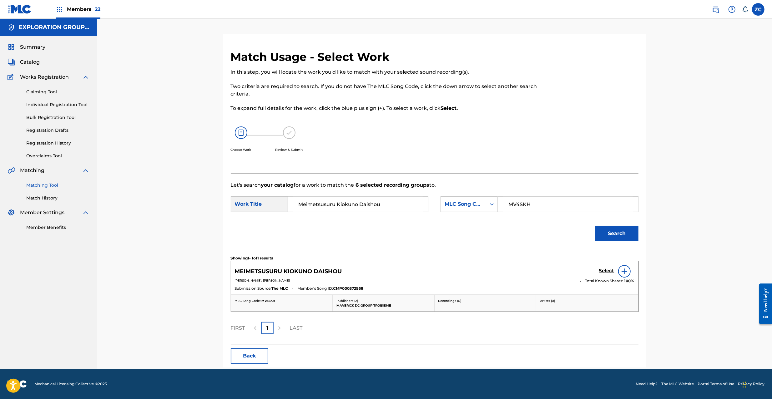
click at [599, 272] on h5 "Select" at bounding box center [606, 271] width 15 height 6
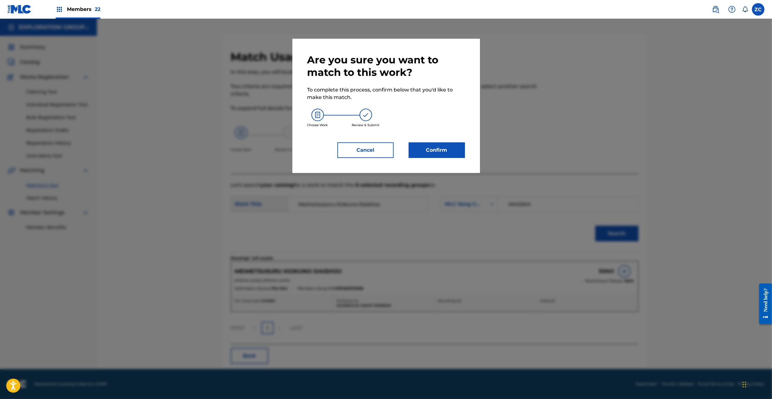
click at [464, 153] on button "Confirm" at bounding box center [437, 151] width 56 height 16
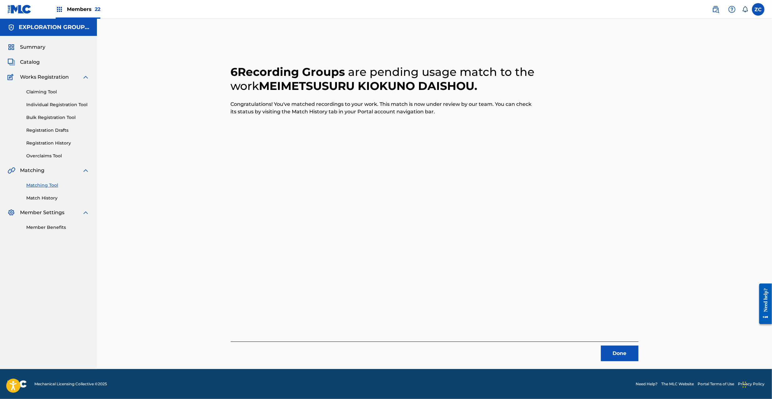
click at [611, 349] on button "Done" at bounding box center [620, 354] width 38 height 16
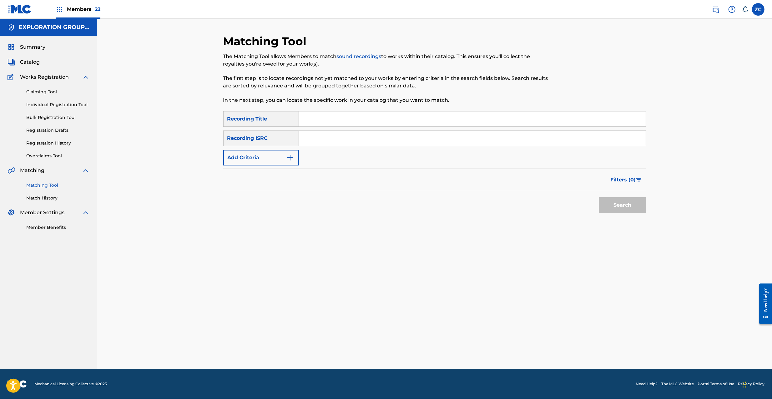
drag, startPoint x: 396, startPoint y: 140, endPoint x: 401, endPoint y: 143, distance: 5.6
click at [396, 140] on input "Search Form" at bounding box center [472, 138] width 347 height 15
type input "JPF302000109"
click at [613, 208] on button "Search" at bounding box center [622, 206] width 47 height 16
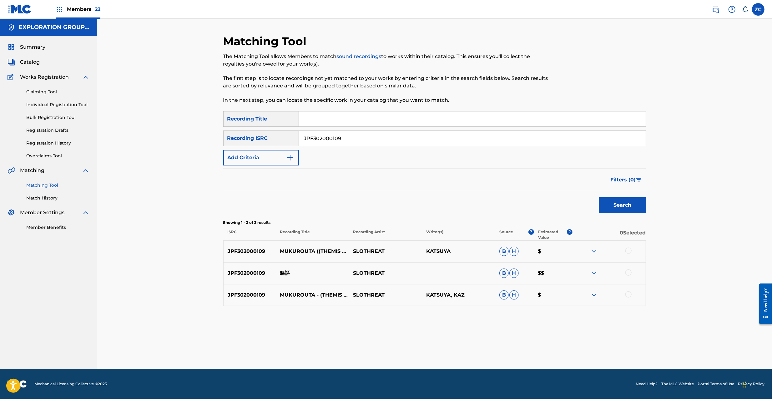
click at [630, 249] on div at bounding box center [608, 252] width 73 height 8
click at [629, 274] on div at bounding box center [628, 273] width 6 height 6
click at [628, 295] on div at bounding box center [628, 295] width 6 height 6
click at [627, 253] on div at bounding box center [628, 251] width 6 height 6
drag, startPoint x: 451, startPoint y: 346, endPoint x: 465, endPoint y: 292, distance: 55.5
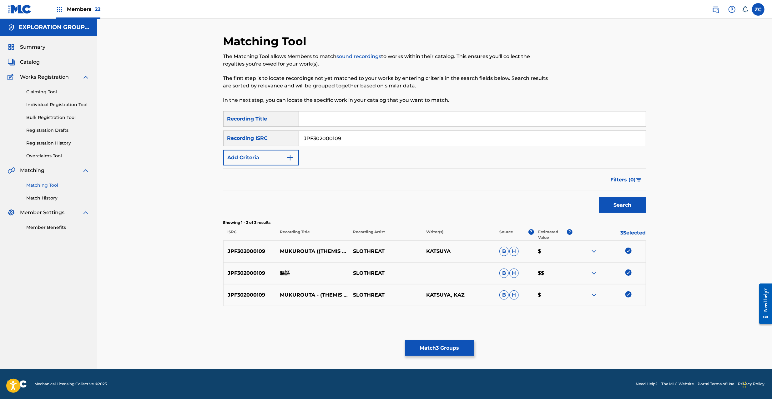
click at [452, 340] on div "Matching Tool The Matching Tool allows Members to match sound recordings to wor…" at bounding box center [434, 201] width 423 height 335
click at [457, 348] on button "Match 3 Groups" at bounding box center [439, 349] width 69 height 16
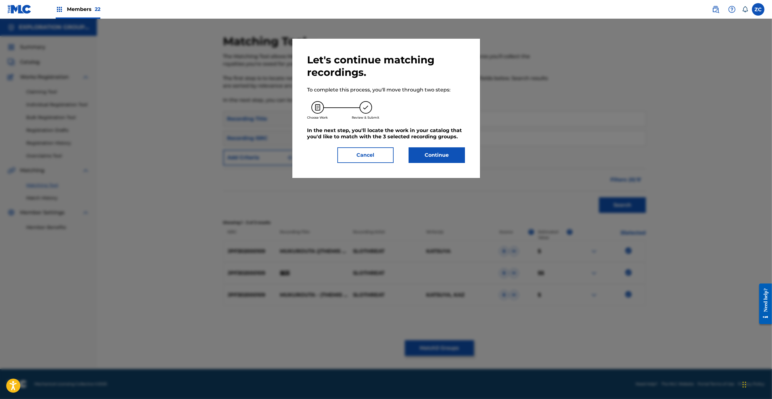
click at [444, 156] on button "Continue" at bounding box center [437, 156] width 56 height 16
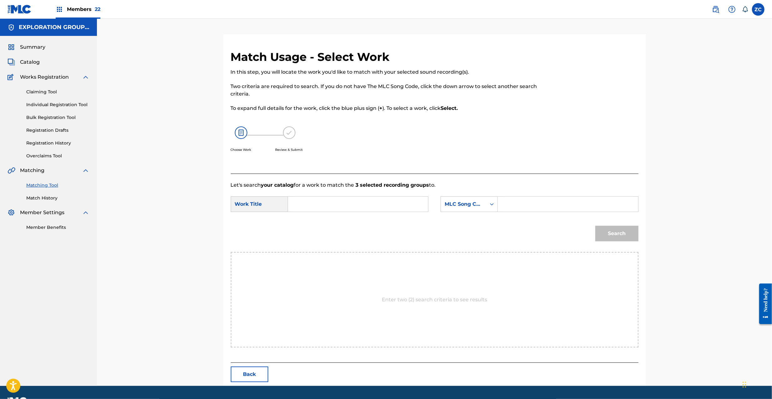
click at [358, 204] on input "Search Form" at bounding box center [357, 204] width 129 height 15
click at [343, 207] on input "Mukurouta MV4SP6" at bounding box center [357, 204] width 129 height 15
type input "Mukurouta"
click at [523, 211] on input "Search Form" at bounding box center [567, 204] width 129 height 15
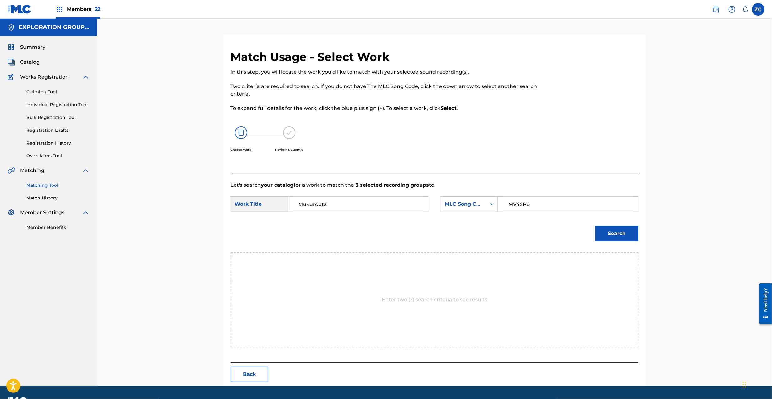
type input "MV4SP6"
click at [620, 236] on button "Search" at bounding box center [616, 234] width 43 height 16
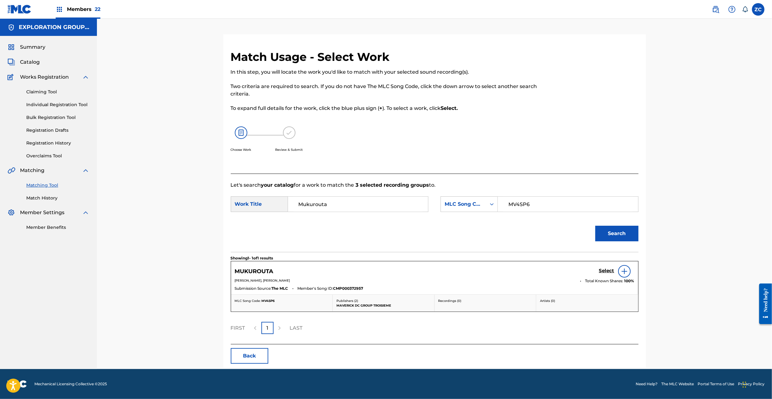
click at [607, 273] on h5 "Select" at bounding box center [606, 271] width 15 height 6
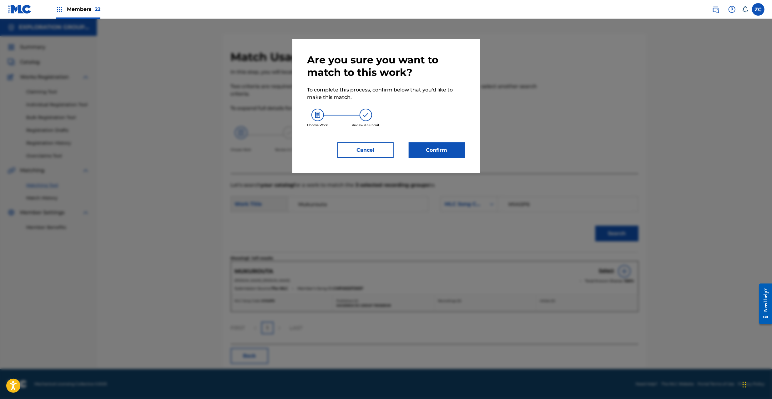
click at [456, 147] on button "Confirm" at bounding box center [437, 151] width 56 height 16
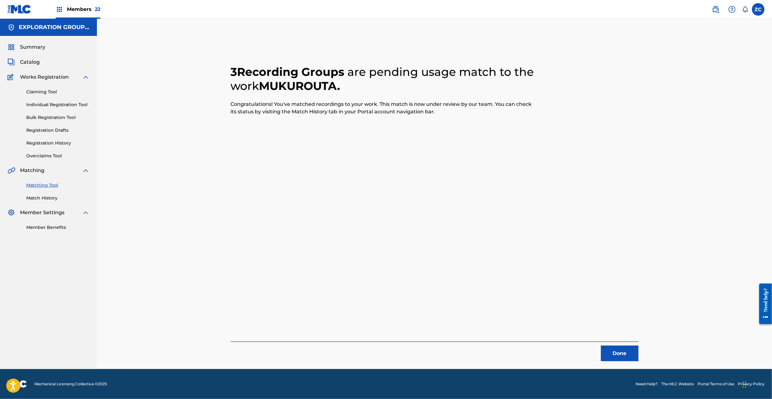
click at [624, 353] on button "Done" at bounding box center [620, 354] width 38 height 16
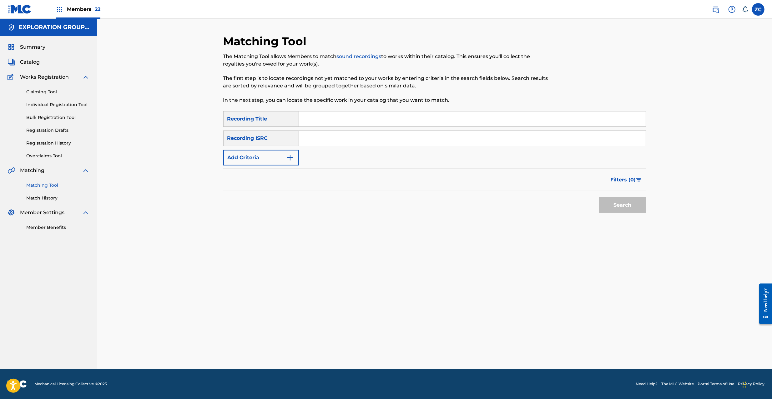
drag, startPoint x: 362, startPoint y: 138, endPoint x: 383, endPoint y: 146, distance: 22.2
click at [362, 138] on input "Search Form" at bounding box center [472, 138] width 347 height 15
click at [628, 208] on button "Search" at bounding box center [622, 206] width 47 height 16
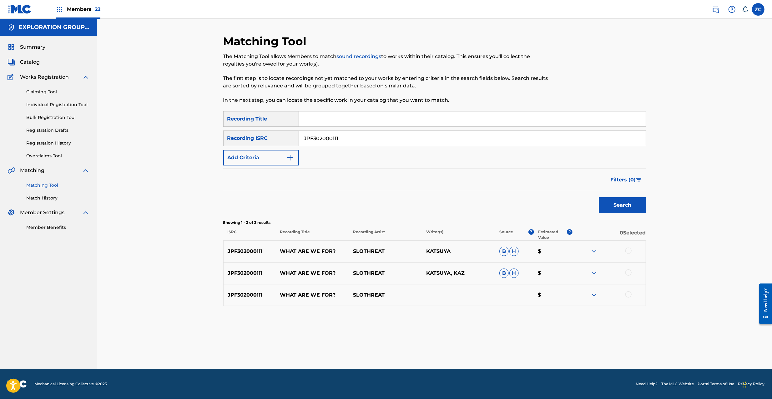
click at [626, 249] on div at bounding box center [628, 251] width 6 height 6
click at [628, 272] on div at bounding box center [628, 273] width 6 height 6
click at [629, 296] on div at bounding box center [628, 295] width 6 height 6
click at [363, 140] on input "JPF302000111" at bounding box center [472, 138] width 347 height 15
type input "JPF302000121"
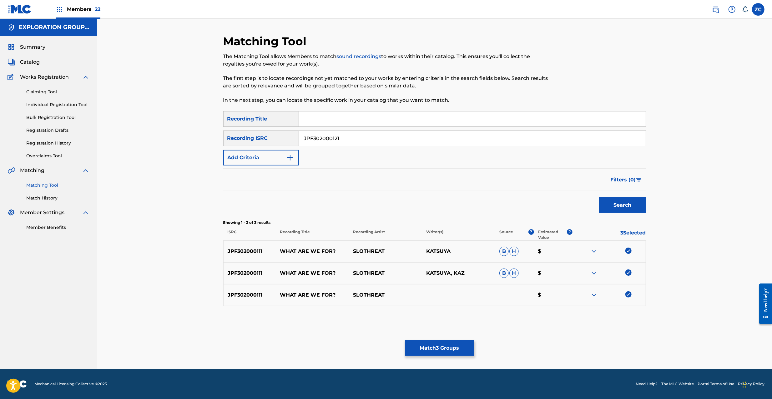
click at [625, 205] on button "Search" at bounding box center [622, 206] width 47 height 16
drag, startPoint x: 627, startPoint y: 248, endPoint x: 630, endPoint y: 261, distance: 14.2
click at [627, 249] on div "JPF302000121 WHAT ARE WE FOR? SLOTHREAT TAKAYA B $" at bounding box center [434, 252] width 423 height 22
click at [629, 275] on div at bounding box center [628, 273] width 6 height 6
click at [628, 251] on div at bounding box center [628, 251] width 6 height 6
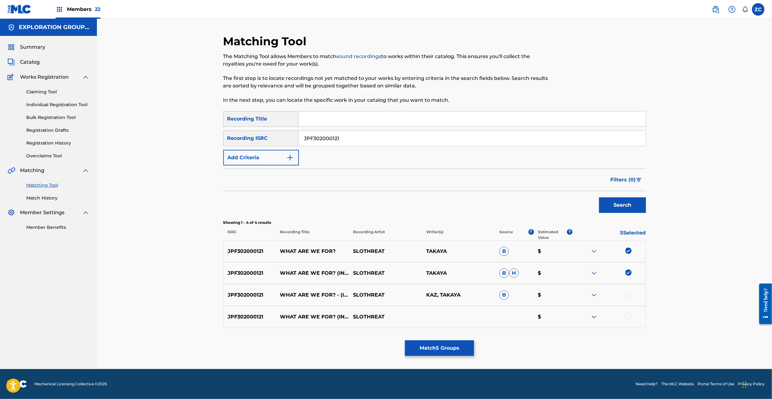
click at [628, 295] on div at bounding box center [628, 295] width 6 height 6
click at [628, 315] on div at bounding box center [628, 317] width 6 height 6
drag, startPoint x: 445, startPoint y: 346, endPoint x: 445, endPoint y: 342, distance: 4.1
click at [445, 342] on button "Match 7 Groups" at bounding box center [439, 349] width 69 height 16
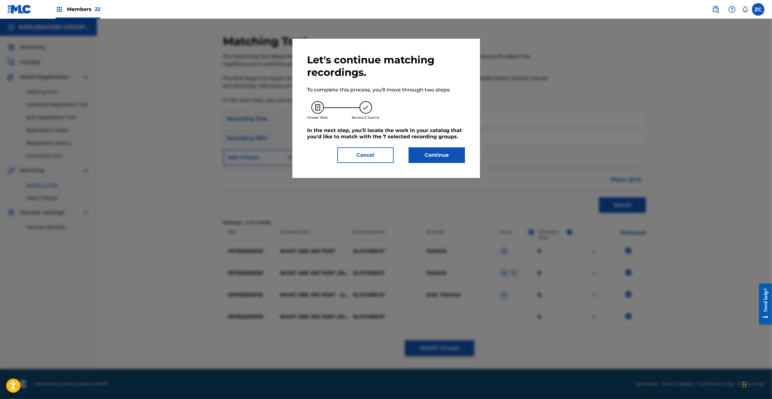
click at [431, 158] on button "Continue" at bounding box center [437, 156] width 56 height 16
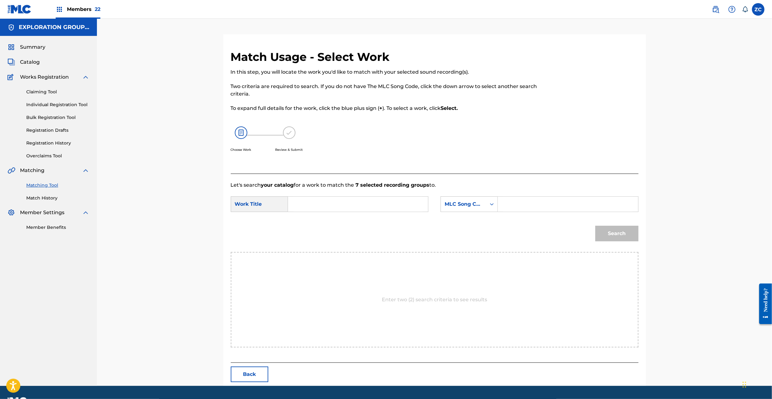
click at [335, 207] on input "Search Form" at bounding box center [357, 204] width 129 height 15
click at [374, 202] on input "What Are We For? W42WSA" at bounding box center [357, 204] width 129 height 15
type input "What Are We For?"
click at [542, 205] on input "Search Form" at bounding box center [567, 204] width 129 height 15
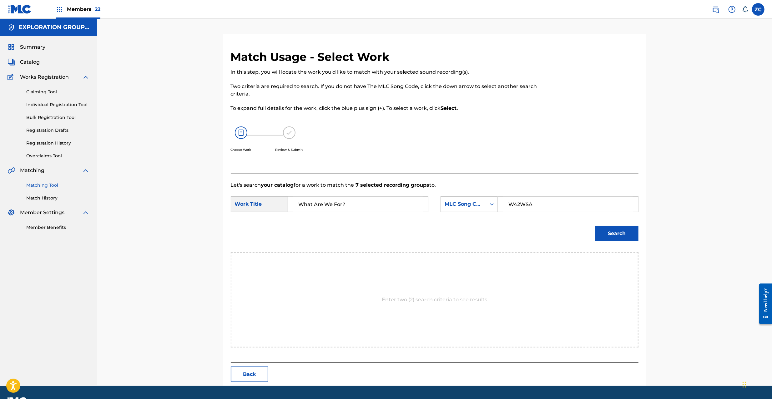
type input "W42WSA"
click at [634, 235] on button "Search" at bounding box center [616, 234] width 43 height 16
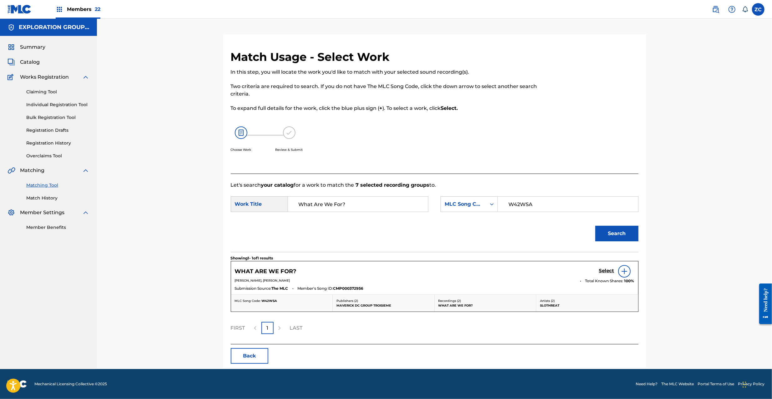
click at [609, 273] on h5 "Select" at bounding box center [606, 271] width 15 height 6
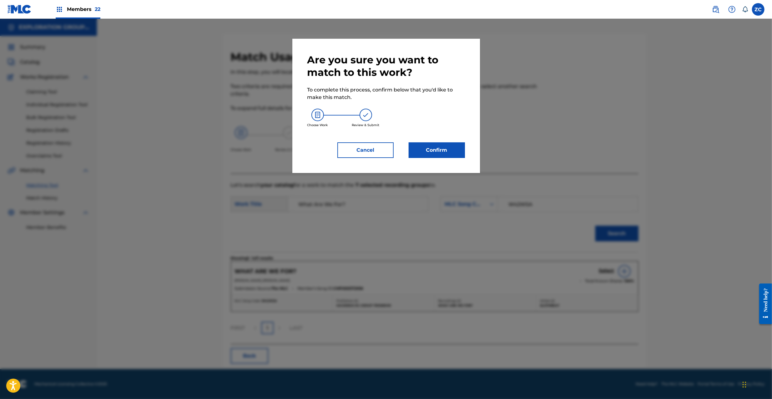
click at [448, 150] on button "Confirm" at bounding box center [437, 151] width 56 height 16
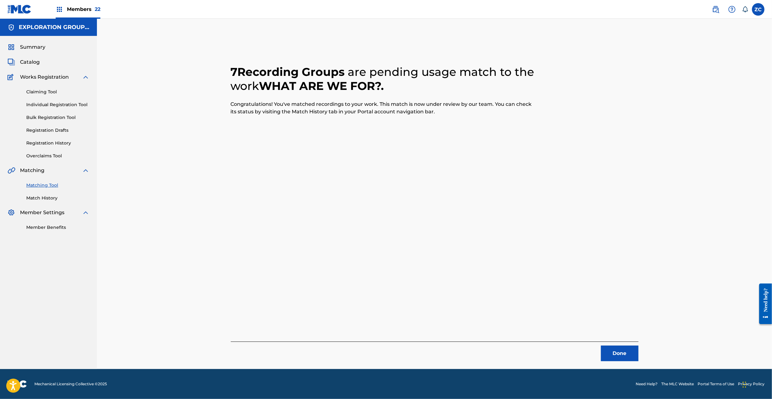
click at [622, 353] on button "Done" at bounding box center [620, 354] width 38 height 16
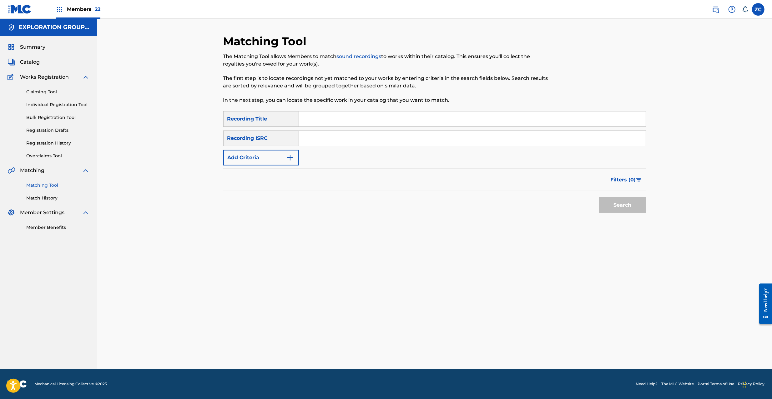
drag, startPoint x: 453, startPoint y: 140, endPoint x: 459, endPoint y: 142, distance: 5.8
click at [453, 140] on input "Search Form" at bounding box center [472, 138] width 347 height 15
type input "JPF302300100"
click at [619, 202] on button "Search" at bounding box center [622, 206] width 47 height 16
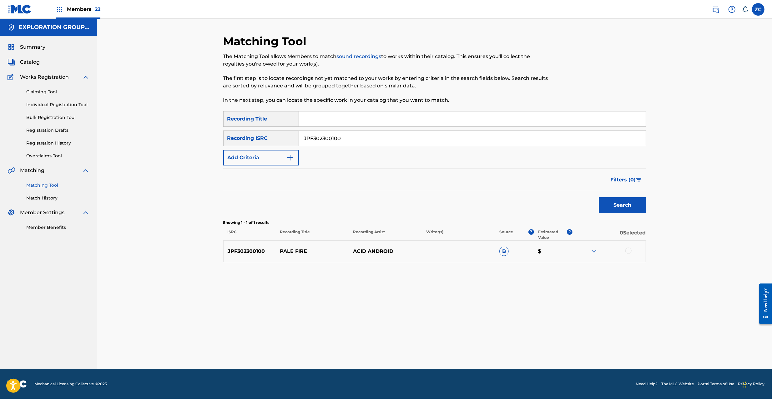
click at [628, 249] on div at bounding box center [628, 251] width 6 height 6
click at [458, 344] on button "Match 1 Group" at bounding box center [439, 349] width 69 height 16
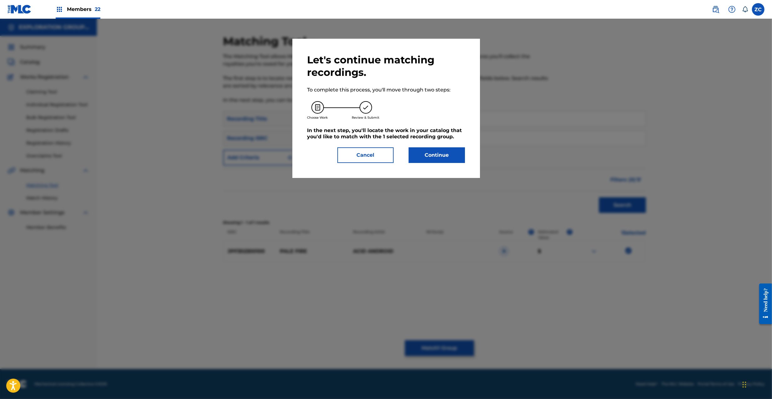
click at [450, 155] on button "Continue" at bounding box center [437, 156] width 56 height 16
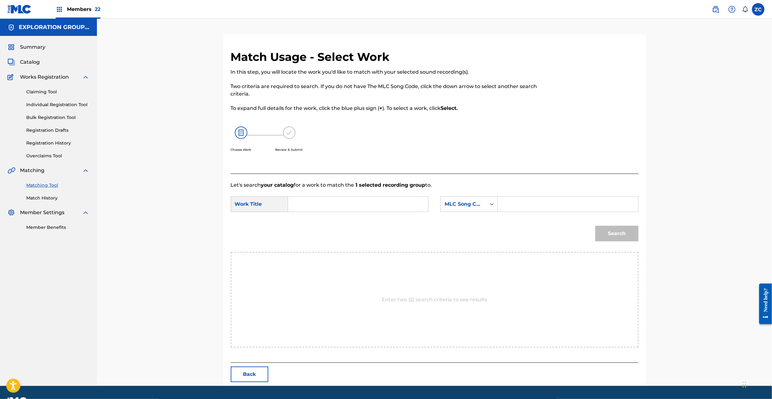
click at [399, 208] on input "Search Form" at bounding box center [357, 204] width 129 height 15
click at [345, 206] on input "Pale Fire PJ0IDC" at bounding box center [357, 204] width 129 height 15
type input "Pale Fire"
click at [529, 206] on input "Search Form" at bounding box center [567, 204] width 129 height 15
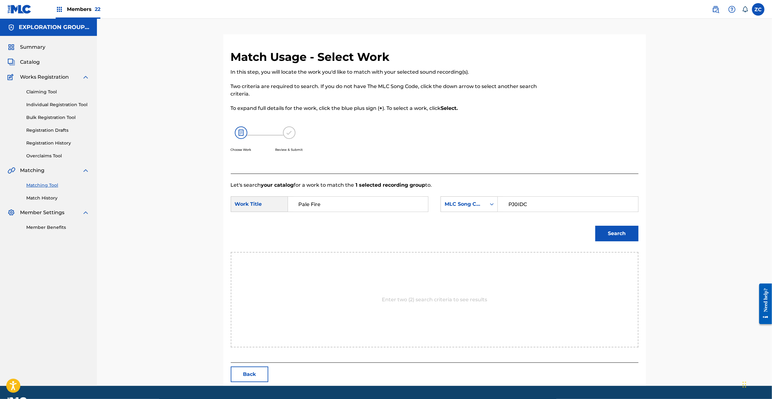
type input "PJ0IDC"
click at [620, 238] on button "Search" at bounding box center [616, 234] width 43 height 16
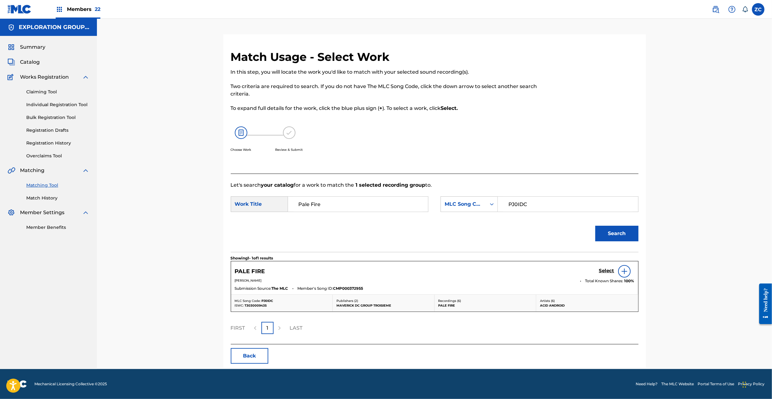
click at [605, 270] on h5 "Select" at bounding box center [606, 271] width 15 height 6
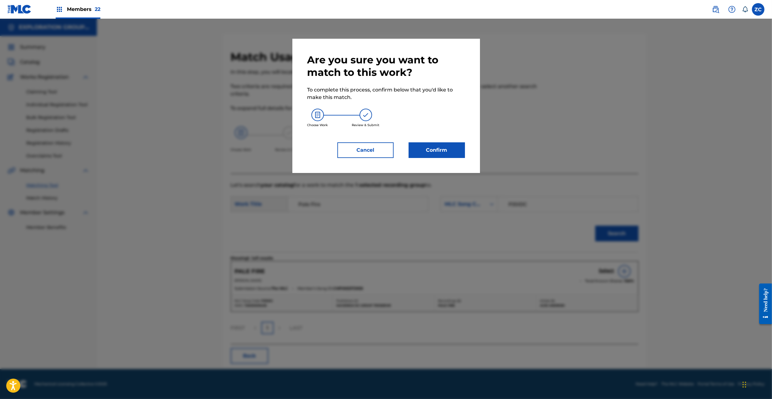
click at [449, 153] on button "Confirm" at bounding box center [437, 151] width 56 height 16
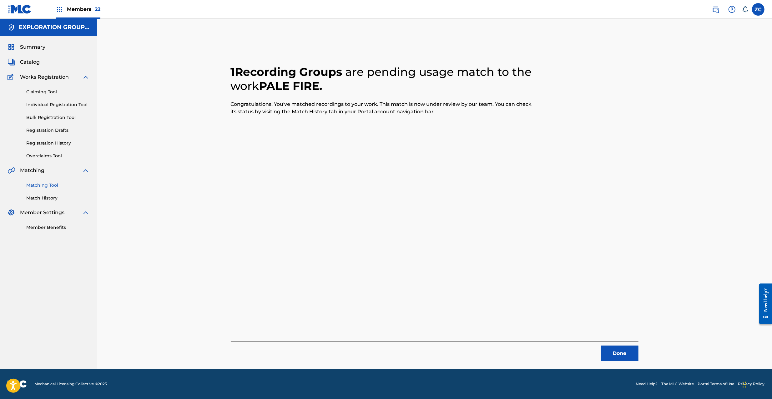
click at [630, 350] on button "Done" at bounding box center [620, 354] width 38 height 16
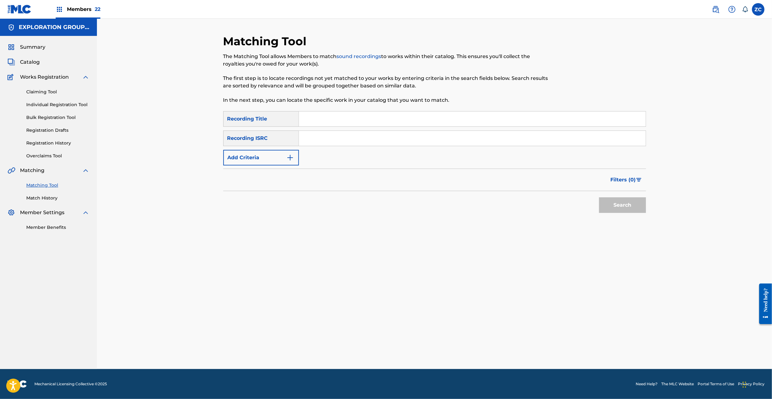
drag, startPoint x: 511, startPoint y: 139, endPoint x: 516, endPoint y: 140, distance: 5.2
click at [512, 139] on input "Search Form" at bounding box center [472, 138] width 347 height 15
type input "JPF302200004"
click at [625, 204] on button "Search" at bounding box center [622, 206] width 47 height 16
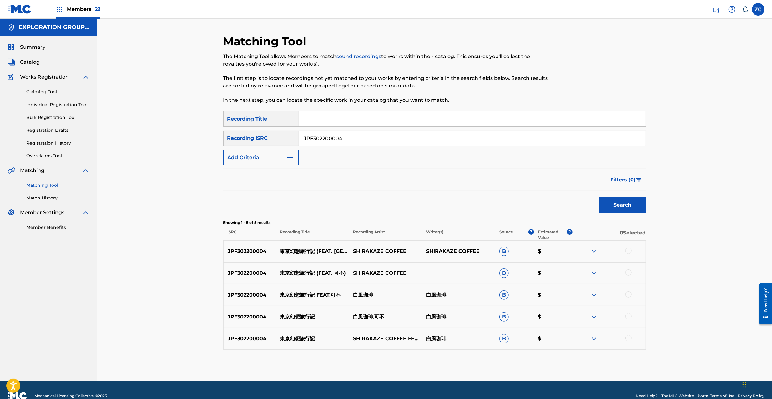
drag, startPoint x: 628, startPoint y: 251, endPoint x: 631, endPoint y: 261, distance: 10.1
click at [628, 251] on div at bounding box center [628, 251] width 6 height 6
drag, startPoint x: 627, startPoint y: 273, endPoint x: 629, endPoint y: 279, distance: 6.6
click at [627, 274] on div at bounding box center [628, 273] width 6 height 6
click at [627, 294] on div at bounding box center [628, 295] width 6 height 6
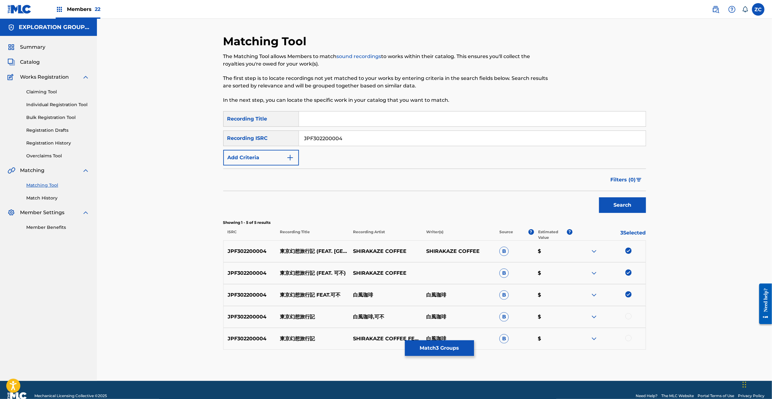
drag, startPoint x: 629, startPoint y: 316, endPoint x: 630, endPoint y: 322, distance: 5.7
click at [629, 317] on div at bounding box center [628, 317] width 6 height 6
click at [629, 339] on div at bounding box center [628, 338] width 6 height 6
click at [453, 353] on button "Match 5 Groups" at bounding box center [439, 349] width 69 height 16
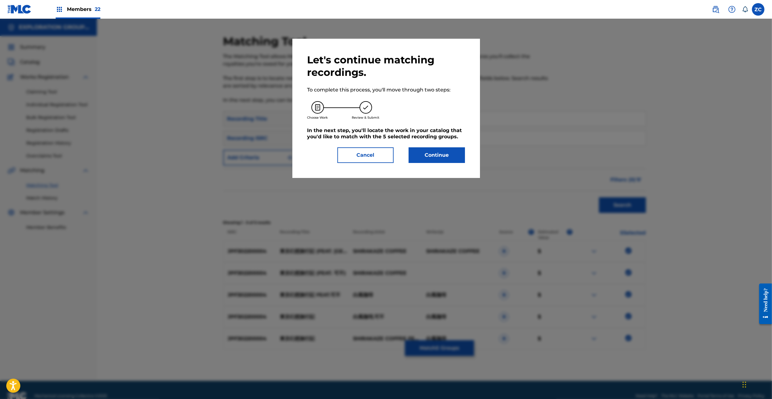
click at [424, 149] on button "Continue" at bounding box center [437, 156] width 56 height 16
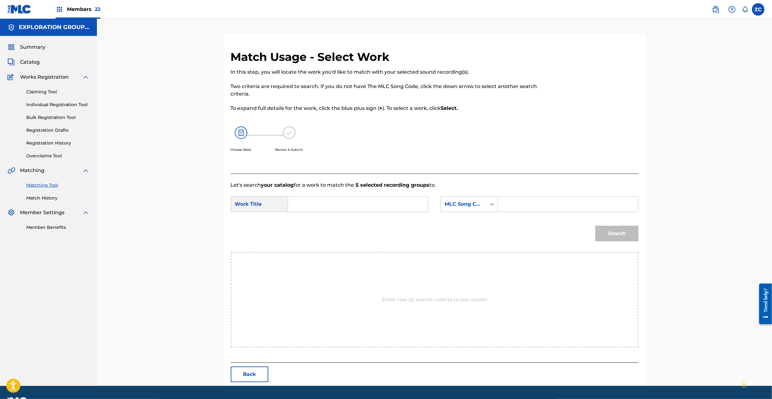
click at [364, 203] on input "Search Form" at bounding box center [357, 204] width 129 height 15
click at [381, 204] on input "Toukyou Gensou Ryokouki TW9CIR" at bounding box center [357, 204] width 129 height 15
type input "Toukyou [PERSON_NAME]"
click at [512, 204] on input "Search Form" at bounding box center [567, 204] width 129 height 15
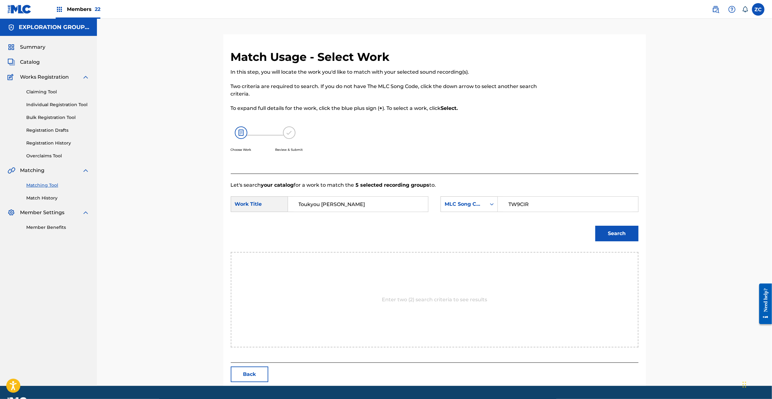
type input "TW9CIR"
click at [630, 235] on button "Search" at bounding box center [616, 234] width 43 height 16
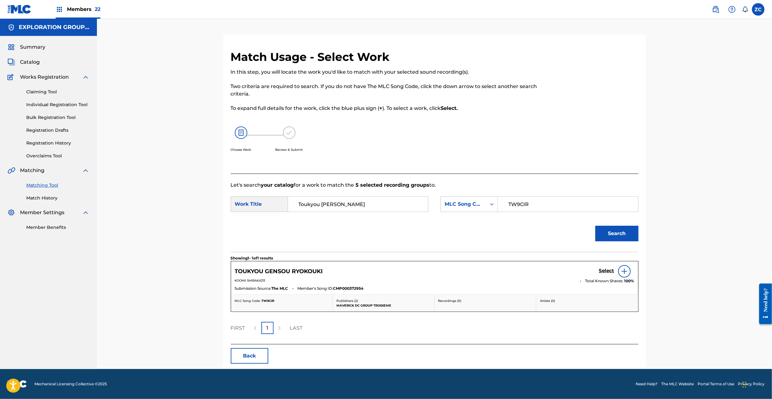
click at [610, 271] on h5 "Select" at bounding box center [606, 271] width 15 height 6
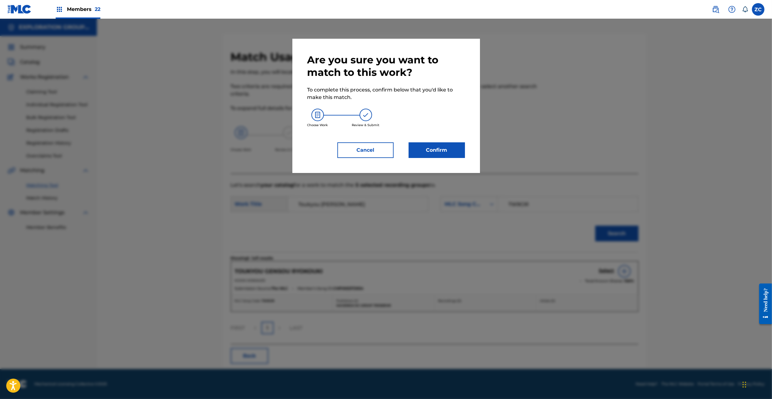
click at [439, 150] on button "Confirm" at bounding box center [437, 151] width 56 height 16
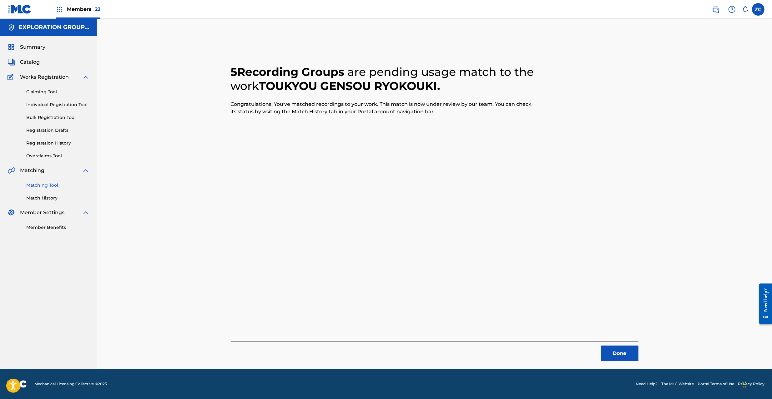
click at [610, 355] on button "Done" at bounding box center [620, 354] width 38 height 16
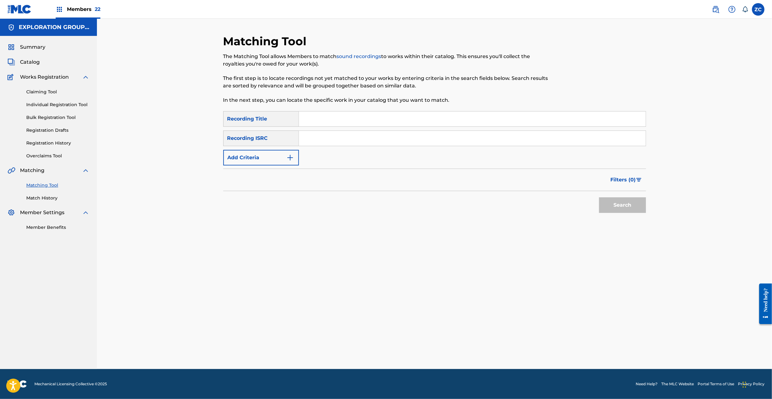
click at [363, 134] on input "Search Form" at bounding box center [472, 138] width 347 height 15
click at [633, 204] on button "Search" at bounding box center [622, 206] width 47 height 16
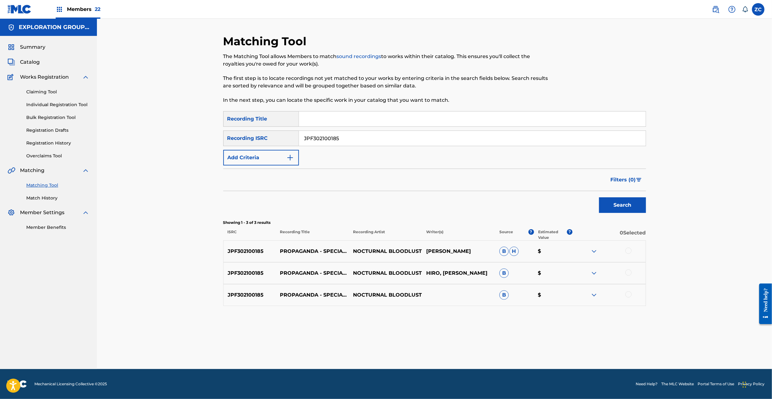
drag, startPoint x: 629, startPoint y: 251, endPoint x: 630, endPoint y: 266, distance: 14.4
click at [629, 253] on div at bounding box center [628, 251] width 6 height 6
drag, startPoint x: 628, startPoint y: 272, endPoint x: 630, endPoint y: 279, distance: 8.1
click at [628, 272] on div at bounding box center [628, 273] width 6 height 6
click at [628, 294] on div at bounding box center [628, 295] width 6 height 6
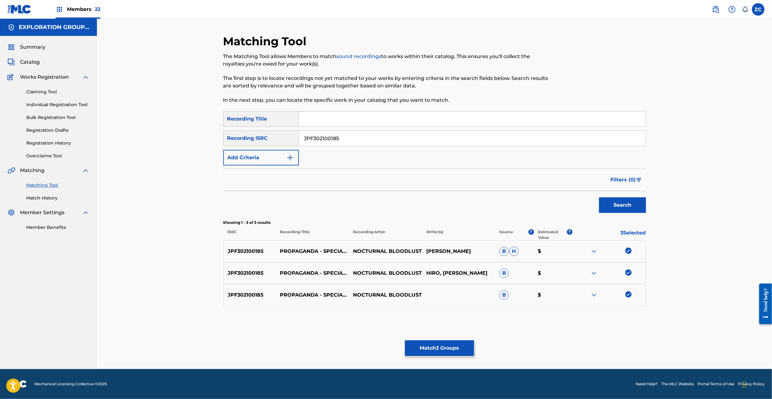
click at [372, 142] on input "JPF302100185" at bounding box center [472, 138] width 347 height 15
type input "JPF302000137"
click at [625, 208] on button "Search" at bounding box center [622, 206] width 47 height 16
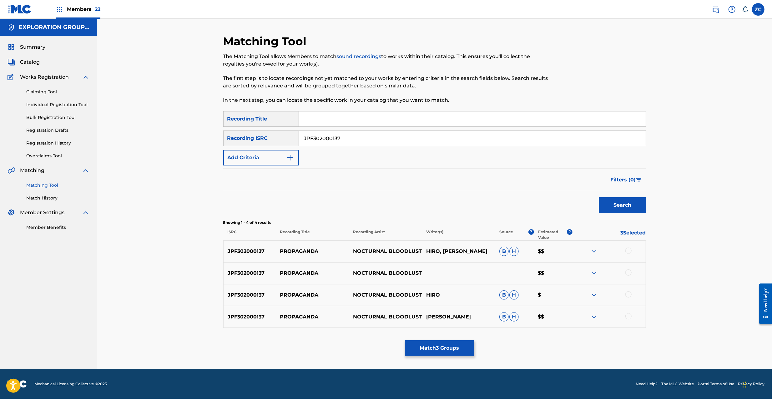
click at [629, 250] on div at bounding box center [628, 251] width 6 height 6
drag, startPoint x: 628, startPoint y: 272, endPoint x: 628, endPoint y: 295, distance: 23.8
click at [628, 274] on div at bounding box center [628, 273] width 6 height 6
click at [628, 297] on div at bounding box center [628, 295] width 6 height 6
click at [628, 317] on div at bounding box center [628, 317] width 6 height 6
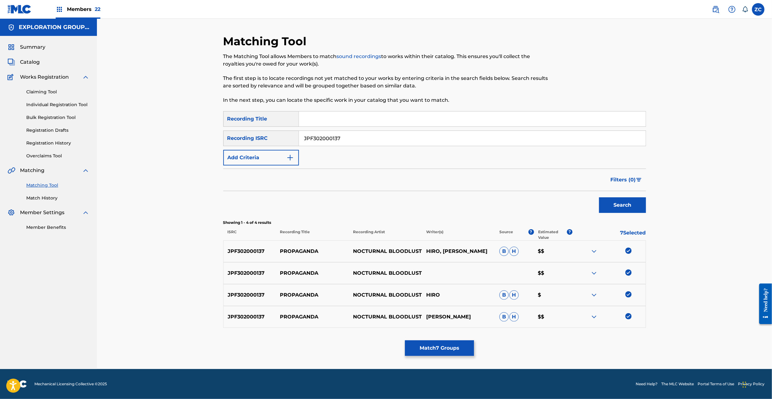
click at [439, 351] on button "Match 7 Groups" at bounding box center [439, 349] width 69 height 16
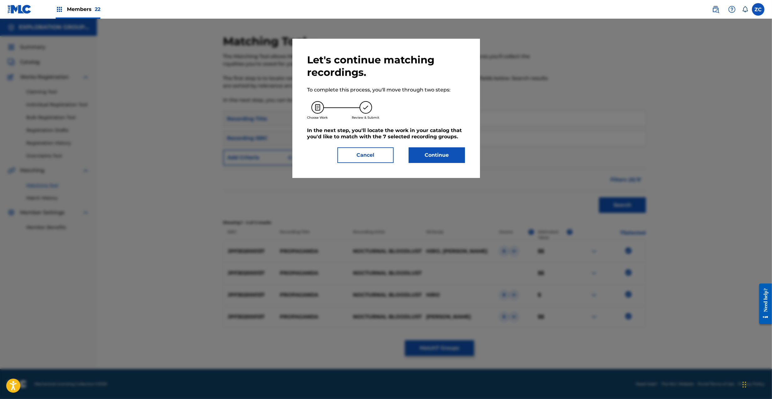
click at [441, 164] on div "Let's continue matching recordings. To complete this process, you'll move throu…" at bounding box center [386, 108] width 188 height 139
click at [445, 159] on button "Continue" at bounding box center [437, 156] width 56 height 16
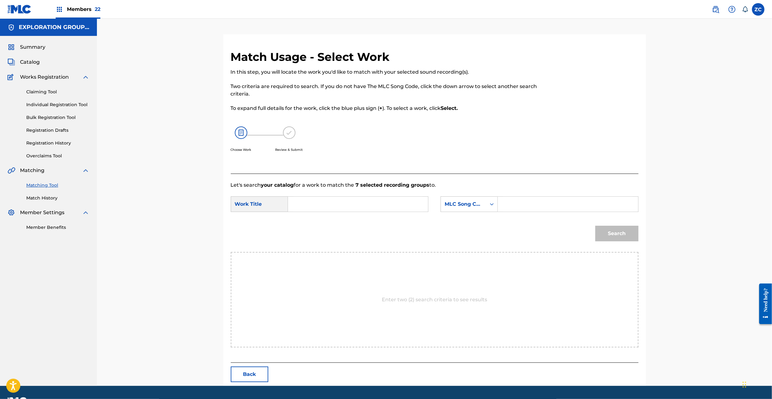
click at [330, 203] on input "Search Form" at bounding box center [357, 204] width 129 height 15
click at [348, 203] on input "Propaganda PM8DAL" at bounding box center [357, 204] width 129 height 15
type input "Propaganda"
drag, startPoint x: 498, startPoint y: 203, endPoint x: 571, endPoint y: 213, distance: 73.4
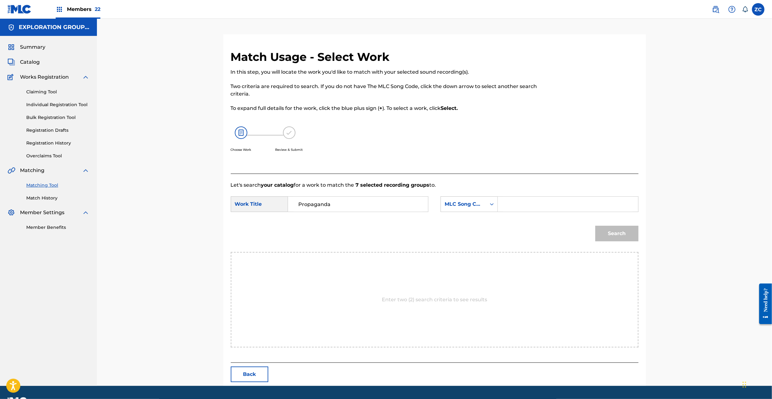
click at [499, 203] on div "Search Form" at bounding box center [568, 205] width 140 height 16
click at [569, 204] on input "Search Form" at bounding box center [567, 204] width 129 height 15
type input "PM8DAL"
click at [634, 236] on button "Search" at bounding box center [616, 234] width 43 height 16
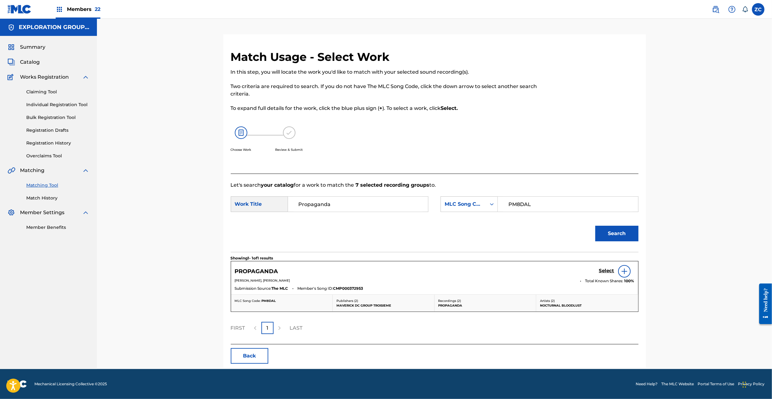
click at [603, 273] on h5 "Select" at bounding box center [606, 271] width 15 height 6
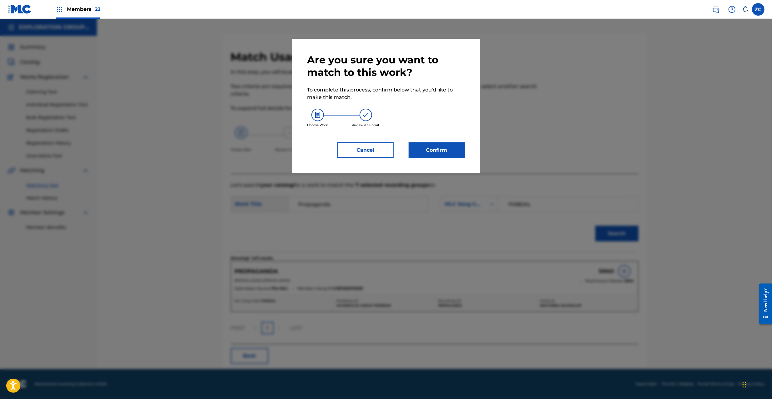
click at [441, 152] on button "Confirm" at bounding box center [437, 151] width 56 height 16
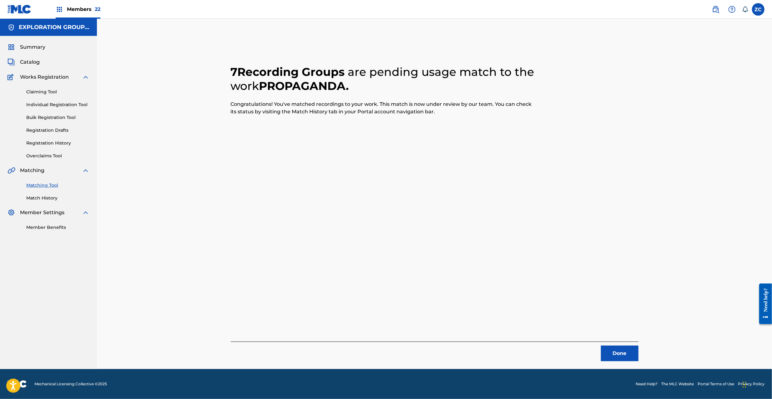
click at [610, 352] on button "Done" at bounding box center [620, 354] width 38 height 16
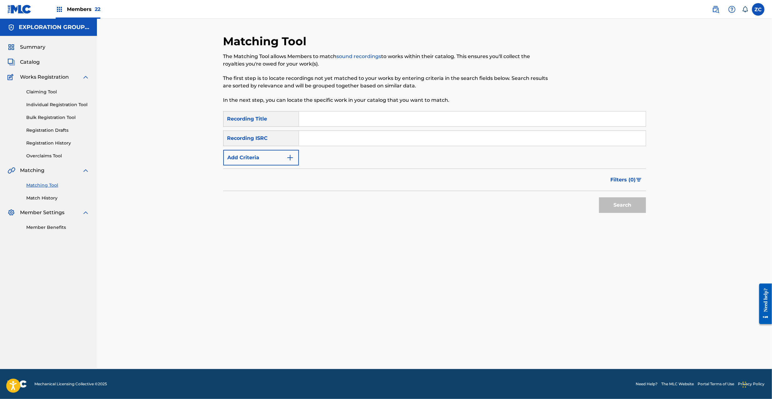
click at [402, 134] on input "Search Form" at bounding box center [472, 138] width 347 height 15
click at [622, 201] on button "Search" at bounding box center [622, 206] width 47 height 16
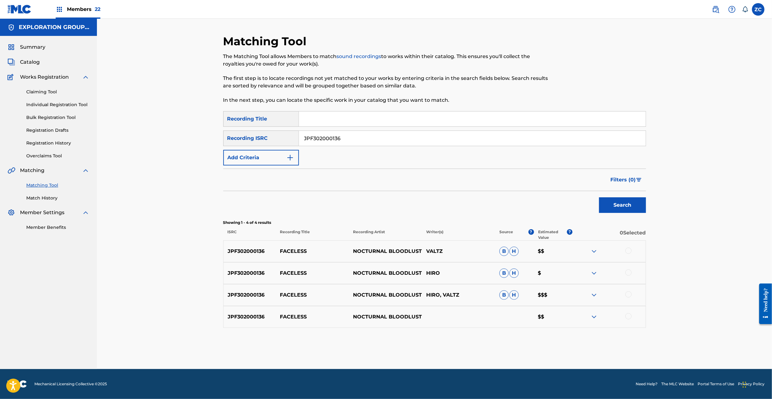
drag, startPoint x: 628, startPoint y: 252, endPoint x: 628, endPoint y: 271, distance: 19.4
click at [628, 253] on div at bounding box center [628, 251] width 6 height 6
click at [628, 276] on div at bounding box center [628, 273] width 6 height 6
drag, startPoint x: 628, startPoint y: 296, endPoint x: 629, endPoint y: 302, distance: 5.7
click at [628, 297] on div at bounding box center [628, 295] width 6 height 6
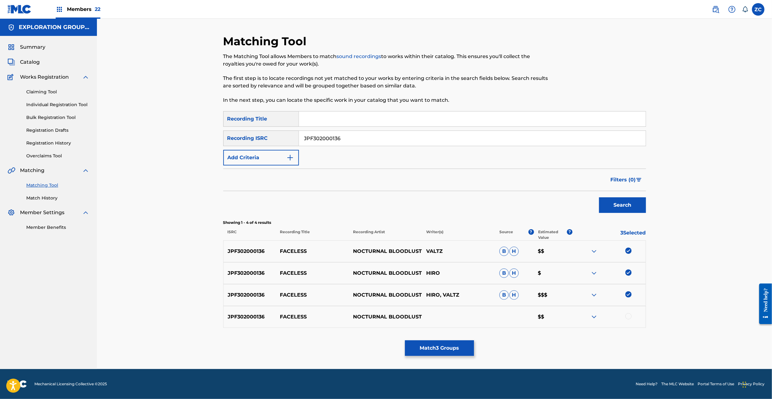
click at [629, 316] on div at bounding box center [628, 317] width 6 height 6
drag, startPoint x: 513, startPoint y: 139, endPoint x: 589, endPoint y: 178, distance: 85.3
click at [514, 140] on input "JPF302000136" at bounding box center [472, 138] width 347 height 15
type input "JPF302100191"
click at [622, 203] on button "Search" at bounding box center [622, 206] width 47 height 16
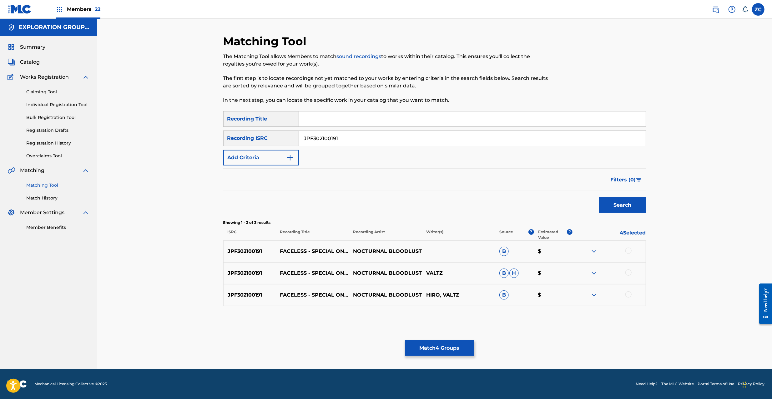
click at [628, 252] on div at bounding box center [628, 251] width 6 height 6
drag, startPoint x: 627, startPoint y: 273, endPoint x: 628, endPoint y: 276, distance: 3.7
click at [627, 274] on div at bounding box center [628, 273] width 6 height 6
click at [628, 296] on div at bounding box center [628, 295] width 6 height 6
click at [444, 348] on button "Match 7 Groups" at bounding box center [439, 349] width 69 height 16
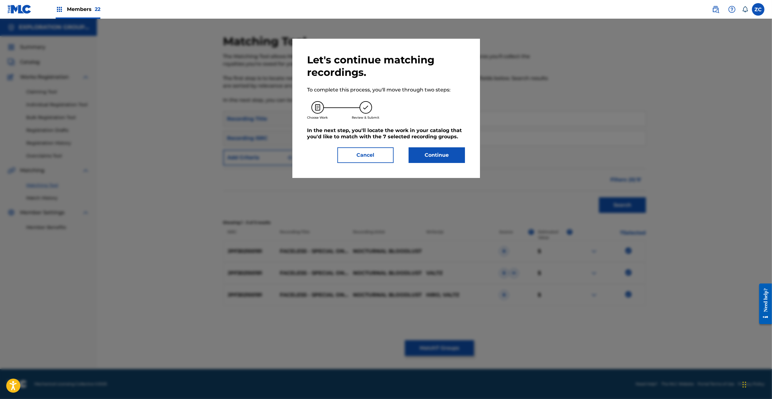
click at [452, 159] on button "Continue" at bounding box center [437, 156] width 56 height 16
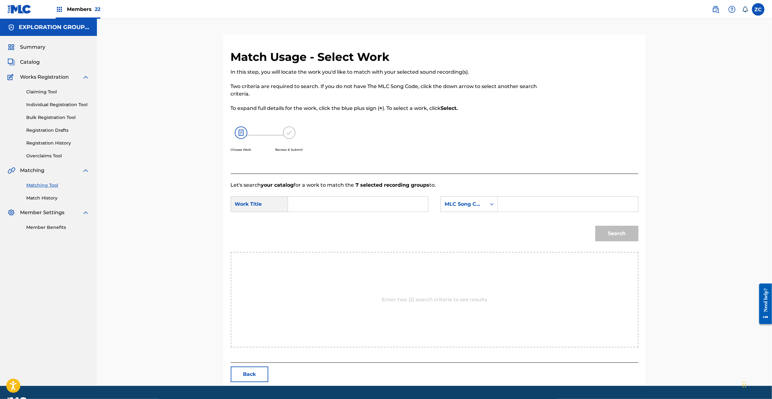
click at [335, 209] on input "Search Form" at bounding box center [357, 204] width 129 height 15
click at [338, 209] on input "Faceless FA6S6T" at bounding box center [357, 204] width 129 height 15
type input "Faceless"
click at [535, 202] on input "Search Form" at bounding box center [567, 204] width 129 height 15
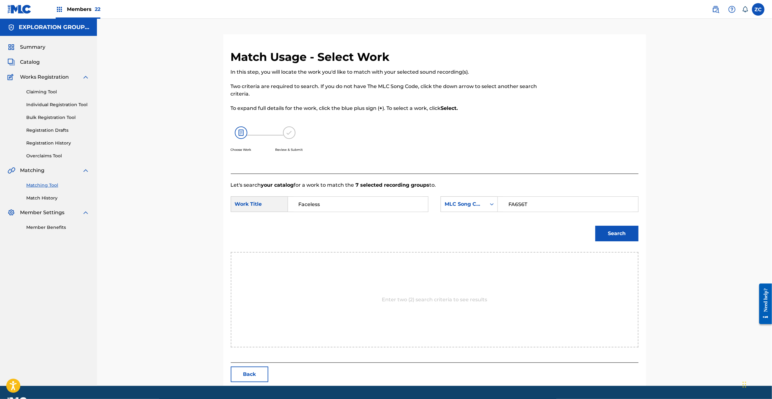
type input "FA6S6T"
click at [618, 231] on button "Search" at bounding box center [616, 234] width 43 height 16
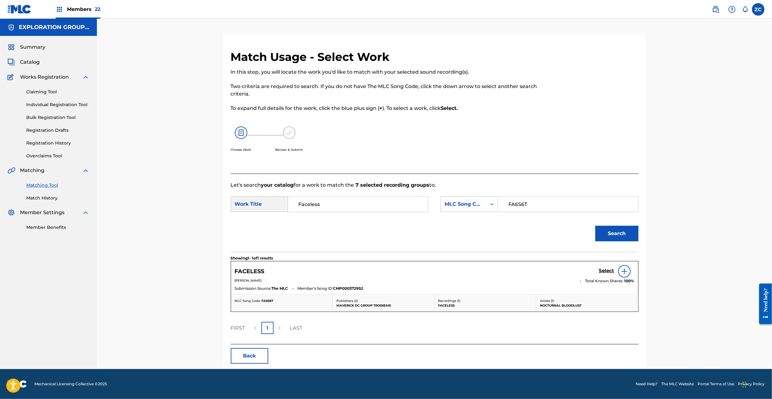
click at [603, 272] on h5 "Select" at bounding box center [606, 271] width 15 height 6
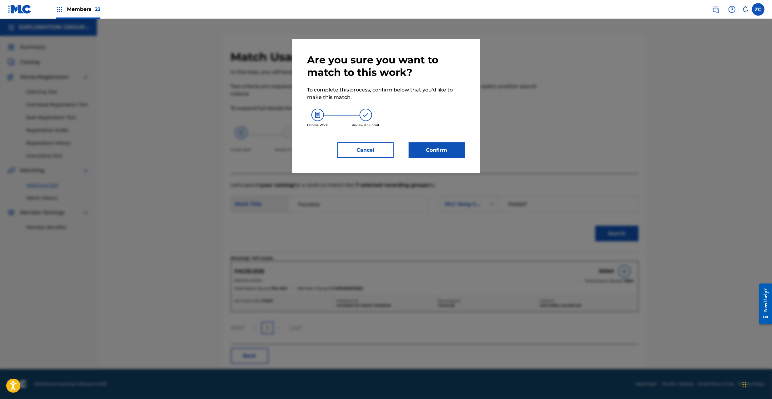
click at [446, 153] on button "Confirm" at bounding box center [437, 151] width 56 height 16
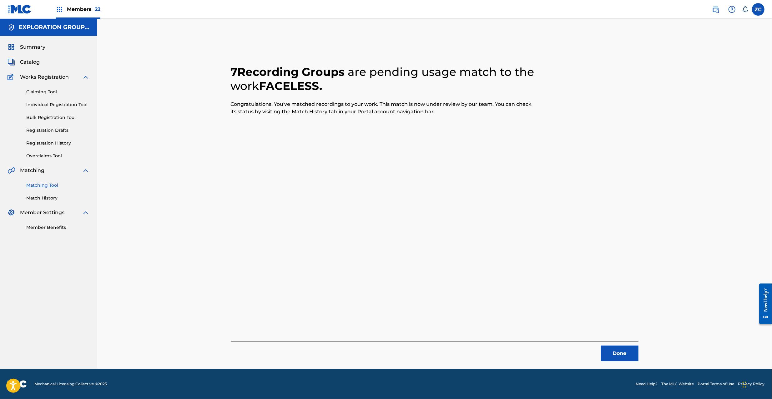
click at [626, 360] on button "Done" at bounding box center [620, 354] width 38 height 16
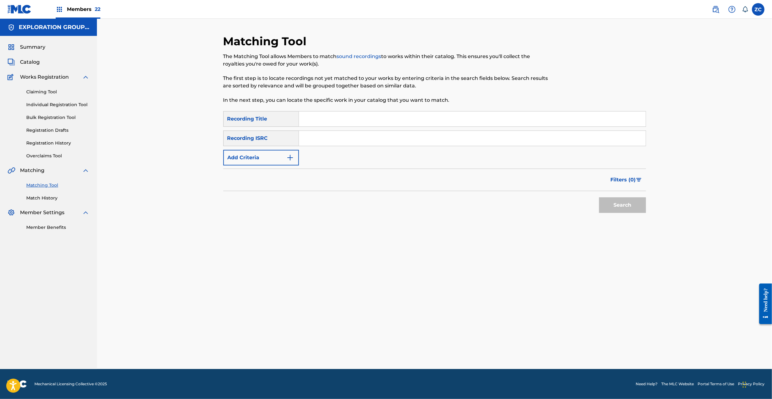
drag, startPoint x: 404, startPoint y: 134, endPoint x: 425, endPoint y: 148, distance: 25.0
click at [404, 134] on input "Search Form" at bounding box center [472, 138] width 347 height 15
click at [616, 208] on button "Search" at bounding box center [622, 206] width 47 height 16
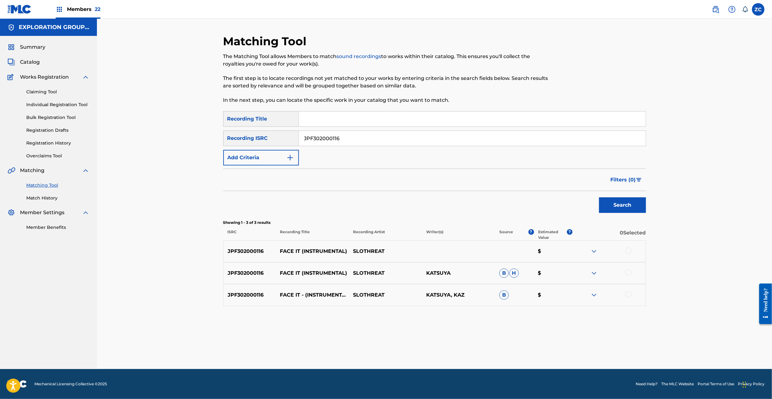
click at [628, 251] on div at bounding box center [628, 251] width 6 height 6
click at [628, 275] on div at bounding box center [628, 273] width 6 height 6
click at [627, 296] on div at bounding box center [628, 295] width 6 height 6
click at [471, 134] on input "JPF302000116" at bounding box center [472, 138] width 347 height 15
type input "JPF302000106"
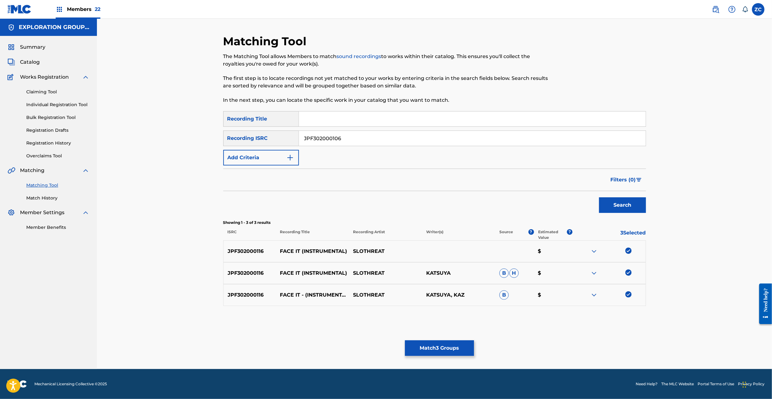
click at [624, 205] on button "Search" at bounding box center [622, 206] width 47 height 16
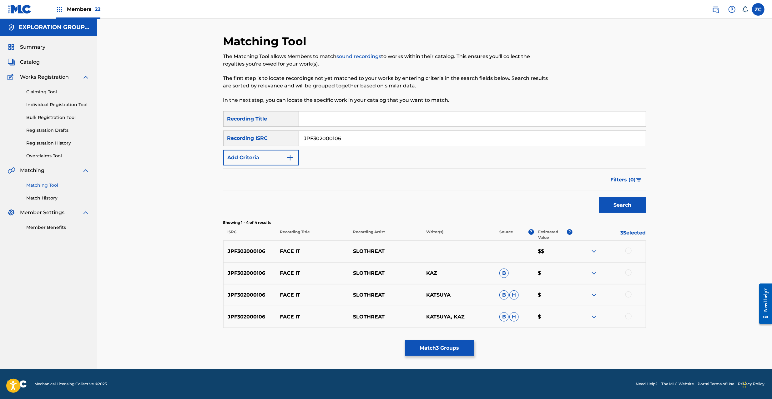
click at [628, 254] on div at bounding box center [608, 252] width 73 height 8
click at [628, 273] on div at bounding box center [628, 273] width 6 height 6
drag, startPoint x: 628, startPoint y: 250, endPoint x: 628, endPoint y: 254, distance: 3.8
click at [628, 253] on div at bounding box center [628, 251] width 6 height 6
click at [628, 295] on div at bounding box center [628, 295] width 6 height 6
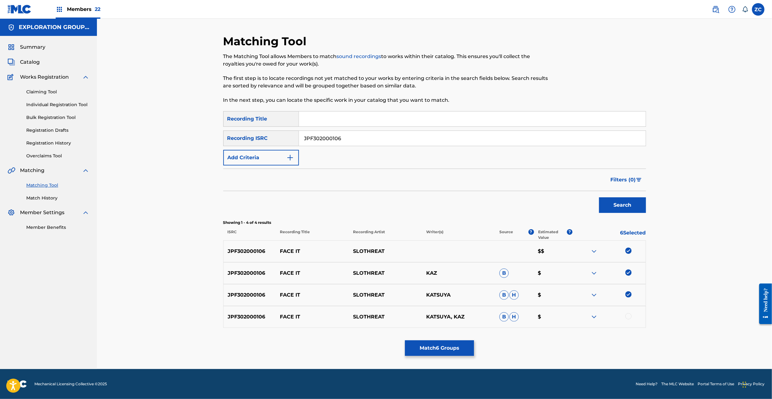
click at [629, 318] on div at bounding box center [628, 317] width 6 height 6
click at [439, 350] on button "Match 7 Groups" at bounding box center [439, 349] width 69 height 16
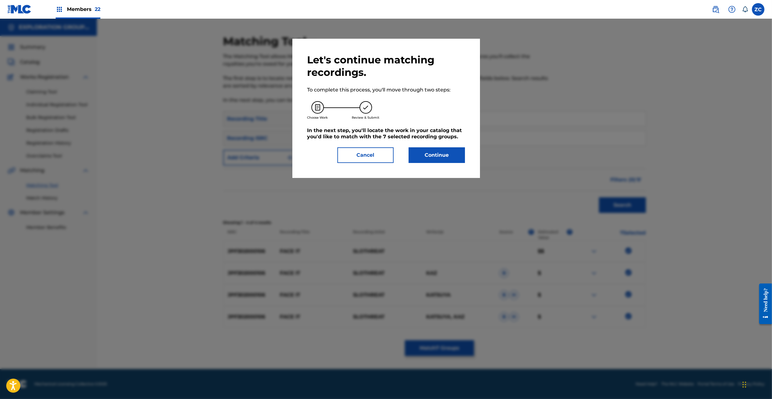
click at [443, 158] on button "Continue" at bounding box center [437, 156] width 56 height 16
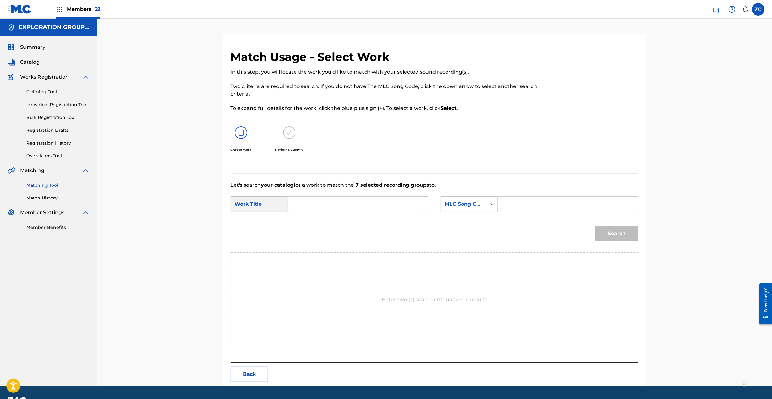
click at [399, 207] on input "Search Form" at bounding box center [357, 204] width 129 height 15
click at [328, 204] on input "Face It FA6LYA" at bounding box center [357, 204] width 129 height 15
type input "Face It"
click at [524, 206] on input "Search Form" at bounding box center [567, 204] width 129 height 15
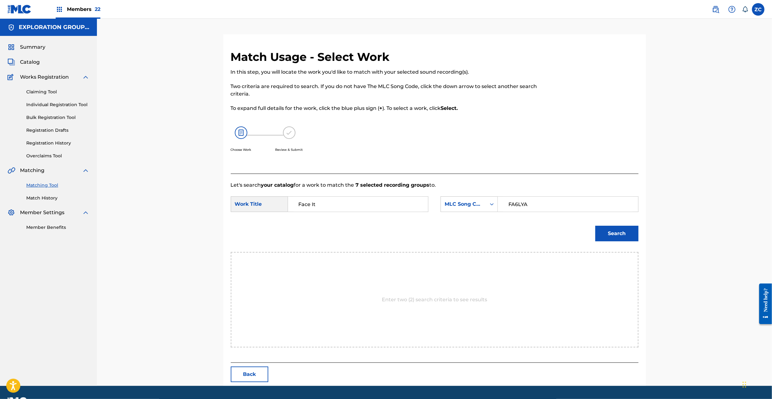
type input "FA6LYA"
click at [623, 236] on button "Search" at bounding box center [616, 234] width 43 height 16
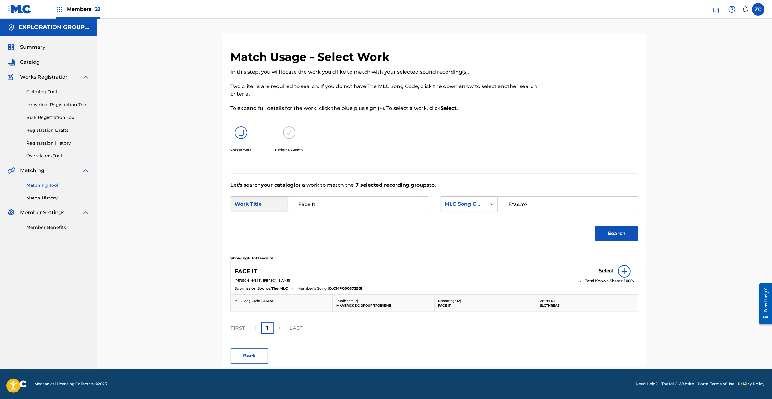
click at [604, 268] on h5 "Select" at bounding box center [606, 271] width 15 height 6
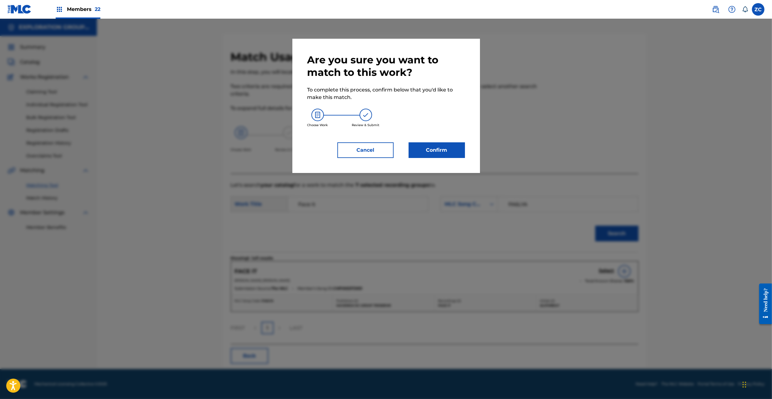
click at [442, 154] on button "Confirm" at bounding box center [437, 151] width 56 height 16
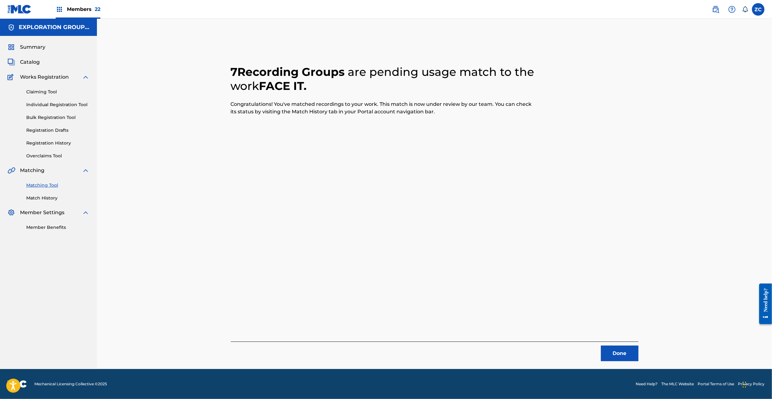
click at [624, 358] on button "Done" at bounding box center [620, 354] width 38 height 16
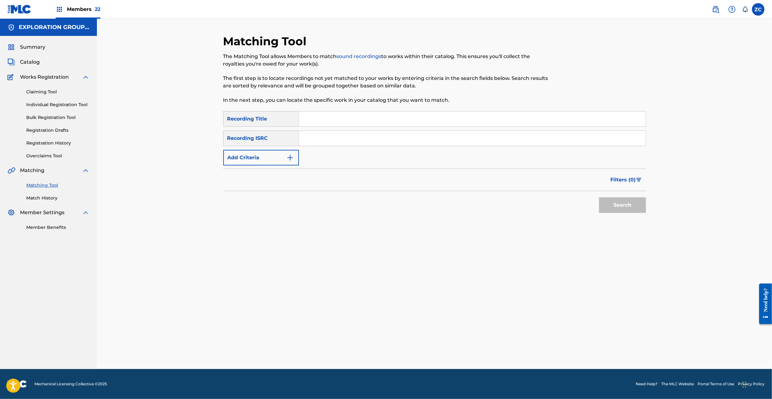
click at [376, 136] on input "Search Form" at bounding box center [472, 138] width 347 height 15
click at [616, 201] on button "Search" at bounding box center [622, 206] width 47 height 16
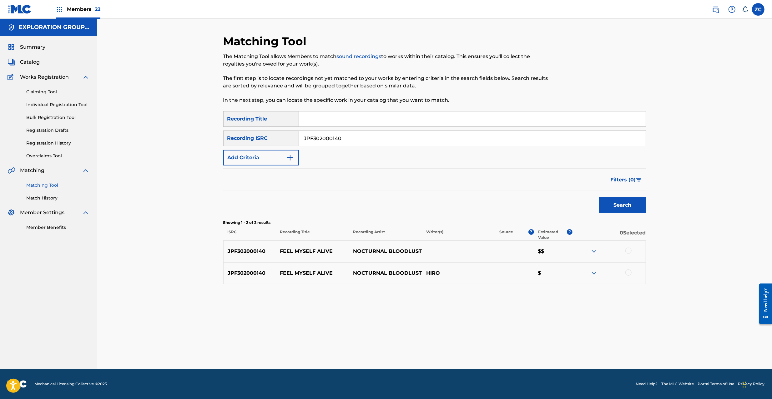
click at [630, 250] on div at bounding box center [628, 251] width 6 height 6
click at [630, 272] on div at bounding box center [628, 273] width 6 height 6
click at [396, 143] on input "JPF302000140" at bounding box center [472, 138] width 347 height 15
type input "JPF302100193"
click at [628, 212] on button "Search" at bounding box center [622, 206] width 47 height 16
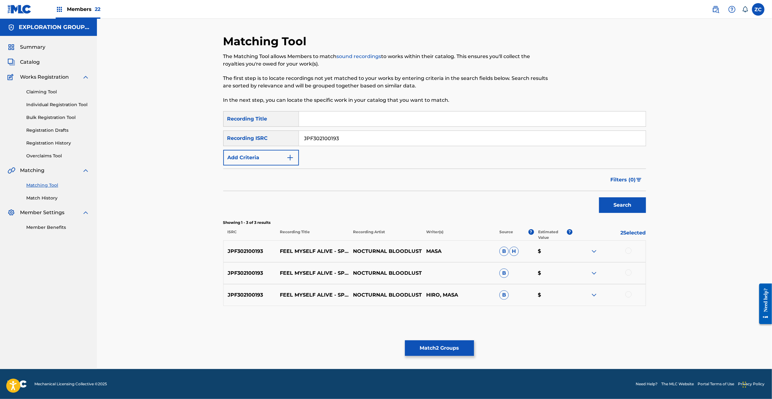
click at [629, 253] on div at bounding box center [628, 251] width 6 height 6
click at [628, 274] on div at bounding box center [628, 273] width 6 height 6
click at [627, 294] on div at bounding box center [628, 295] width 6 height 6
drag, startPoint x: 452, startPoint y: 346, endPoint x: 451, endPoint y: 343, distance: 3.3
click at [451, 343] on button "Match 5 Groups" at bounding box center [439, 349] width 69 height 16
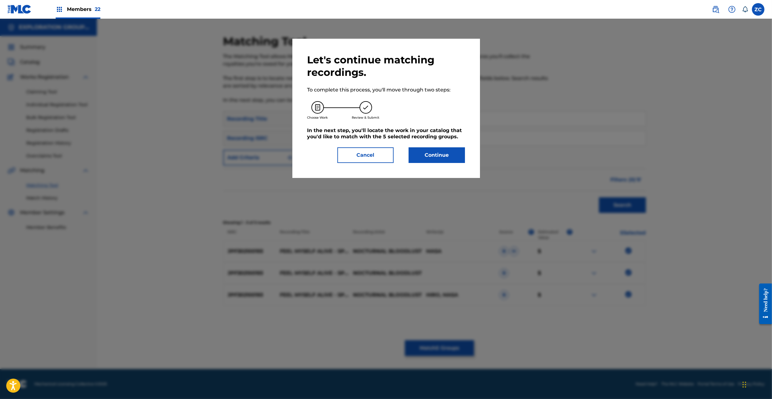
click at [423, 157] on button "Continue" at bounding box center [437, 156] width 56 height 16
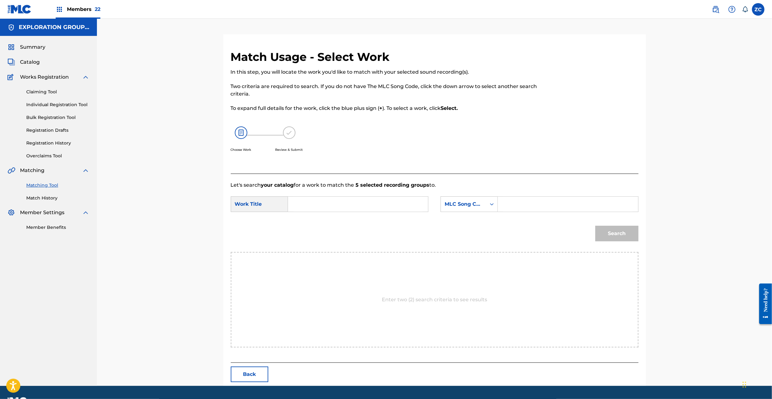
click at [337, 207] on input "Search Form" at bounding box center [357, 204] width 129 height 15
click at [355, 204] on input "Feel Myself Alive FH8CH3" at bounding box center [357, 204] width 129 height 15
type input "Feel Myself Alive"
click at [541, 208] on input "Search Form" at bounding box center [567, 204] width 129 height 15
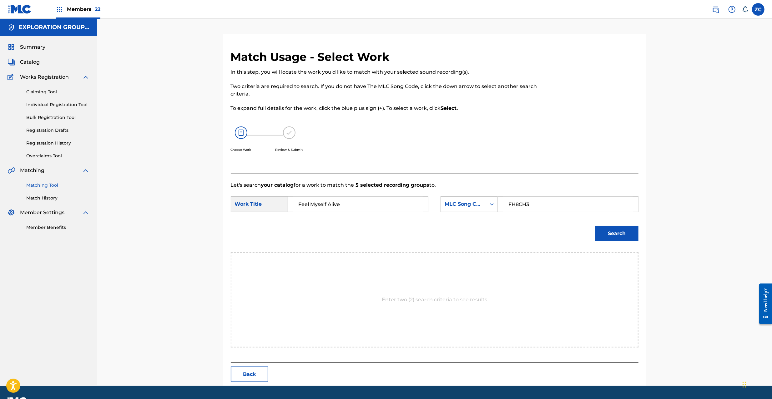
type input "FH8CH3"
click at [613, 238] on button "Search" at bounding box center [616, 234] width 43 height 16
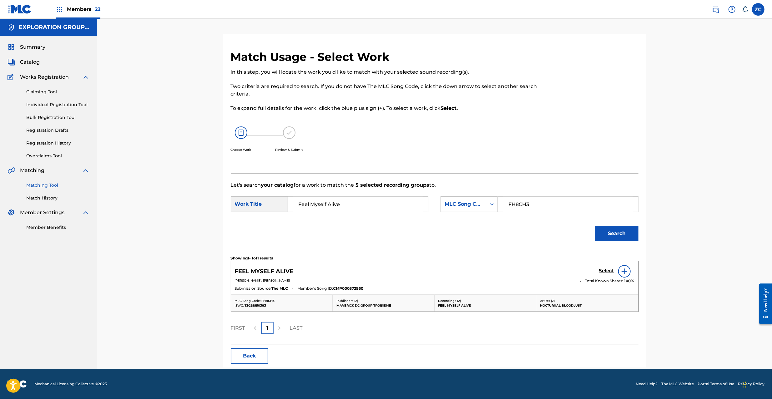
drag, startPoint x: 598, startPoint y: 253, endPoint x: 599, endPoint y: 259, distance: 5.7
click at [598, 254] on section "Showing 1 - 1 of 1 results" at bounding box center [435, 256] width 408 height 9
click at [600, 270] on h5 "Select" at bounding box center [606, 271] width 15 height 6
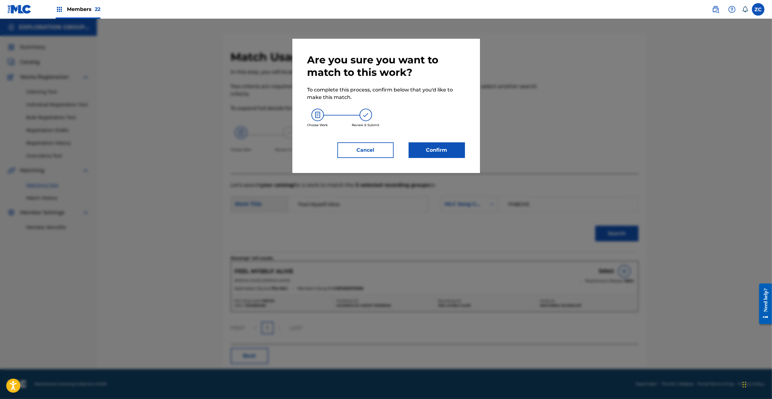
click at [419, 147] on button "Confirm" at bounding box center [437, 151] width 56 height 16
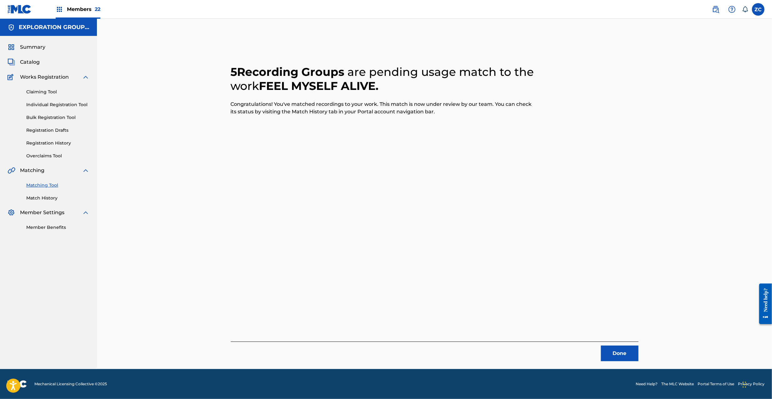
click at [620, 353] on button "Done" at bounding box center [620, 354] width 38 height 16
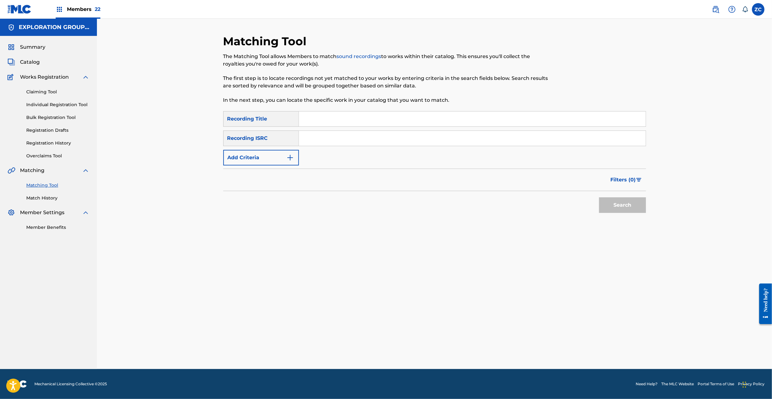
click at [389, 136] on input "Search Form" at bounding box center [472, 138] width 347 height 15
drag, startPoint x: 623, startPoint y: 207, endPoint x: 605, endPoint y: 200, distance: 19.9
click at [623, 207] on button "Search" at bounding box center [622, 206] width 47 height 16
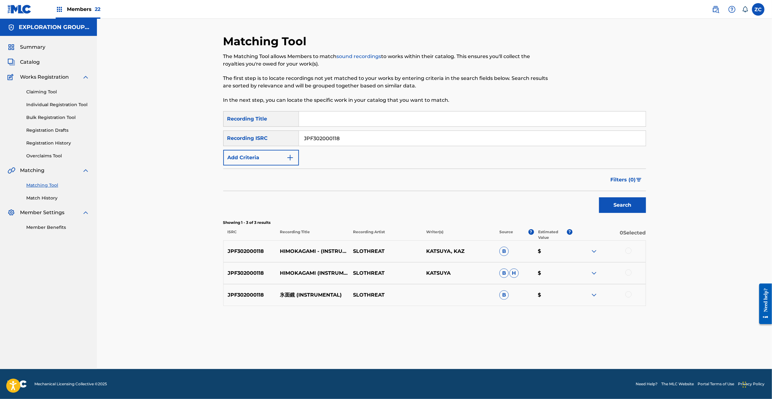
drag, startPoint x: 628, startPoint y: 251, endPoint x: 630, endPoint y: 268, distance: 17.4
click at [628, 251] on div at bounding box center [628, 251] width 6 height 6
click at [629, 273] on div at bounding box center [628, 273] width 6 height 6
click at [628, 294] on div at bounding box center [628, 295] width 6 height 6
click at [375, 139] on input "JPF302000118" at bounding box center [472, 138] width 347 height 15
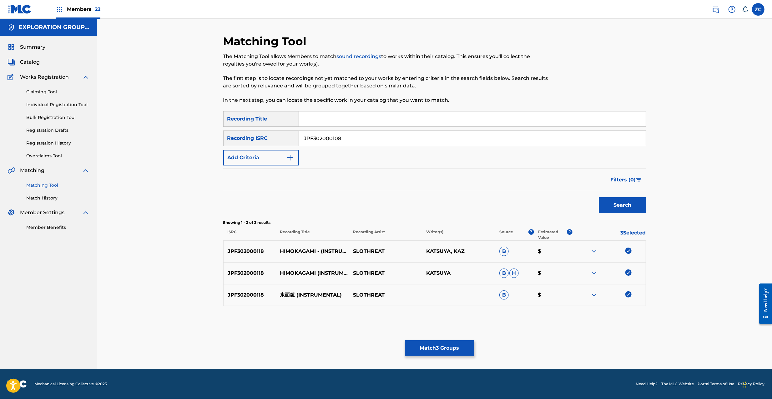
type input "JPF302000108"
click at [633, 208] on button "Search" at bounding box center [622, 206] width 47 height 16
drag, startPoint x: 627, startPoint y: 251, endPoint x: 627, endPoint y: 273, distance: 21.3
click at [627, 252] on div at bounding box center [628, 251] width 6 height 6
click at [627, 273] on div at bounding box center [628, 273] width 6 height 6
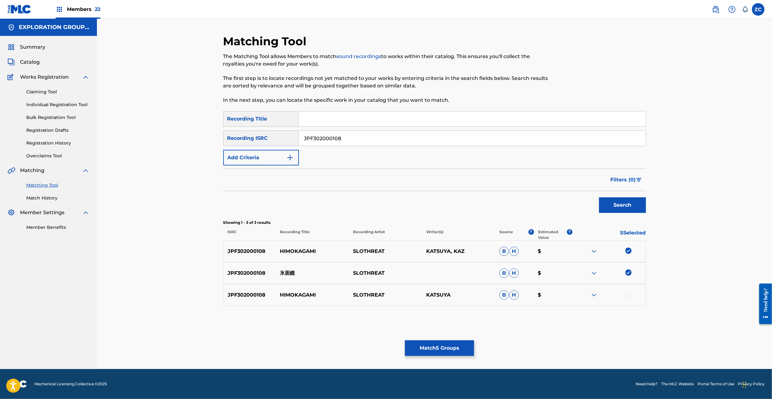
click at [628, 293] on div at bounding box center [628, 295] width 6 height 6
click at [443, 348] on button "Match 6 Groups" at bounding box center [439, 349] width 69 height 16
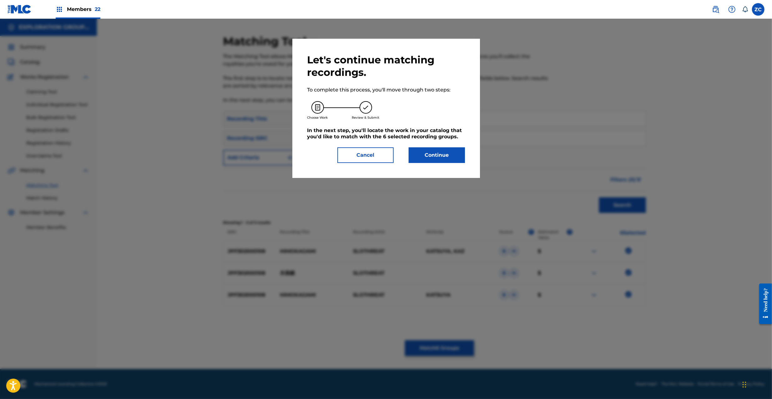
click at [437, 155] on button "Continue" at bounding box center [437, 156] width 56 height 16
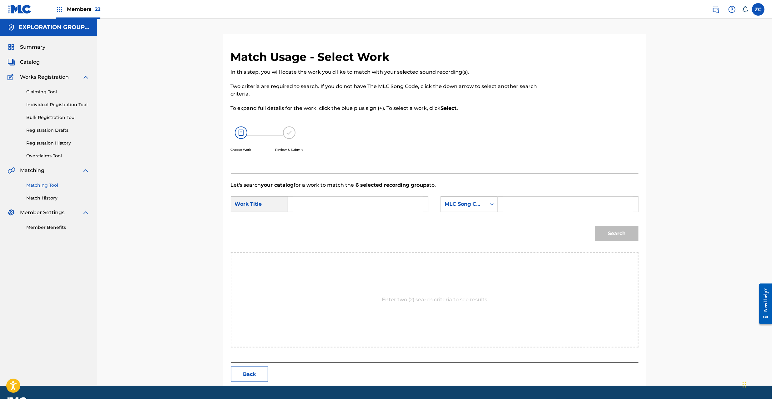
drag, startPoint x: 388, startPoint y: 204, endPoint x: 334, endPoint y: 203, distance: 53.8
click at [387, 204] on input "Search Form" at bounding box center [357, 204] width 129 height 15
click at [360, 204] on input "Himokagami HQ6YKT" at bounding box center [357, 204] width 129 height 15
type input "Himokagami"
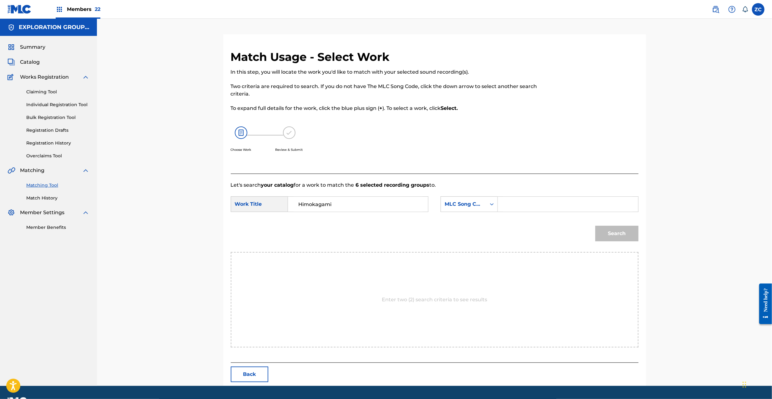
click at [542, 201] on input "Search Form" at bounding box center [567, 204] width 129 height 15
type input "HQ6YKT"
click at [615, 231] on button "Search" at bounding box center [616, 234] width 43 height 16
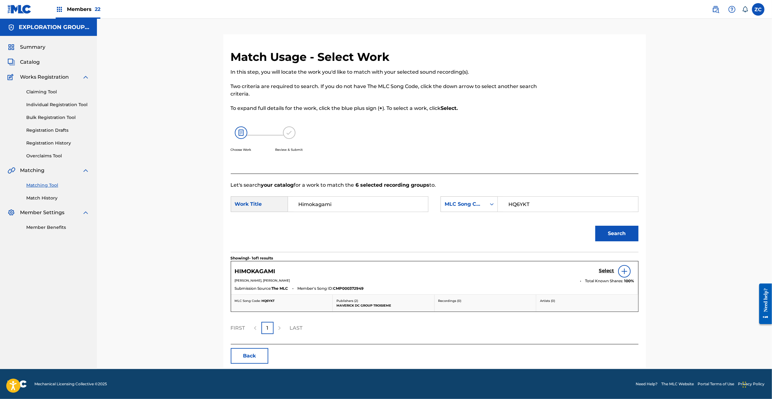
click at [605, 273] on h5 "Select" at bounding box center [606, 271] width 15 height 6
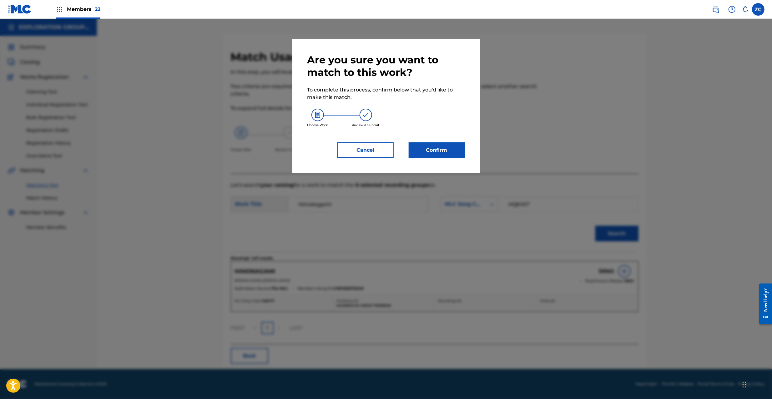
click at [446, 148] on button "Confirm" at bounding box center [437, 151] width 56 height 16
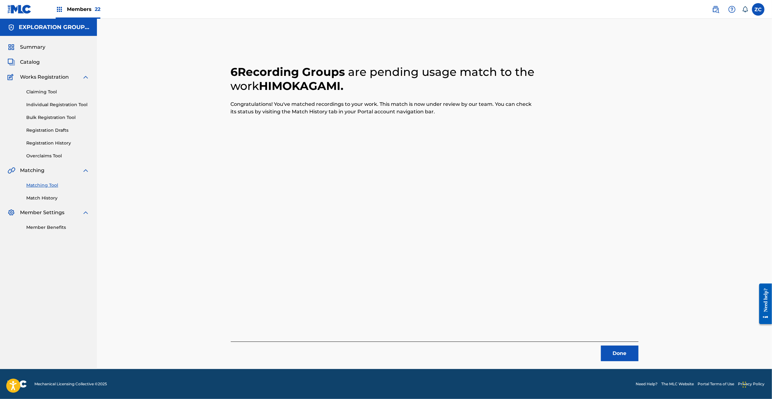
click at [615, 358] on button "Done" at bounding box center [620, 354] width 38 height 16
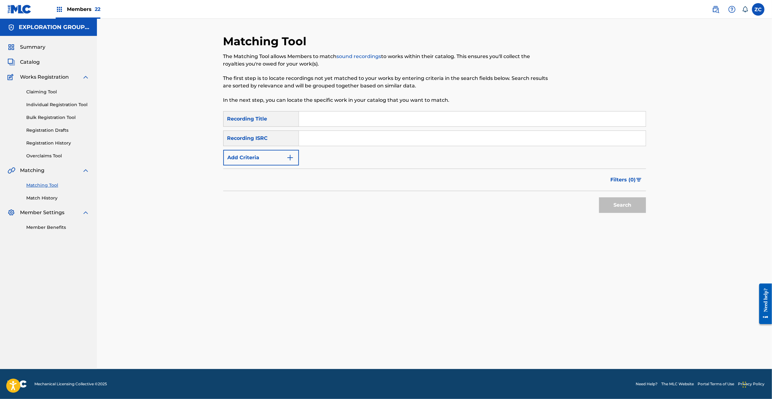
click at [378, 145] on input "Search Form" at bounding box center [472, 138] width 347 height 15
click at [614, 206] on button "Search" at bounding box center [622, 206] width 47 height 16
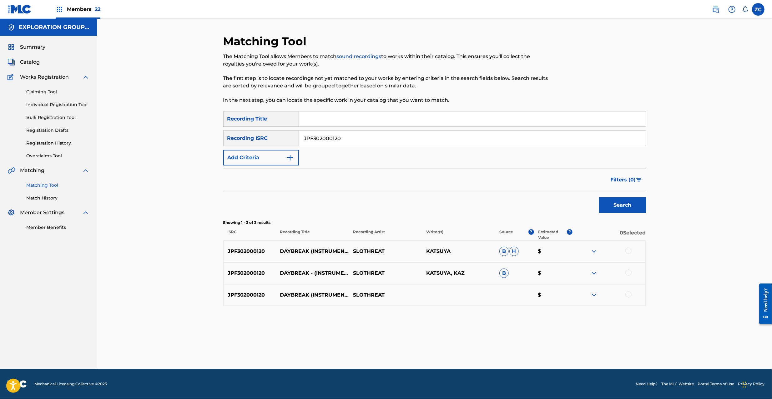
drag, startPoint x: 628, startPoint y: 251, endPoint x: 628, endPoint y: 254, distance: 3.4
click at [628, 251] on div at bounding box center [628, 251] width 6 height 6
click at [628, 276] on div at bounding box center [628, 273] width 6 height 6
click at [629, 295] on div at bounding box center [628, 295] width 6 height 6
click at [372, 140] on input "JPF302000120" at bounding box center [472, 138] width 347 height 15
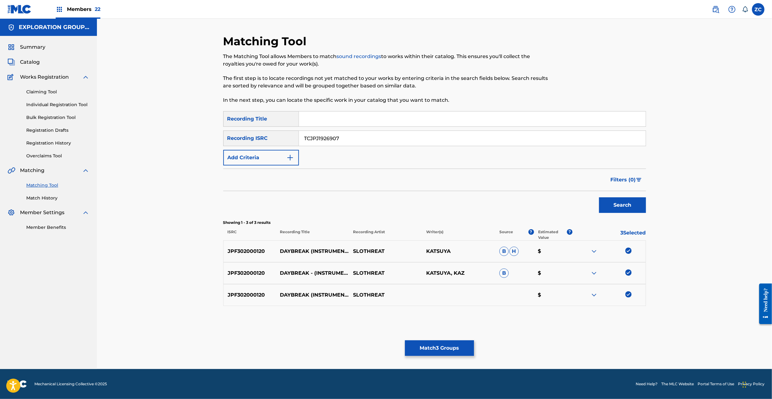
click at [626, 206] on button "Search" at bounding box center [622, 206] width 47 height 16
drag, startPoint x: 627, startPoint y: 250, endPoint x: 629, endPoint y: 269, distance: 18.9
click at [627, 254] on div at bounding box center [628, 251] width 6 height 6
click at [629, 273] on div at bounding box center [628, 273] width 6 height 6
click at [628, 294] on div at bounding box center [628, 295] width 6 height 6
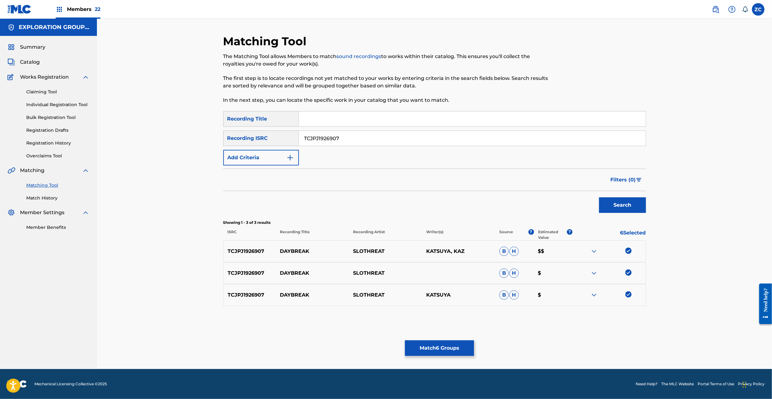
click at [468, 139] on input "TCJPJ1926907" at bounding box center [472, 138] width 347 height 15
type input "JPF302000110"
click at [630, 206] on button "Search" at bounding box center [622, 206] width 47 height 16
click at [630, 251] on div at bounding box center [628, 251] width 6 height 6
drag, startPoint x: 629, startPoint y: 272, endPoint x: 630, endPoint y: 290, distance: 18.5
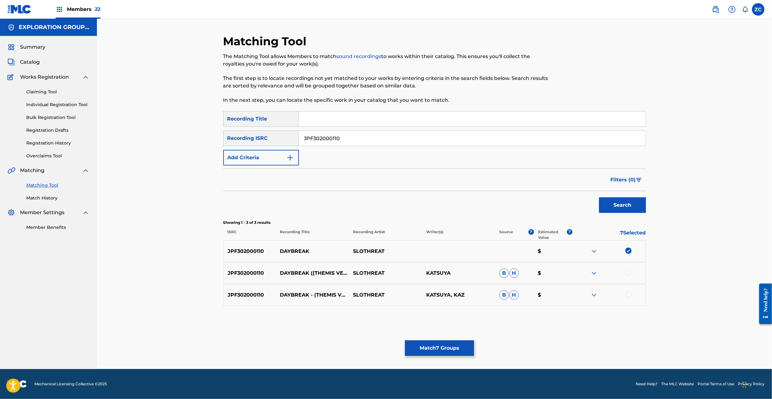
click at [629, 272] on div at bounding box center [628, 273] width 6 height 6
click at [629, 294] on div at bounding box center [628, 295] width 6 height 6
click at [456, 349] on button "Match 9 Groups" at bounding box center [439, 349] width 69 height 16
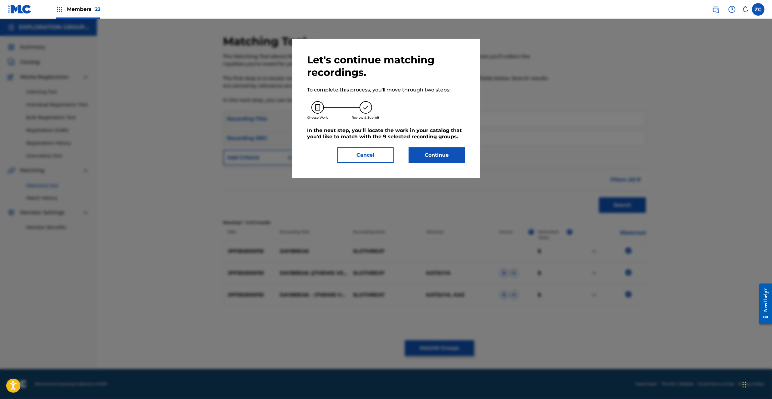
click at [434, 160] on button "Continue" at bounding box center [437, 156] width 56 height 16
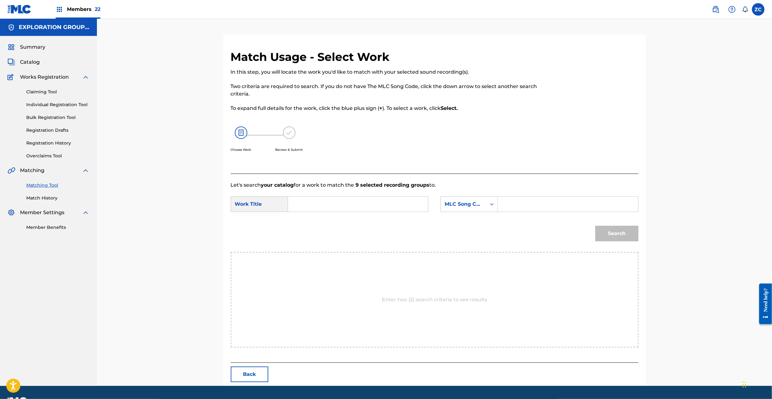
click at [370, 204] on input "Search Form" at bounding box center [357, 204] width 129 height 15
click at [344, 204] on input "Daybreak DQ37DF" at bounding box center [357, 204] width 129 height 15
click at [335, 207] on input "Daybreak DQ37DF" at bounding box center [357, 204] width 129 height 15
drag, startPoint x: 335, startPoint y: 207, endPoint x: 417, endPoint y: 207, distance: 81.9
click at [335, 207] on input "Daybreak DQ37DF" at bounding box center [357, 204] width 129 height 15
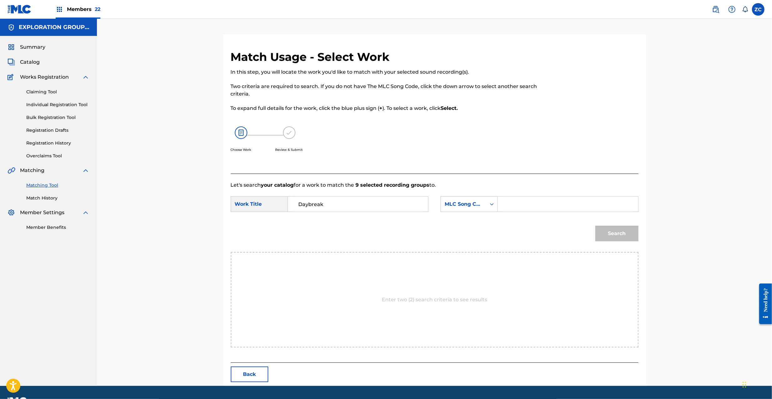
type input "Daybreak"
click at [548, 207] on input "Search Form" at bounding box center [567, 204] width 129 height 15
type input "DQ37DF"
click at [613, 235] on button "Search" at bounding box center [616, 234] width 43 height 16
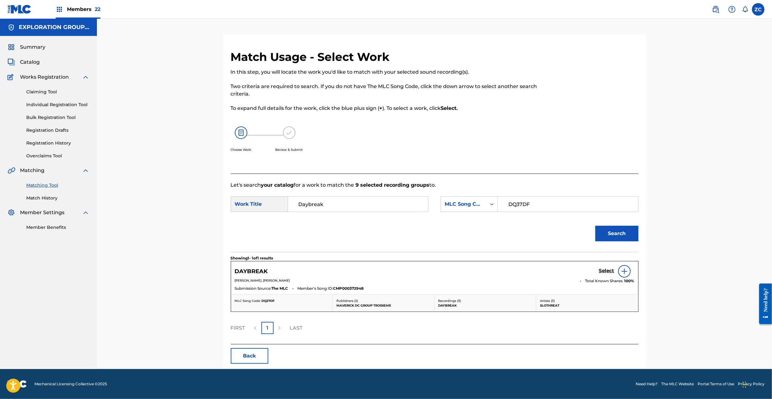
click at [603, 269] on h5 "Select" at bounding box center [606, 271] width 15 height 6
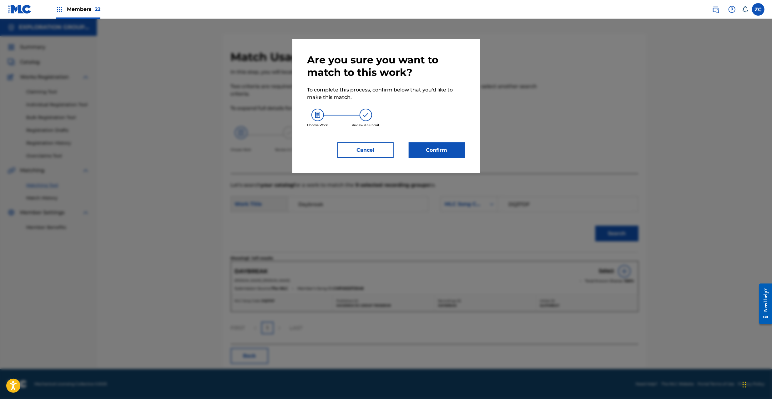
click at [430, 148] on button "Confirm" at bounding box center [437, 151] width 56 height 16
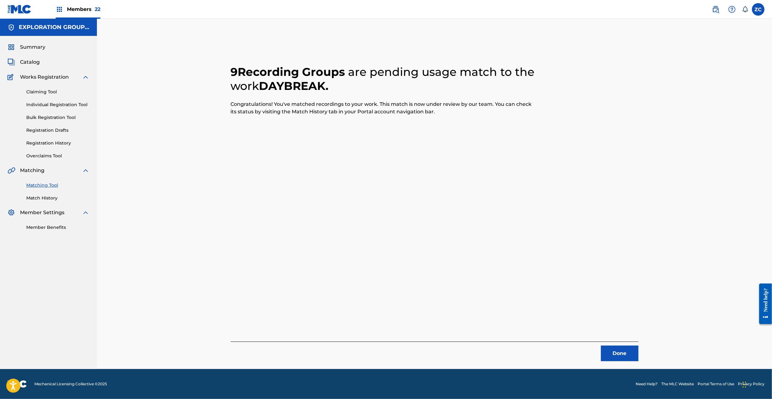
click at [628, 354] on button "Done" at bounding box center [620, 354] width 38 height 16
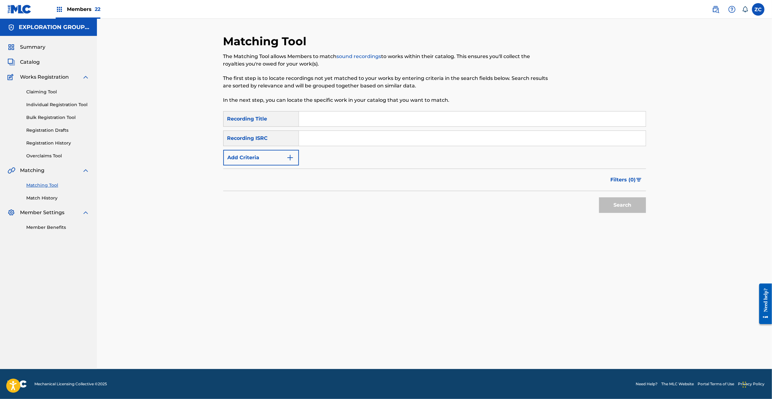
click at [433, 143] on input "Search Form" at bounding box center [472, 138] width 347 height 15
type input "JPF302300099"
click at [628, 207] on button "Search" at bounding box center [622, 206] width 47 height 16
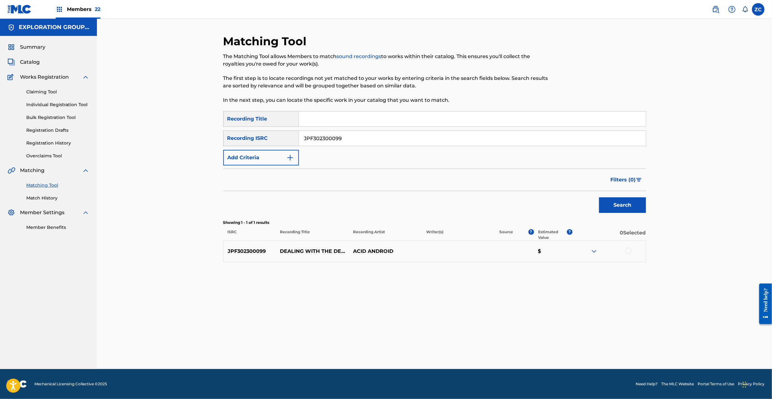
click at [631, 250] on div at bounding box center [628, 251] width 6 height 6
drag, startPoint x: 444, startPoint y: 340, endPoint x: 447, endPoint y: 344, distance: 4.5
click at [444, 340] on div "Matching Tool The Matching Tool allows Members to match sound recordings to wor…" at bounding box center [434, 201] width 423 height 335
click at [447, 344] on button "Match 1 Group" at bounding box center [439, 349] width 69 height 16
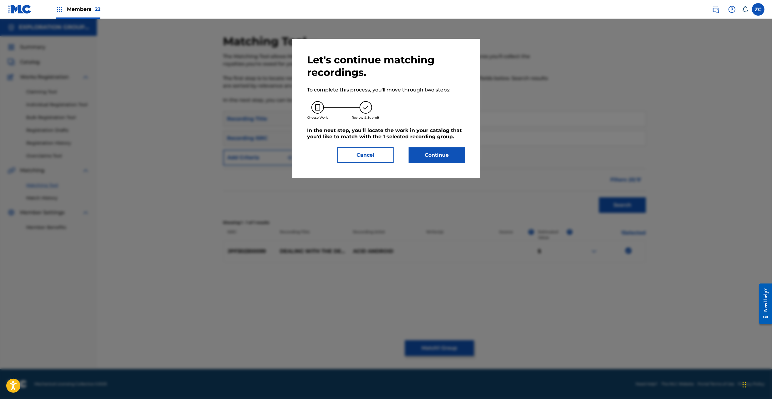
click at [438, 156] on button "Continue" at bounding box center [437, 156] width 56 height 16
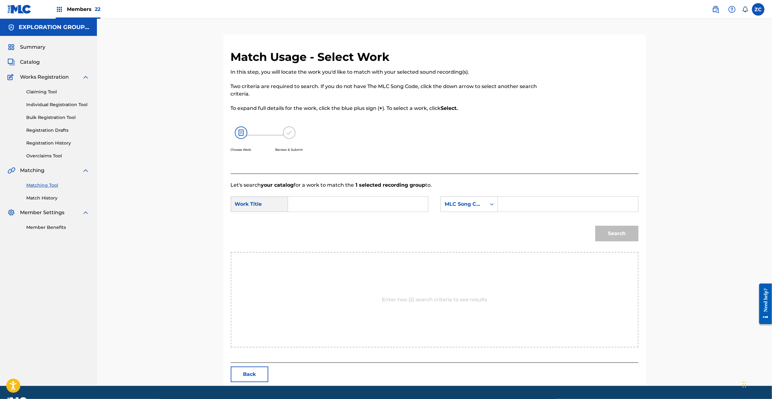
click at [368, 207] on input "Search Form" at bounding box center [357, 204] width 129 height 15
click at [356, 204] on input "Dealing With The Devil DB8V02" at bounding box center [357, 204] width 129 height 15
click at [375, 205] on input "Dealing With The Devil DB8V02" at bounding box center [357, 204] width 129 height 15
type input "Dealing With The Devil"
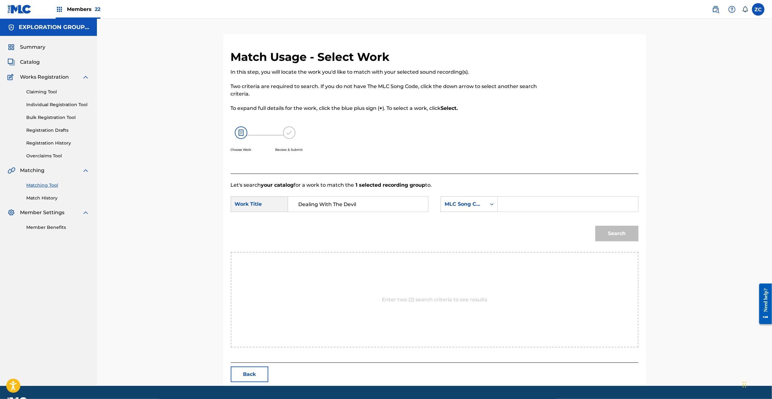
drag, startPoint x: 550, startPoint y: 208, endPoint x: 559, endPoint y: 212, distance: 10.5
click at [550, 208] on input "Search Form" at bounding box center [567, 204] width 129 height 15
type input "DB8V02"
click at [615, 231] on button "Search" at bounding box center [616, 234] width 43 height 16
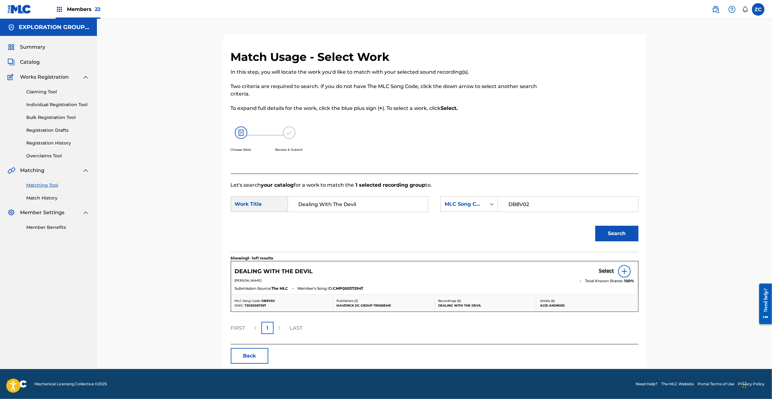
click at [608, 273] on h5 "Select" at bounding box center [606, 271] width 15 height 6
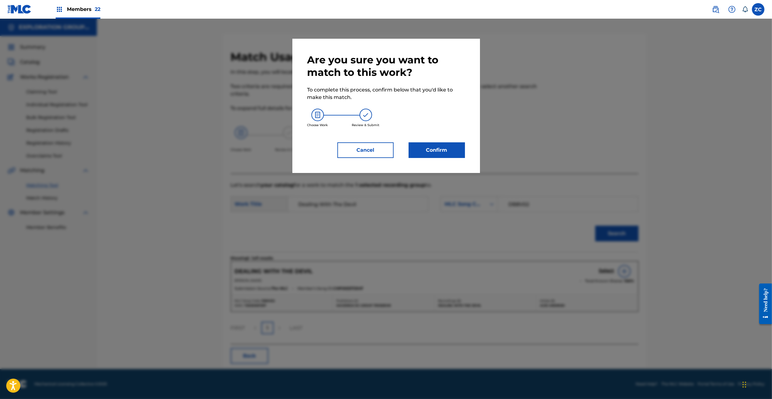
click at [437, 150] on button "Confirm" at bounding box center [437, 151] width 56 height 16
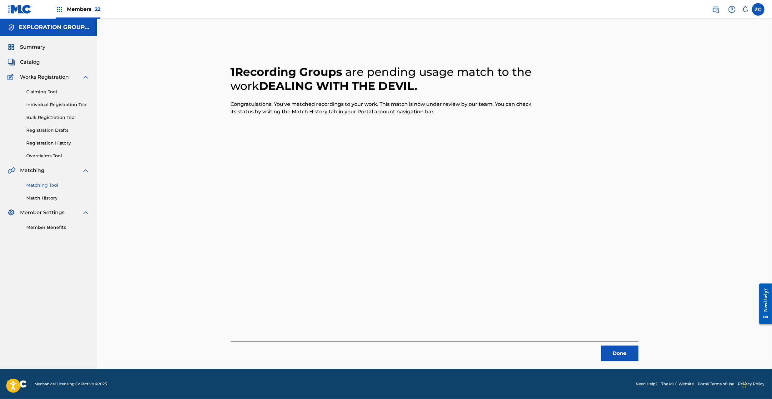
click at [622, 353] on button "Done" at bounding box center [620, 354] width 38 height 16
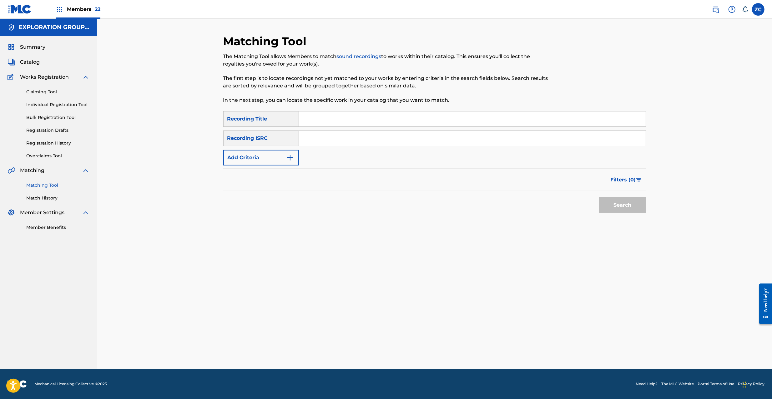
drag, startPoint x: 358, startPoint y: 143, endPoint x: 361, endPoint y: 145, distance: 4.0
click at [358, 143] on input "Search Form" at bounding box center [472, 138] width 347 height 15
click at [621, 205] on button "Search" at bounding box center [622, 206] width 47 height 16
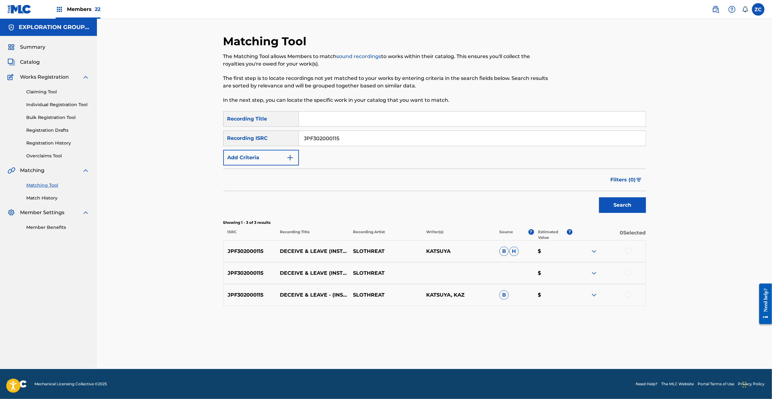
click at [625, 251] on div at bounding box center [628, 251] width 6 height 6
click at [628, 274] on div at bounding box center [628, 273] width 6 height 6
click at [630, 295] on div at bounding box center [628, 295] width 6 height 6
click at [459, 141] on input "JPF302000115" at bounding box center [472, 138] width 347 height 15
type input "JPF302000105"
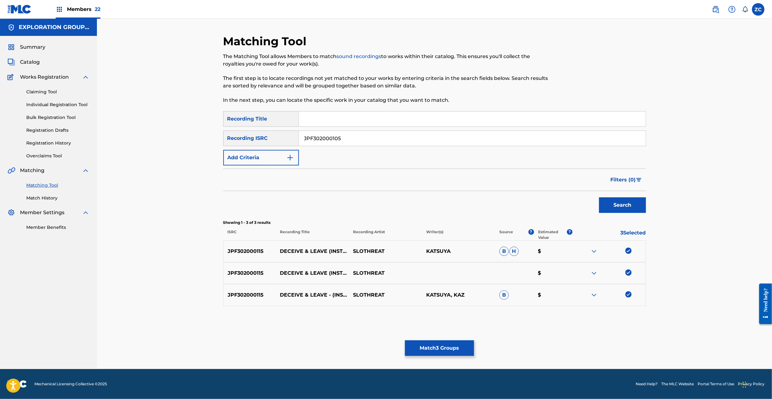
click at [626, 208] on button "Search" at bounding box center [622, 206] width 47 height 16
click at [630, 252] on div at bounding box center [628, 251] width 6 height 6
click at [629, 272] on div at bounding box center [628, 273] width 6 height 6
click at [630, 297] on div at bounding box center [628, 295] width 6 height 6
drag, startPoint x: 445, startPoint y: 344, endPoint x: 447, endPoint y: 341, distance: 4.0
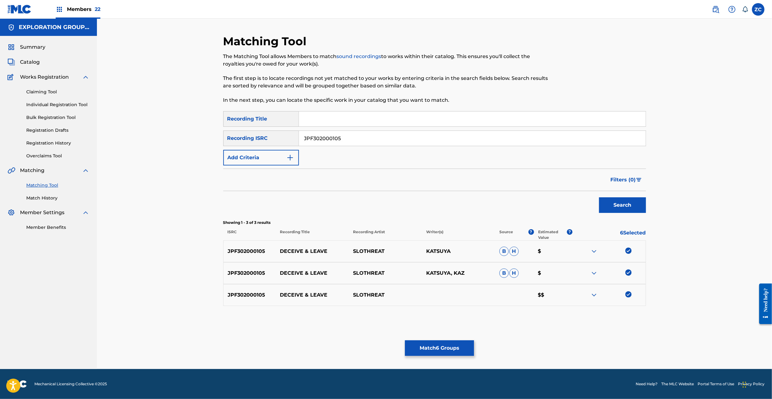
click at [447, 341] on button "Match 6 Groups" at bounding box center [439, 349] width 69 height 16
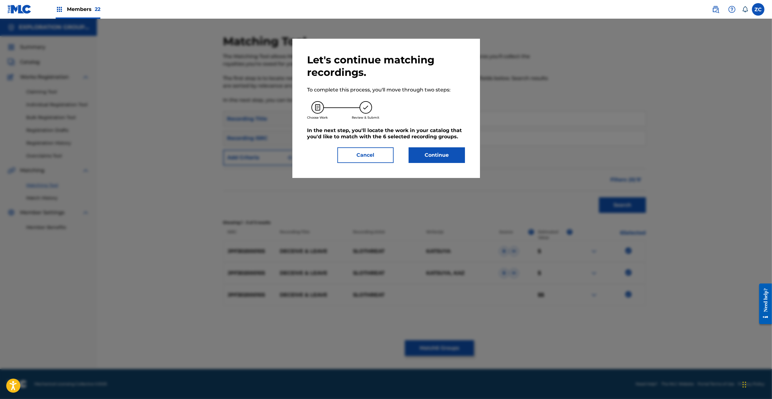
click at [443, 154] on button "Continue" at bounding box center [437, 156] width 56 height 16
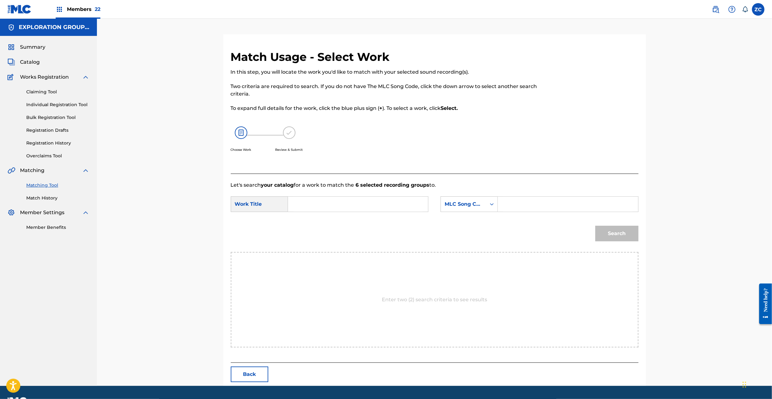
click at [359, 204] on input "Search Form" at bounding box center [357, 204] width 129 height 15
click at [344, 204] on input "Deceive&Leave DQ4EIX" at bounding box center [357, 204] width 129 height 15
click at [344, 205] on input "Deceive&Leave DQ4EIX" at bounding box center [357, 204] width 129 height 15
type input "Deceive&Leave"
click at [520, 204] on input "Search Form" at bounding box center [567, 204] width 129 height 15
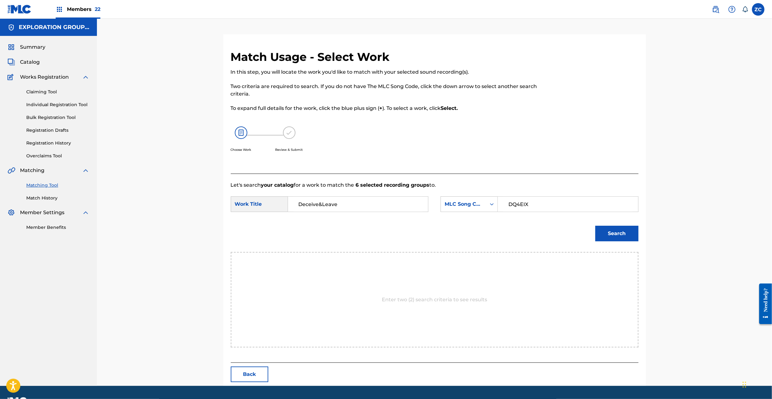
type input "DQ4EIX"
click at [623, 233] on button "Search" at bounding box center [616, 234] width 43 height 16
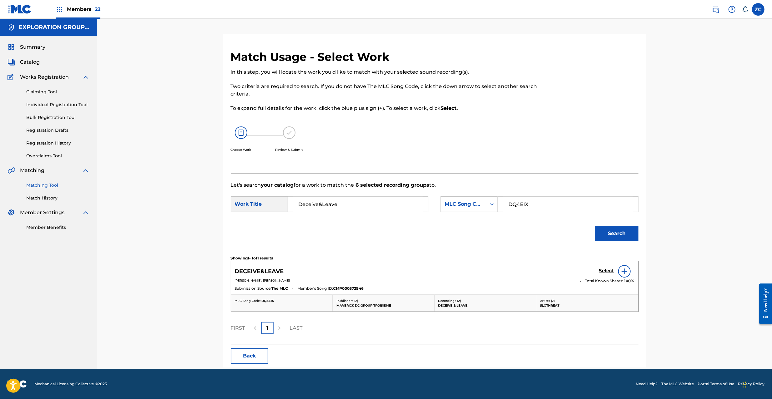
click at [606, 271] on h5 "Select" at bounding box center [606, 271] width 15 height 6
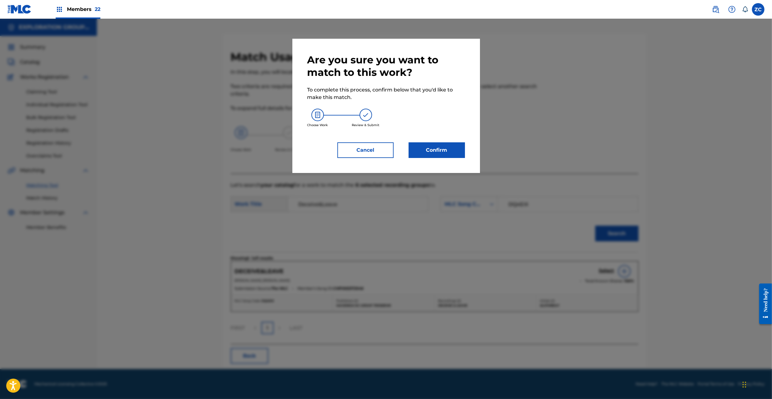
click at [444, 157] on button "Confirm" at bounding box center [437, 151] width 56 height 16
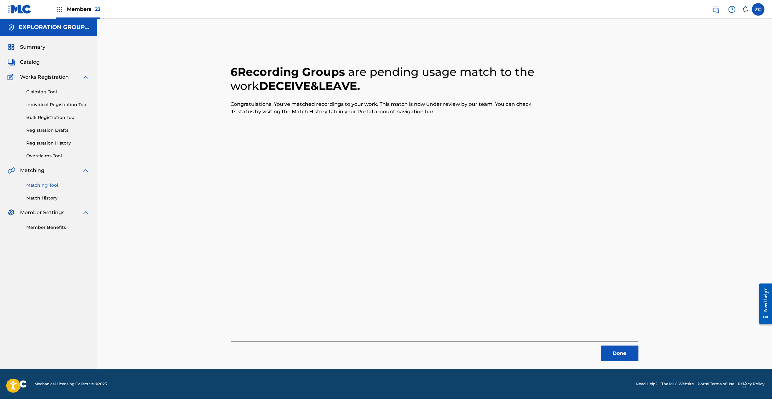
click at [628, 357] on button "Done" at bounding box center [620, 354] width 38 height 16
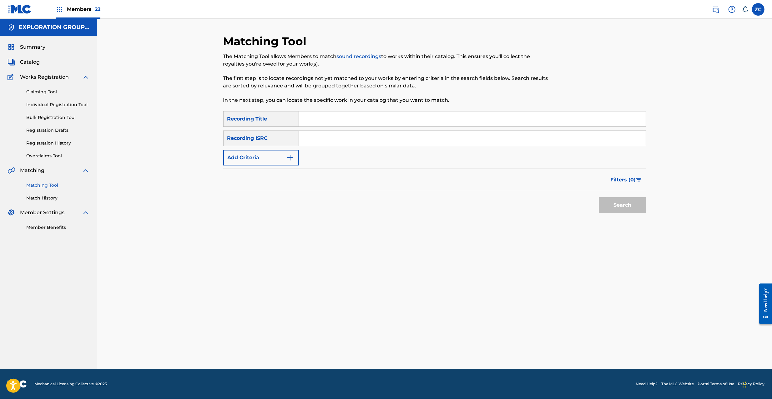
drag, startPoint x: 349, startPoint y: 140, endPoint x: 436, endPoint y: 164, distance: 89.9
click at [349, 140] on input "Search Form" at bounding box center [472, 138] width 347 height 15
click at [622, 203] on button "Search" at bounding box center [622, 206] width 47 height 16
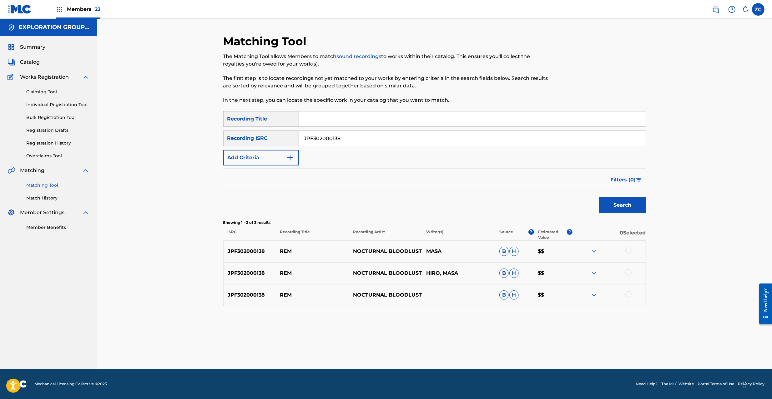
click at [627, 250] on div at bounding box center [628, 251] width 6 height 6
click at [628, 272] on div at bounding box center [628, 273] width 6 height 6
click at [629, 298] on div at bounding box center [608, 296] width 73 height 8
click at [629, 296] on div at bounding box center [628, 295] width 6 height 6
click at [450, 139] on input "JPF302000138" at bounding box center [472, 138] width 347 height 15
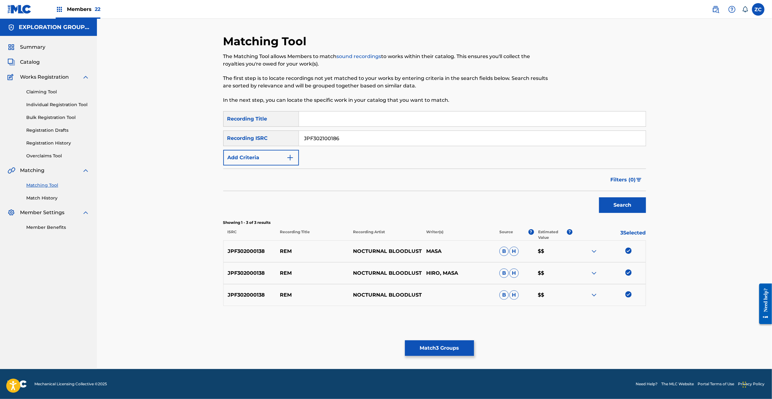
type input "JPF302100186"
click at [631, 208] on button "Search" at bounding box center [622, 206] width 47 height 16
click at [630, 250] on div at bounding box center [628, 251] width 6 height 6
click at [630, 273] on div at bounding box center [628, 273] width 6 height 6
click at [628, 294] on div at bounding box center [628, 295] width 6 height 6
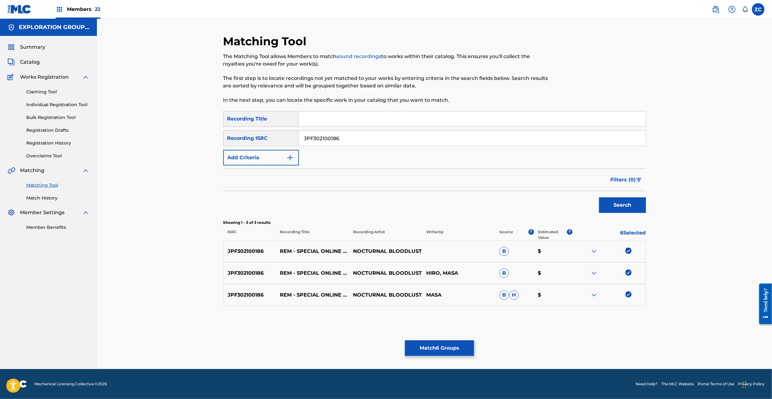
click at [438, 347] on button "Match 6 Groups" at bounding box center [439, 349] width 69 height 16
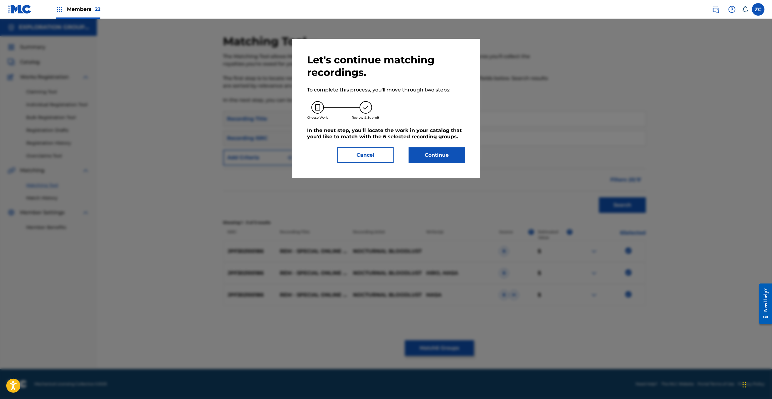
click at [436, 159] on button "Continue" at bounding box center [437, 156] width 56 height 16
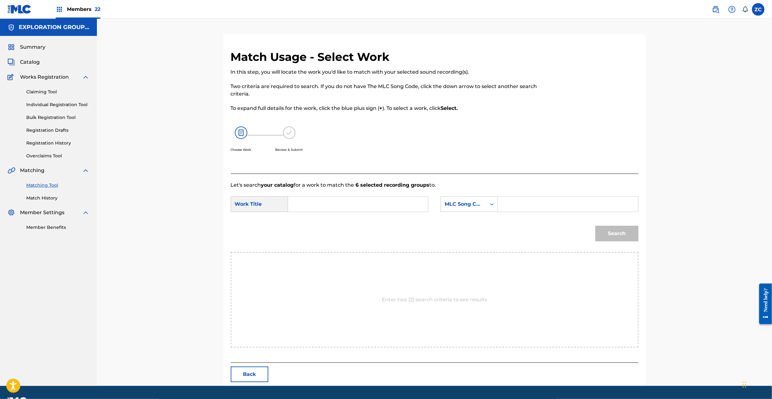
click at [394, 200] on input "Search Form" at bounding box center [357, 204] width 129 height 15
click at [327, 208] on input "Rem RB81XI" at bounding box center [357, 204] width 129 height 15
type input "Rem"
click at [552, 200] on input "Search Form" at bounding box center [567, 204] width 129 height 15
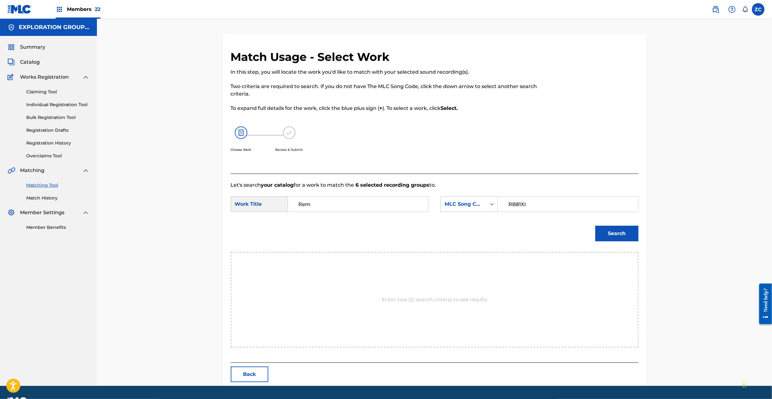
type input "RB81XI"
click at [614, 228] on button "Search" at bounding box center [616, 234] width 43 height 16
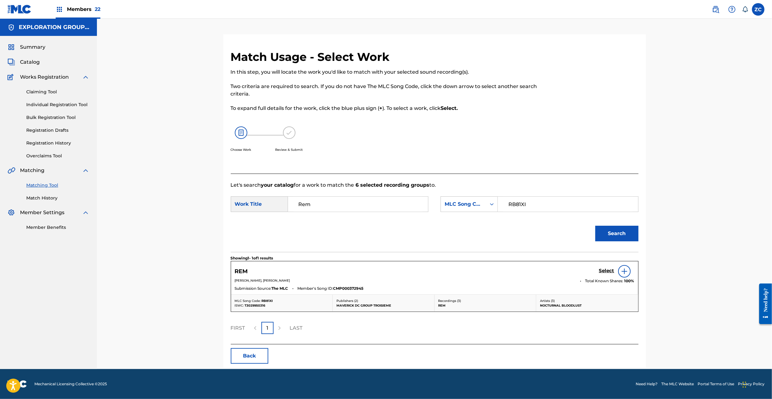
click at [603, 271] on h5 "Select" at bounding box center [606, 271] width 15 height 6
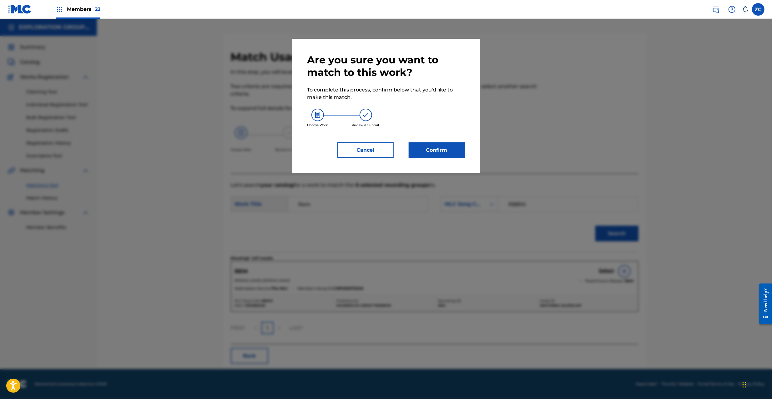
click at [450, 149] on button "Confirm" at bounding box center [437, 151] width 56 height 16
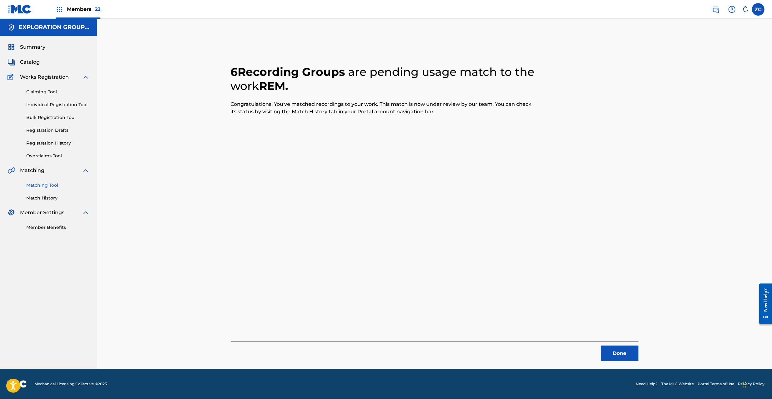
click at [623, 356] on button "Done" at bounding box center [620, 354] width 38 height 16
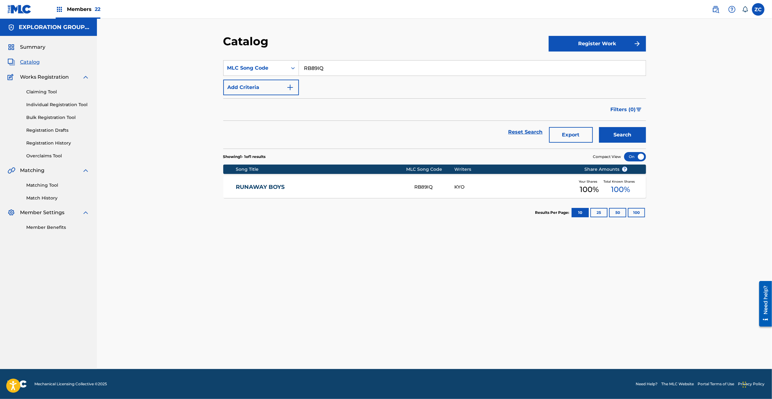
click at [320, 69] on input "RB89IQ" at bounding box center [472, 68] width 347 height 15
paste input "OL6GVV"
type input "OL6GVV"
click at [620, 129] on button "Search" at bounding box center [622, 135] width 47 height 16
click at [535, 128] on link "Reset Search" at bounding box center [525, 132] width 41 height 14
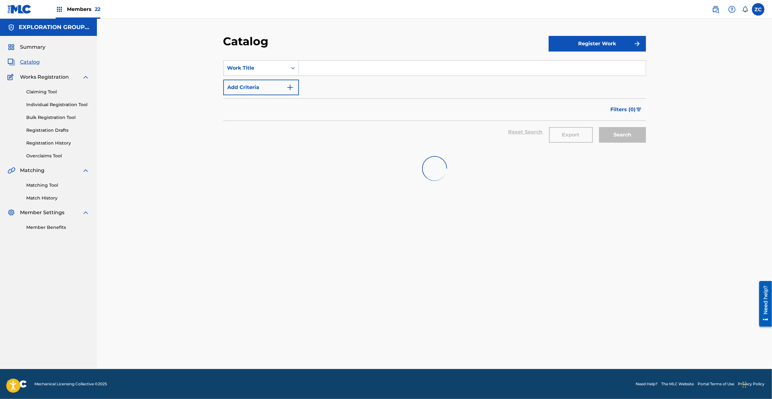
click at [471, 69] on input "Search Form" at bounding box center [472, 68] width 347 height 15
paste input "Oboreru Sakana Tatsurou"
click at [352, 69] on input "Oboreru Sakana Tatsurou" at bounding box center [472, 68] width 347 height 15
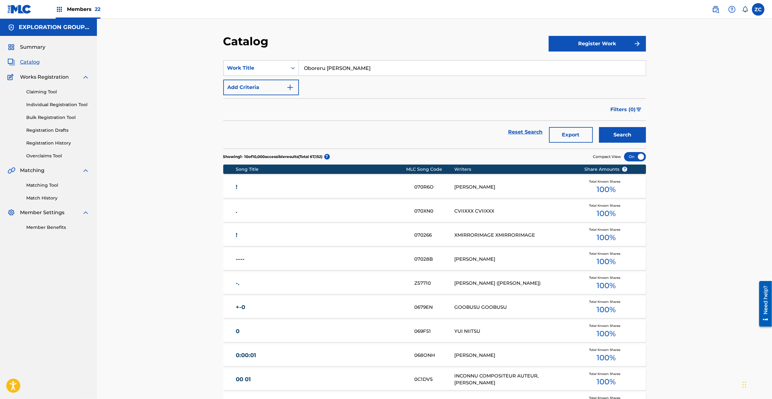
click at [352, 69] on input "Oboreru Sakana Tatsurou" at bounding box center [472, 68] width 347 height 15
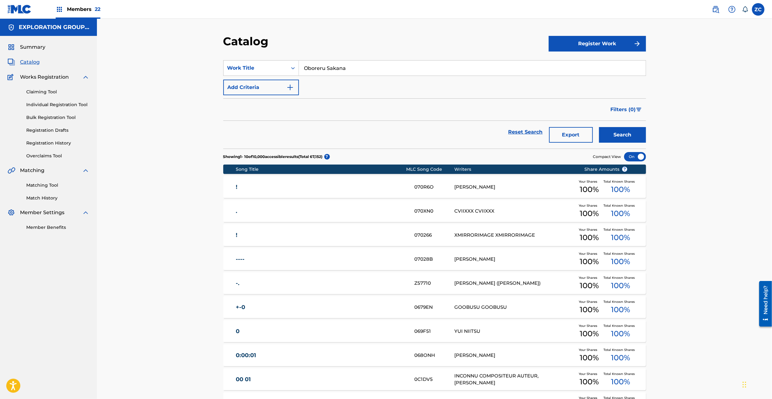
type input "Oboreru Sakana"
click at [273, 83] on button "Add Criteria" at bounding box center [261, 88] width 76 height 16
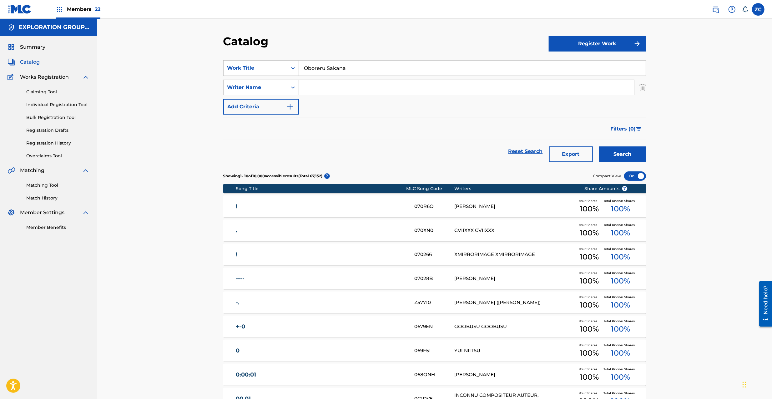
click at [341, 85] on input "Search Form" at bounding box center [466, 87] width 335 height 15
paste input "Tatsurou"
type input "Tatsurou"
click at [610, 154] on button "Search" at bounding box center [622, 155] width 47 height 16
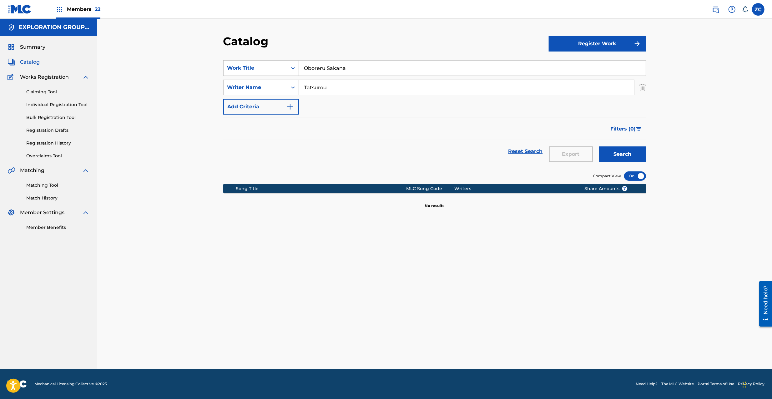
click at [625, 150] on button "Search" at bounding box center [622, 155] width 47 height 16
click at [715, 9] on img at bounding box center [716, 10] width 8 height 8
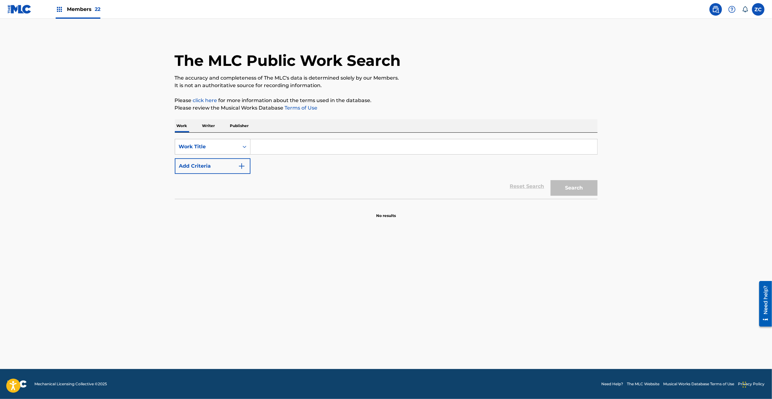
click at [206, 151] on div "Work Title" at bounding box center [207, 147] width 64 height 12
click at [200, 166] on div "MLC Song Code" at bounding box center [212, 163] width 75 height 16
click at [279, 150] on input "Search Form" at bounding box center [423, 146] width 347 height 15
paste input "OL6GVV"
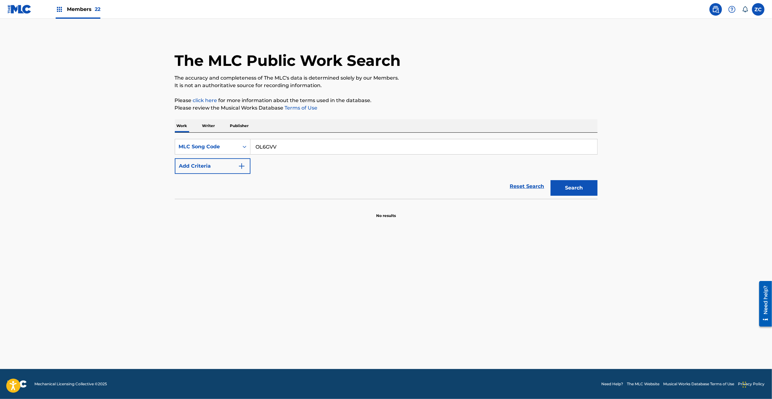
type input "OL6GVV"
click at [578, 187] on button "Search" at bounding box center [573, 188] width 47 height 16
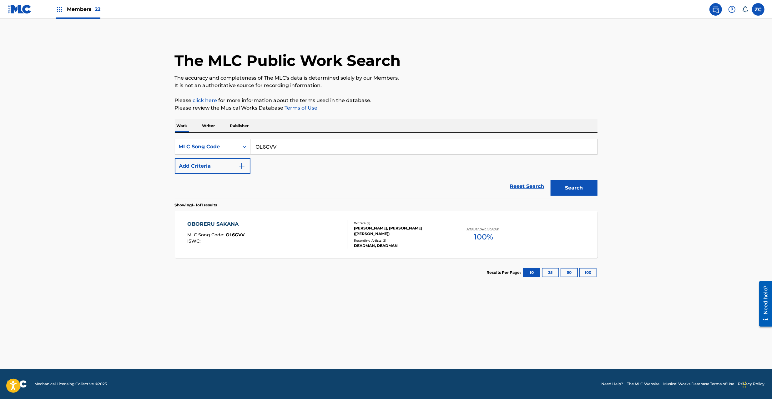
click at [340, 248] on div "OBORERU SAKANA MLC Song Code : OL6GVV ISWC :" at bounding box center [267, 235] width 161 height 28
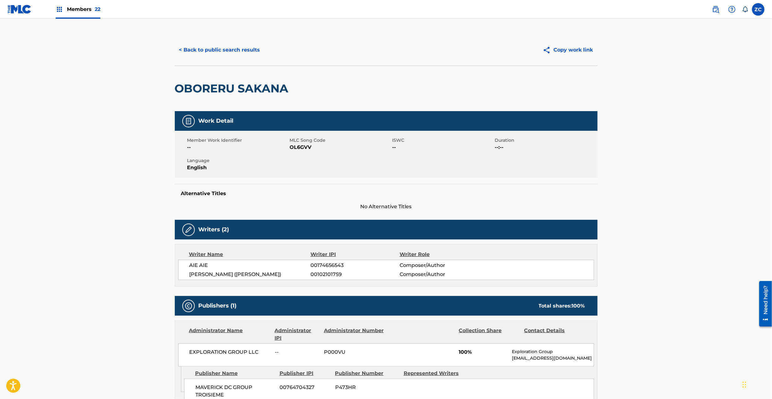
click at [222, 54] on button "< Back to public search results" at bounding box center [220, 50] width 90 height 16
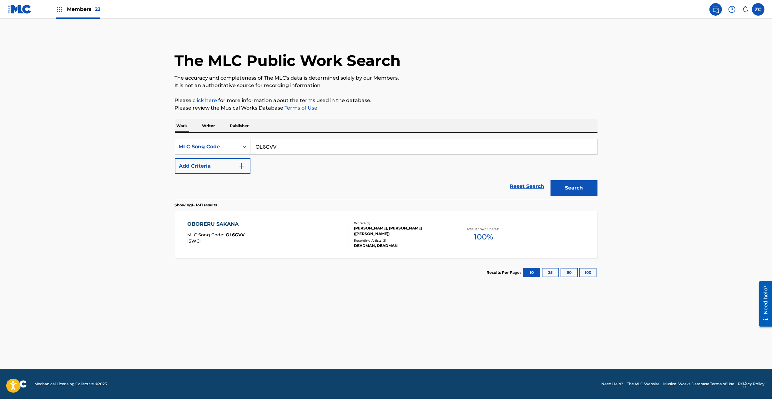
click at [526, 188] on link "Reset Search" at bounding box center [527, 187] width 41 height 14
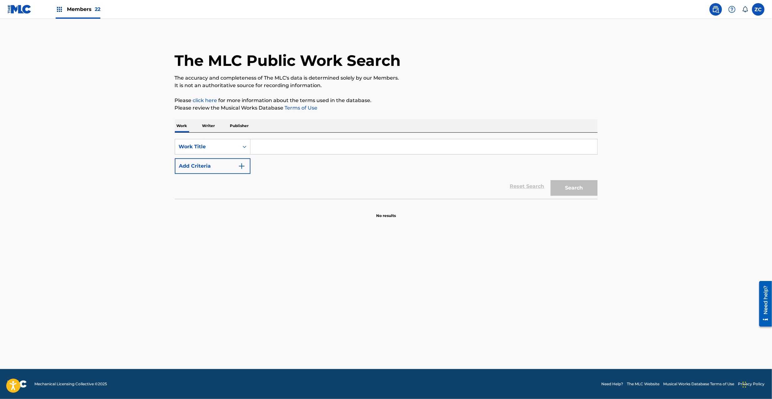
click at [462, 149] on input "Search Form" at bounding box center [423, 146] width 347 height 15
paste input "Oboreru Sakana"
type input "Oboreru Sakana"
click at [238, 161] on button "Add Criteria" at bounding box center [213, 166] width 76 height 16
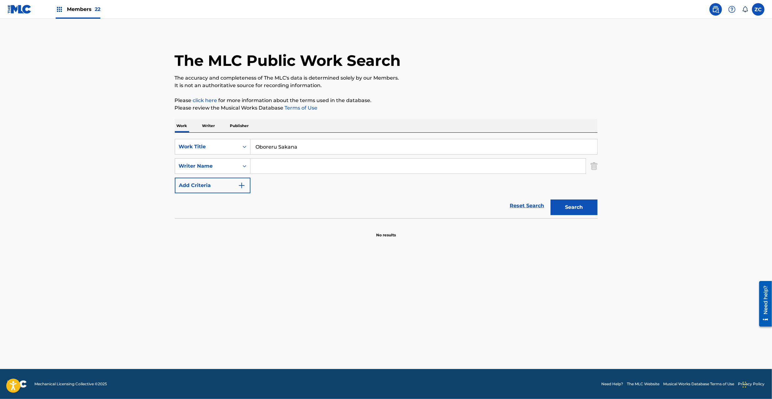
click at [370, 168] on input "Search Form" at bounding box center [417, 166] width 335 height 15
paste input "Tatsurou"
type input "Tatsurou"
click at [570, 211] on button "Search" at bounding box center [573, 208] width 47 height 16
click at [594, 168] on img "Search Form" at bounding box center [593, 166] width 7 height 16
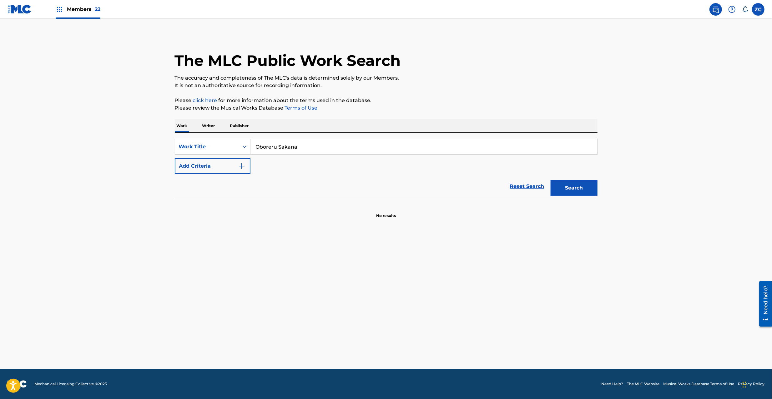
click at [578, 183] on button "Search" at bounding box center [573, 188] width 47 height 16
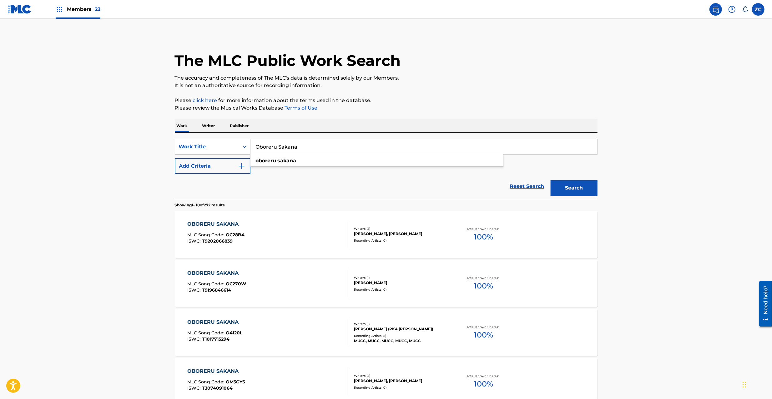
drag, startPoint x: 333, startPoint y: 146, endPoint x: 224, endPoint y: 145, distance: 108.5
click at [224, 145] on div "SearchWithCriteria2a7eb604-2b4c-4acc-bd25-24e9a1f31819 Work Title Oboreru Sakan…" at bounding box center [386, 147] width 423 height 16
click at [399, 334] on div "Writers ( 1 ) TATSURO IWAKAMI (PKA TATSURO) Recording Artists ( 8 ) MUCC, MUCC,…" at bounding box center [398, 333] width 100 height 22
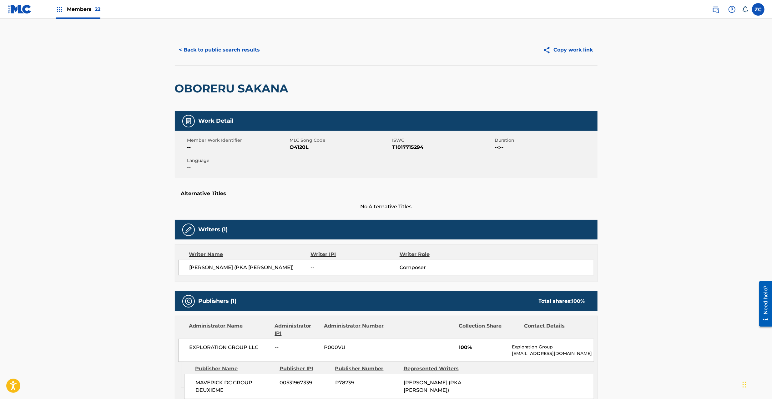
click at [302, 148] on span "O4120L" at bounding box center [340, 148] width 101 height 8
copy span "O4120L"
click at [230, 55] on button "< Back to public search results" at bounding box center [220, 50] width 90 height 16
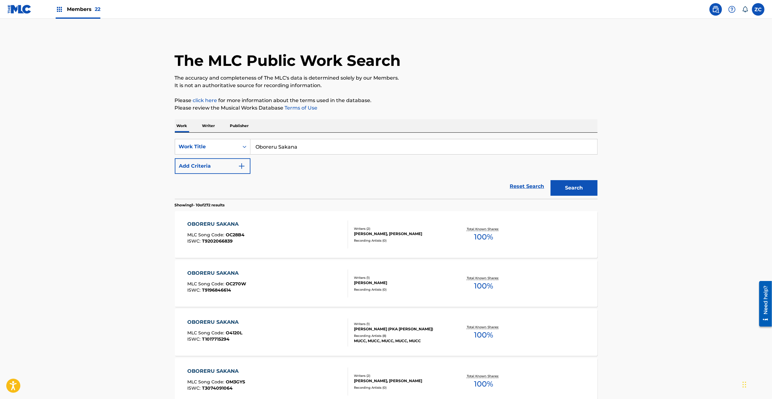
click at [520, 184] on link "Reset Search" at bounding box center [527, 187] width 41 height 14
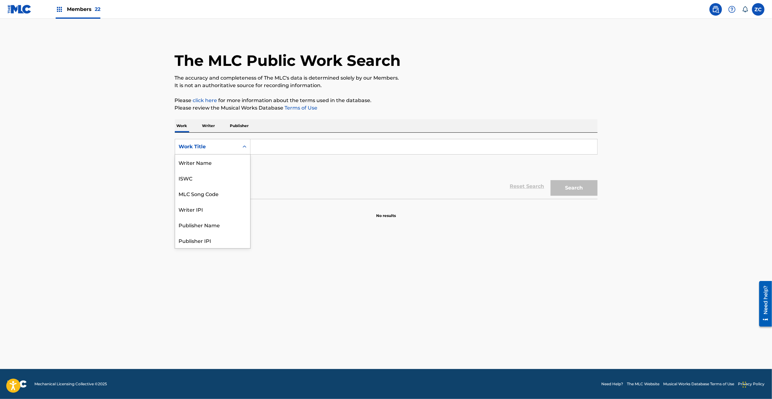
click at [231, 147] on div "Work Title" at bounding box center [207, 147] width 56 height 8
click at [217, 160] on div "MLC Song Code" at bounding box center [212, 163] width 75 height 16
drag, startPoint x: 283, startPoint y: 151, endPoint x: 298, endPoint y: 154, distance: 15.3
click at [283, 151] on input "Search Form" at bounding box center [423, 146] width 347 height 15
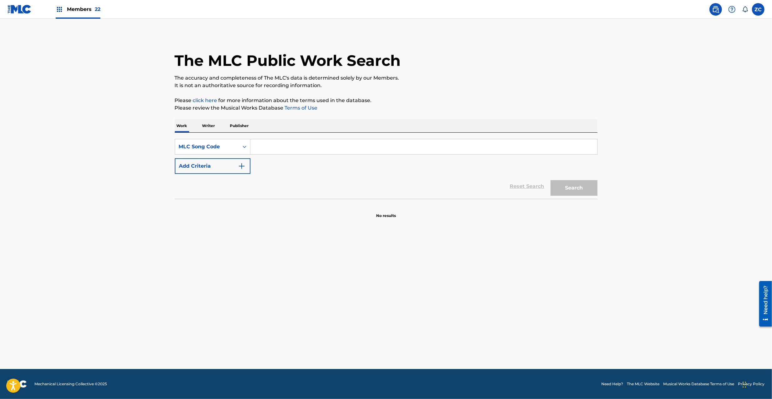
paste input "KJ2HFZ"
type input "KJ2HFZ"
click at [580, 188] on button "Search" at bounding box center [573, 188] width 47 height 16
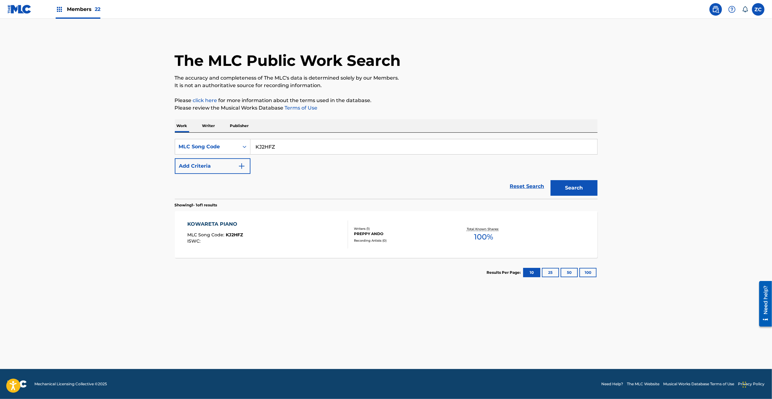
click at [525, 184] on link "Reset Search" at bounding box center [527, 187] width 41 height 14
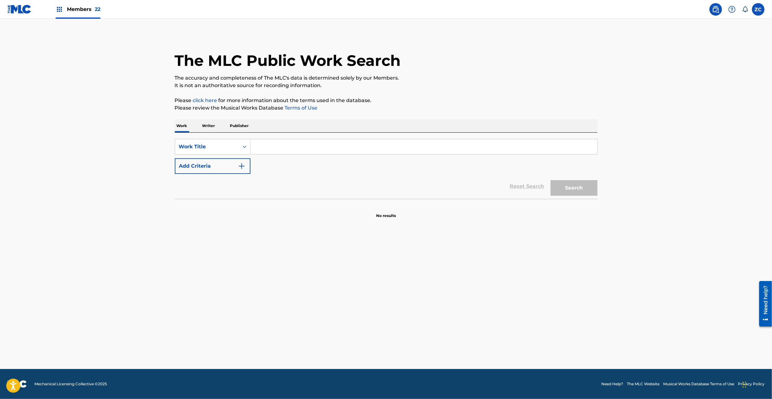
click at [303, 148] on input "Search Form" at bounding box center [423, 146] width 347 height 15
paste input "Kowareta Piano Miya"
click at [300, 147] on input "Kowareta Piano Miya" at bounding box center [423, 146] width 347 height 15
type input "Kowareta Piano"
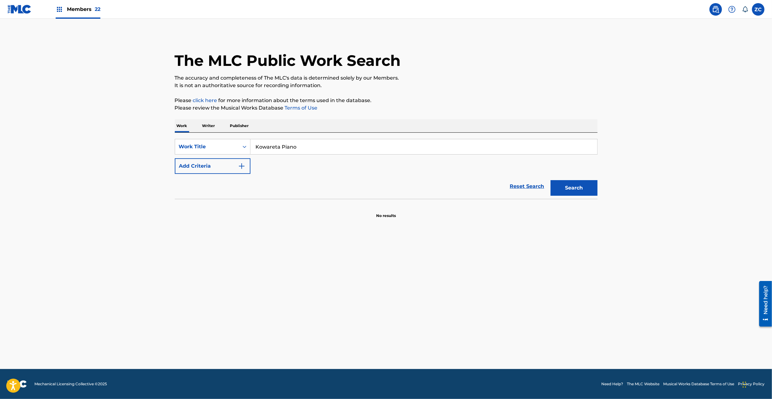
click at [230, 164] on button "Add Criteria" at bounding box center [213, 166] width 76 height 16
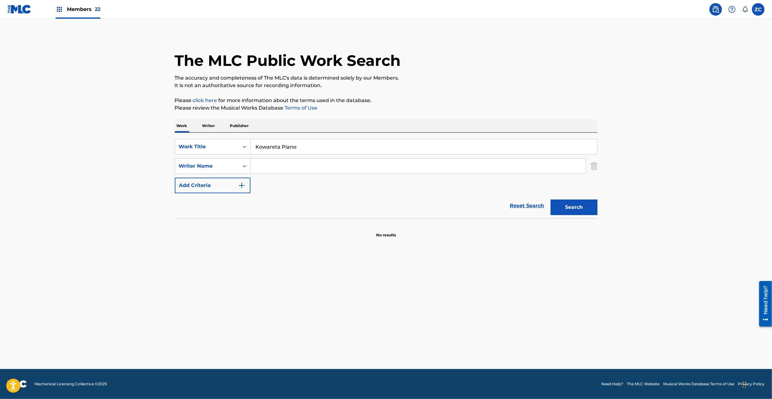
click at [294, 160] on input "Search Form" at bounding box center [417, 166] width 335 height 15
paste input "Miya"
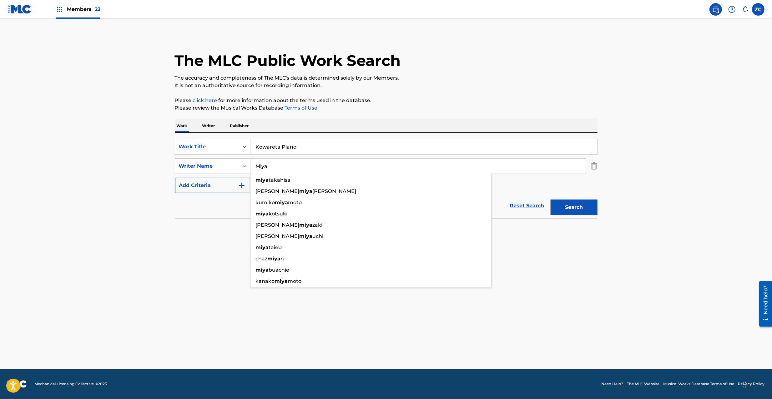
type input "Miya"
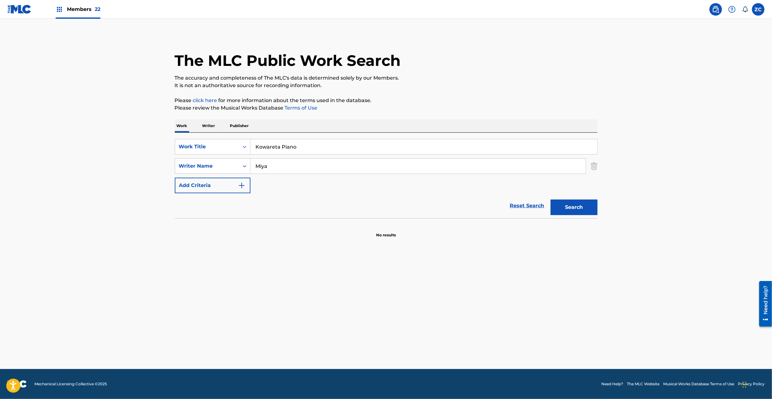
click at [584, 213] on button "Search" at bounding box center [573, 208] width 47 height 16
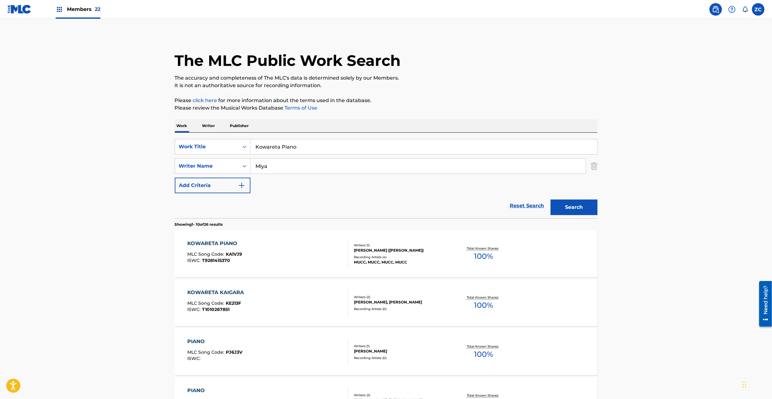
click at [403, 251] on div "[PERSON_NAME] ([PERSON_NAME])" at bounding box center [401, 251] width 94 height 6
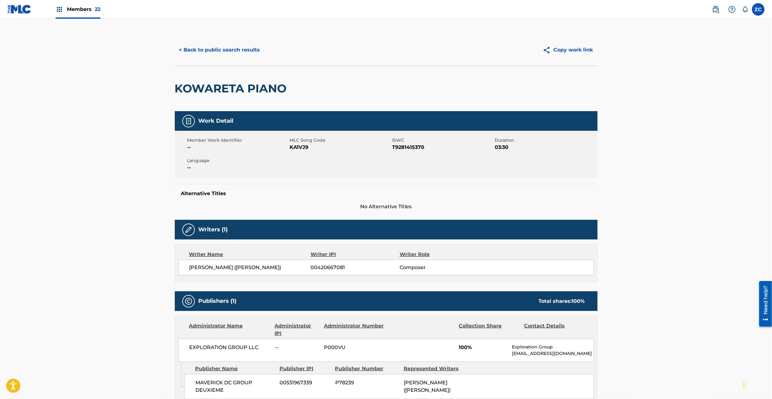
click at [302, 147] on span "KA1VJ9" at bounding box center [340, 148] width 101 height 8
copy span "KA1VJ9"
click at [229, 51] on button "< Back to public search results" at bounding box center [220, 50] width 90 height 16
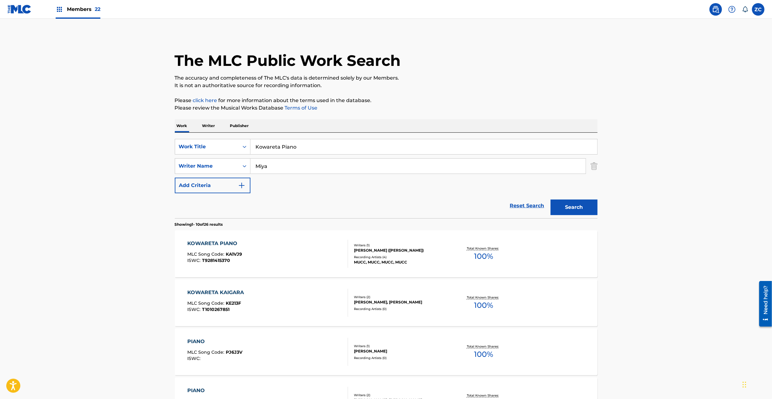
drag, startPoint x: 516, startPoint y: 207, endPoint x: 490, endPoint y: 190, distance: 31.2
click at [516, 207] on link "Reset Search" at bounding box center [527, 206] width 41 height 14
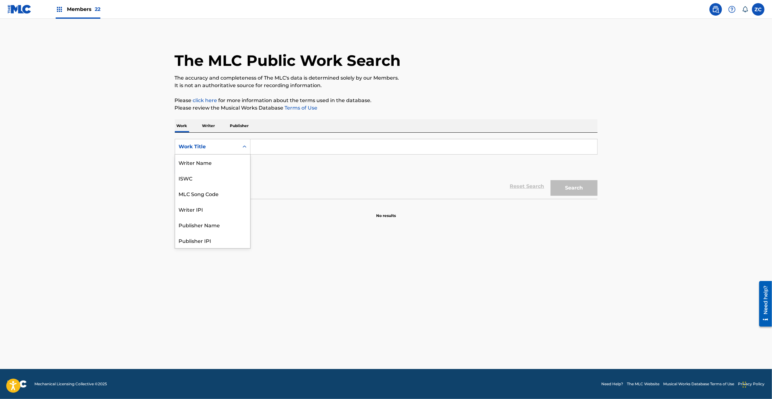
drag, startPoint x: 211, startPoint y: 139, endPoint x: 212, endPoint y: 160, distance: 20.9
click at [210, 139] on div "Work Title" at bounding box center [213, 147] width 76 height 16
click at [212, 161] on div "MLC Song Code" at bounding box center [212, 163] width 75 height 16
click at [292, 147] on input "Search Form" at bounding box center [423, 146] width 347 height 15
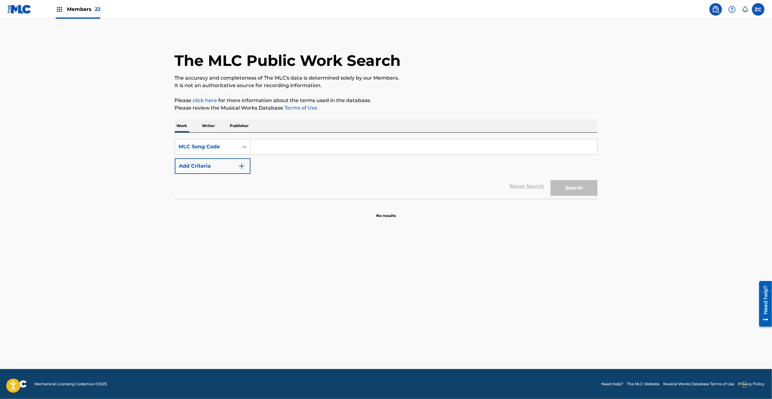
paste input "UW2PDE"
type input "UW2PDE"
click at [562, 189] on button "Search" at bounding box center [573, 188] width 47 height 16
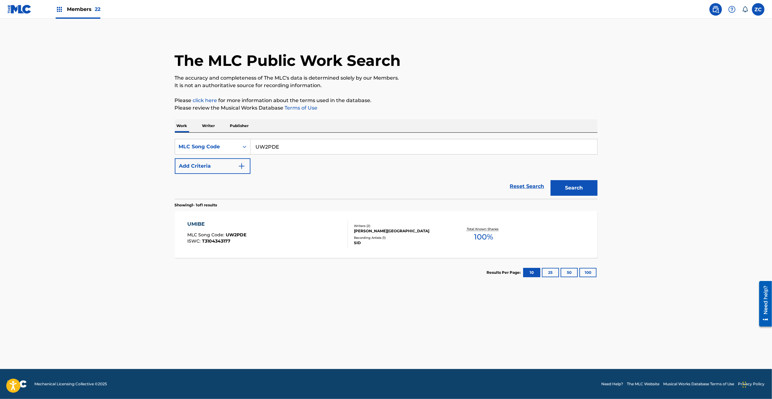
click at [531, 184] on link "Reset Search" at bounding box center [527, 187] width 41 height 14
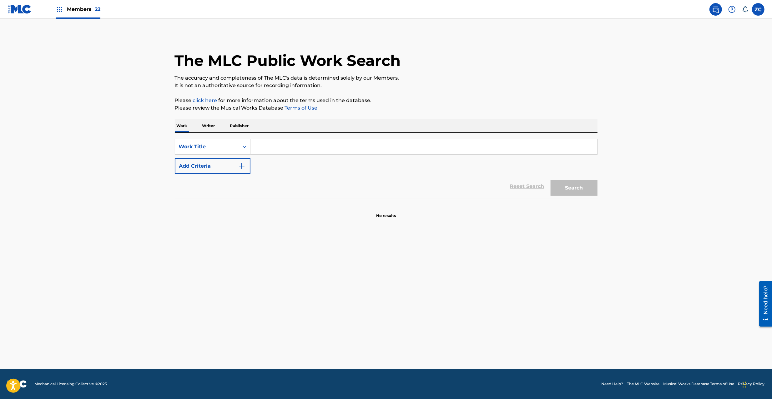
drag, startPoint x: 316, startPoint y: 151, endPoint x: 219, endPoint y: 161, distance: 98.0
click at [315, 151] on input "Search Form" at bounding box center [423, 146] width 347 height 15
paste input "Umibe John Hyde | Tetsu"
click at [215, 161] on button "Add Criteria" at bounding box center [213, 166] width 76 height 16
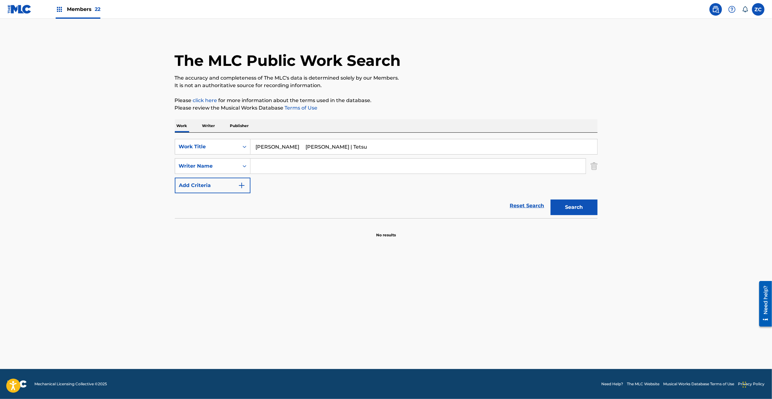
click at [311, 149] on input "Umibe John Hyde | Tetsu" at bounding box center [423, 146] width 347 height 15
type input "Umibe John Hyde |"
click at [311, 164] on input "Search Form" at bounding box center [417, 166] width 335 height 15
paste input "Tetsu"
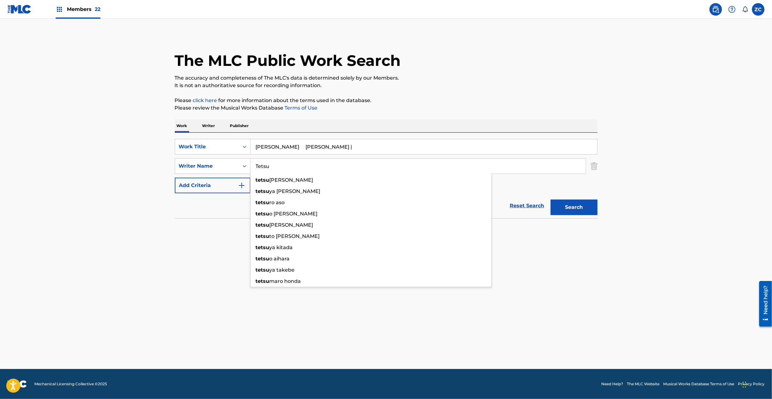
type input "Tetsu"
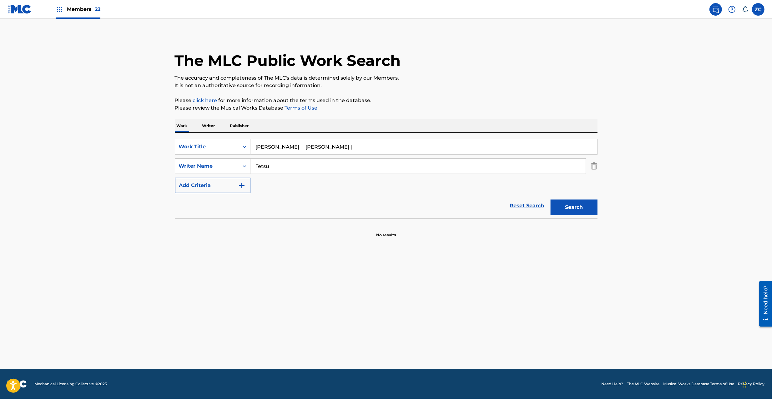
drag, startPoint x: 274, startPoint y: 147, endPoint x: 438, endPoint y: 149, distance: 163.2
click at [438, 149] on input "Umibe John Hyde |" at bounding box center [423, 146] width 347 height 15
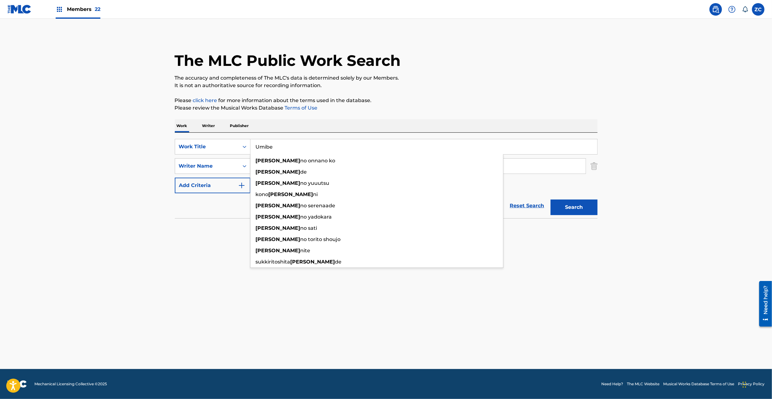
type input "Umibe"
click at [587, 203] on button "Search" at bounding box center [573, 208] width 47 height 16
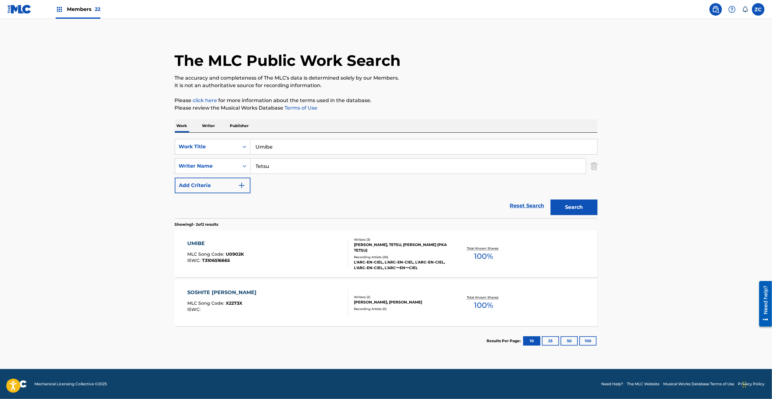
click at [288, 257] on div "UMIBE MLC Song Code : U0902K ISWC : T3106516665" at bounding box center [267, 254] width 161 height 28
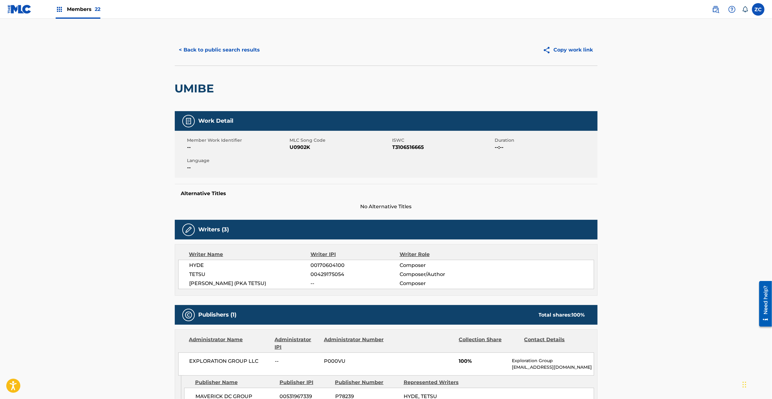
click at [303, 148] on span "U0902K" at bounding box center [340, 148] width 101 height 8
copy span "U0902K"
click at [219, 49] on button "< Back to public search results" at bounding box center [220, 50] width 90 height 16
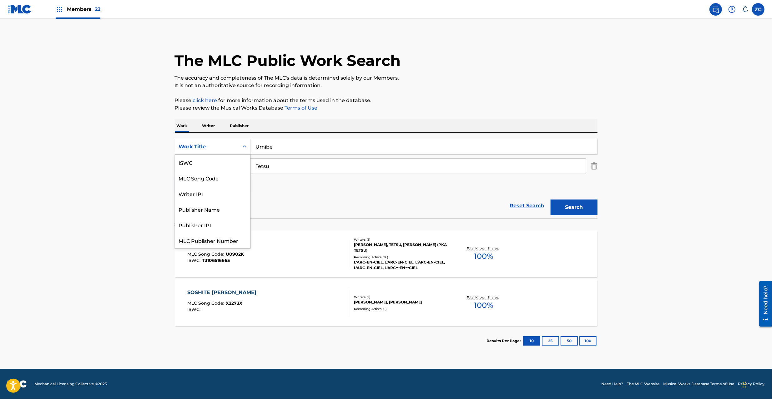
click at [217, 151] on div "Work Title" at bounding box center [207, 147] width 64 height 12
click at [520, 204] on link "Reset Search" at bounding box center [527, 206] width 41 height 14
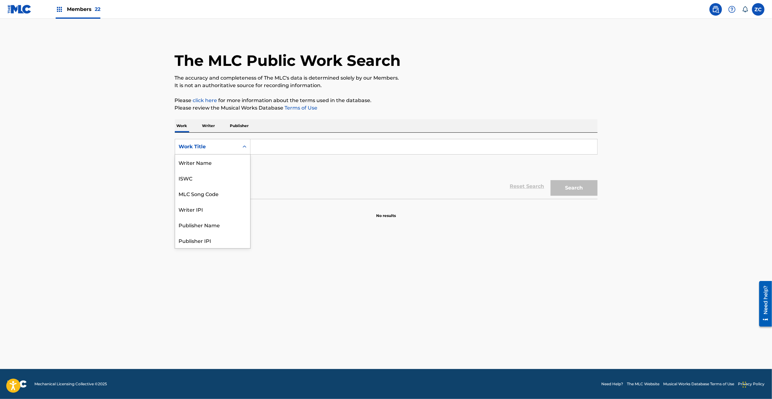
drag, startPoint x: 224, startPoint y: 146, endPoint x: 209, endPoint y: 160, distance: 20.3
click at [223, 148] on div "Work Title" at bounding box center [207, 147] width 56 height 8
drag, startPoint x: 209, startPoint y: 160, endPoint x: 247, endPoint y: 155, distance: 38.2
click at [209, 160] on div "MLC Song Code" at bounding box center [212, 163] width 75 height 16
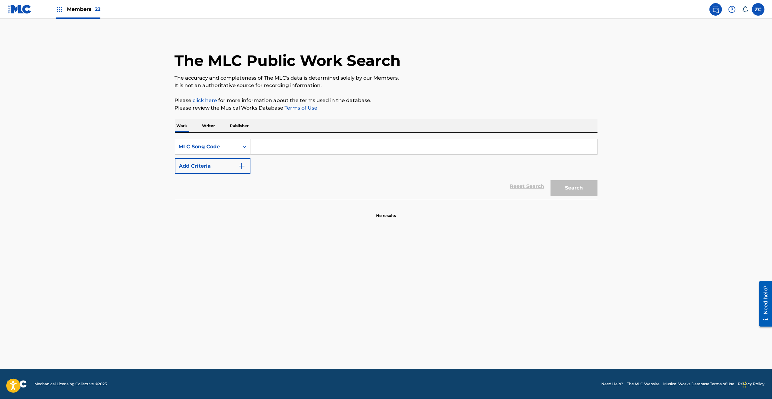
click at [294, 149] on input "Search Form" at bounding box center [423, 146] width 347 height 15
paste input "I36FHF"
type input "I36FHF"
drag, startPoint x: 565, startPoint y: 194, endPoint x: 562, endPoint y: 194, distance: 3.1
click at [565, 194] on button "Search" at bounding box center [573, 188] width 47 height 16
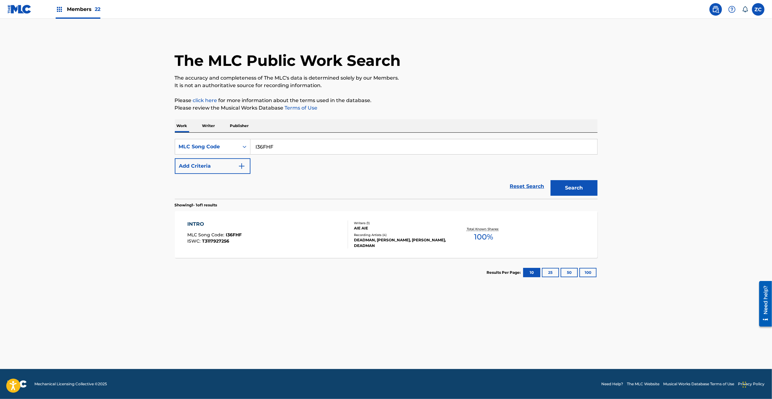
click at [522, 185] on link "Reset Search" at bounding box center [527, 187] width 41 height 14
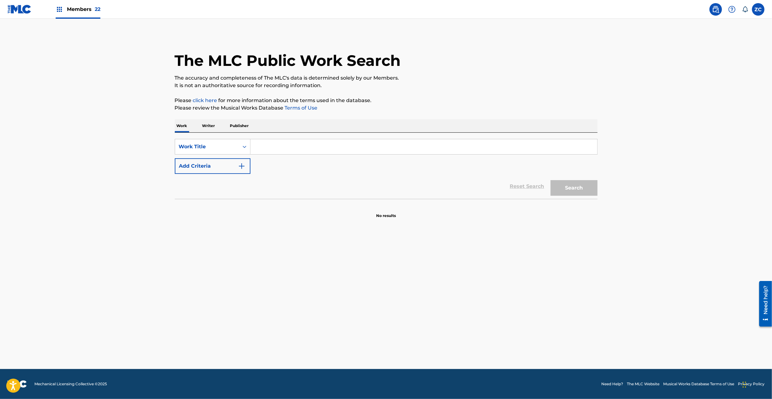
drag, startPoint x: 283, startPoint y: 149, endPoint x: 279, endPoint y: 152, distance: 4.3
click at [281, 151] on input "Search Form" at bounding box center [423, 146] width 347 height 15
paste input "I36FHF"
type input "I36FHF"
click at [222, 163] on button "Add Criteria" at bounding box center [213, 166] width 76 height 16
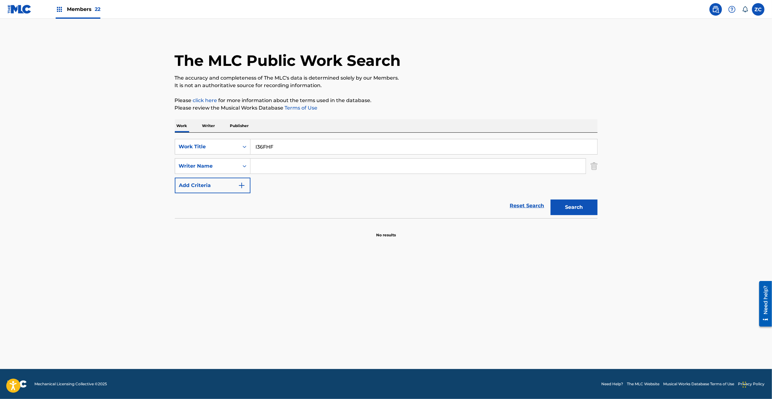
click at [359, 146] on input "I36FHF" at bounding box center [423, 146] width 347 height 15
paste input "ntro Girugamesshu"
click at [293, 147] on input "Intro Girugamesshu" at bounding box center [423, 146] width 347 height 15
type input "Intro"
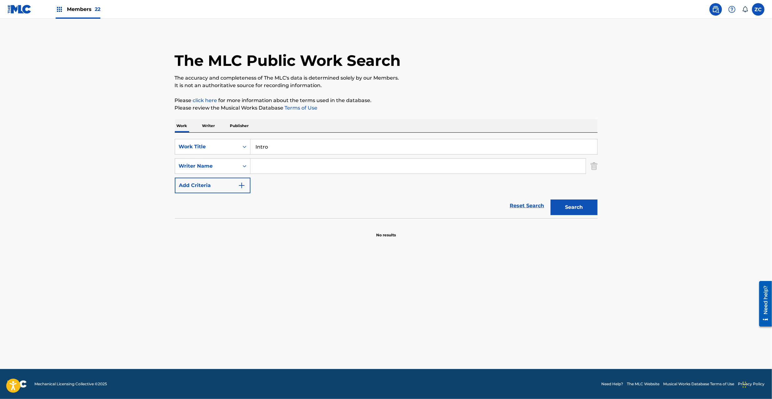
click at [307, 163] on input "Search Form" at bounding box center [417, 166] width 335 height 15
paste input "Girugamesshu"
type input "Girugamesshu"
click at [568, 206] on button "Search" at bounding box center [573, 208] width 47 height 16
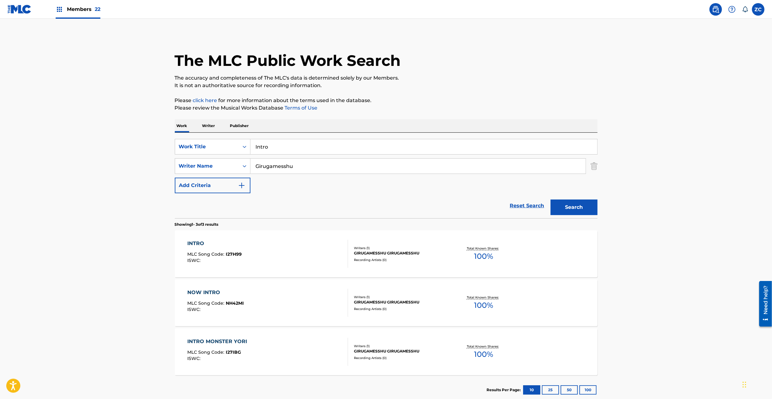
click at [309, 259] on div "INTRO MLC Song Code : I27H99 ISWC :" at bounding box center [267, 254] width 161 height 28
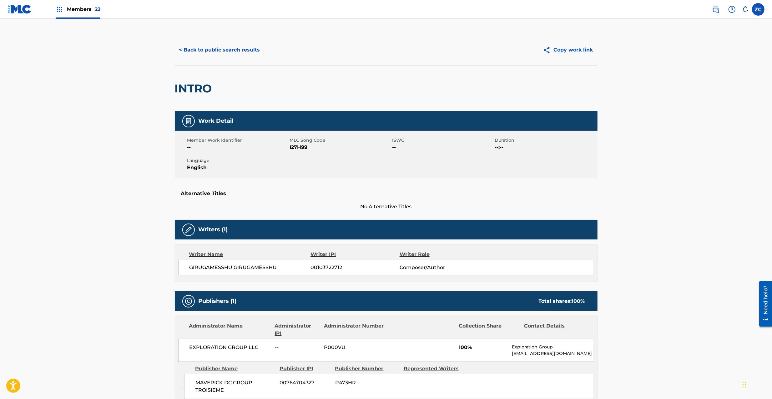
click at [298, 149] on span "I27H99" at bounding box center [340, 148] width 101 height 8
copy span "I27H99"
click at [225, 43] on button "< Back to public search results" at bounding box center [220, 50] width 90 height 16
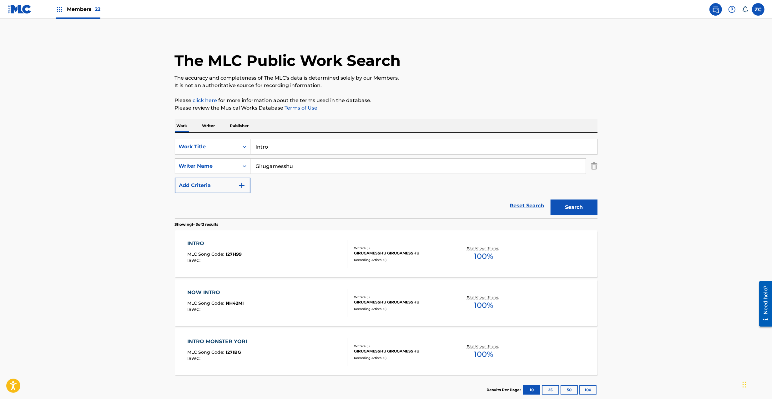
click at [531, 203] on link "Reset Search" at bounding box center [527, 206] width 41 height 14
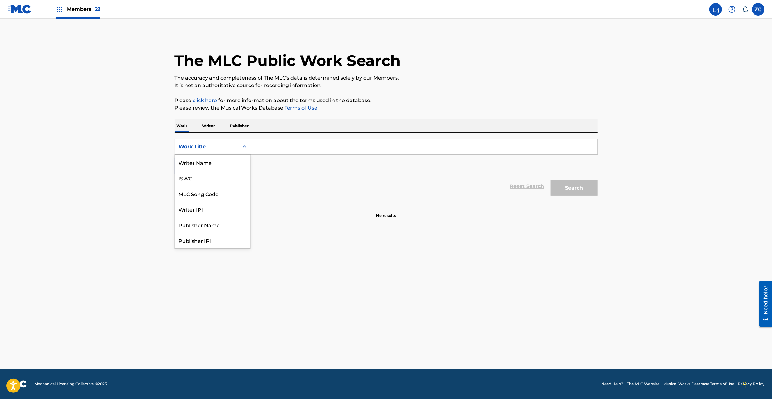
click at [223, 148] on div "Work Title" at bounding box center [207, 147] width 56 height 8
click at [208, 164] on div "MLC Song Code" at bounding box center [212, 163] width 75 height 16
click at [277, 138] on div "SearchWithCriteriaffe3f8a5-1b12-461b-9796-977c5d0d9fcc MLC Song Code Add Criter…" at bounding box center [386, 166] width 423 height 66
click at [280, 145] on input "Search Form" at bounding box center [423, 146] width 347 height 15
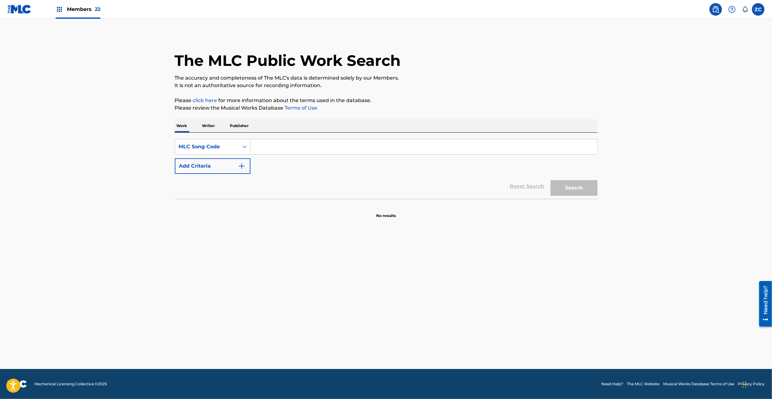
paste input "HC0FBX"
type input "HC0FBX"
click at [565, 188] on button "Search" at bounding box center [573, 188] width 47 height 16
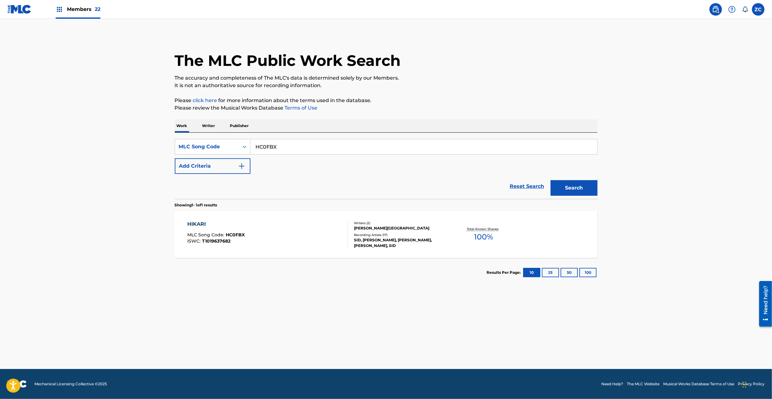
click at [531, 188] on link "Reset Search" at bounding box center [527, 187] width 41 height 14
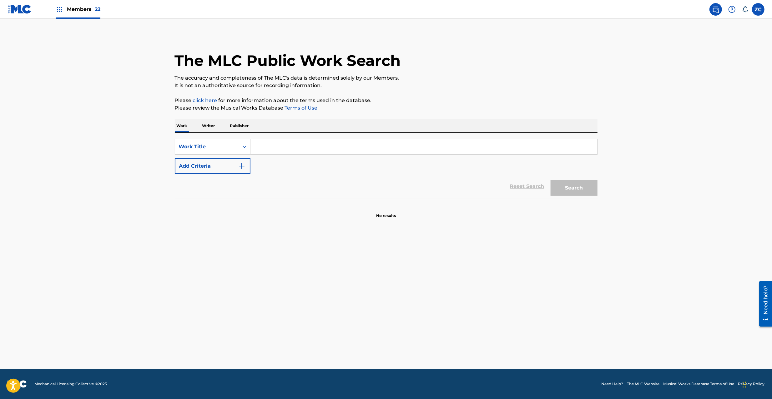
drag, startPoint x: 299, startPoint y: 152, endPoint x: 278, endPoint y: 155, distance: 21.5
click at [299, 151] on input "Search Form" at bounding box center [423, 146] width 347 height 15
paste input "Hikari Suzmenba"
click at [222, 168] on button "Add Criteria" at bounding box center [213, 166] width 76 height 16
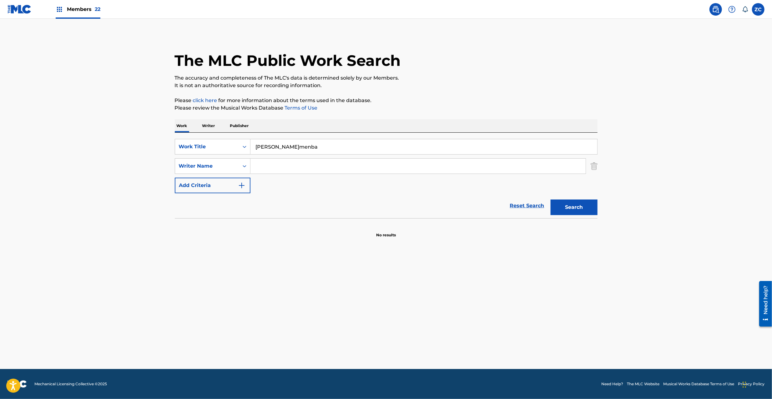
click at [294, 148] on input "Hikari Suzmenba" at bounding box center [423, 146] width 347 height 15
type input "Hikari"
click at [304, 167] on input "Search Form" at bounding box center [417, 166] width 335 height 15
paste input "Suzmenba"
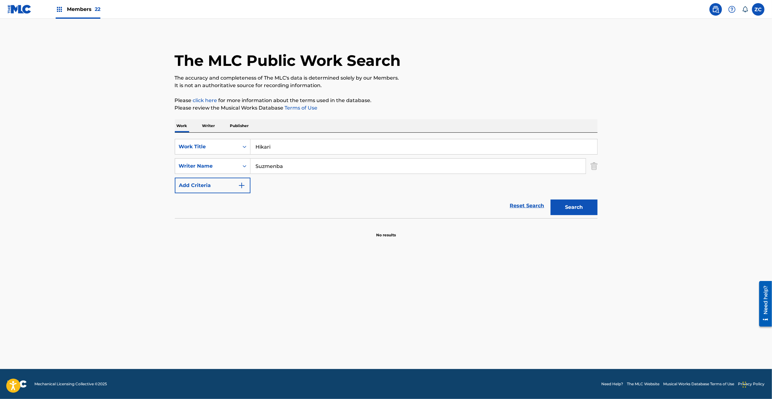
type input "Suzmenba"
click at [566, 204] on button "Search" at bounding box center [573, 208] width 47 height 16
click at [587, 214] on button "Search" at bounding box center [573, 208] width 47 height 16
click at [569, 206] on button "Search" at bounding box center [573, 208] width 47 height 16
click at [374, 145] on input "Hikari" at bounding box center [423, 146] width 347 height 15
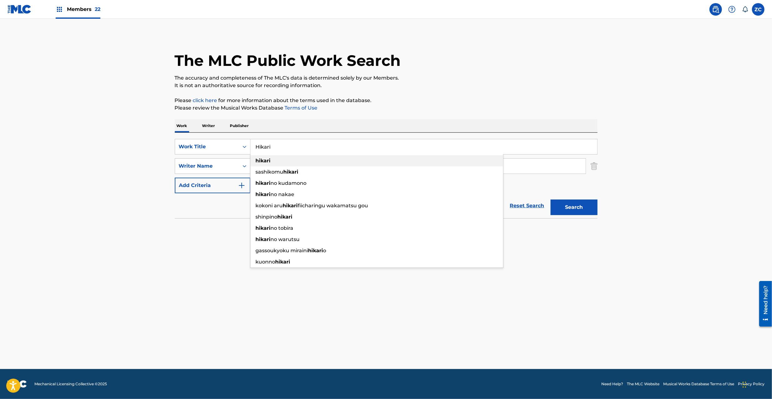
paste input "光"
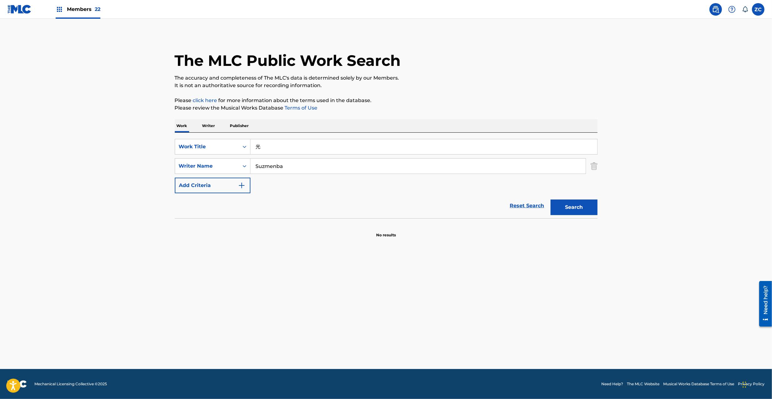
type input "光"
click at [575, 208] on button "Search" at bounding box center [573, 208] width 47 height 16
drag, startPoint x: 209, startPoint y: 150, endPoint x: 203, endPoint y: 165, distance: 16.4
click at [209, 150] on div "Work Title" at bounding box center [207, 147] width 56 height 8
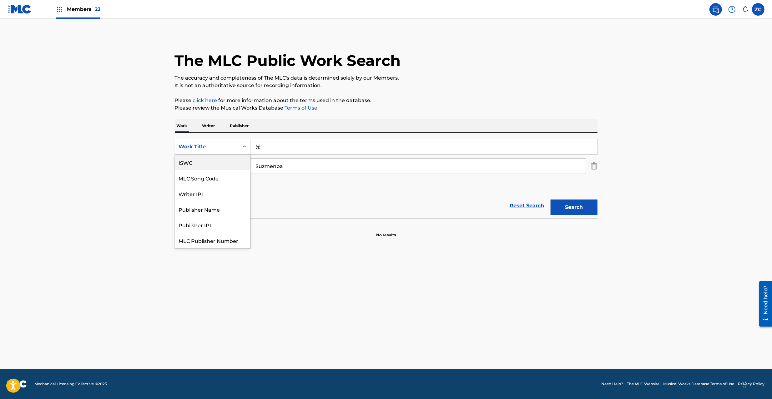
click at [201, 161] on div "ISWC" at bounding box center [212, 163] width 75 height 16
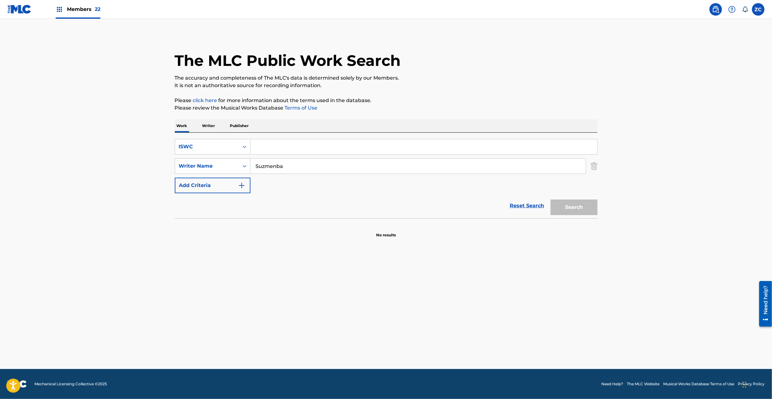
click at [288, 147] on input "Search Form" at bounding box center [423, 146] width 347 height 15
paste input "T1017964564"
type input "T1017964564"
click at [596, 165] on img "Search Form" at bounding box center [593, 166] width 7 height 16
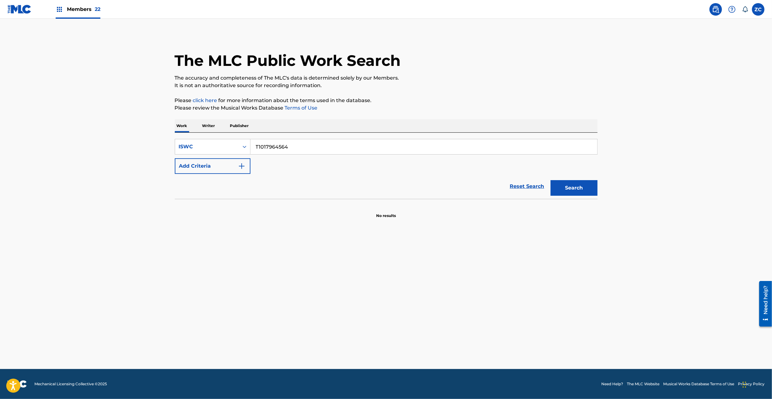
click at [574, 190] on button "Search" at bounding box center [573, 188] width 47 height 16
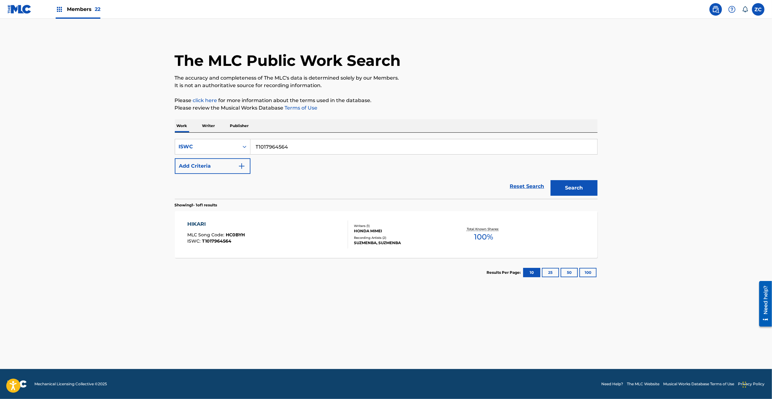
click at [321, 233] on div "HIKARI MLC Song Code : HC0BYH ISWC : T1017964564" at bounding box center [267, 235] width 161 height 28
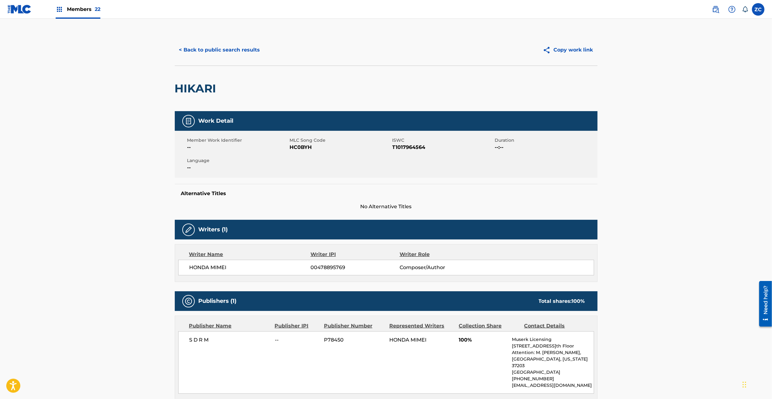
click at [299, 147] on span "HC0BYH" at bounding box center [340, 148] width 101 height 8
copy span "HC0BYH"
click at [225, 52] on button "< Back to public search results" at bounding box center [220, 50] width 90 height 16
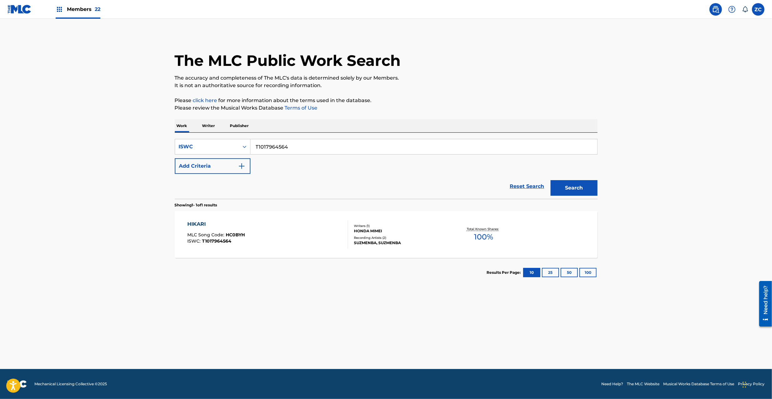
drag, startPoint x: 529, startPoint y: 188, endPoint x: 358, endPoint y: 172, distance: 172.1
click at [528, 188] on link "Reset Search" at bounding box center [527, 187] width 41 height 14
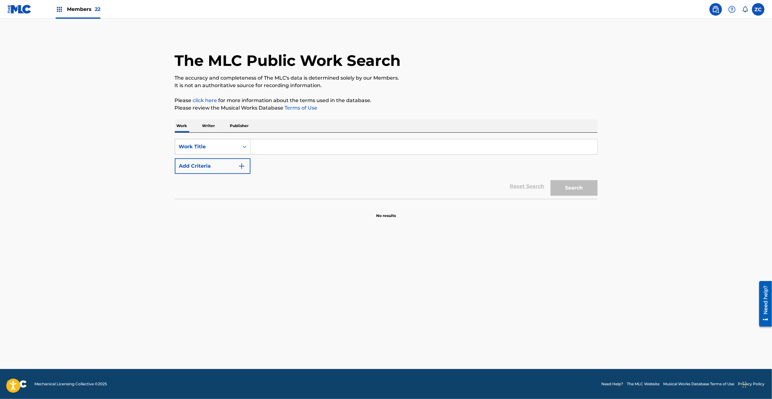
drag, startPoint x: 224, startPoint y: 149, endPoint x: 220, endPoint y: 154, distance: 6.7
click at [224, 149] on div "Work Title" at bounding box center [207, 147] width 56 height 8
click at [213, 163] on div "MLC Song Code" at bounding box center [212, 163] width 75 height 16
drag, startPoint x: 229, startPoint y: 157, endPoint x: 283, endPoint y: 145, distance: 55.0
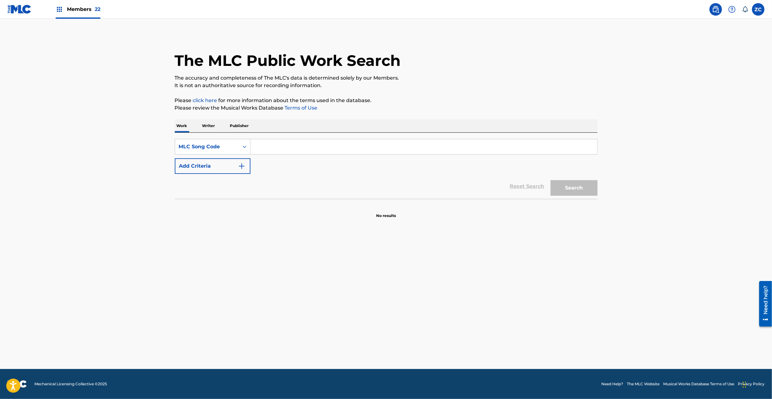
click at [282, 145] on input "Search Form" at bounding box center [423, 146] width 347 height 15
paste input "N73IC4"
type input "N73IC4"
click at [573, 188] on button "Search" at bounding box center [573, 188] width 47 height 16
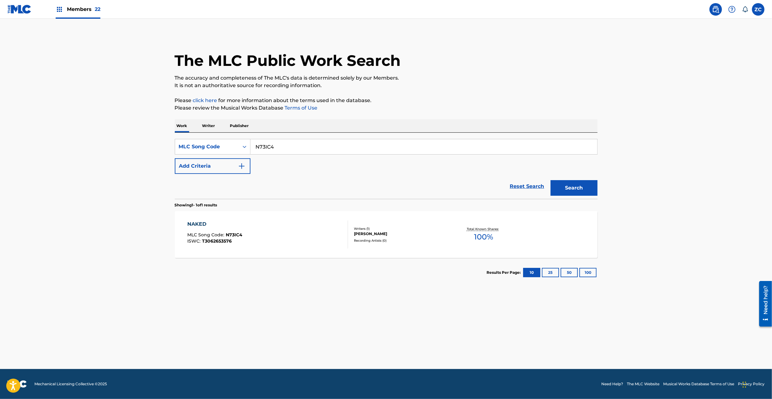
click at [528, 186] on link "Reset Search" at bounding box center [527, 187] width 41 height 14
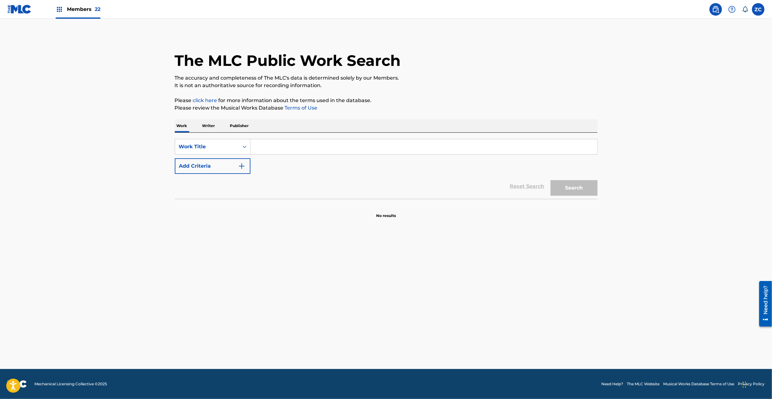
drag, startPoint x: 270, startPoint y: 149, endPoint x: 229, endPoint y: 167, distance: 44.9
click at [269, 149] on input "Search Form" at bounding box center [423, 146] width 347 height 15
paste input "Naked Kanzaki Daichi"
click at [228, 169] on button "Add Criteria" at bounding box center [213, 166] width 76 height 16
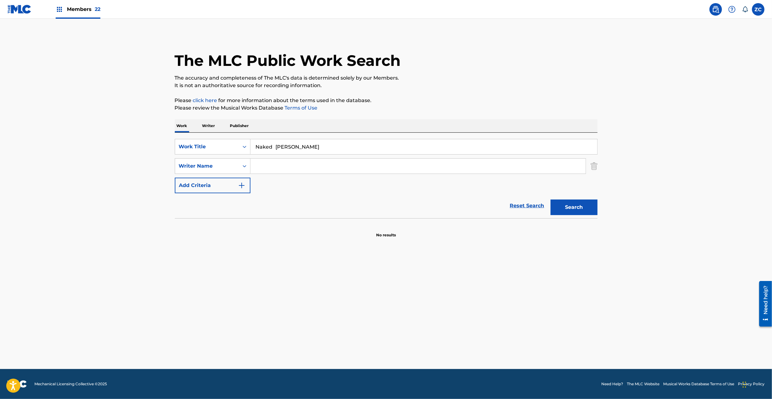
click at [288, 148] on input "Naked Kanzaki Daichi" at bounding box center [423, 146] width 347 height 15
drag, startPoint x: 288, startPoint y: 148, endPoint x: 336, endPoint y: 148, distance: 48.8
click at [336, 148] on input "Naked Kanzaki Daichi" at bounding box center [423, 146] width 347 height 15
type input "Naked"
click at [300, 170] on input "Search Form" at bounding box center [417, 166] width 335 height 15
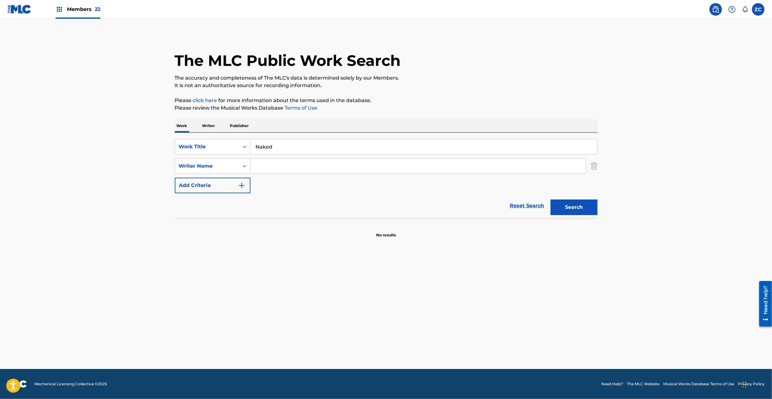
paste input "Kanzaki Daichi"
type input "Kanzaki Daichi"
click at [575, 213] on button "Search" at bounding box center [573, 208] width 47 height 16
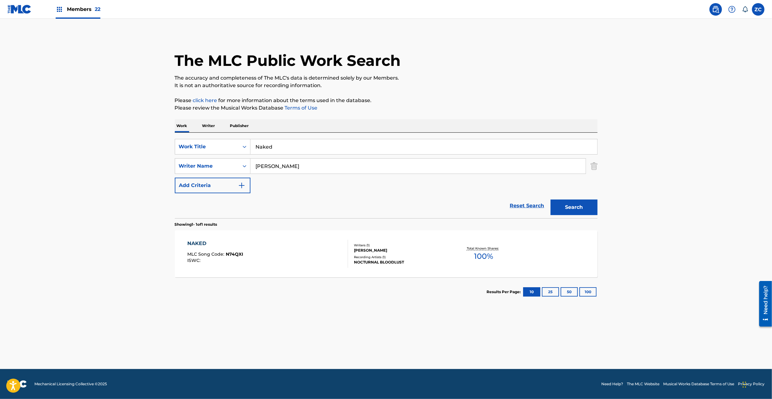
click at [382, 259] on div "Recording Artists ( 1 )" at bounding box center [401, 257] width 94 height 5
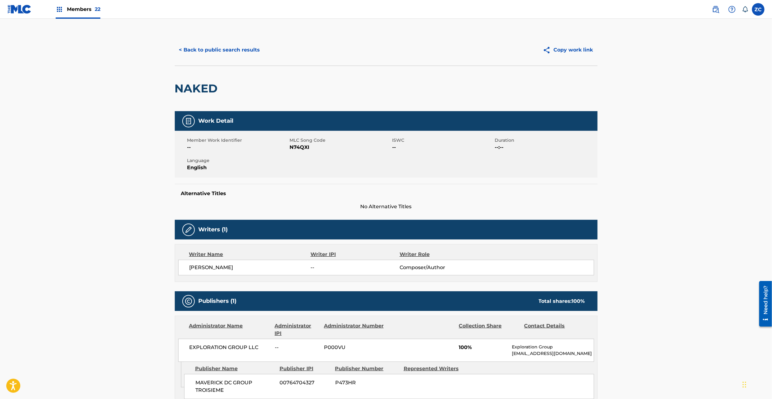
click at [300, 146] on span "N74QXI" at bounding box center [340, 148] width 101 height 8
copy span "N74QXI"
click at [219, 53] on button "< Back to public search results" at bounding box center [220, 50] width 90 height 16
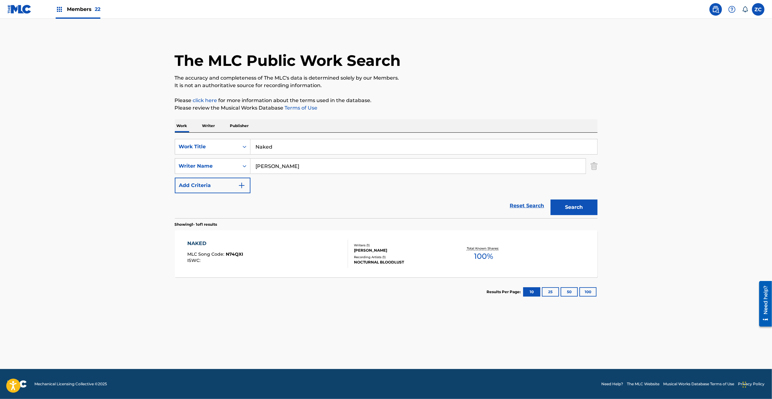
click at [540, 205] on link "Reset Search" at bounding box center [527, 206] width 41 height 14
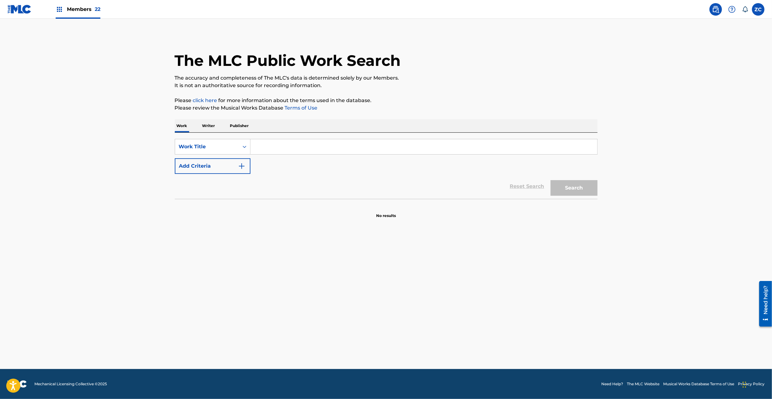
click at [536, 146] on input "Search Form" at bounding box center [423, 146] width 347 height 15
paste input "Negatibu Dansaa"
type input "Negatibu Dansaa"
click at [574, 193] on button "Search" at bounding box center [573, 188] width 47 height 16
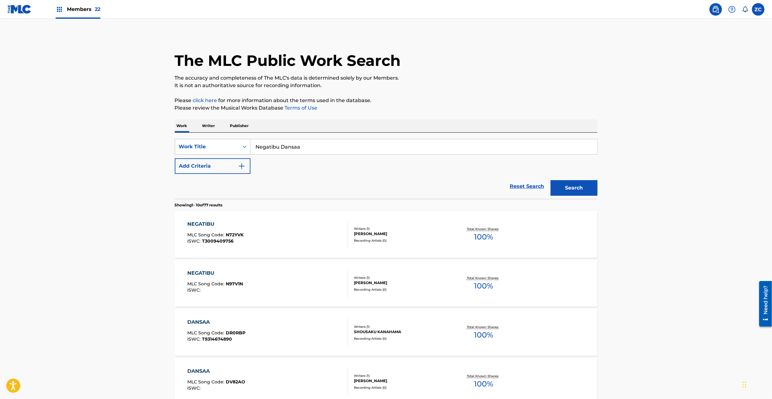
click at [236, 146] on div "Work Title" at bounding box center [207, 147] width 64 height 12
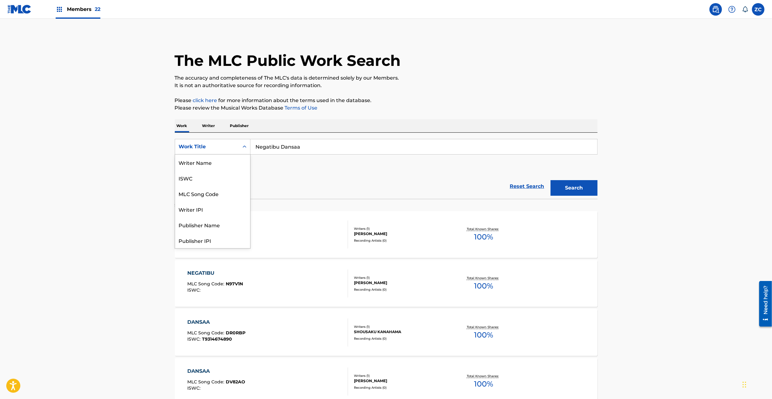
scroll to position [31, 0]
click at [218, 161] on div "MLC Song Code" at bounding box center [212, 163] width 75 height 16
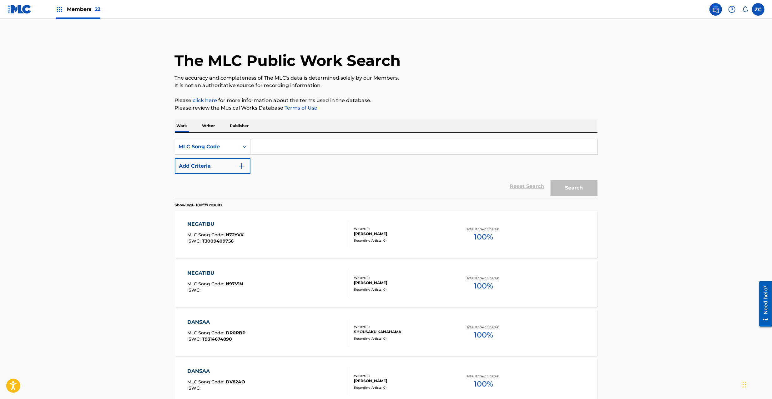
click at [313, 148] on input "Search Form" at bounding box center [423, 146] width 347 height 15
paste input "FH7XNZ"
type input "FH7XNZ"
click at [578, 188] on button "Search" at bounding box center [573, 188] width 47 height 16
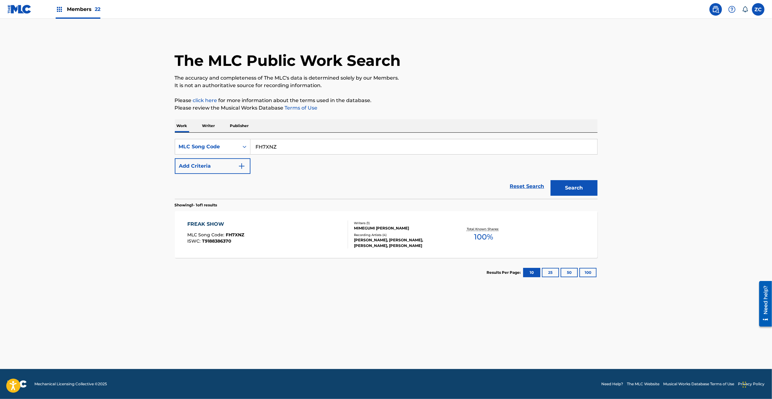
click at [518, 184] on link "Reset Search" at bounding box center [527, 187] width 41 height 14
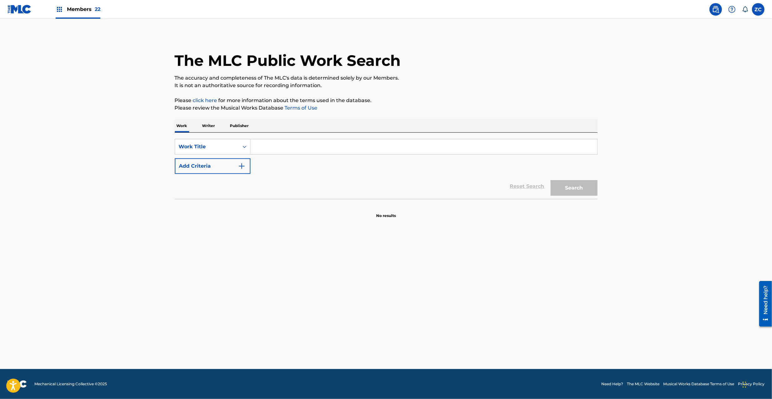
click at [273, 149] on input "Search Form" at bounding box center [423, 146] width 347 height 15
paste input "Freak Show Issay | Satoshi Hirose"
click at [288, 146] on input "Freak Show Issay | Satoshi Hirose" at bounding box center [423, 146] width 347 height 15
type input "Freak Show | Satoshi Hirose"
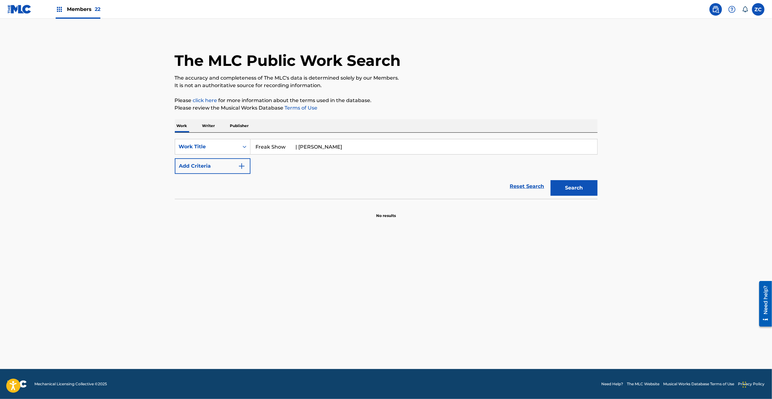
click at [240, 158] on button "Add Criteria" at bounding box center [213, 166] width 76 height 16
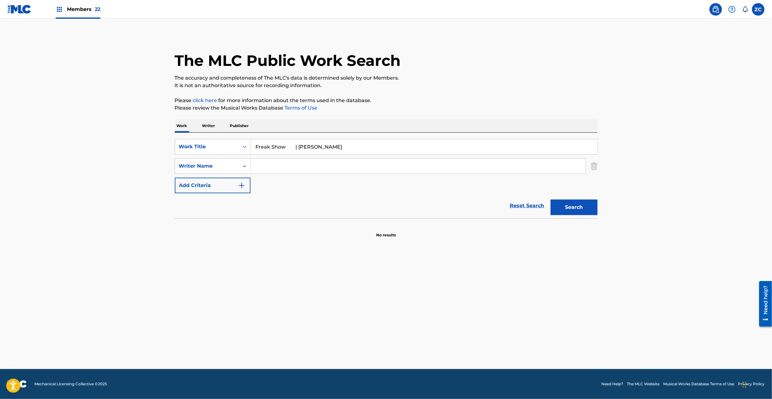
click at [293, 168] on input "Search Form" at bounding box center [417, 166] width 335 height 15
paste input "Issay"
type input "Issay"
drag, startPoint x: 288, startPoint y: 146, endPoint x: 466, endPoint y: 151, distance: 177.6
click at [465, 151] on input "Freak Show | Satoshi Hirose" at bounding box center [423, 146] width 347 height 15
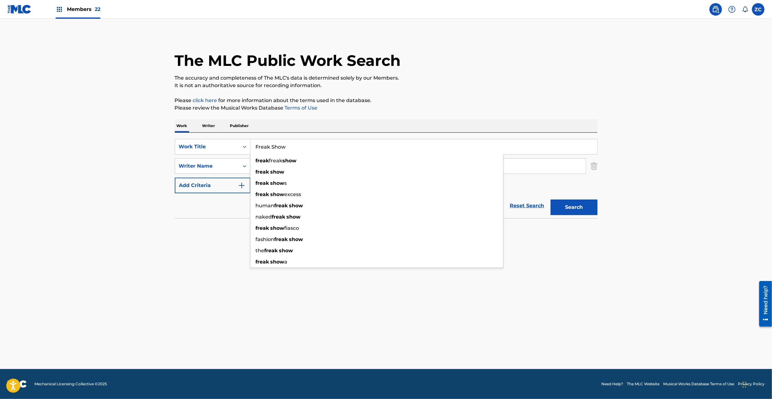
type input "Freak Show"
click at [573, 207] on button "Search" at bounding box center [573, 208] width 47 height 16
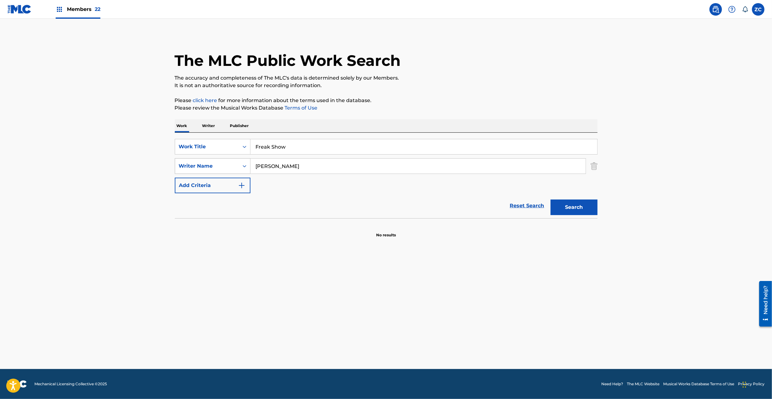
drag, startPoint x: 310, startPoint y: 167, endPoint x: 215, endPoint y: 166, distance: 95.3
click at [215, 166] on div "SearchWithCriteriaa4b20345-4cff-4fd2-8573-fa520497430a Writer Name Issay" at bounding box center [386, 166] width 423 height 16
paste input "| Satoshi Hirose"
click at [259, 166] on input "| Satoshi Hirose" at bounding box center [417, 166] width 335 height 15
type input "Satoshi Hirose"
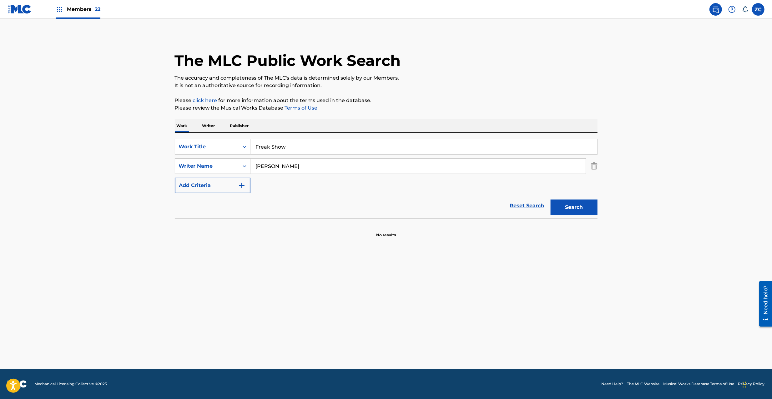
click at [574, 205] on button "Search" at bounding box center [573, 208] width 47 height 16
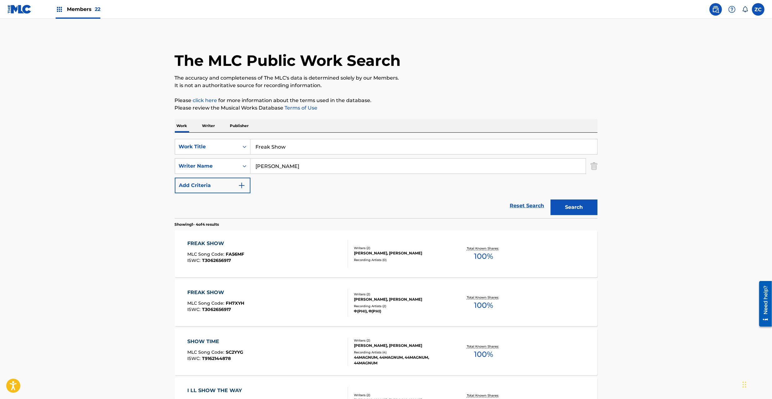
click at [280, 168] on input "Satoshi Hirose" at bounding box center [417, 166] width 335 height 15
click at [268, 168] on input "Satoshi Hirose" at bounding box center [417, 166] width 335 height 15
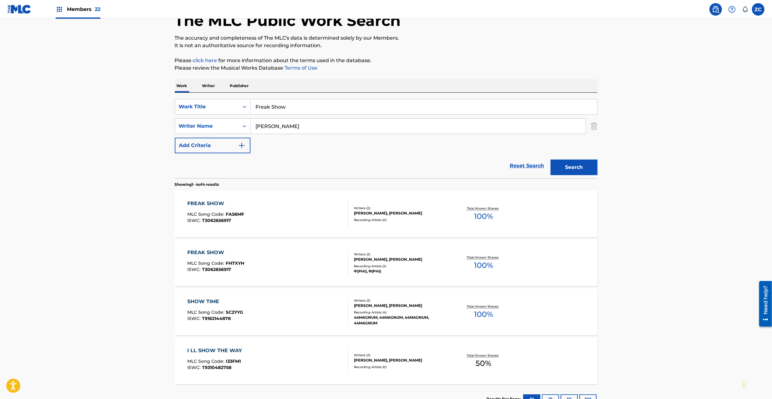
scroll to position [55, 0]
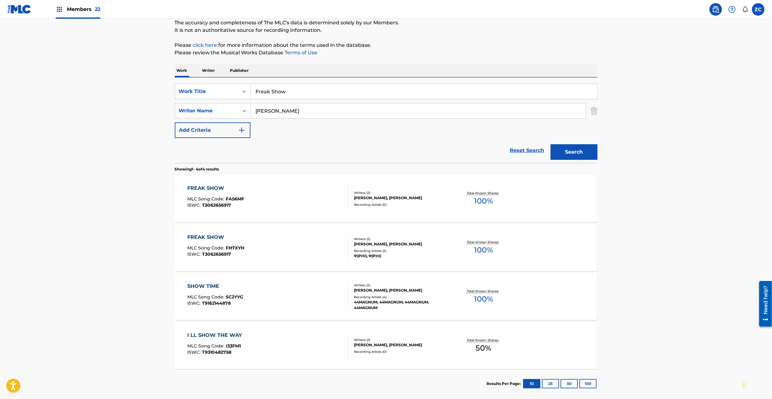
click at [418, 261] on div "FREAK SHOW MLC Song Code : FH7XYH ISWC : T3062656917 Writers ( 2 ) FUJISAKI KAZ…" at bounding box center [386, 247] width 423 height 47
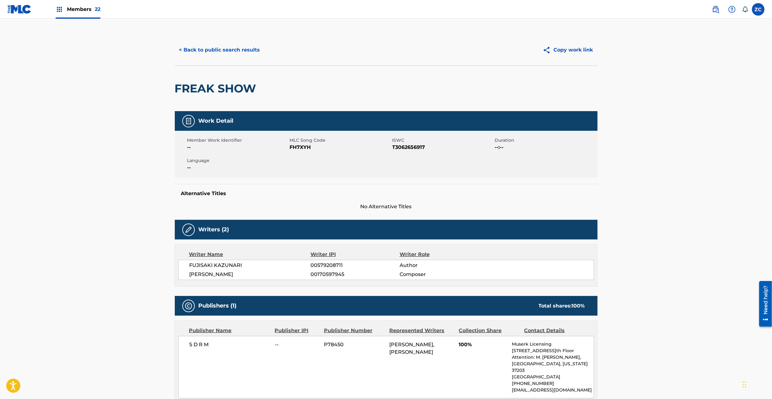
click at [303, 146] on span "FH7XYH" at bounding box center [340, 148] width 101 height 8
copy span "FH7XYH"
click at [240, 53] on button "< Back to public search results" at bounding box center [220, 50] width 90 height 16
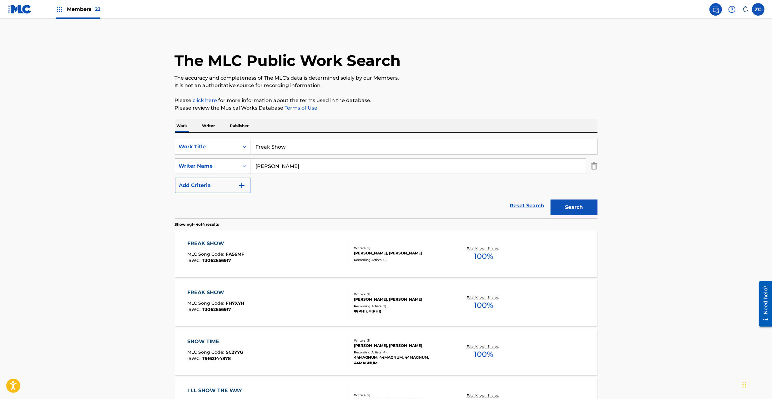
scroll to position [52, 0]
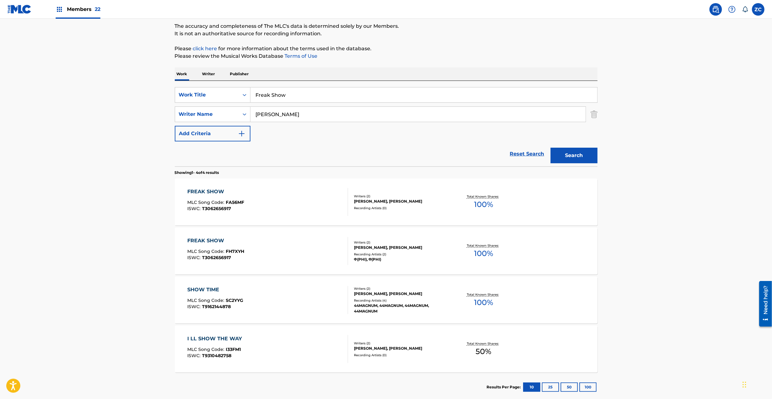
click at [303, 98] on input "Freak Show" at bounding box center [423, 95] width 347 height 15
paste input "Planning X Hoshikawa"
click at [292, 94] on input "Planning X Hoshikawa" at bounding box center [423, 95] width 347 height 15
type input "Planning X"
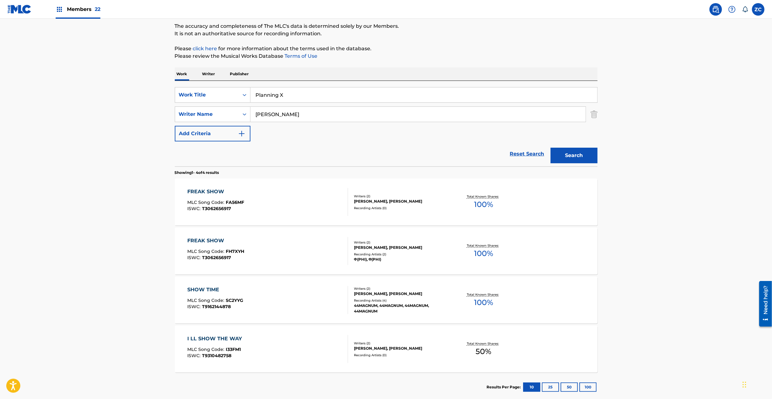
click at [328, 118] on input "Satoshi Hirose" at bounding box center [417, 114] width 335 height 15
paste input "Hoshikawa"
type input "Hoshikawa"
click at [578, 156] on button "Search" at bounding box center [573, 156] width 47 height 16
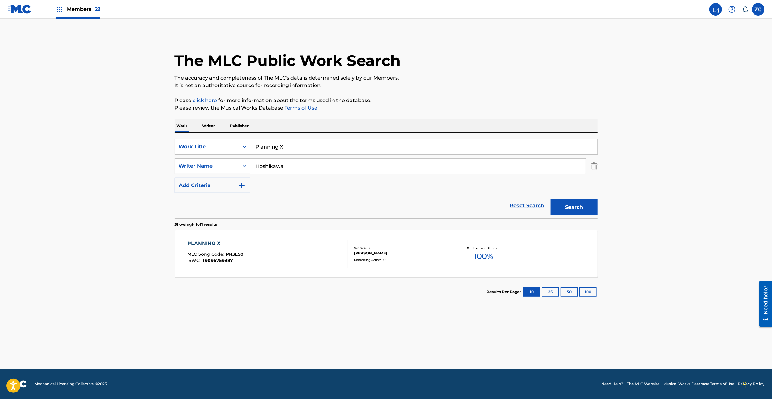
click at [314, 249] on div "PLANNING X MLC Song Code : PN3ES0 ISWC : T9096759987" at bounding box center [267, 254] width 161 height 28
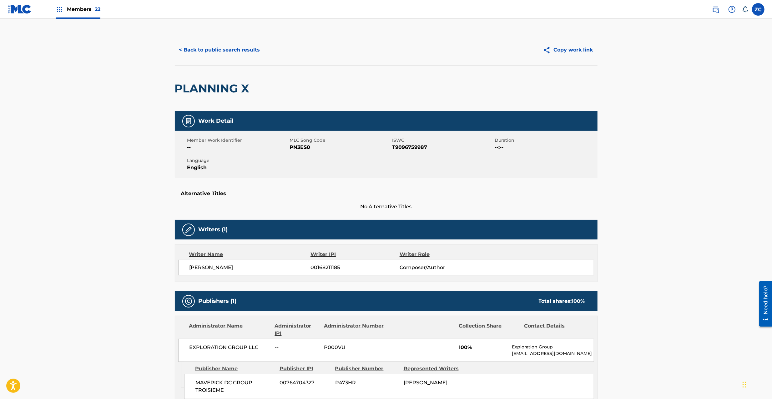
click at [301, 146] on span "PN3ES0" at bounding box center [340, 148] width 101 height 8
copy span "PN3ES0"
click at [249, 50] on button "< Back to public search results" at bounding box center [220, 50] width 90 height 16
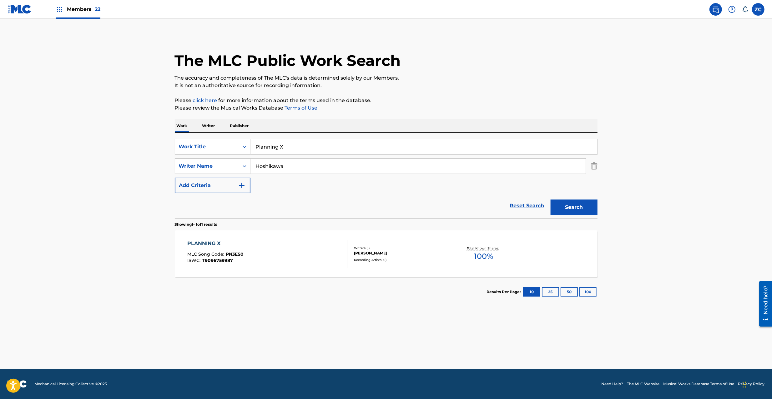
click at [530, 206] on link "Reset Search" at bounding box center [527, 206] width 41 height 14
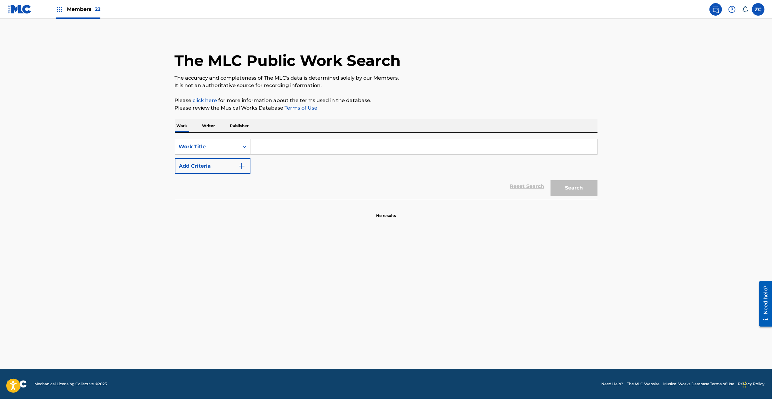
click at [221, 148] on div "Work Title" at bounding box center [207, 147] width 56 height 8
click at [217, 165] on div "MLC Song Code" at bounding box center [212, 163] width 75 height 16
click at [273, 154] on input "Search Form" at bounding box center [423, 146] width 347 height 15
paste input "BD6QUC"
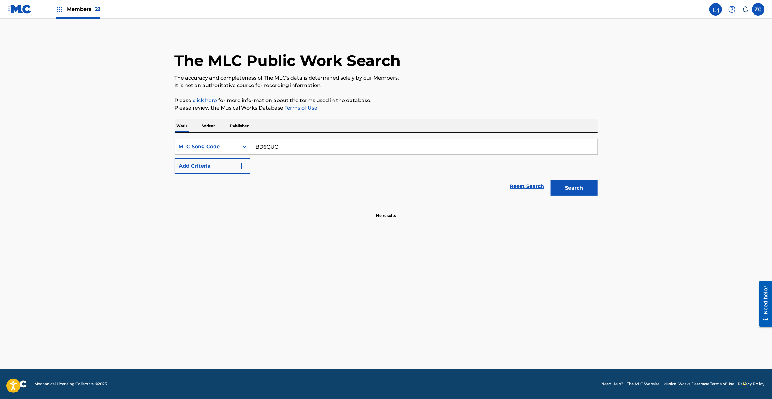
type input "BD6QUC"
click at [569, 191] on button "Search" at bounding box center [573, 188] width 47 height 16
click at [333, 149] on input "BD6QUC" at bounding box center [423, 146] width 347 height 15
click at [536, 183] on link "Reset Search" at bounding box center [527, 187] width 41 height 14
click at [326, 149] on input "Search Form" at bounding box center [423, 146] width 347 height 15
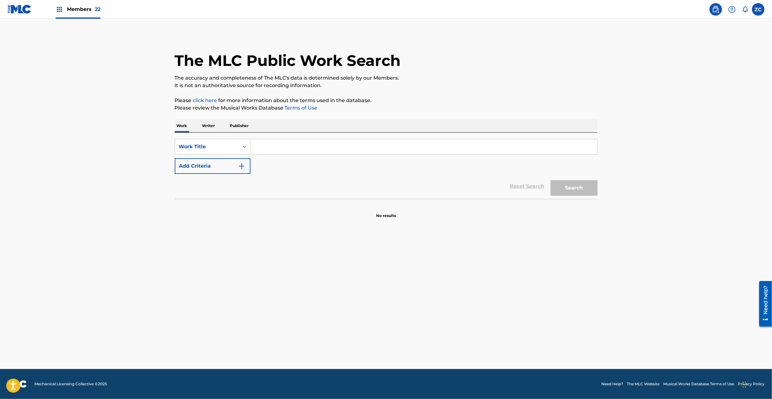
paste input "Blue Aki"
click at [281, 148] on input "Blue Aki" at bounding box center [423, 146] width 347 height 15
type input "Blue"
click at [218, 169] on button "Add Criteria" at bounding box center [213, 166] width 76 height 16
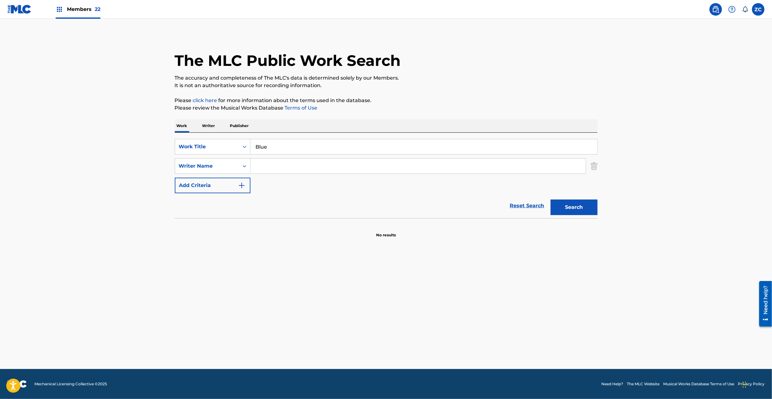
click at [289, 172] on input "Search Form" at bounding box center [417, 166] width 335 height 15
paste input "Aki"
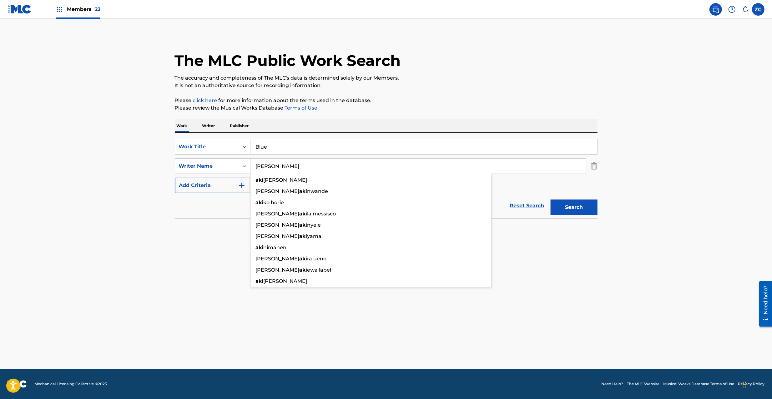
type input "Aki"
click at [584, 208] on button "Search" at bounding box center [573, 208] width 47 height 16
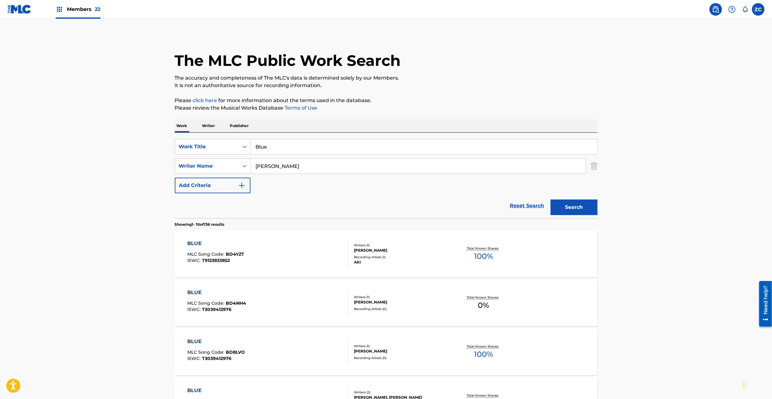
click at [328, 350] on div "BLUE MLC Song Code : BD8LVO ISWC : T3039412976" at bounding box center [267, 352] width 161 height 28
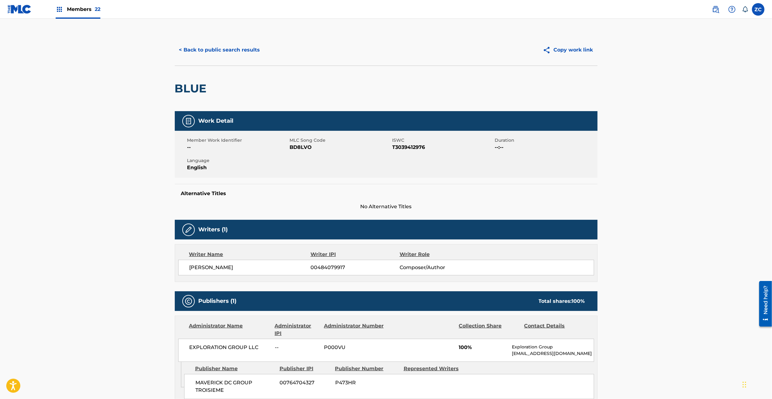
click at [303, 148] on span "BD8LVO" at bounding box center [340, 148] width 101 height 8
copy span "BD8LVO"
click at [221, 44] on button "< Back to public search results" at bounding box center [220, 50] width 90 height 16
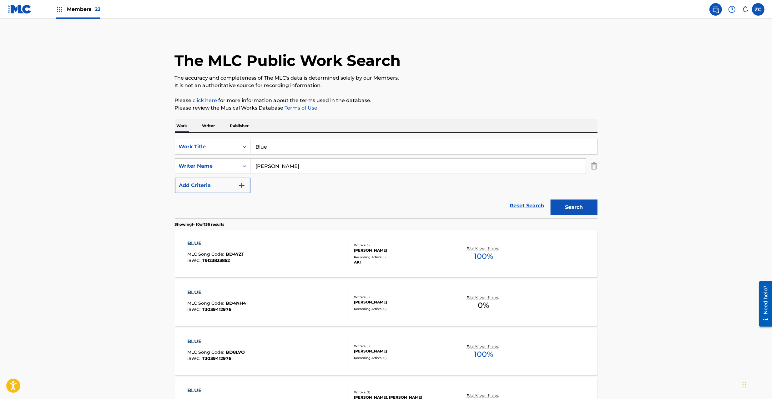
click at [525, 205] on link "Reset Search" at bounding box center [527, 206] width 41 height 14
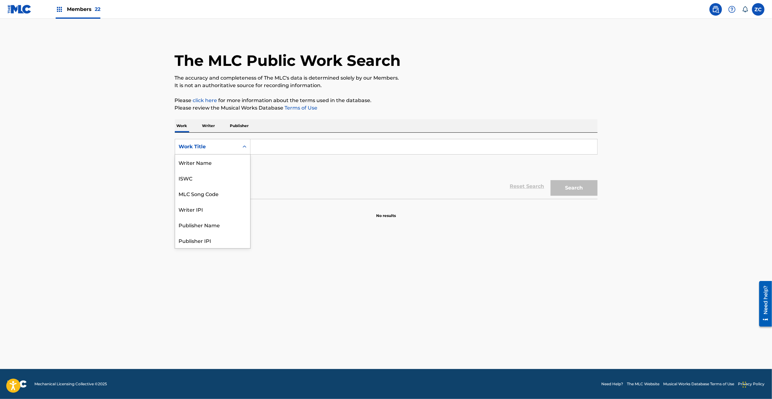
click at [219, 146] on div "Work Title" at bounding box center [207, 147] width 56 height 8
click at [214, 162] on div "MLC Song Code" at bounding box center [212, 163] width 75 height 16
drag, startPoint x: 236, startPoint y: 155, endPoint x: 292, endPoint y: 150, distance: 56.5
click at [291, 150] on input "Search Form" at bounding box center [423, 146] width 347 height 15
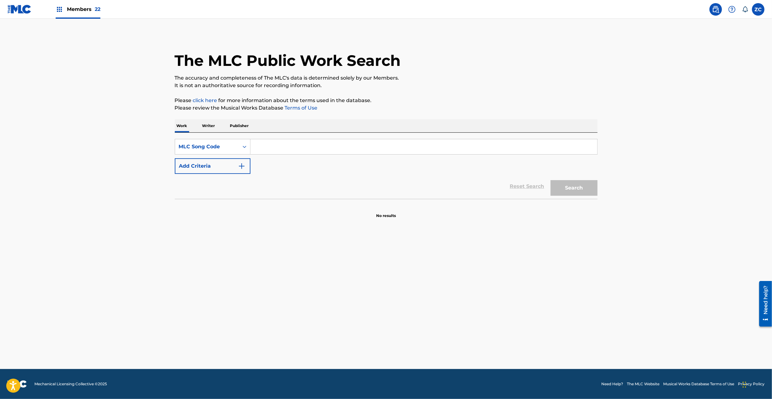
paste input "KI7LRV"
click at [574, 185] on button "Search" at bounding box center [573, 188] width 47 height 16
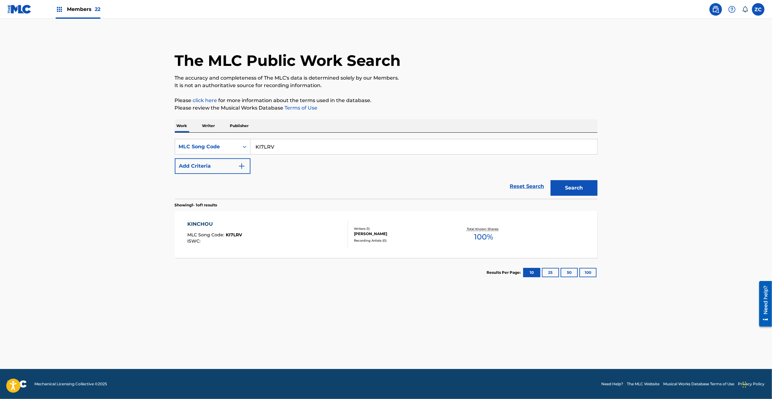
click at [317, 152] on input "KI7LRV" at bounding box center [423, 146] width 347 height 15
paste input "YP53GF"
click at [570, 192] on button "Search" at bounding box center [573, 188] width 47 height 16
click at [302, 148] on input "YP53GF" at bounding box center [423, 146] width 347 height 15
paste input "PM5VII"
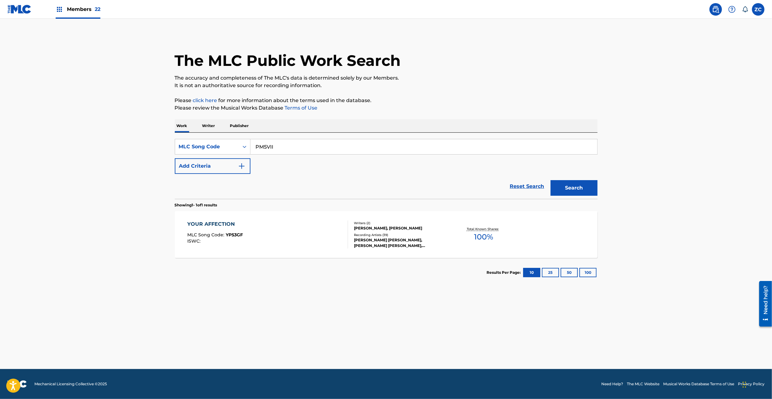
type input "PM5VII"
click at [571, 187] on button "Search" at bounding box center [573, 188] width 47 height 16
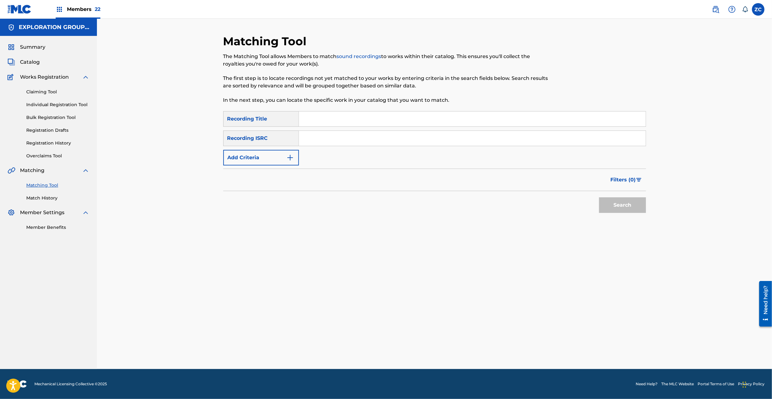
click at [403, 136] on input "Search Form" at bounding box center [472, 138] width 347 height 15
paste input "JPU902104927"
type input "JPU902104927"
click at [631, 203] on button "Search" at bounding box center [622, 206] width 47 height 16
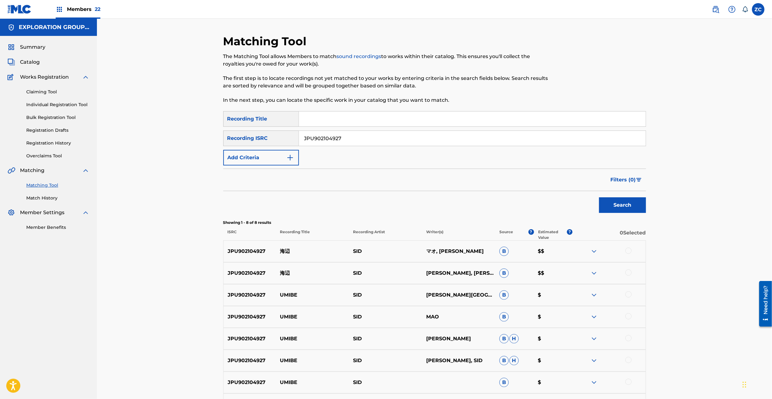
click at [628, 249] on div at bounding box center [628, 251] width 6 height 6
click at [627, 273] on div at bounding box center [628, 273] width 6 height 6
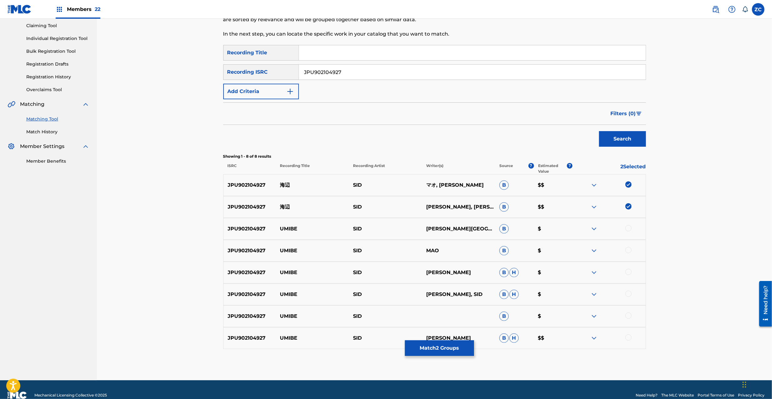
scroll to position [78, 0]
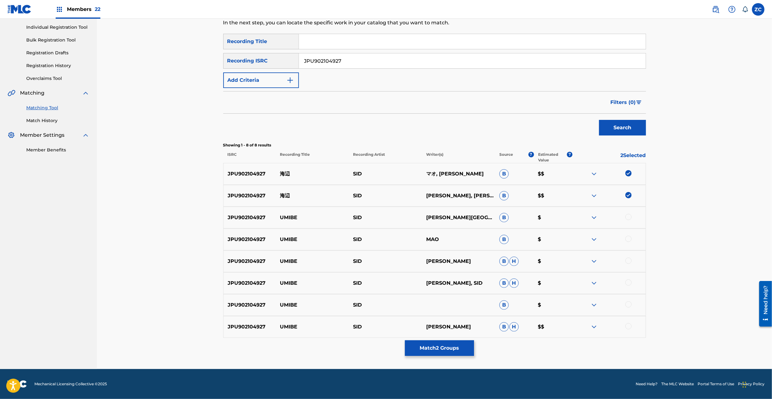
click at [628, 218] on div at bounding box center [628, 217] width 6 height 6
click at [629, 238] on div at bounding box center [628, 239] width 6 height 6
click at [628, 261] on div at bounding box center [628, 261] width 6 height 6
click at [630, 282] on div at bounding box center [628, 283] width 6 height 6
click at [628, 306] on div at bounding box center [628, 305] width 6 height 6
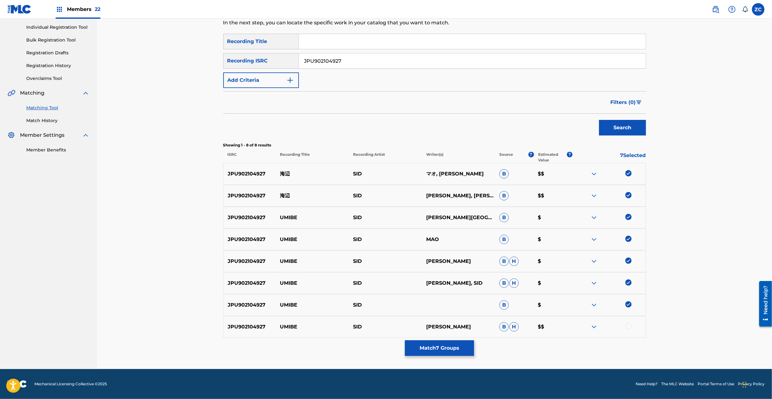
click at [629, 327] on div at bounding box center [628, 327] width 6 height 6
click at [453, 348] on button "Match 8 Groups" at bounding box center [439, 349] width 69 height 16
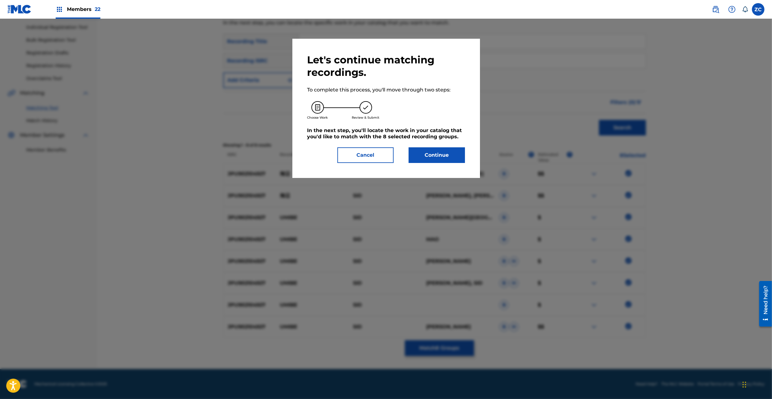
click at [443, 158] on button "Continue" at bounding box center [437, 156] width 56 height 16
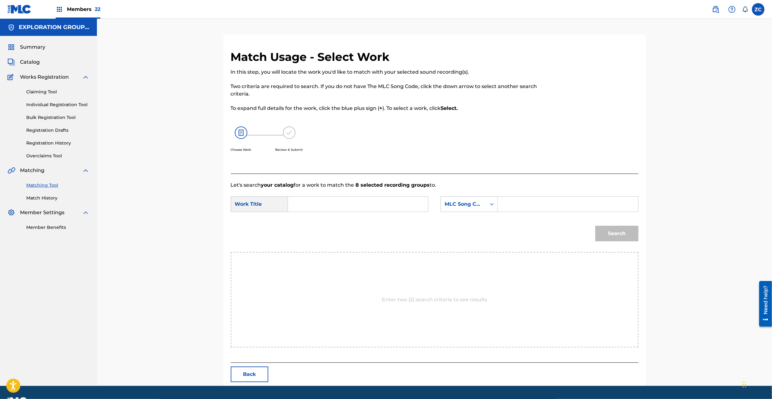
click at [359, 206] on input "Search Form" at bounding box center [357, 204] width 129 height 15
paste input "Umibe UW2PDE"
click at [324, 203] on input "Umibe UW2PDE" at bounding box center [357, 204] width 129 height 15
type input "Umibe"
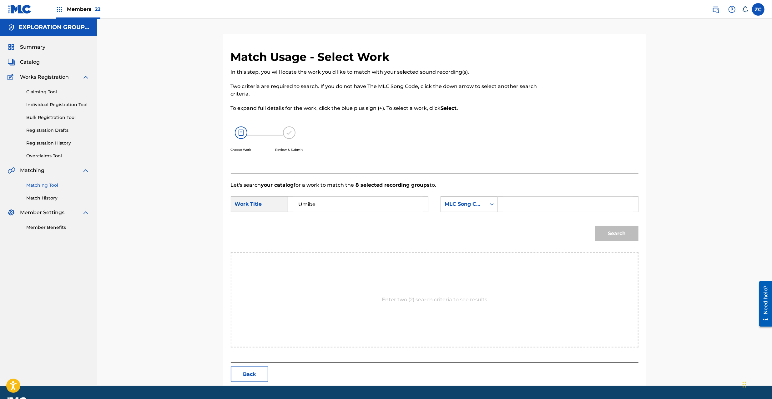
click at [556, 214] on div "SearchWithCriteria2d83fc24-7e00-4635-80b6-47e8a82c69a5 Work Title Umibe SearchW…" at bounding box center [435, 206] width 408 height 19
click at [589, 207] on input "Search Form" at bounding box center [567, 204] width 129 height 15
paste input "UW2PDE"
type input "UW2PDE"
click at [624, 237] on button "Search" at bounding box center [616, 234] width 43 height 16
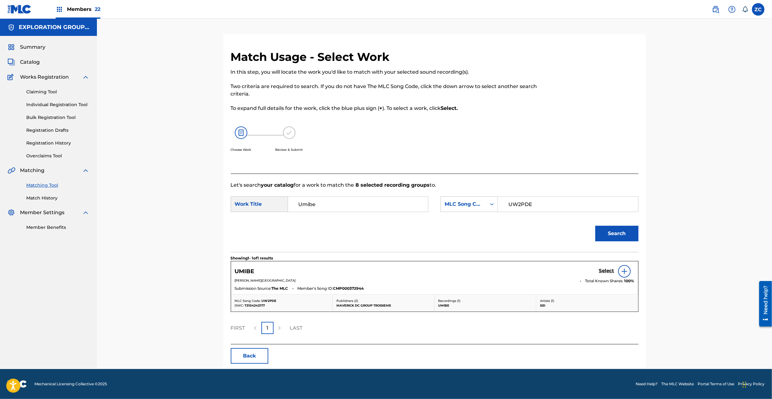
click at [602, 268] on h5 "Select" at bounding box center [606, 271] width 15 height 6
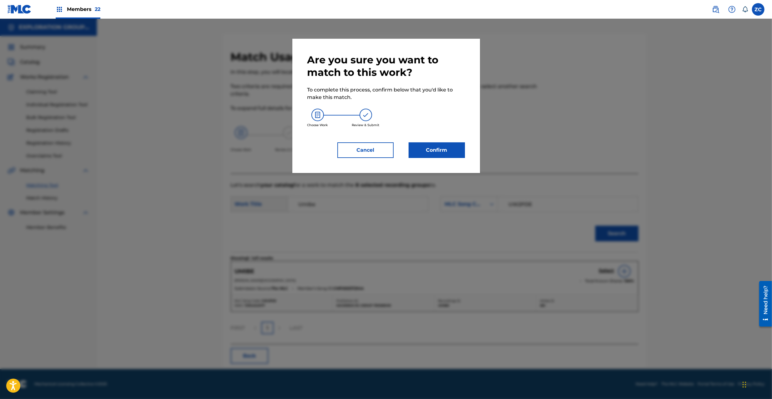
click at [429, 150] on button "Confirm" at bounding box center [437, 151] width 56 height 16
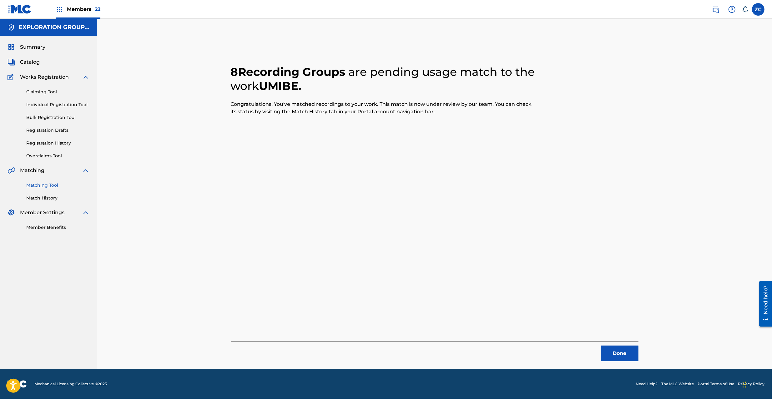
click at [623, 353] on button "Done" at bounding box center [620, 354] width 38 height 16
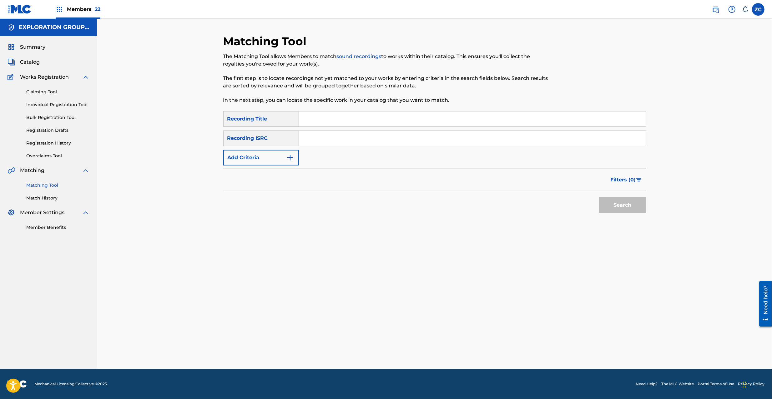
click at [431, 140] on input "Search Form" at bounding box center [472, 138] width 347 height 15
paste input "JPF302100325"
type input "JPF302100325"
drag, startPoint x: 629, startPoint y: 203, endPoint x: 615, endPoint y: 184, distance: 23.9
click at [628, 202] on button "Search" at bounding box center [622, 206] width 47 height 16
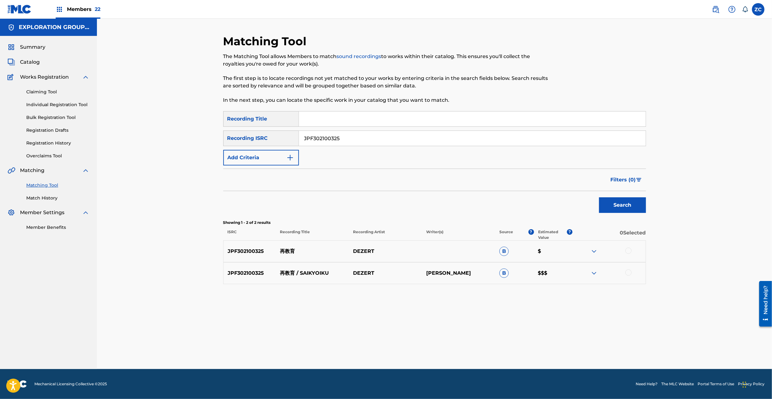
drag, startPoint x: 629, startPoint y: 252, endPoint x: 630, endPoint y: 265, distance: 13.5
click at [629, 251] on div at bounding box center [628, 251] width 6 height 6
click at [629, 273] on div at bounding box center [628, 273] width 6 height 6
click at [460, 344] on button "Match 2 Groups" at bounding box center [439, 349] width 69 height 16
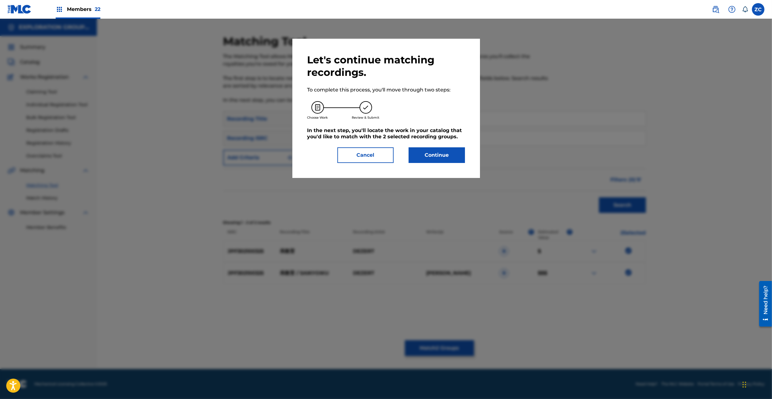
click at [437, 150] on button "Continue" at bounding box center [437, 156] width 56 height 16
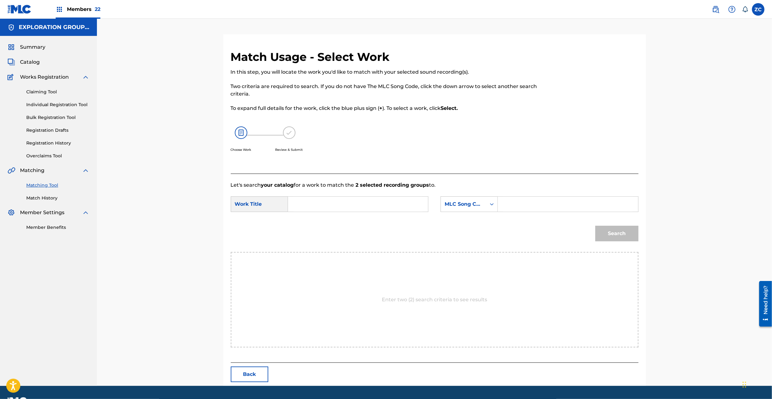
click at [338, 210] on input "Search Form" at bounding box center [357, 204] width 129 height 15
paste input "Saikyouiku S66QR0"
click at [349, 206] on input "Saikyouiku S66QR0" at bounding box center [357, 204] width 129 height 15
type input "Saikyouiku"
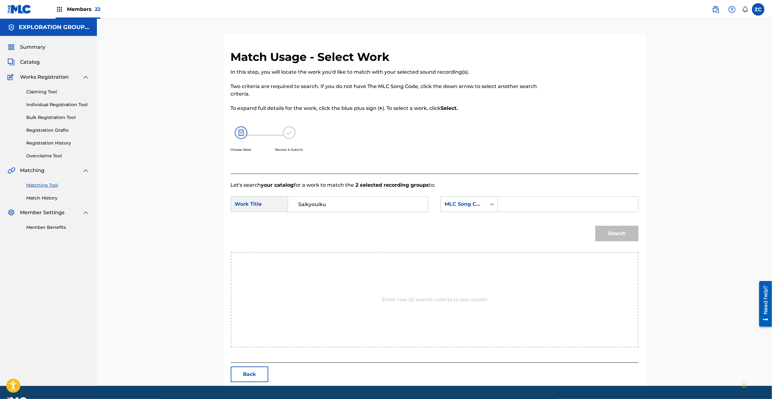
click at [558, 204] on input "Search Form" at bounding box center [567, 204] width 129 height 15
paste input "S66QR0"
type input "S66QR0"
click at [625, 233] on button "Search" at bounding box center [616, 234] width 43 height 16
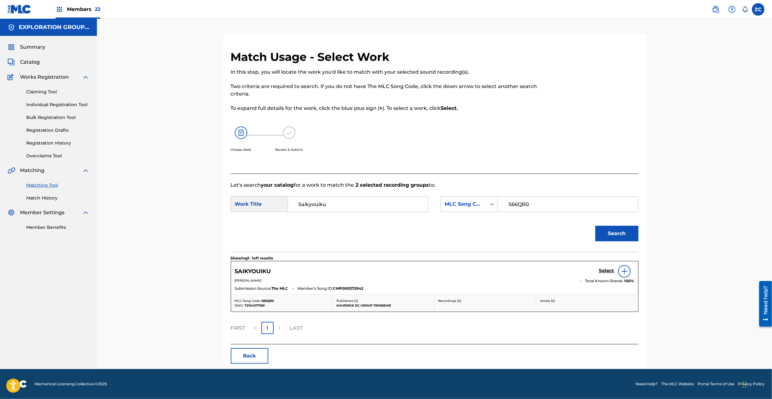
click at [608, 270] on h5 "Select" at bounding box center [606, 271] width 15 height 6
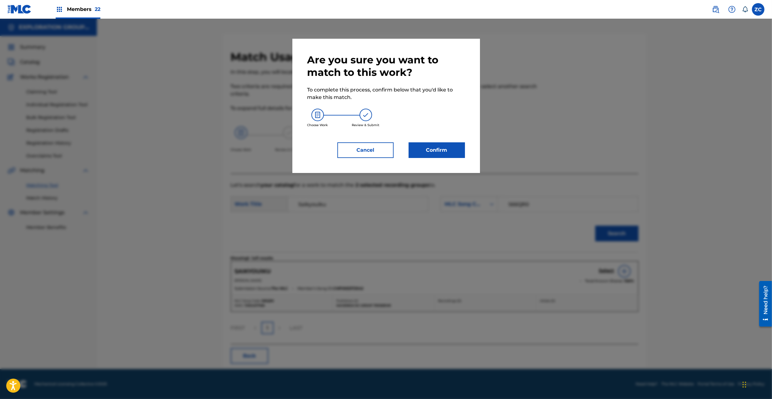
click at [452, 154] on button "Confirm" at bounding box center [437, 151] width 56 height 16
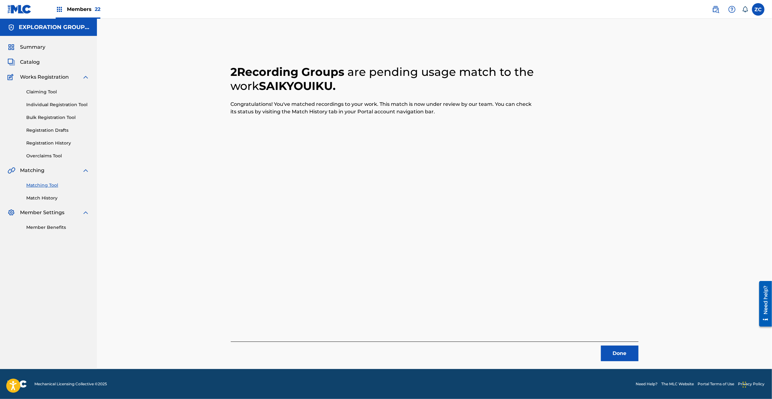
click at [613, 348] on button "Done" at bounding box center [620, 354] width 38 height 16
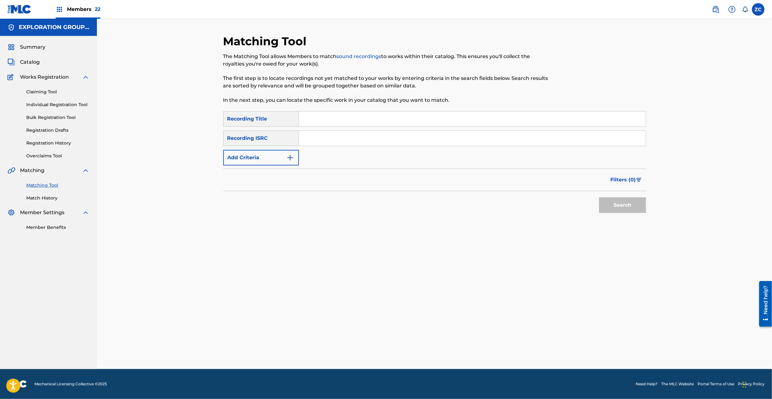
click at [343, 118] on input "Search Form" at bounding box center [472, 119] width 347 height 15
paste input "Mucc ムック体操特別版"
click at [310, 120] on input "Mucc ムック体操特別版" at bounding box center [472, 119] width 347 height 15
type input "ムック体操特別版"
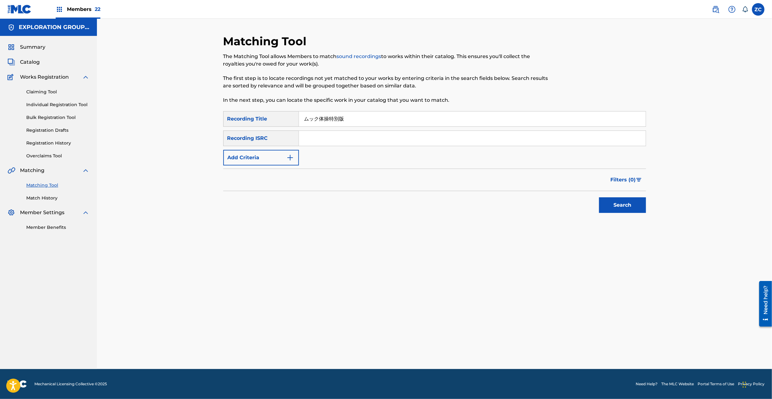
click at [275, 156] on button "Add Criteria" at bounding box center [261, 158] width 76 height 16
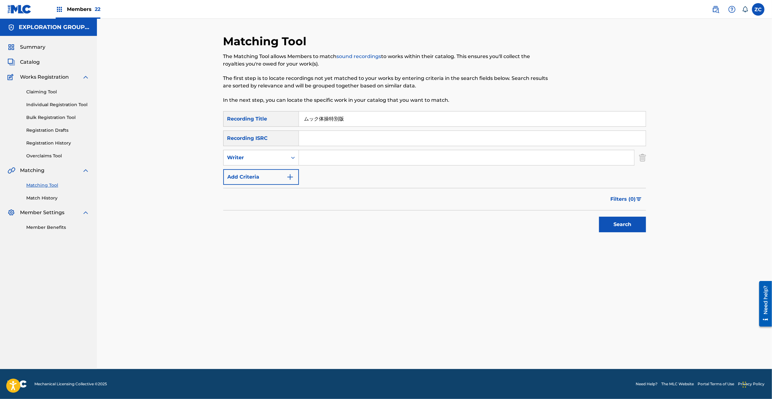
click at [258, 169] on button "Add Criteria" at bounding box center [261, 177] width 76 height 16
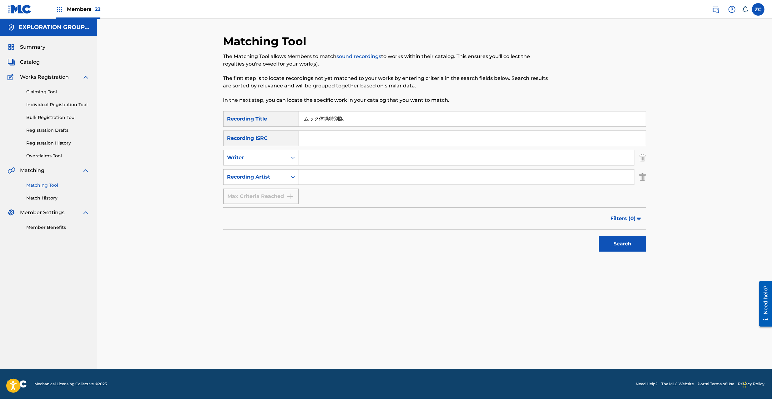
click at [303, 179] on input "Search Form" at bounding box center [466, 177] width 335 height 15
paste input "Mucc"
type input "Mucc"
click at [625, 244] on button "Search" at bounding box center [622, 244] width 47 height 16
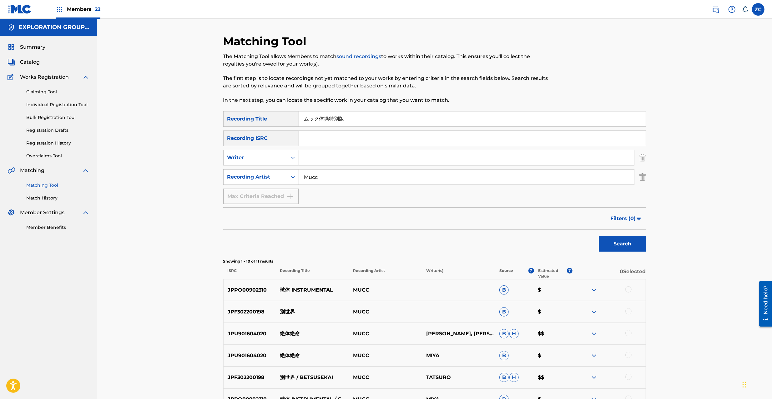
click at [644, 154] on img "Search Form" at bounding box center [642, 158] width 7 height 16
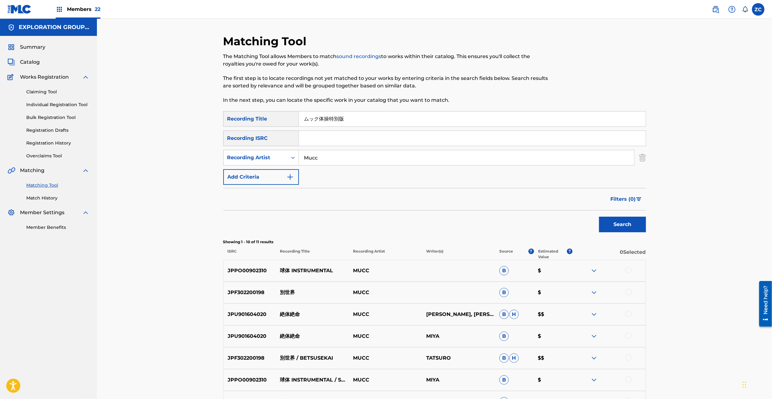
click at [639, 157] on img "Search Form" at bounding box center [642, 158] width 7 height 16
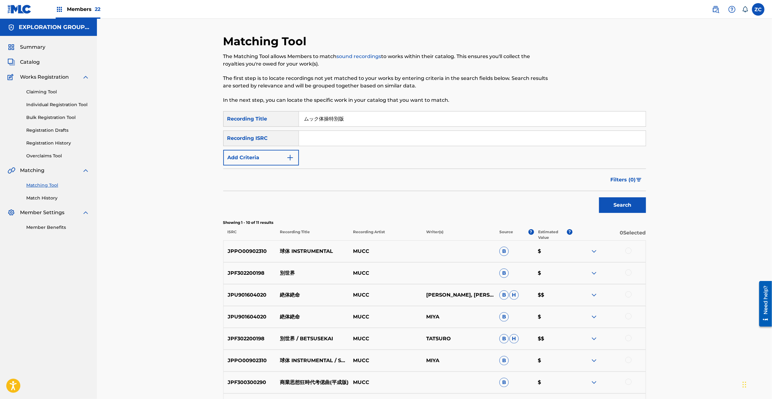
drag, startPoint x: 624, startPoint y: 141, endPoint x: 598, endPoint y: 134, distance: 27.3
click at [624, 141] on input "Search Form" at bounding box center [472, 138] width 347 height 15
paste input "JPF302100324"
type input "JPF302100324"
drag, startPoint x: 353, startPoint y: 123, endPoint x: 202, endPoint y: 118, distance: 151.0
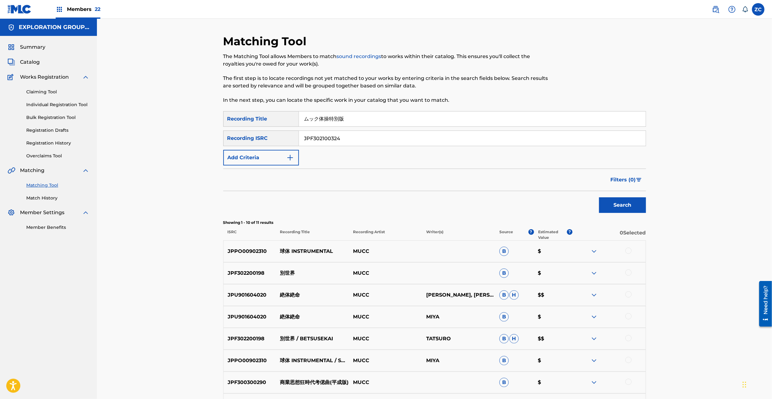
click at [202, 118] on div "Matching Tool The Matching Tool allows Members to match sound recordings to wor…" at bounding box center [434, 263] width 675 height 488
type input "="
click at [633, 202] on button "Search" at bounding box center [622, 206] width 47 height 16
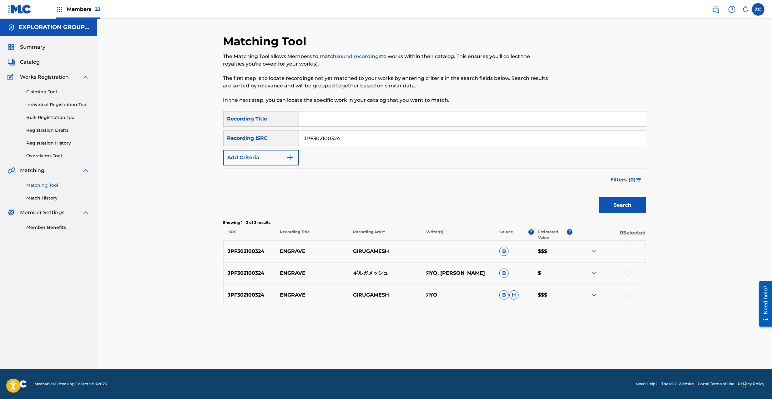
click at [625, 252] on div at bounding box center [628, 251] width 6 height 6
click at [627, 272] on div at bounding box center [628, 273] width 6 height 6
click at [629, 295] on div at bounding box center [628, 295] width 6 height 6
click at [450, 348] on button "Match 3 Groups" at bounding box center [439, 349] width 69 height 16
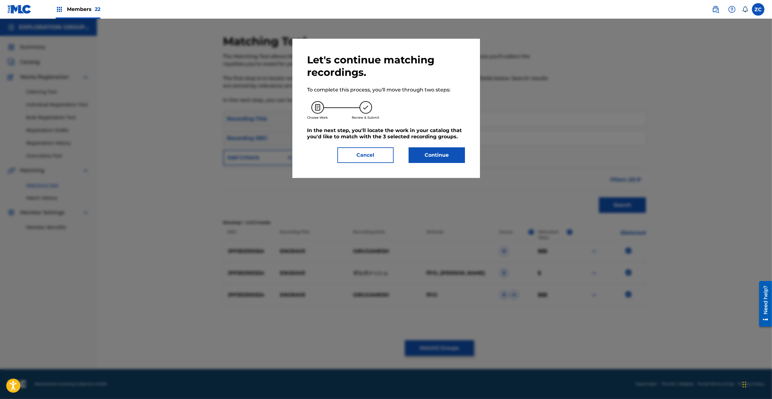
drag, startPoint x: 448, startPoint y: 154, endPoint x: 449, endPoint y: 161, distance: 6.4
click at [449, 161] on button "Continue" at bounding box center [437, 156] width 56 height 16
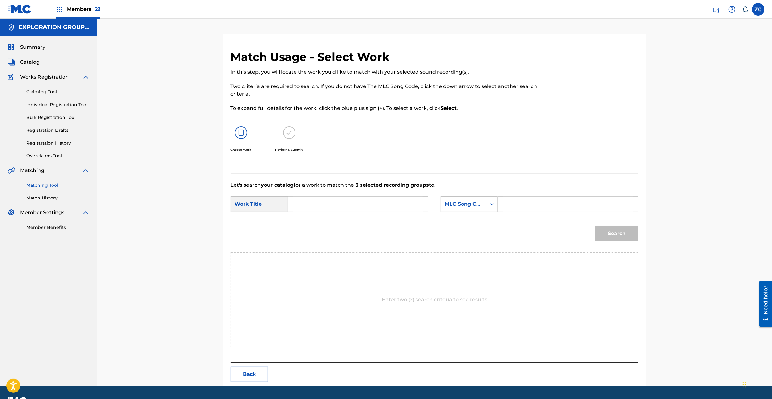
click at [401, 206] on input "Search Form" at bounding box center [357, 204] width 129 height 15
paste input "Engrave EC162F"
click at [329, 204] on input "Engrave EC162F" at bounding box center [357, 204] width 129 height 15
type input "Engrave"
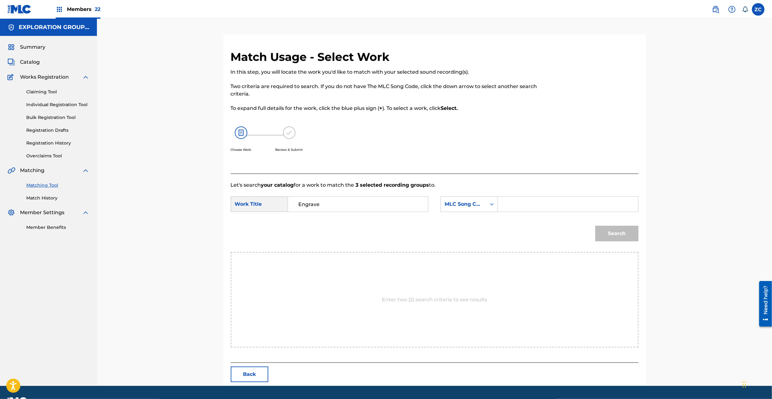
click at [575, 208] on input "Search Form" at bounding box center [567, 204] width 129 height 15
paste input "EC162F"
type input "EC162F"
click at [630, 232] on button "Search" at bounding box center [616, 234] width 43 height 16
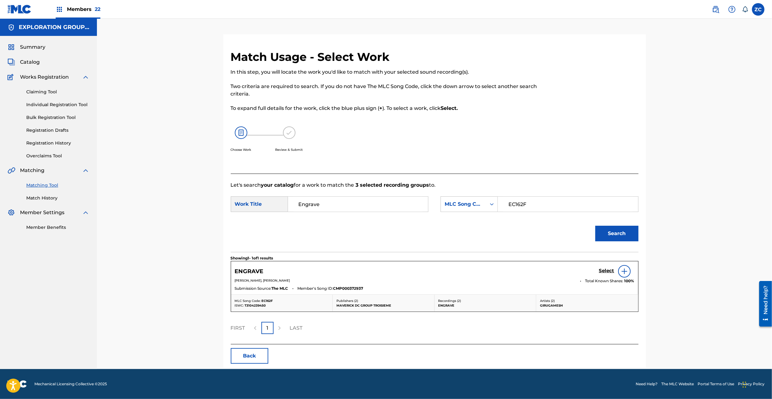
click at [607, 271] on h5 "Select" at bounding box center [606, 271] width 15 height 6
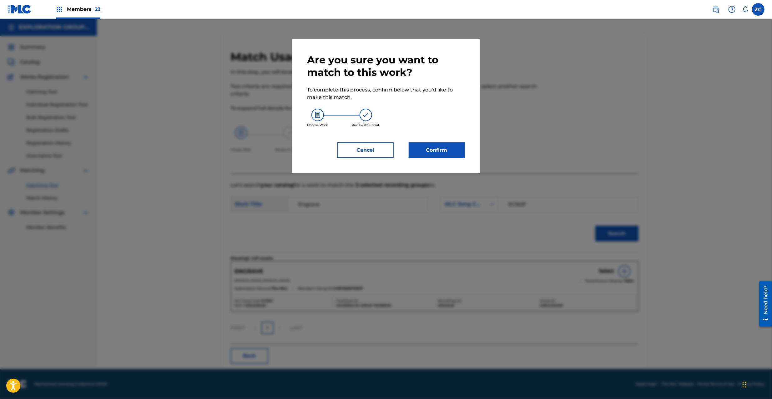
click at [437, 149] on button "Confirm" at bounding box center [437, 151] width 56 height 16
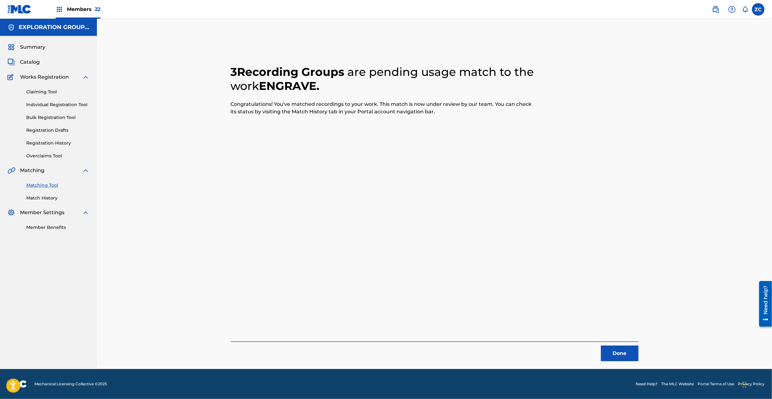
click at [623, 352] on button "Done" at bounding box center [620, 354] width 38 height 16
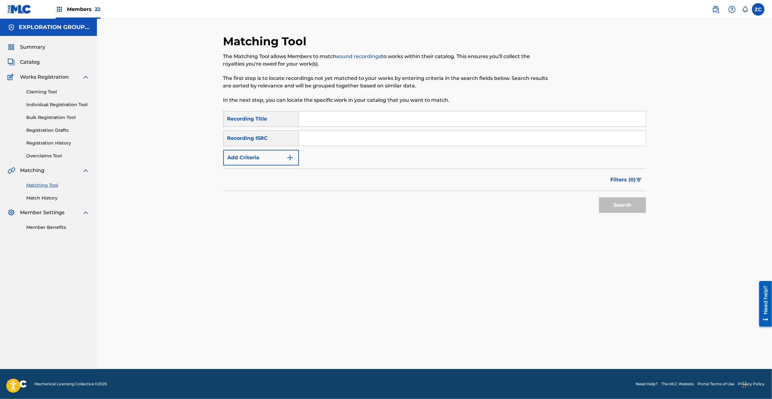
click at [374, 140] on input "Search Form" at bounding box center [472, 138] width 347 height 15
paste input "JPF302200002"
type input "JPF302200002"
drag, startPoint x: 616, startPoint y: 203, endPoint x: 531, endPoint y: 199, distance: 85.7
click at [616, 203] on button "Search" at bounding box center [622, 206] width 47 height 16
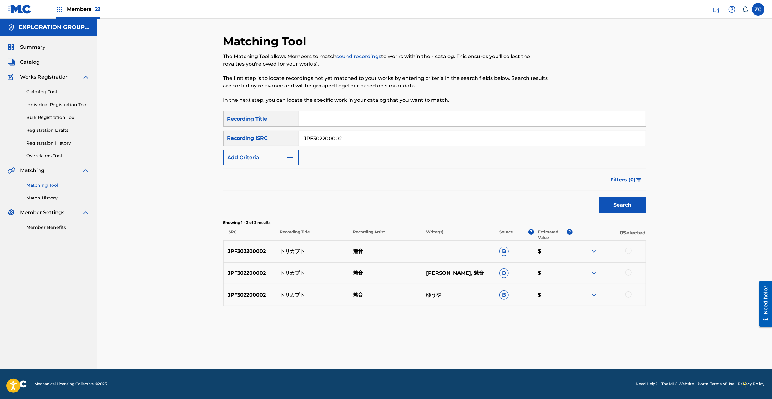
click at [628, 250] on div at bounding box center [628, 251] width 6 height 6
click at [629, 274] on div at bounding box center [628, 273] width 6 height 6
click at [625, 296] on div at bounding box center [628, 295] width 6 height 6
drag, startPoint x: 453, startPoint y: 349, endPoint x: 453, endPoint y: 344, distance: 5.7
click at [453, 344] on button "Match 3 Groups" at bounding box center [439, 349] width 69 height 16
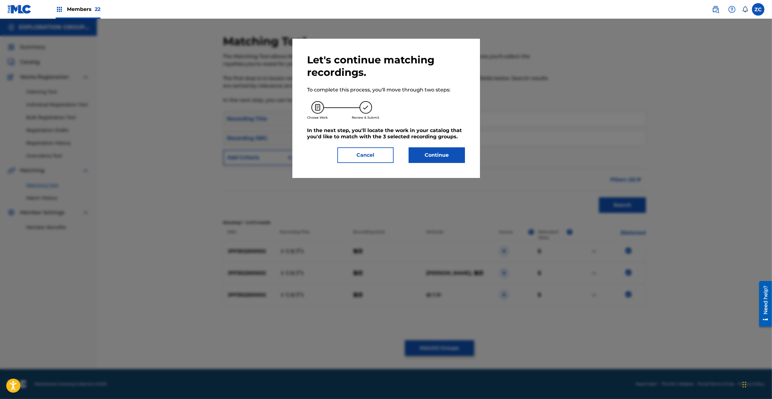
click at [436, 159] on button "Continue" at bounding box center [437, 156] width 56 height 16
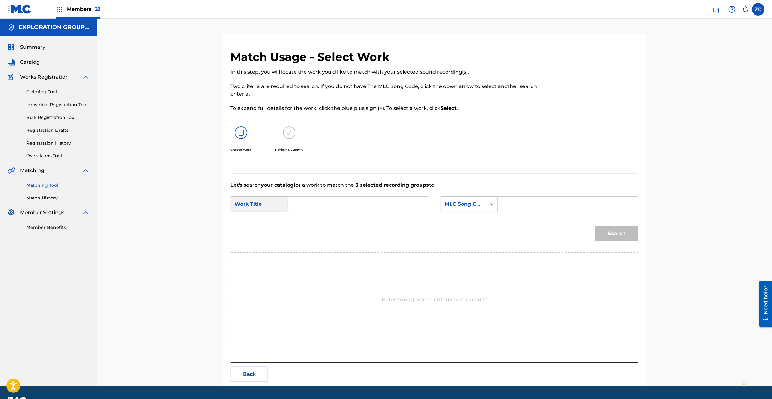
click at [396, 204] on input "Search Form" at bounding box center [357, 204] width 129 height 15
paste input "Torikabuto TB1U84"
click at [342, 203] on input "Torikabuto TB1U84" at bounding box center [357, 204] width 129 height 15
type input "Torikabuto"
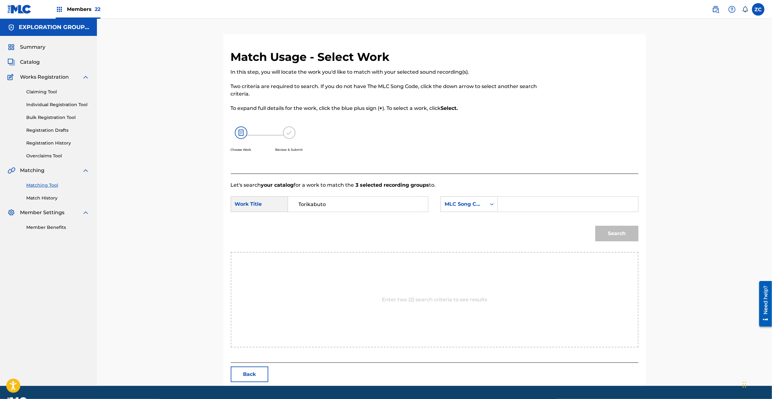
click at [532, 202] on input "Search Form" at bounding box center [567, 204] width 129 height 15
paste input "TB1U84"
type input "TB1U84"
click at [626, 231] on button "Search" at bounding box center [616, 234] width 43 height 16
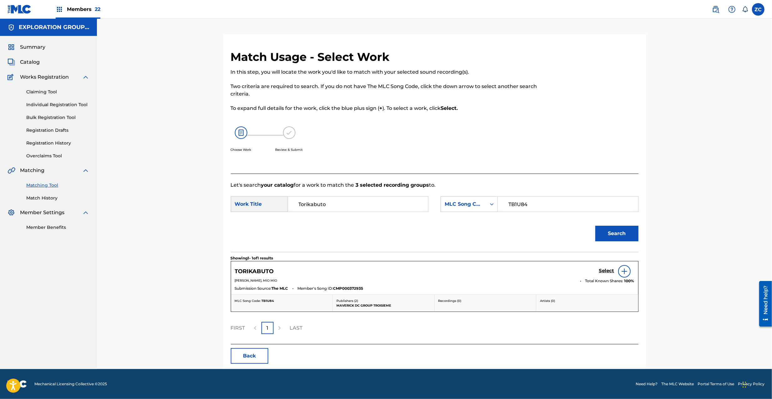
click at [611, 267] on div "Select" at bounding box center [616, 271] width 35 height 13
click at [610, 270] on h5 "Select" at bounding box center [606, 271] width 15 height 6
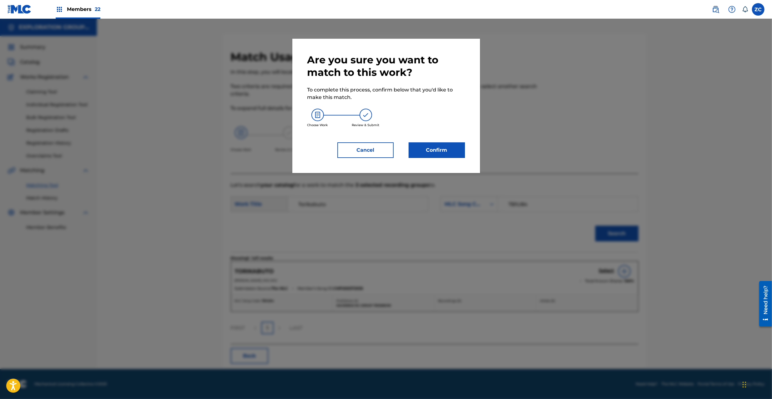
click at [448, 147] on button "Confirm" at bounding box center [437, 151] width 56 height 16
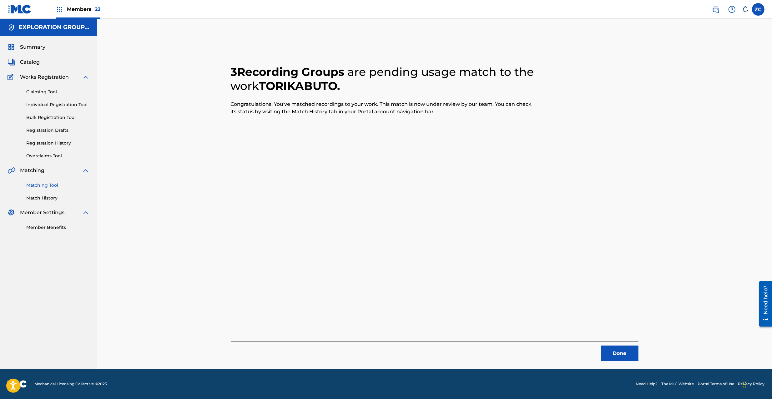
click at [627, 349] on button "Done" at bounding box center [620, 354] width 38 height 16
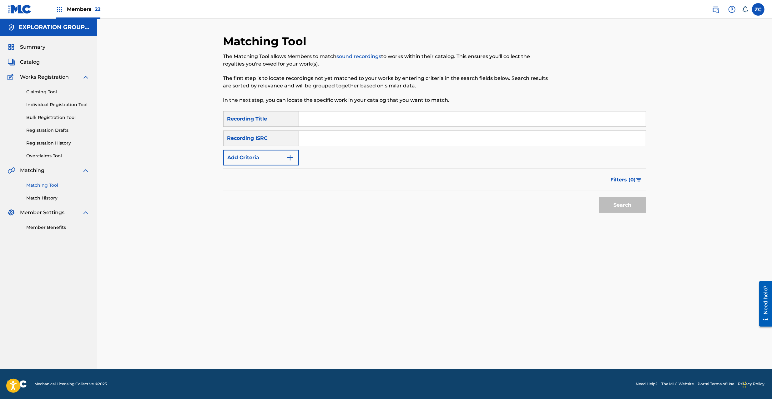
drag, startPoint x: 413, startPoint y: 138, endPoint x: 548, endPoint y: 181, distance: 141.9
click at [413, 139] on input "Search Form" at bounding box center [472, 138] width 347 height 15
paste input "JPF302100326"
click at [612, 201] on button "Search" at bounding box center [622, 206] width 47 height 16
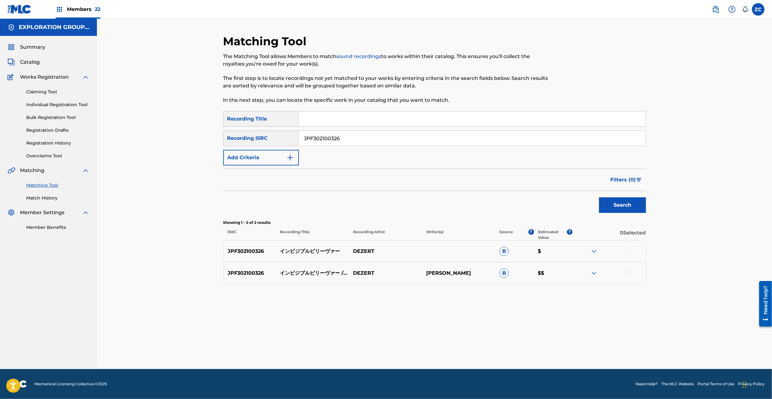
click at [629, 252] on div at bounding box center [628, 251] width 6 height 6
click at [627, 274] on div at bounding box center [628, 273] width 6 height 6
click at [448, 137] on input "JPF302100326" at bounding box center [472, 138] width 347 height 15
paste input "200003"
type input "JPF302200003"
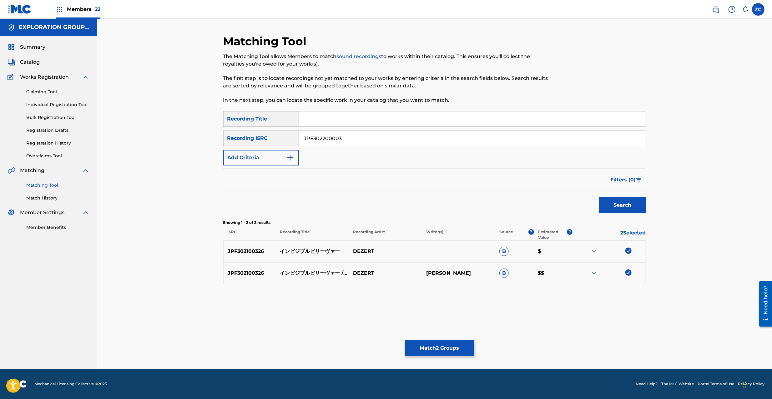
click at [621, 202] on button "Search" at bounding box center [622, 206] width 47 height 16
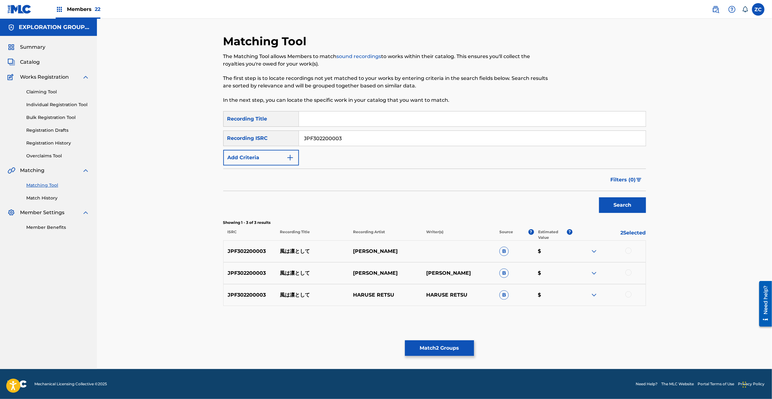
click at [628, 251] on div at bounding box center [628, 251] width 6 height 6
drag, startPoint x: 629, startPoint y: 273, endPoint x: 628, endPoint y: 278, distance: 5.7
click at [629, 273] on div at bounding box center [628, 273] width 6 height 6
click at [627, 294] on div at bounding box center [628, 295] width 6 height 6
click at [438, 349] on button "Match 5 Groups" at bounding box center [439, 349] width 69 height 16
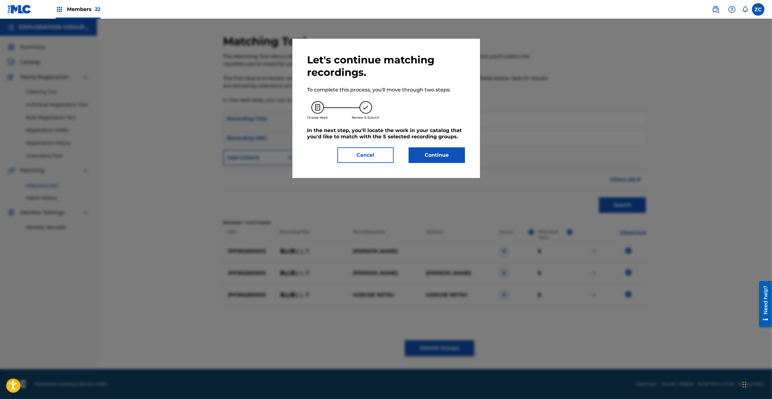
click at [448, 154] on button "Continue" at bounding box center [437, 156] width 56 height 16
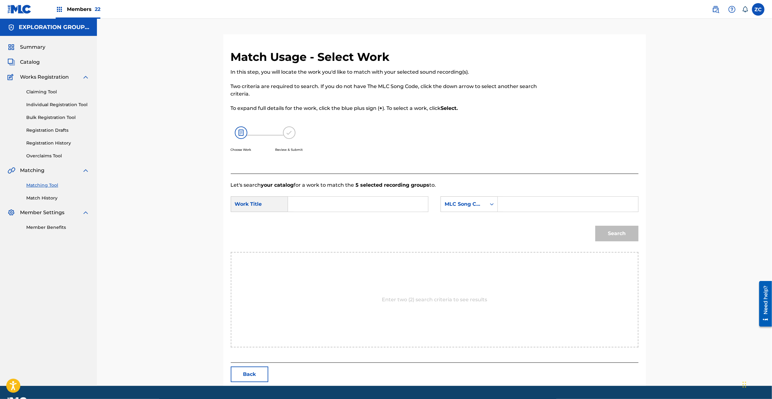
click at [370, 208] on input "Search Form" at bounding box center [357, 204] width 129 height 15
paste input "Inbijiburu Biriibaa I30T4O"
click at [362, 205] on input "Inbijiburu Biriibaa I30T4O" at bounding box center [357, 204] width 129 height 15
type input "Inbijiburu Biriibaa"
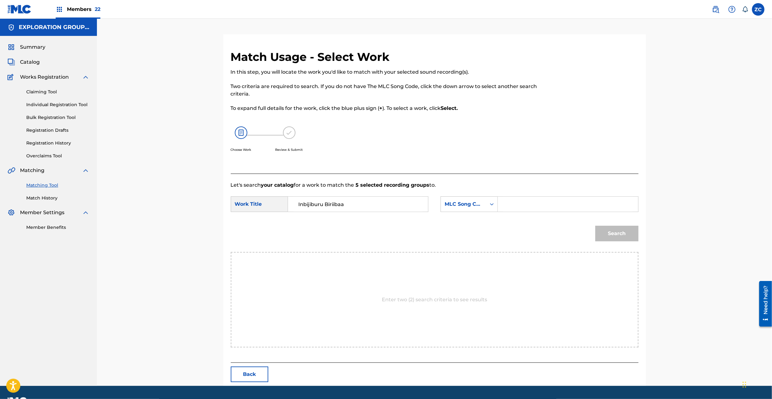
drag, startPoint x: 514, startPoint y: 208, endPoint x: 522, endPoint y: 208, distance: 7.5
click at [514, 208] on input "Search Form" at bounding box center [567, 204] width 129 height 15
paste input "I30T4O"
type input "I30T4O"
click at [612, 234] on button "Search" at bounding box center [616, 234] width 43 height 16
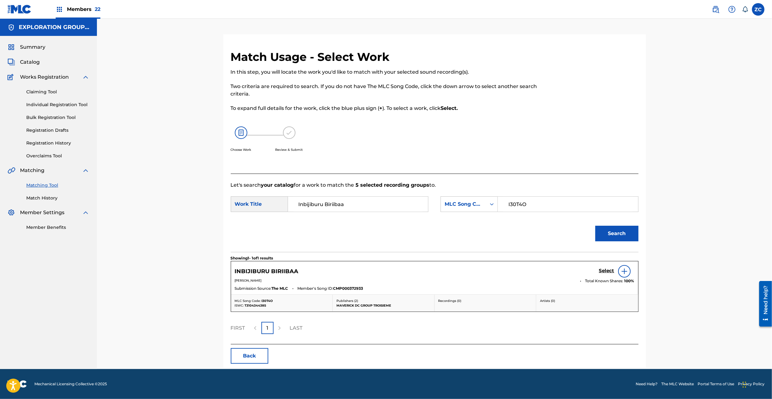
click at [603, 272] on h5 "Select" at bounding box center [606, 271] width 15 height 6
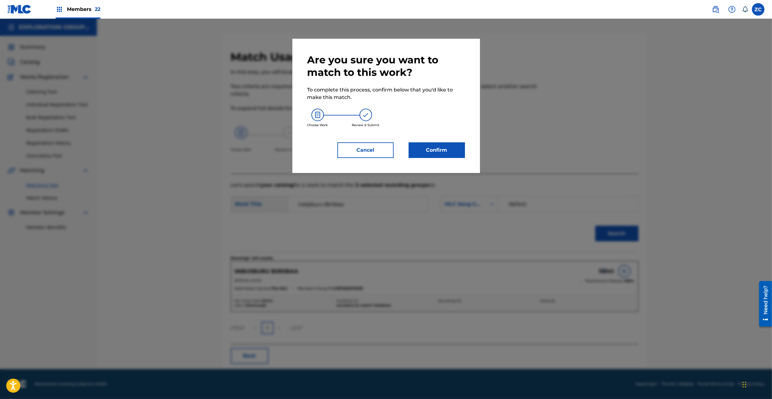
click at [432, 156] on button "Confirm" at bounding box center [437, 151] width 56 height 16
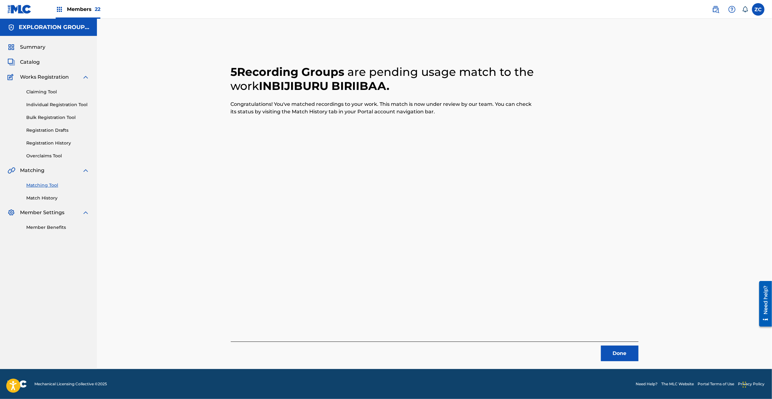
click at [623, 361] on button "Done" at bounding box center [620, 354] width 38 height 16
